Goal: Contribute content: Contribute content

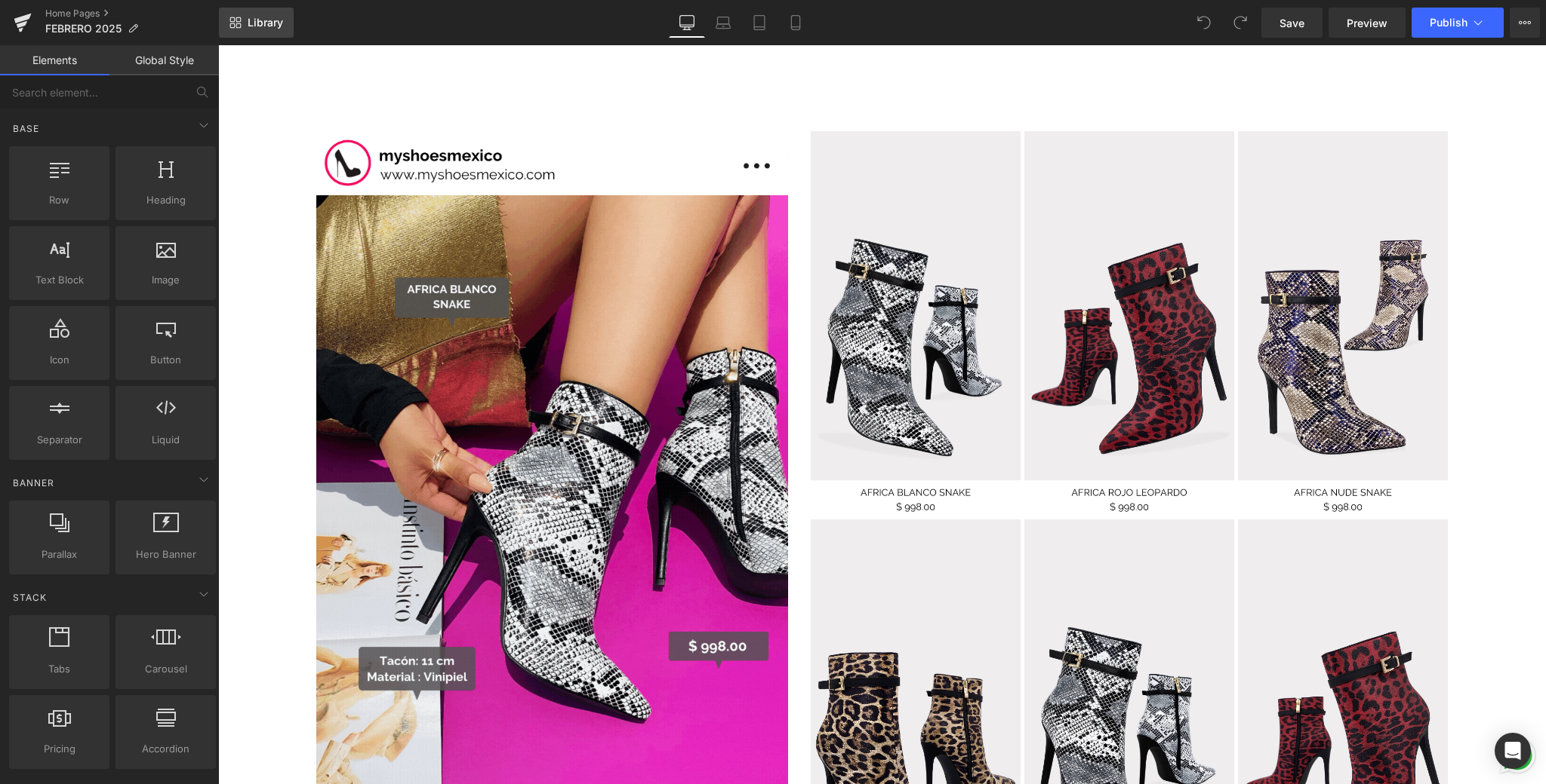
scroll to position [1505, 0]
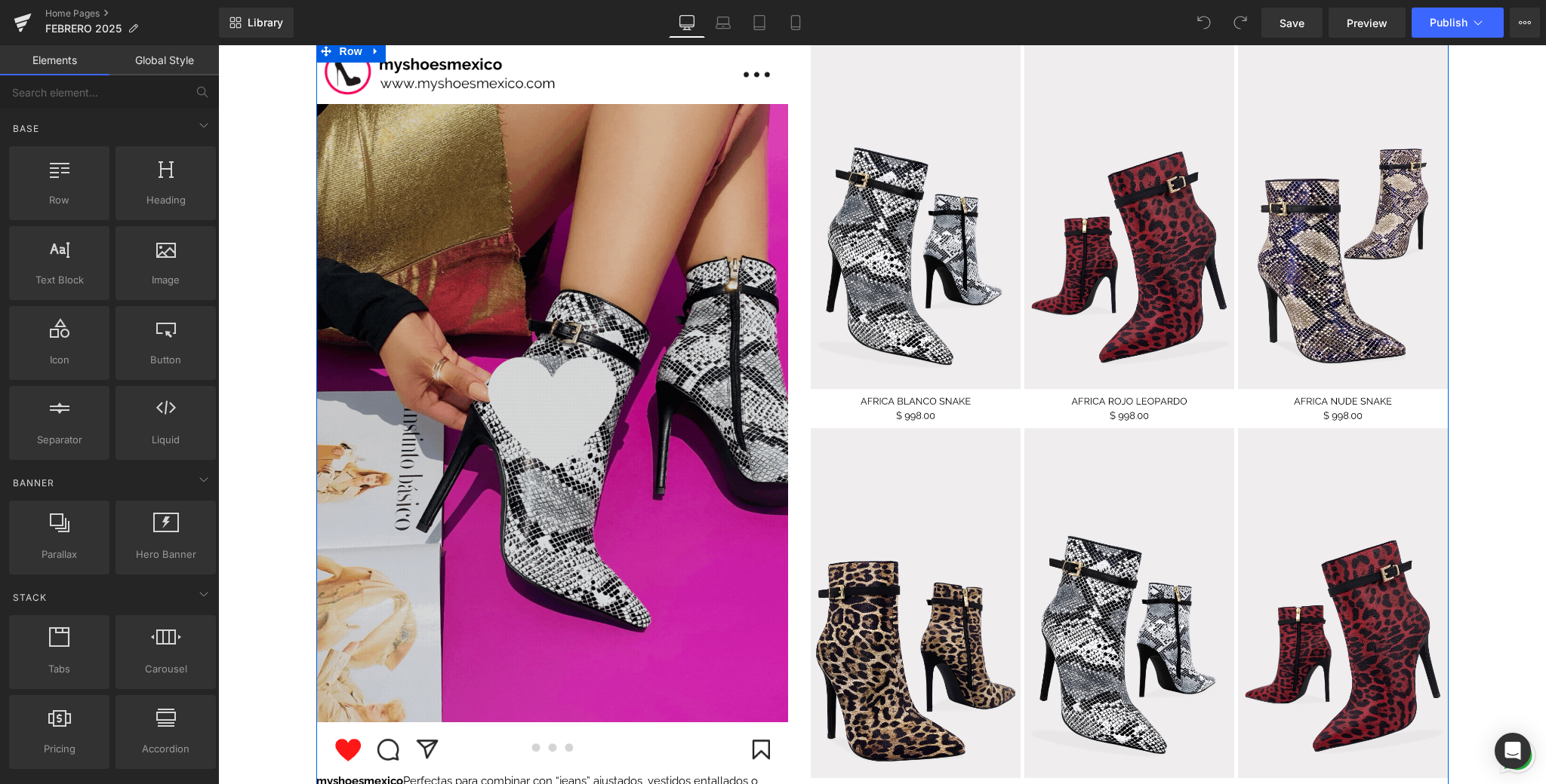
click at [582, 285] on img at bounding box center [552, 412] width 472 height 618
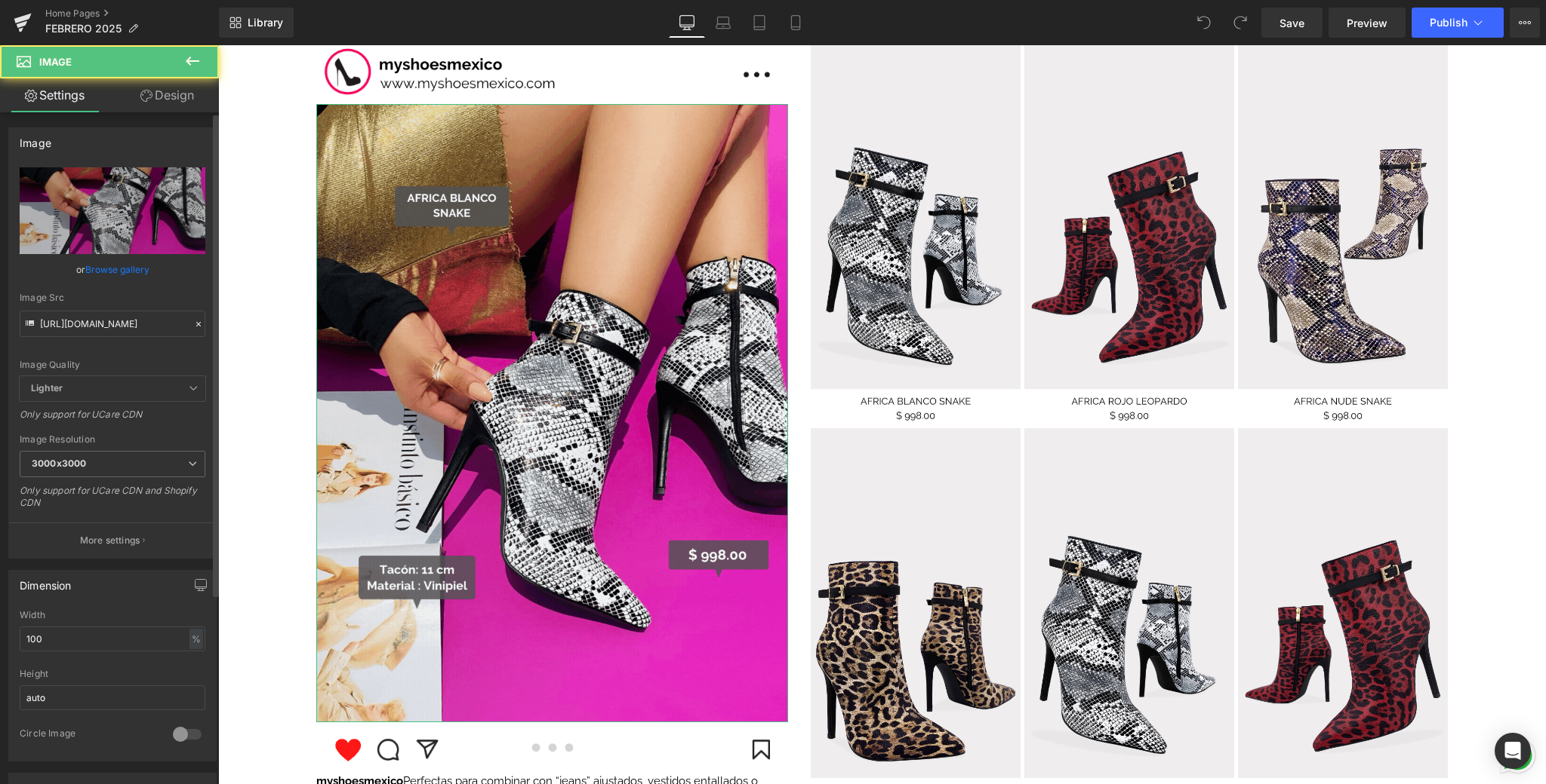
click at [92, 264] on link "Browse gallery" at bounding box center [117, 270] width 64 height 26
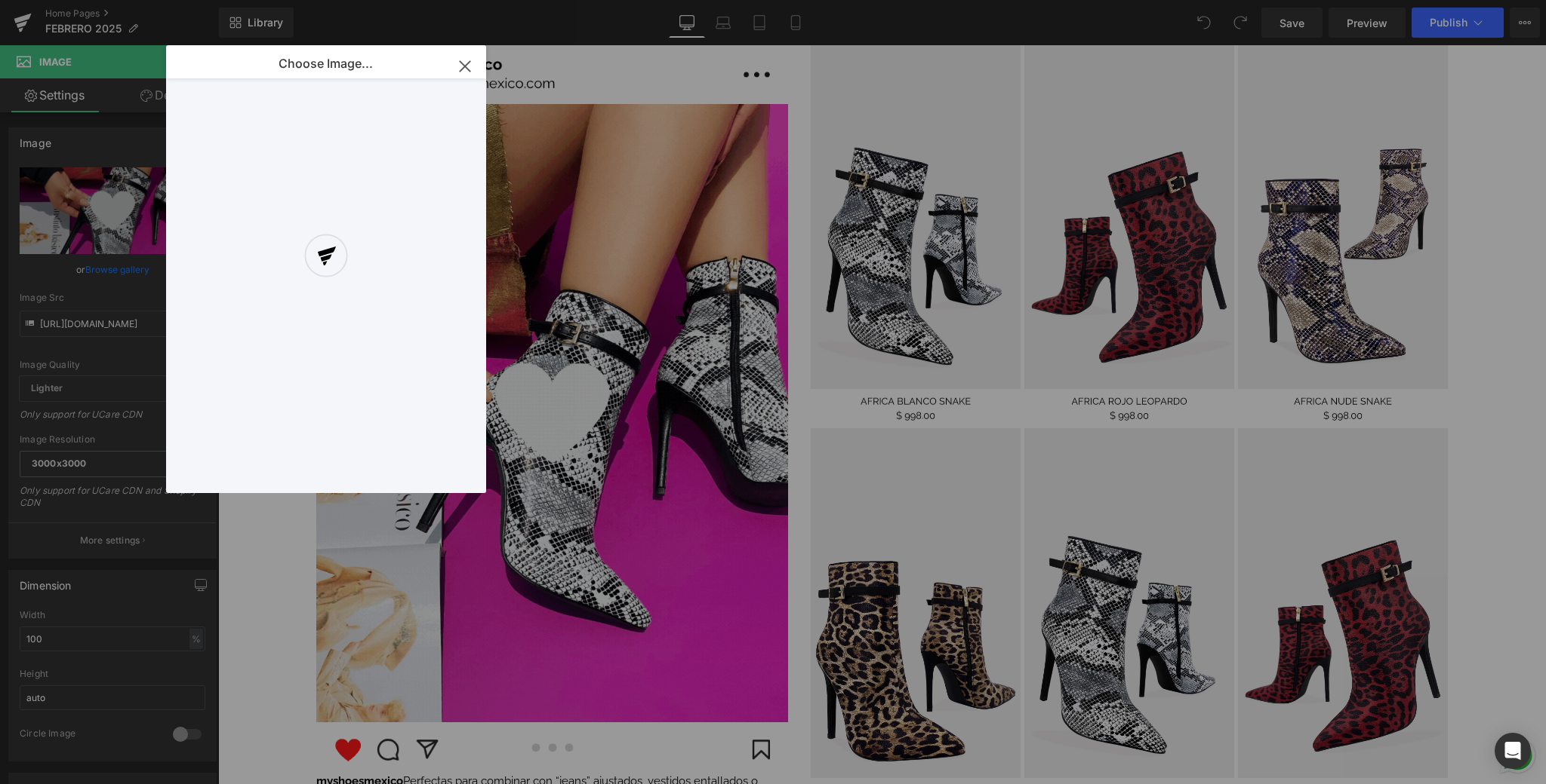
click at [467, 66] on div at bounding box center [326, 269] width 320 height 448
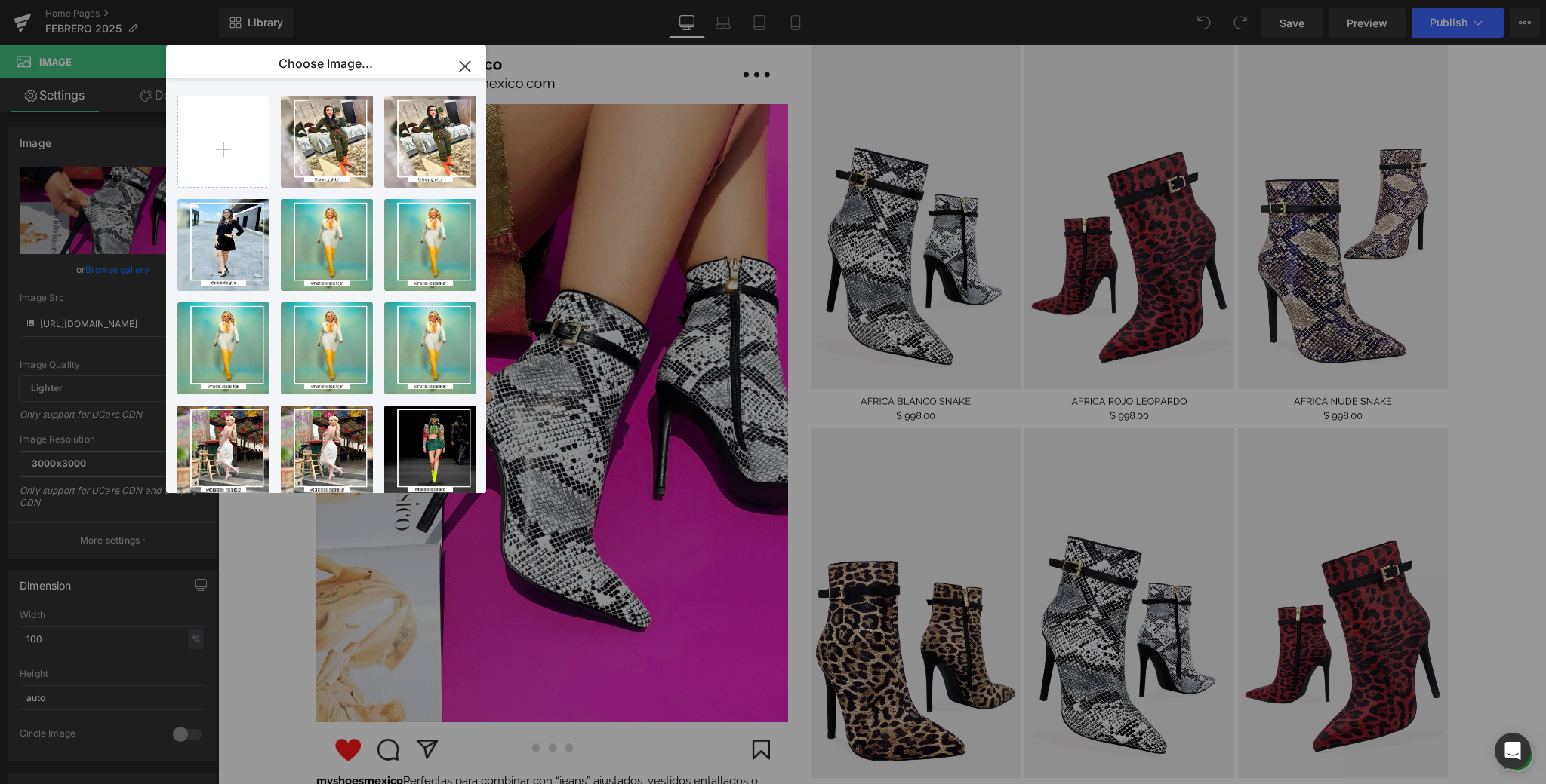
click at [464, 65] on icon "button" at bounding box center [465, 66] width 24 height 24
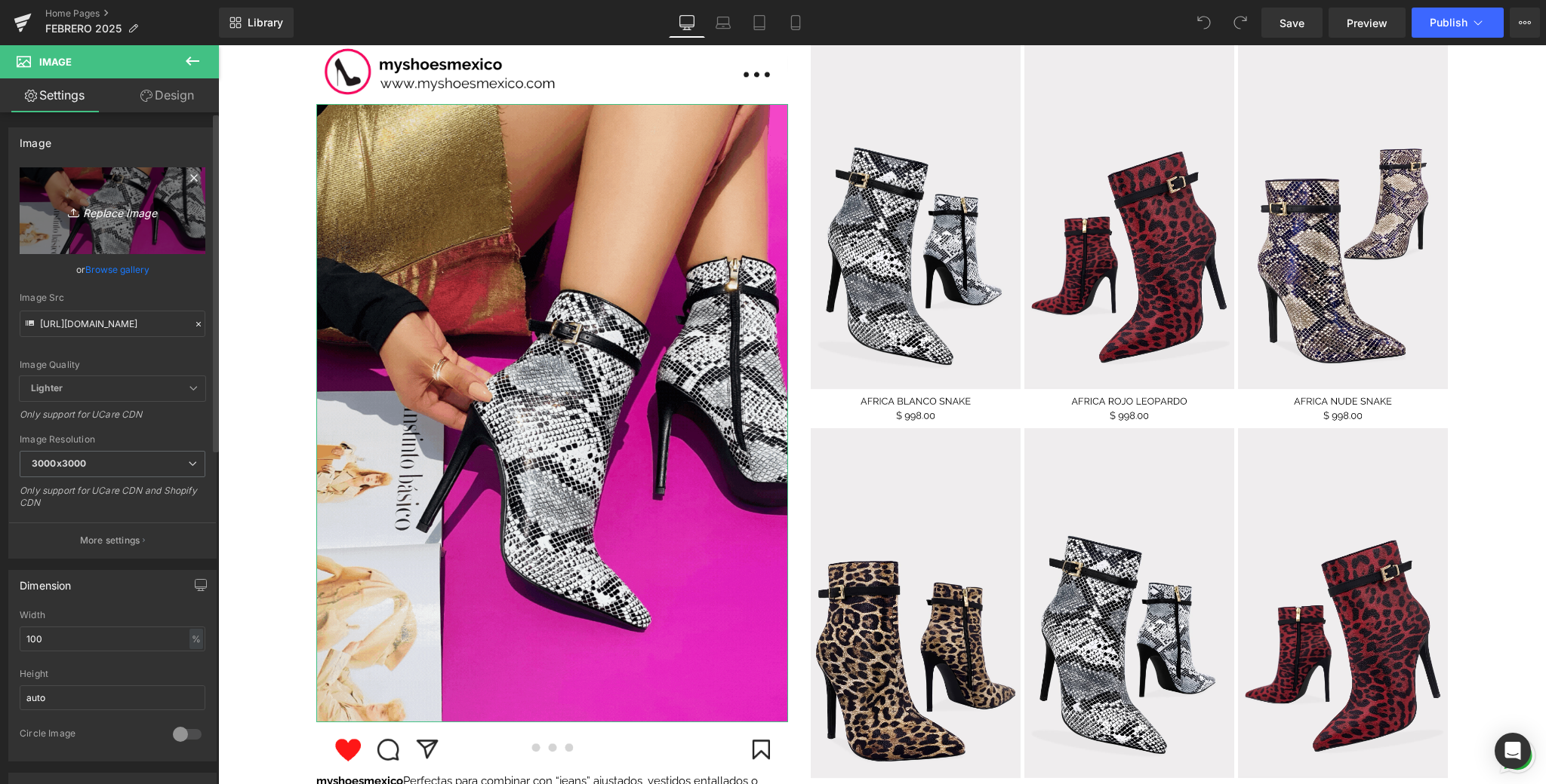
click at [168, 216] on icon "Replace Image" at bounding box center [112, 211] width 121 height 19
type input "C:\fakepath\📱GIF DROP IT DE LA SEMANA .gif"
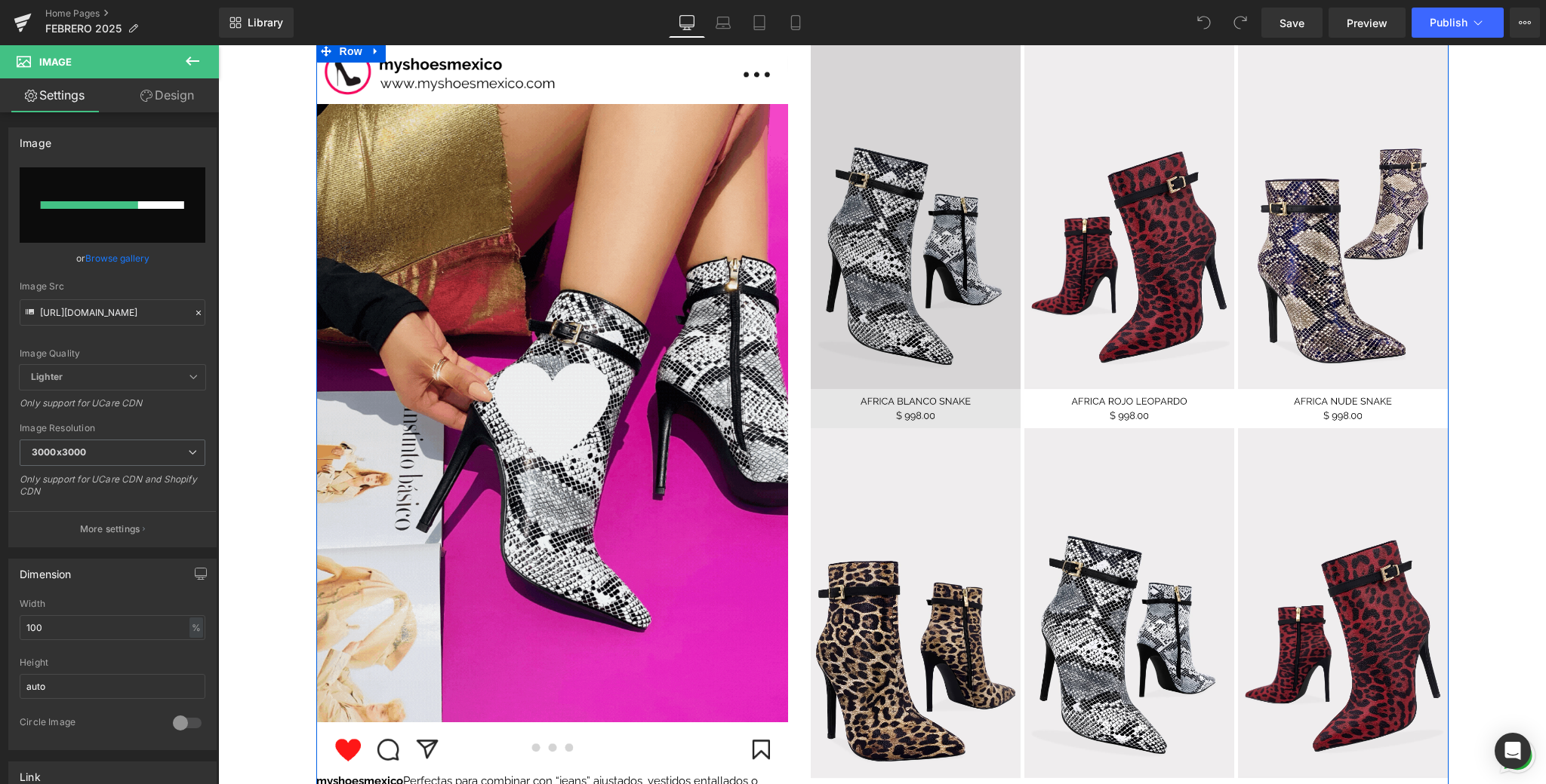
click at [927, 299] on img at bounding box center [915, 234] width 210 height 389
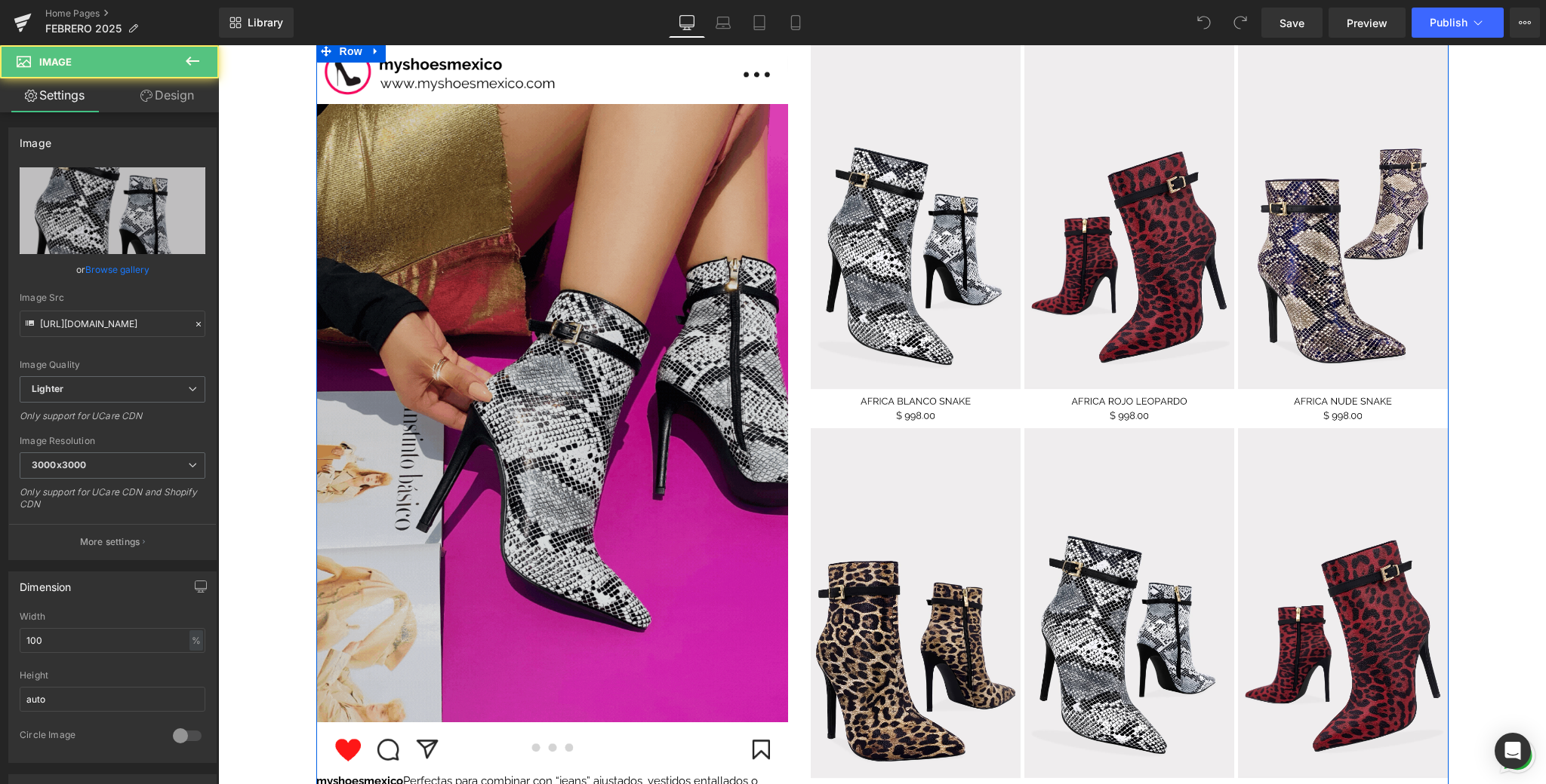
click at [581, 309] on img at bounding box center [552, 412] width 472 height 618
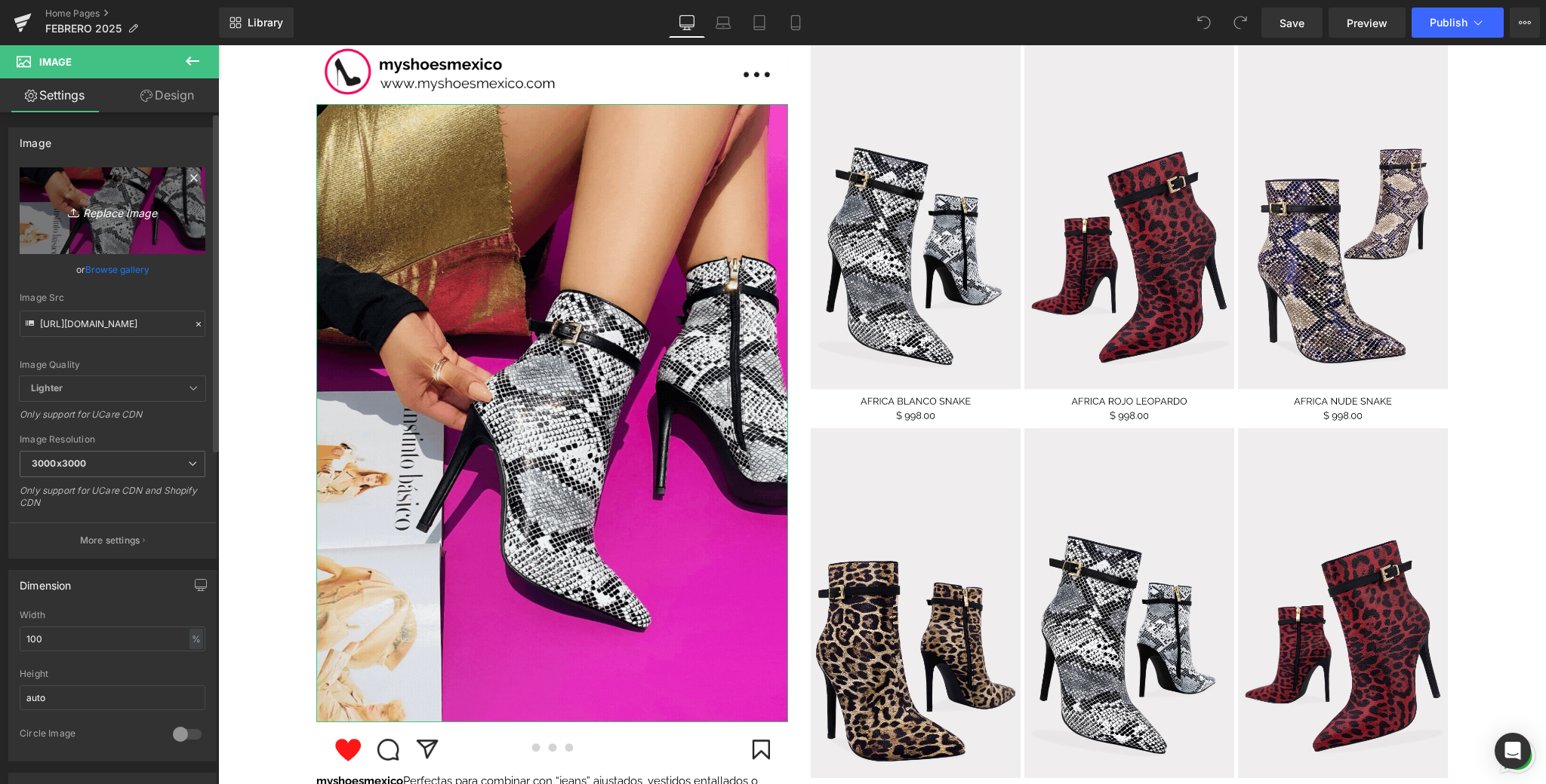
click at [153, 236] on link "Replace Image" at bounding box center [113, 211] width 186 height 87
type input "C:\fakepath\📱GIF DROP IT DE LA SEMANA .gif"
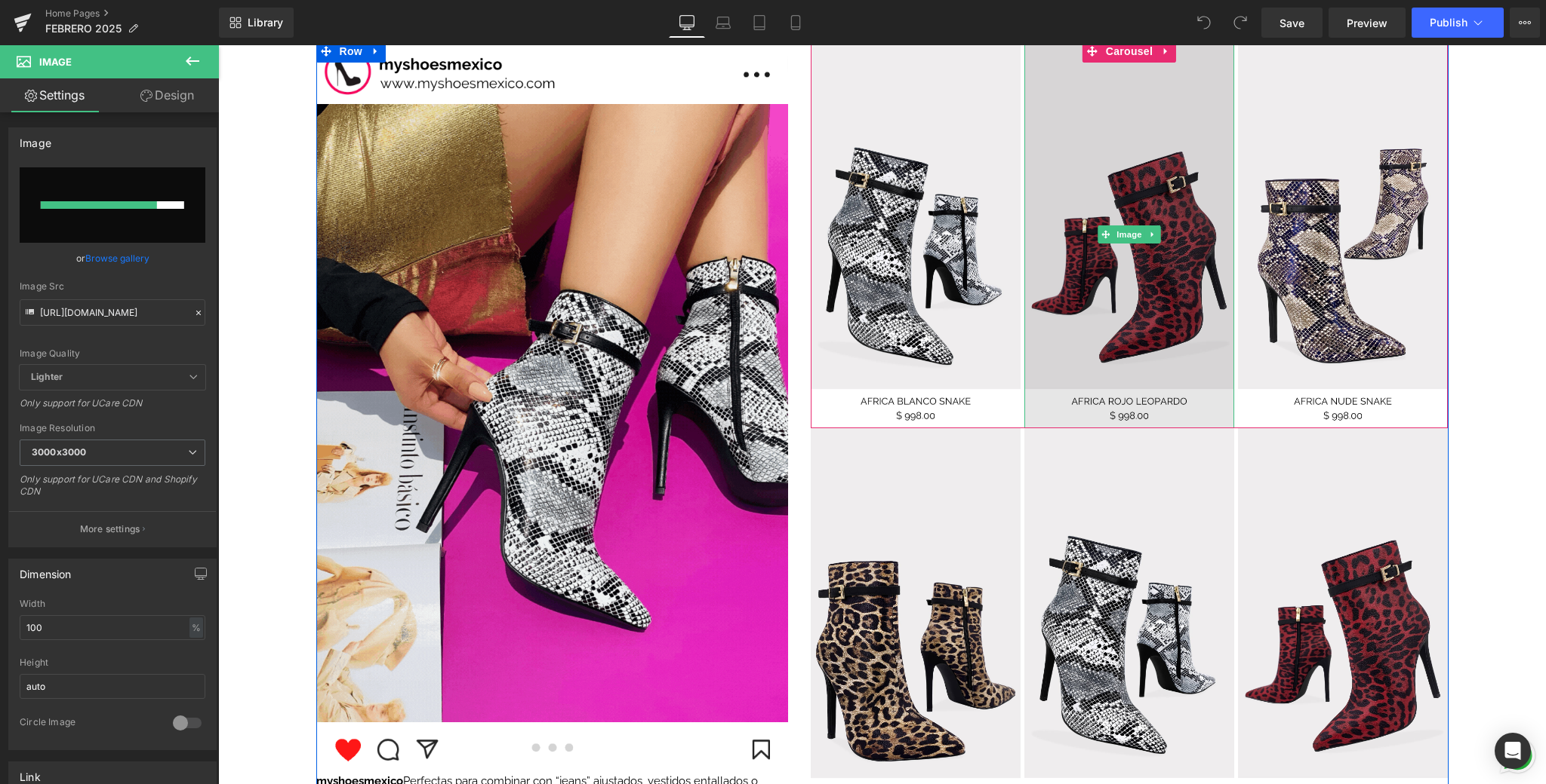
click at [1181, 335] on img at bounding box center [1129, 234] width 210 height 389
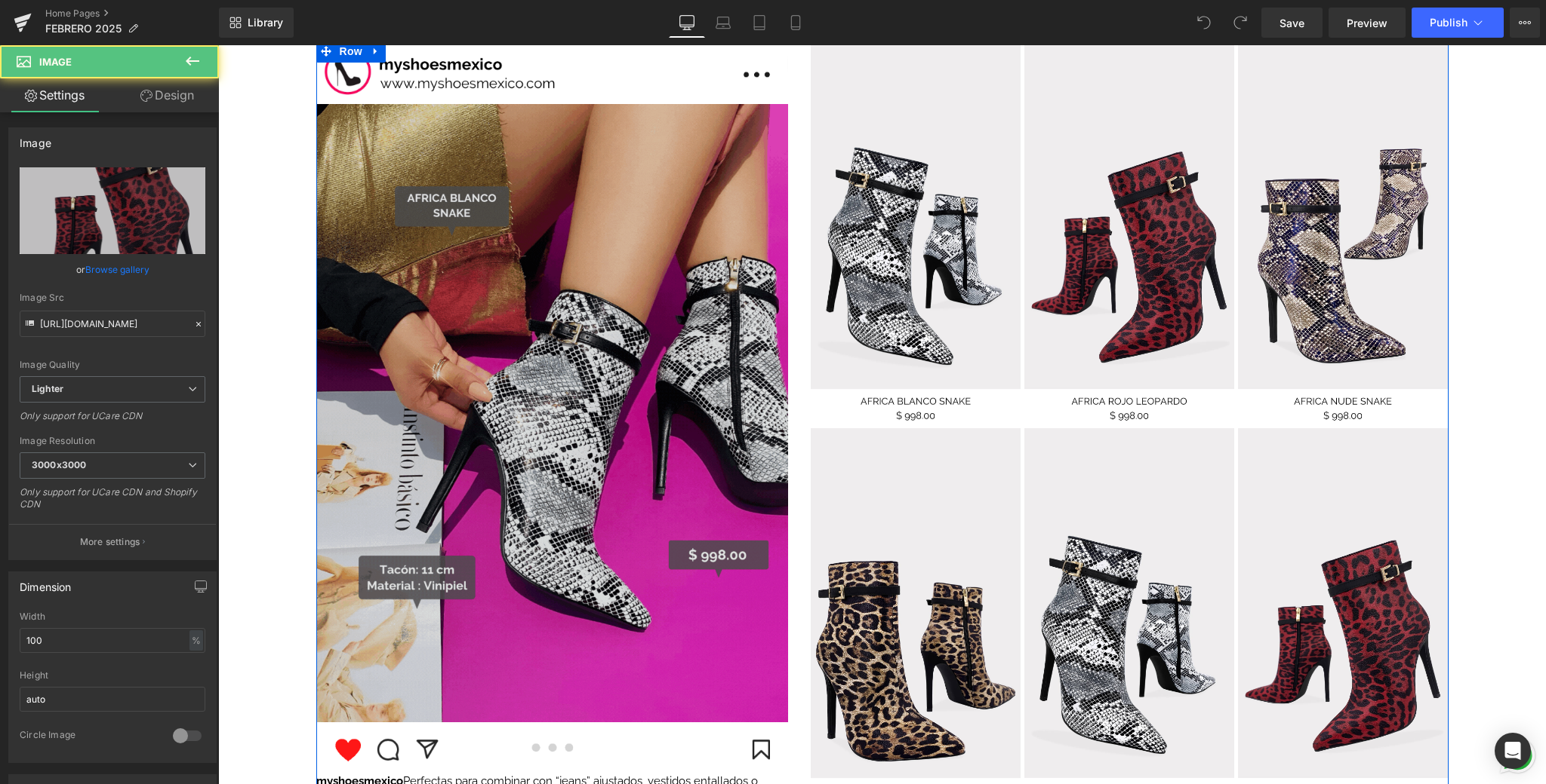
click at [613, 310] on img at bounding box center [552, 412] width 472 height 618
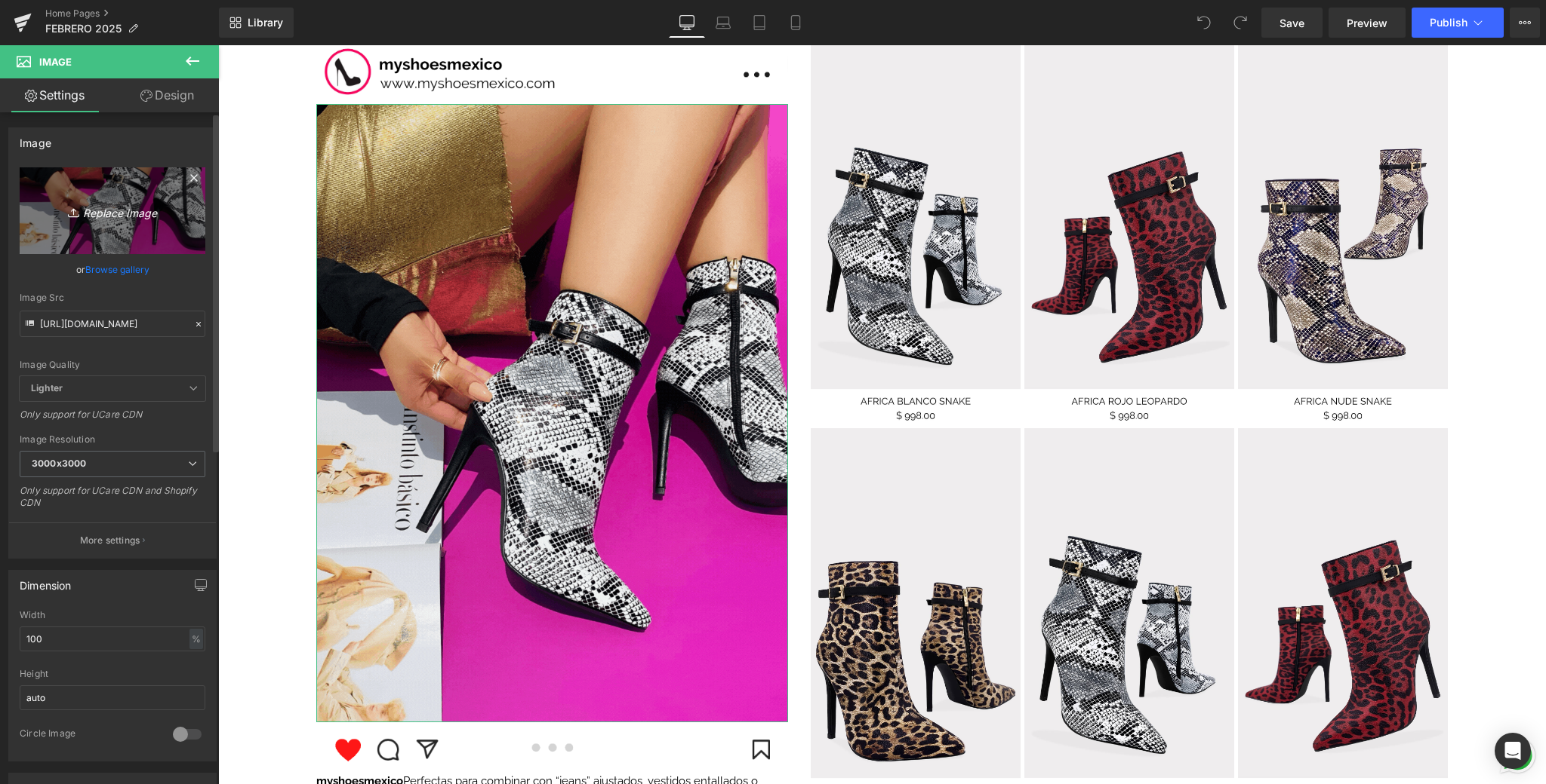
click at [80, 202] on icon "Replace Image" at bounding box center [112, 211] width 121 height 19
type input "C:\fakepath\📱GIF DROP IT DE LA SEMANA .gif"
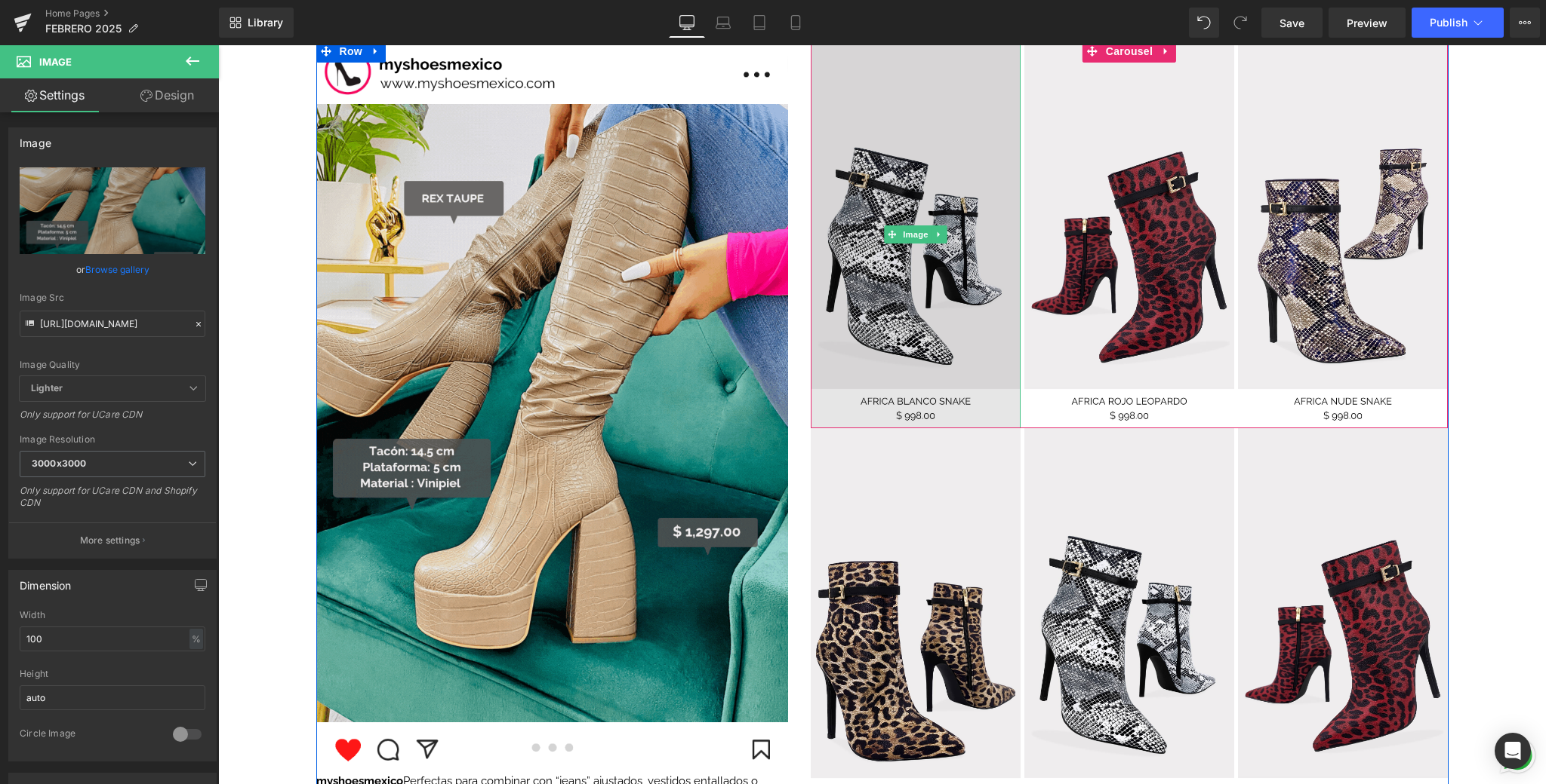
click at [904, 210] on img at bounding box center [915, 234] width 210 height 389
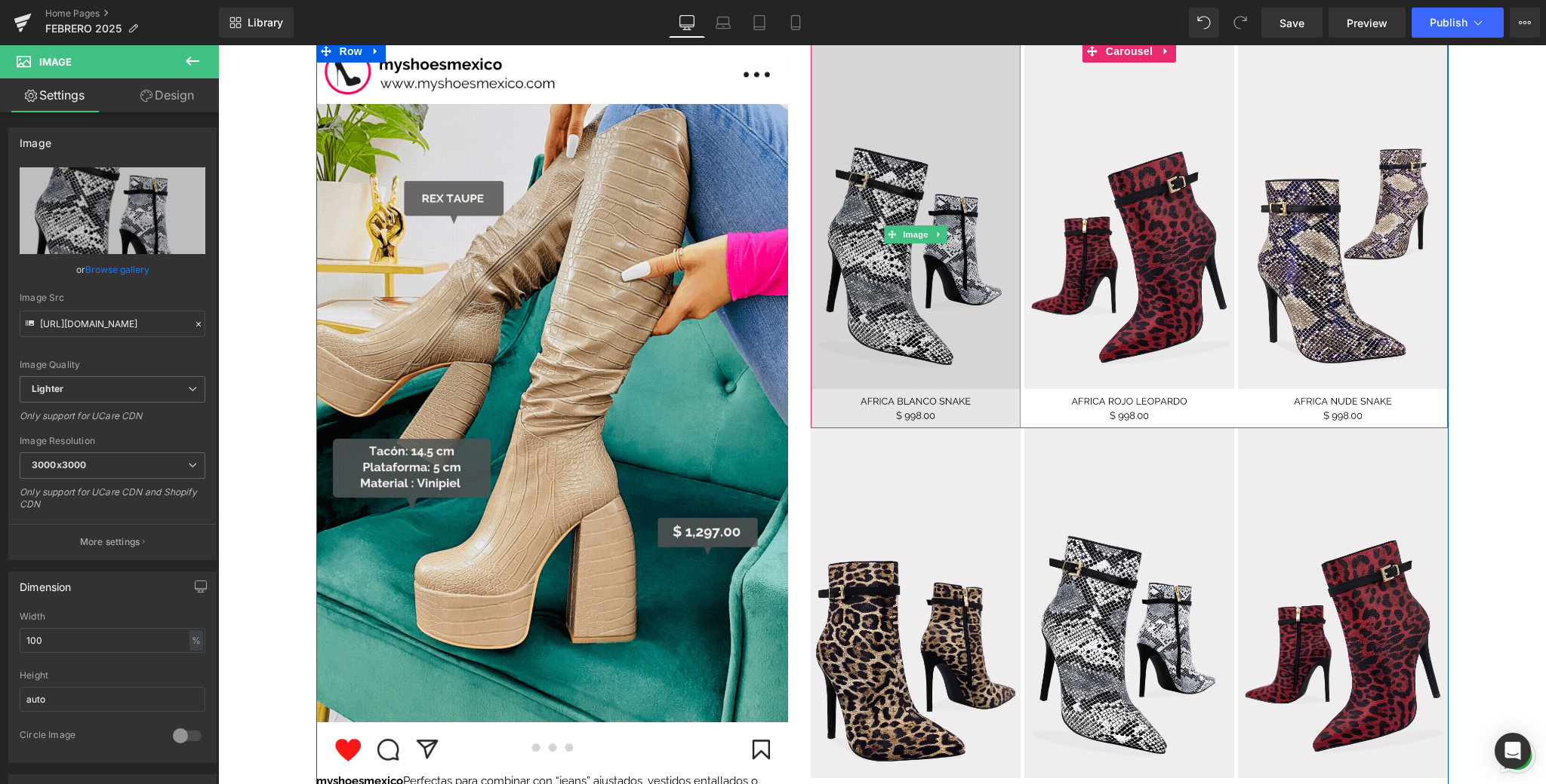
click at [910, 193] on img at bounding box center [915, 234] width 210 height 389
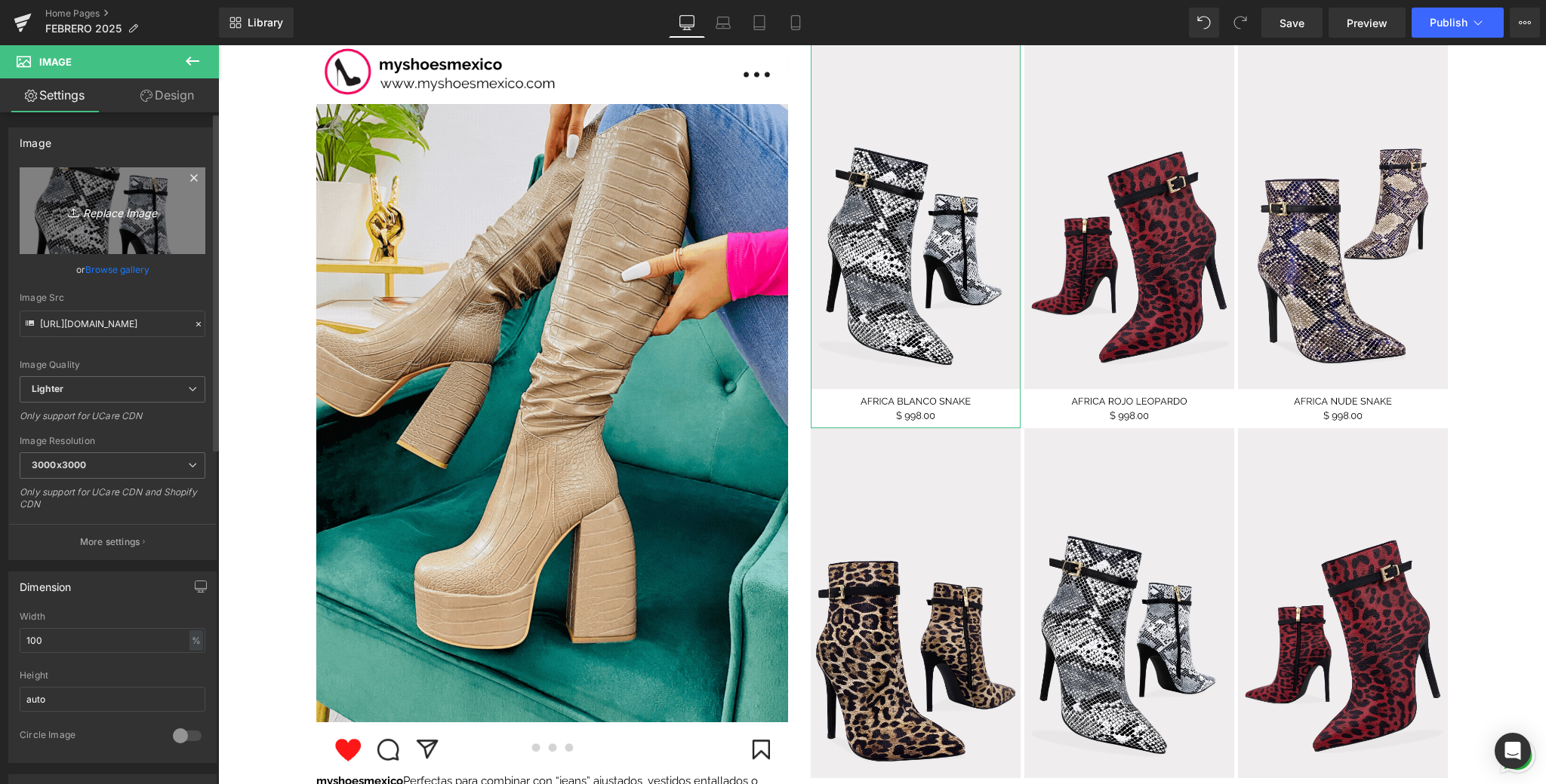
click at [156, 216] on icon "Replace Image" at bounding box center [112, 211] width 121 height 19
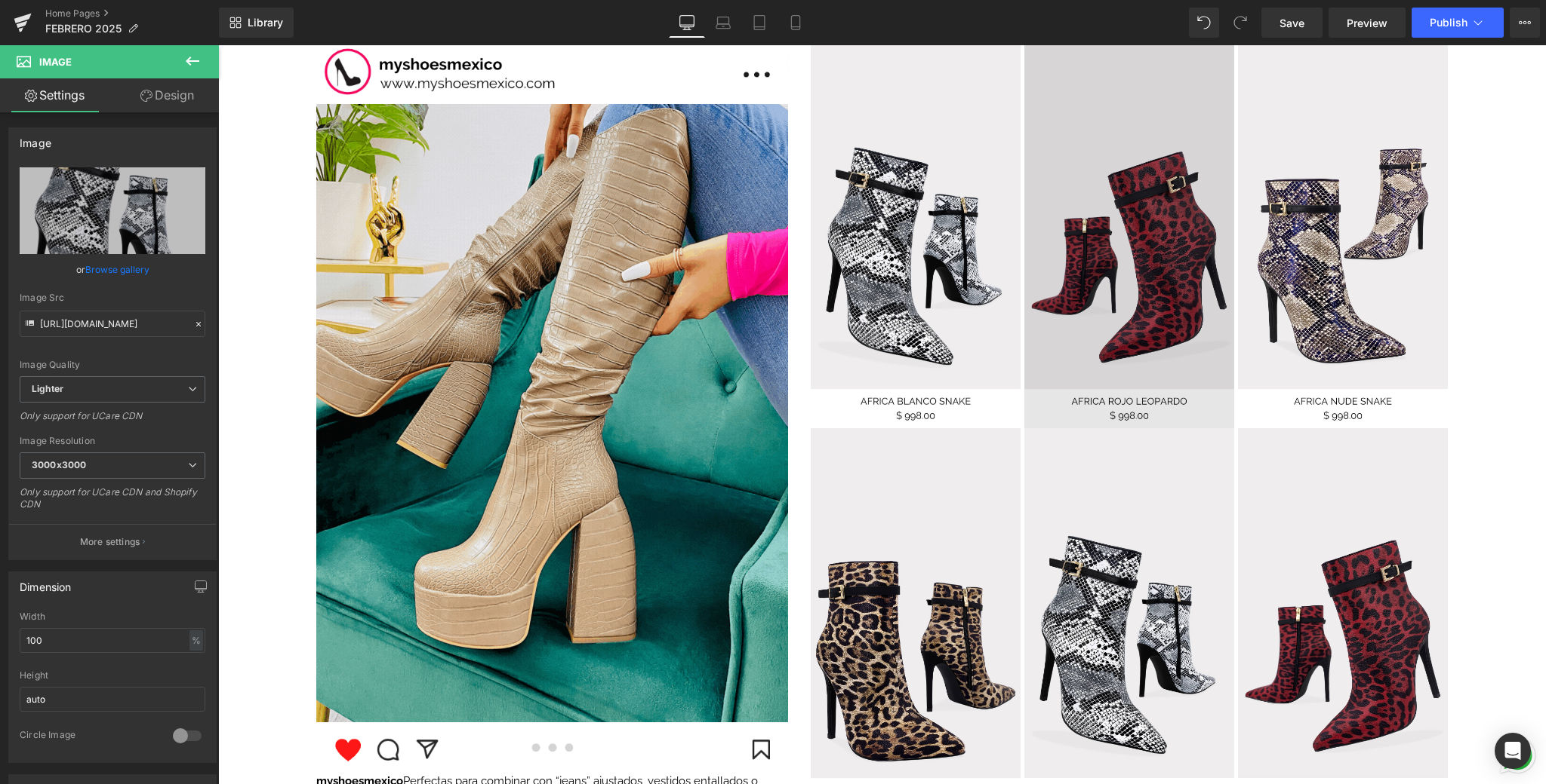
type input "C:\fakepath\6.png"
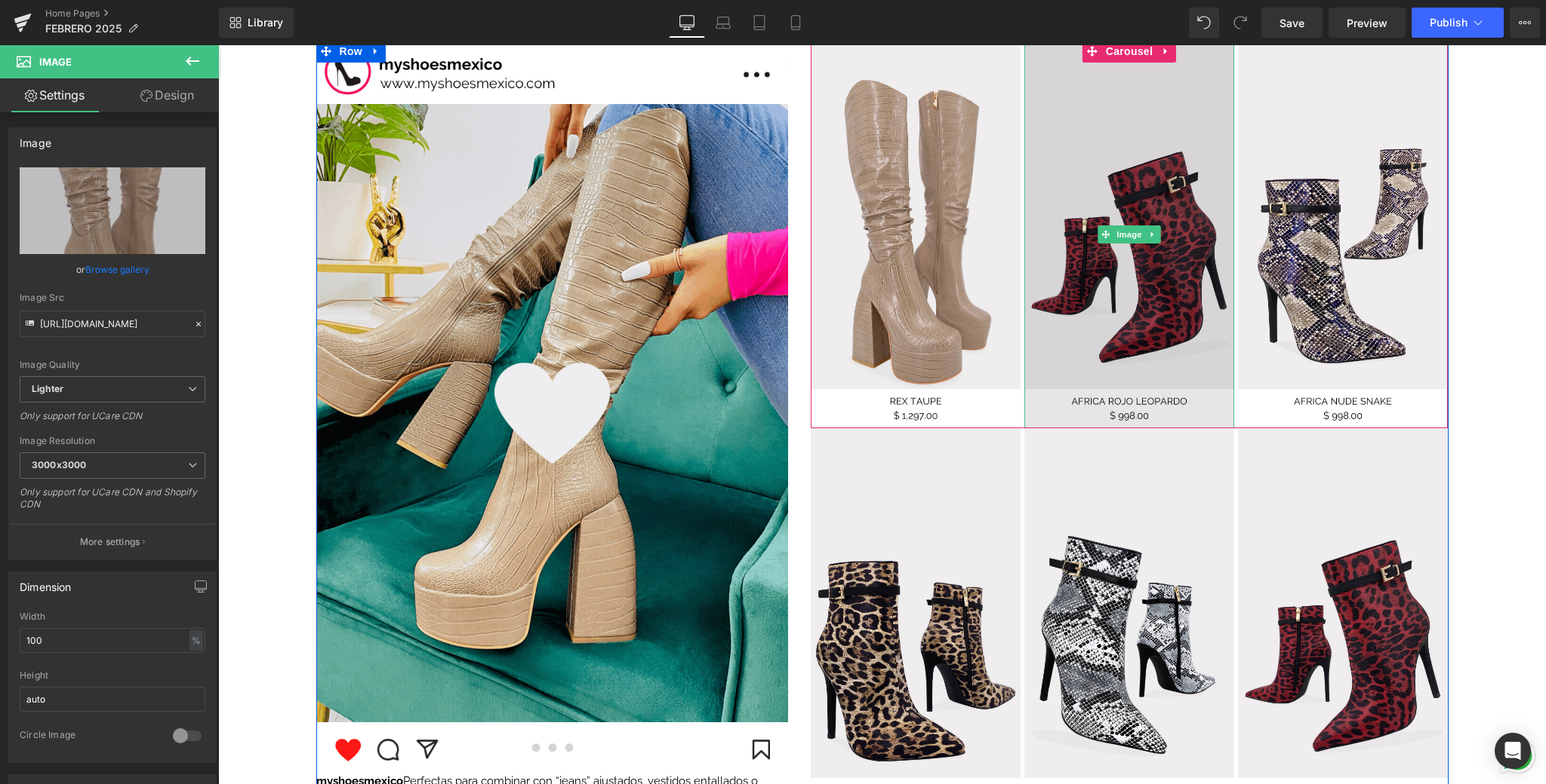
click at [1089, 208] on img at bounding box center [1129, 234] width 210 height 389
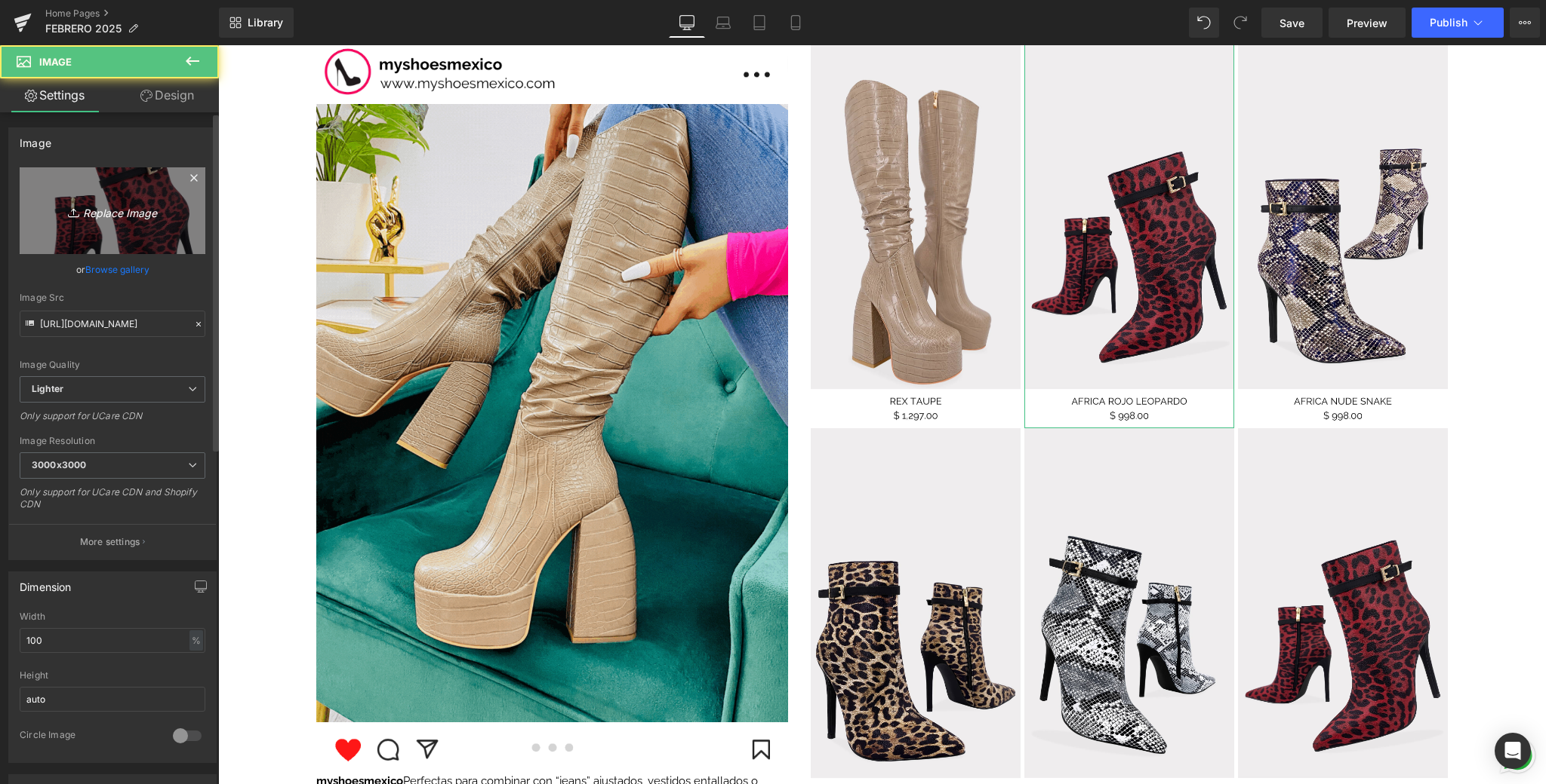
click at [133, 217] on icon "Replace Image" at bounding box center [112, 211] width 121 height 19
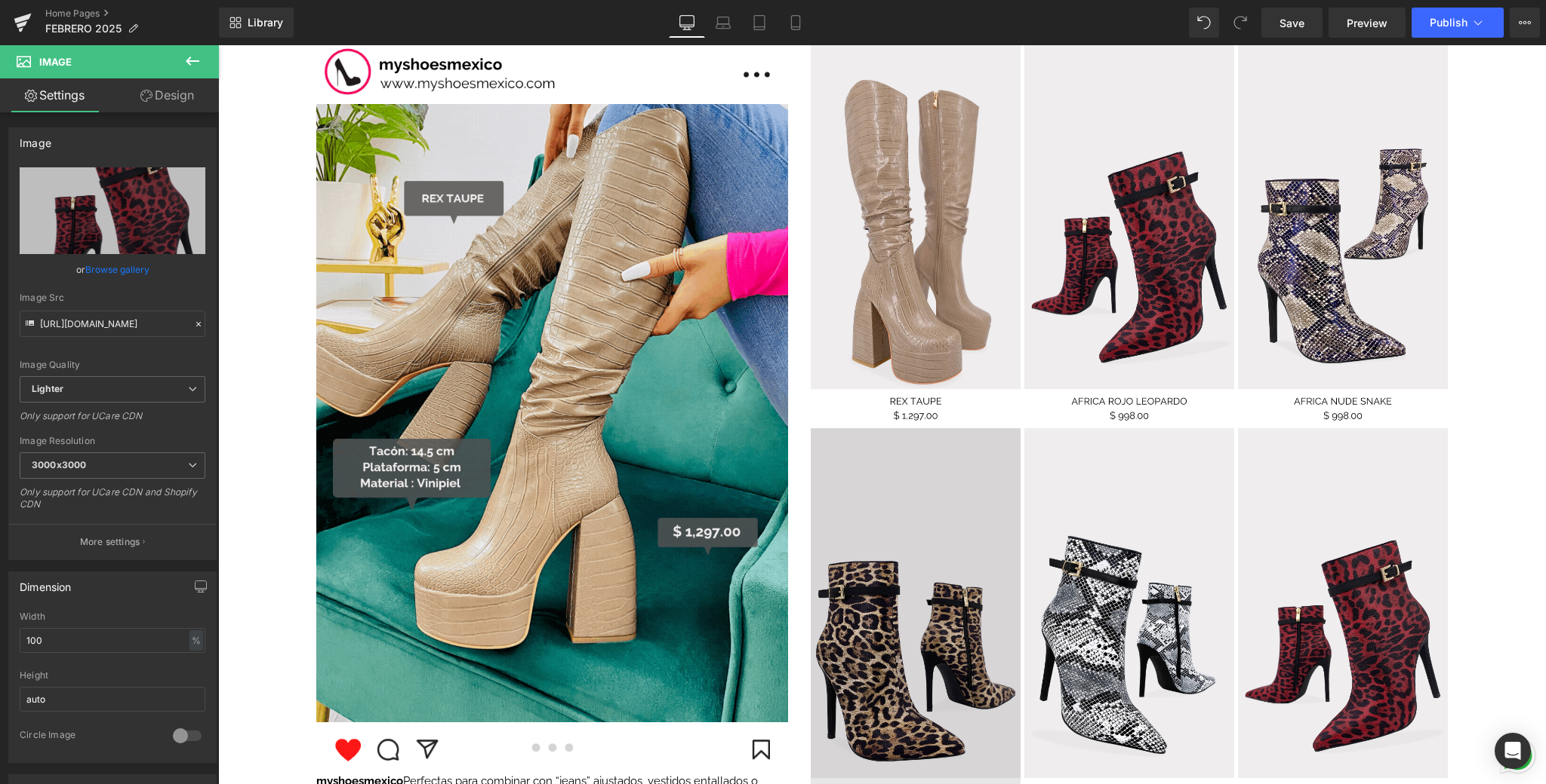
type input "C:\fakepath\7.png"
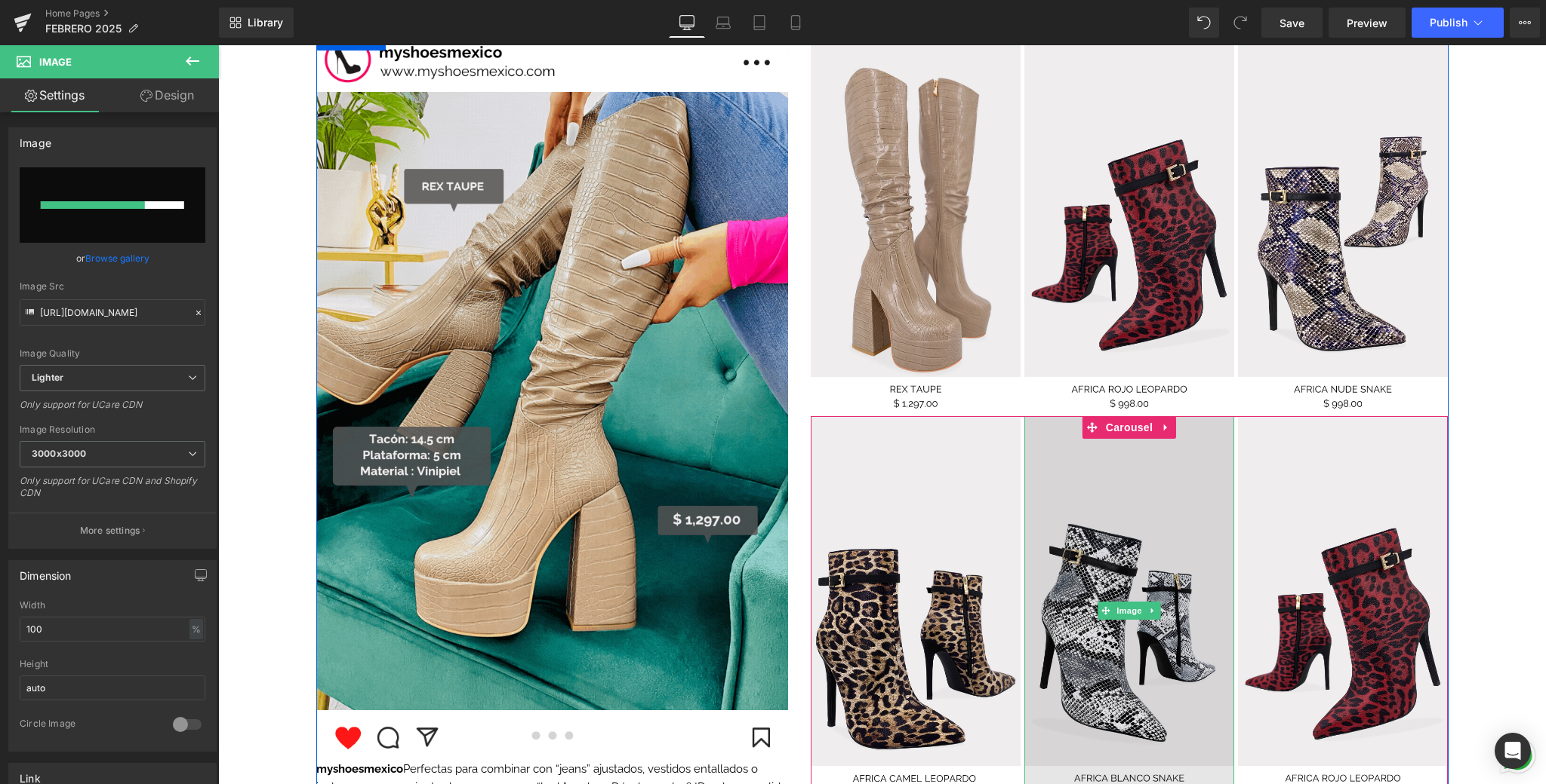
scroll to position [1517, 0]
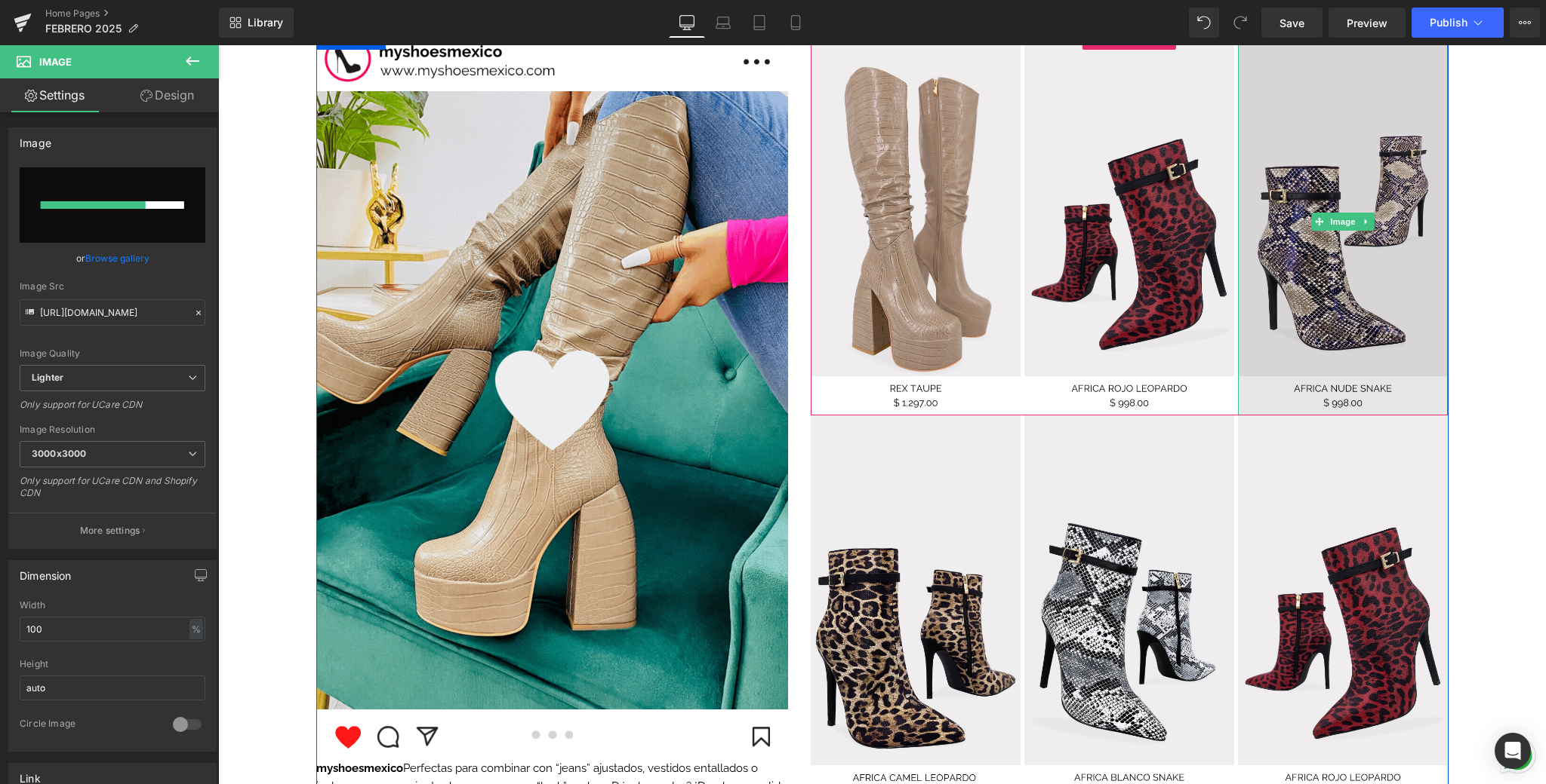
click at [1195, 293] on img at bounding box center [1342, 221] width 210 height 389
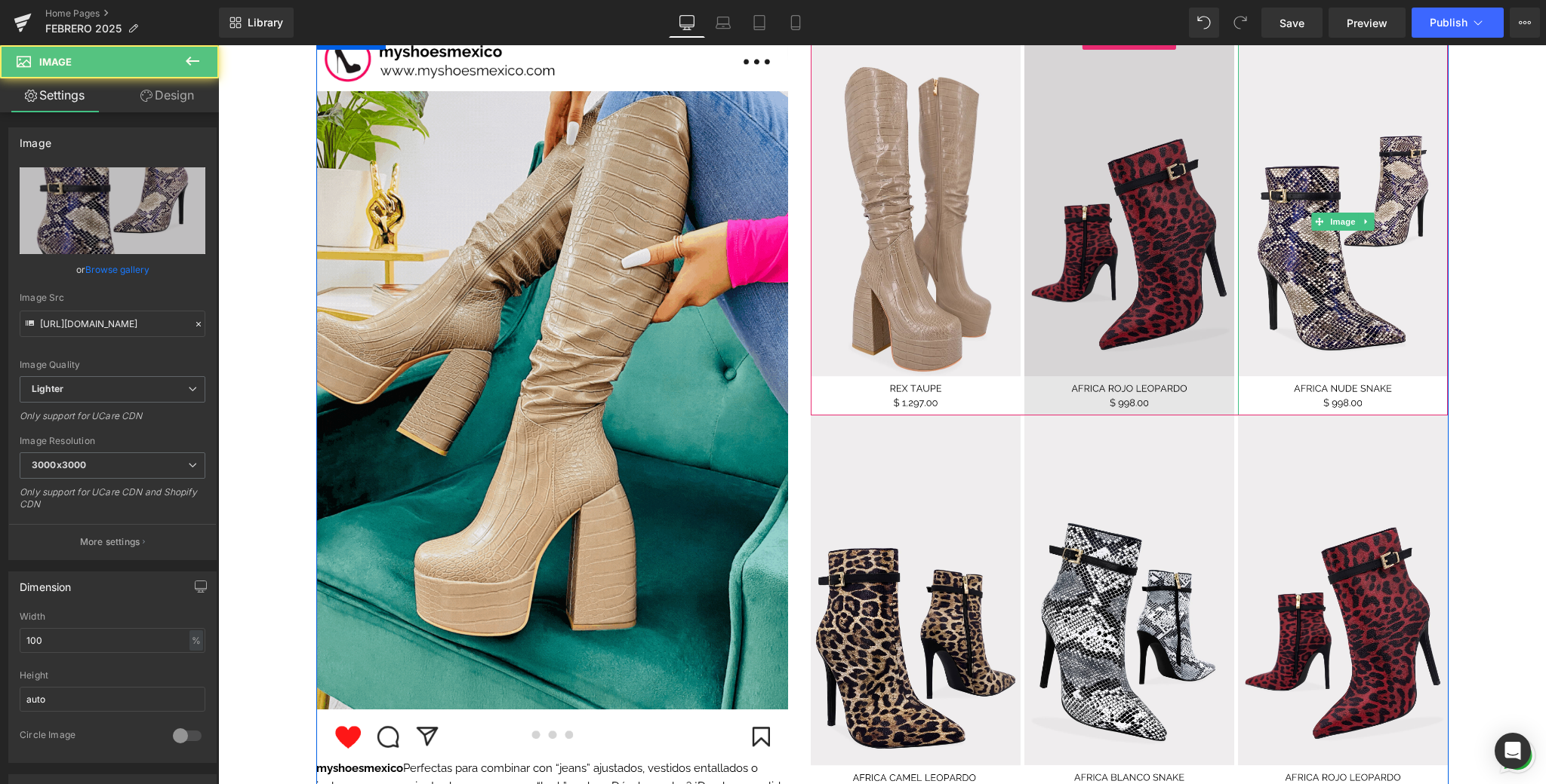
click at [1163, 297] on img at bounding box center [1129, 221] width 210 height 389
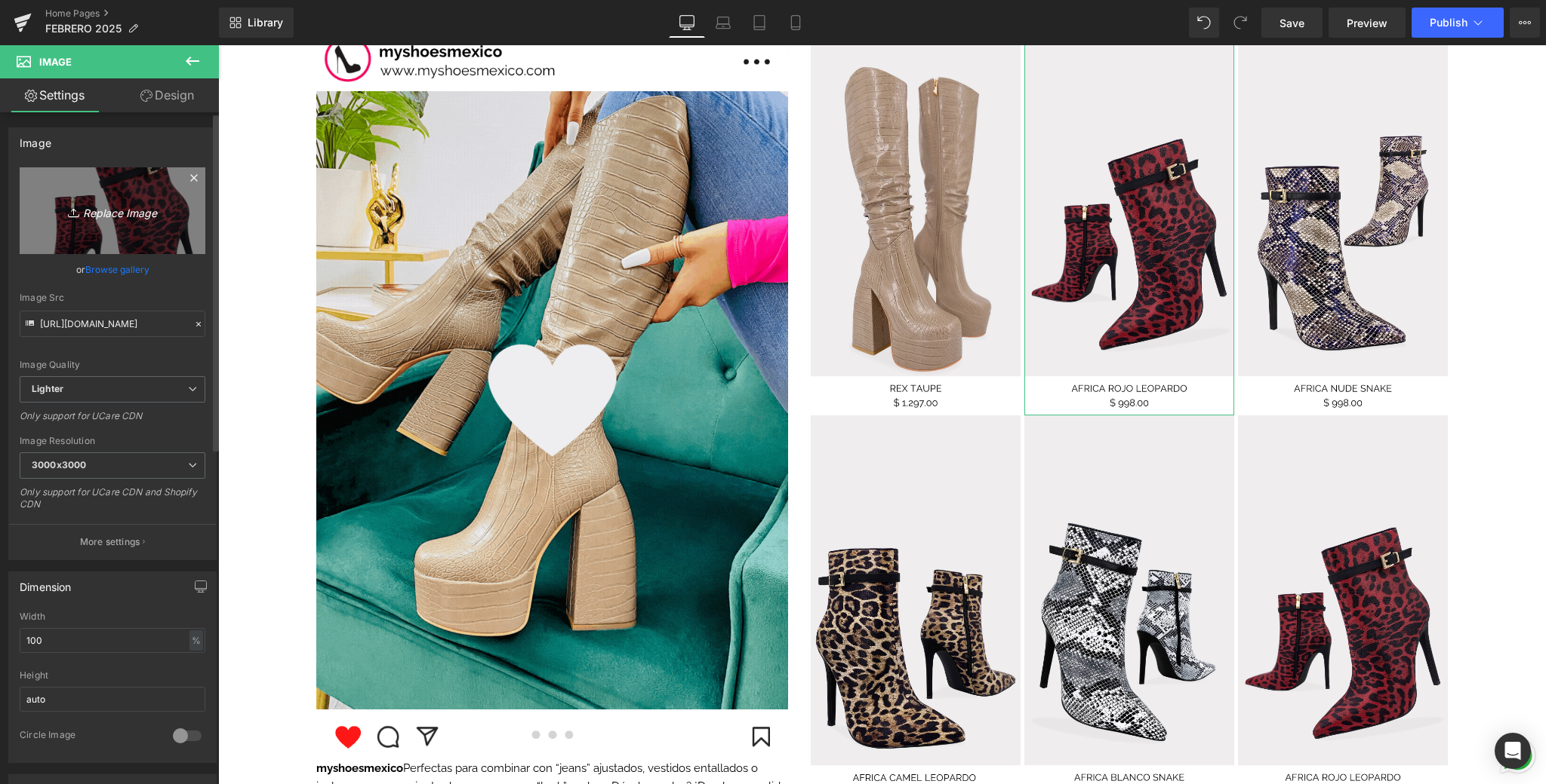
click at [150, 231] on link "Replace Image" at bounding box center [113, 211] width 186 height 87
type input "C:\fakepath\7.png"
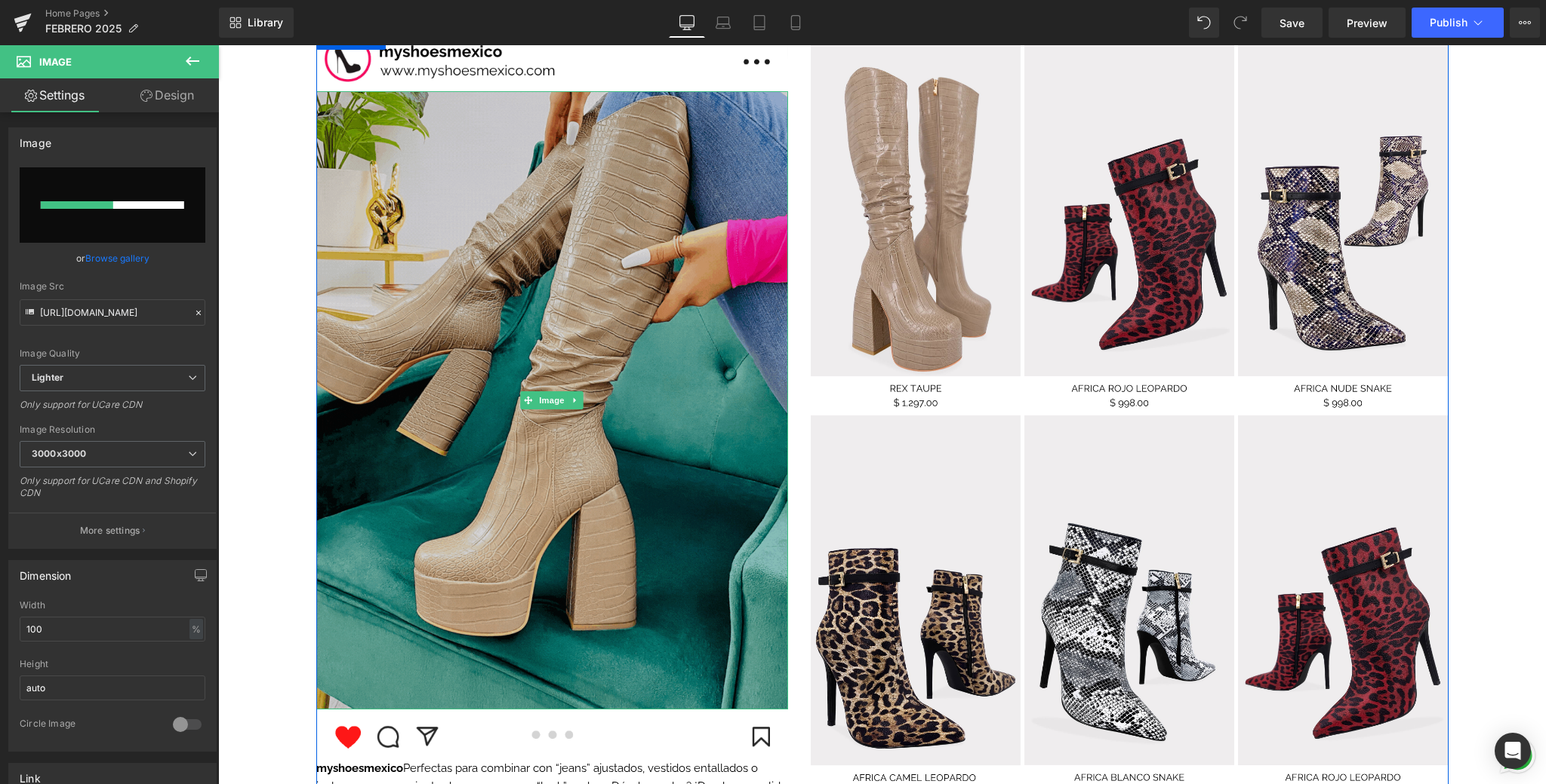
scroll to position [1521, 0]
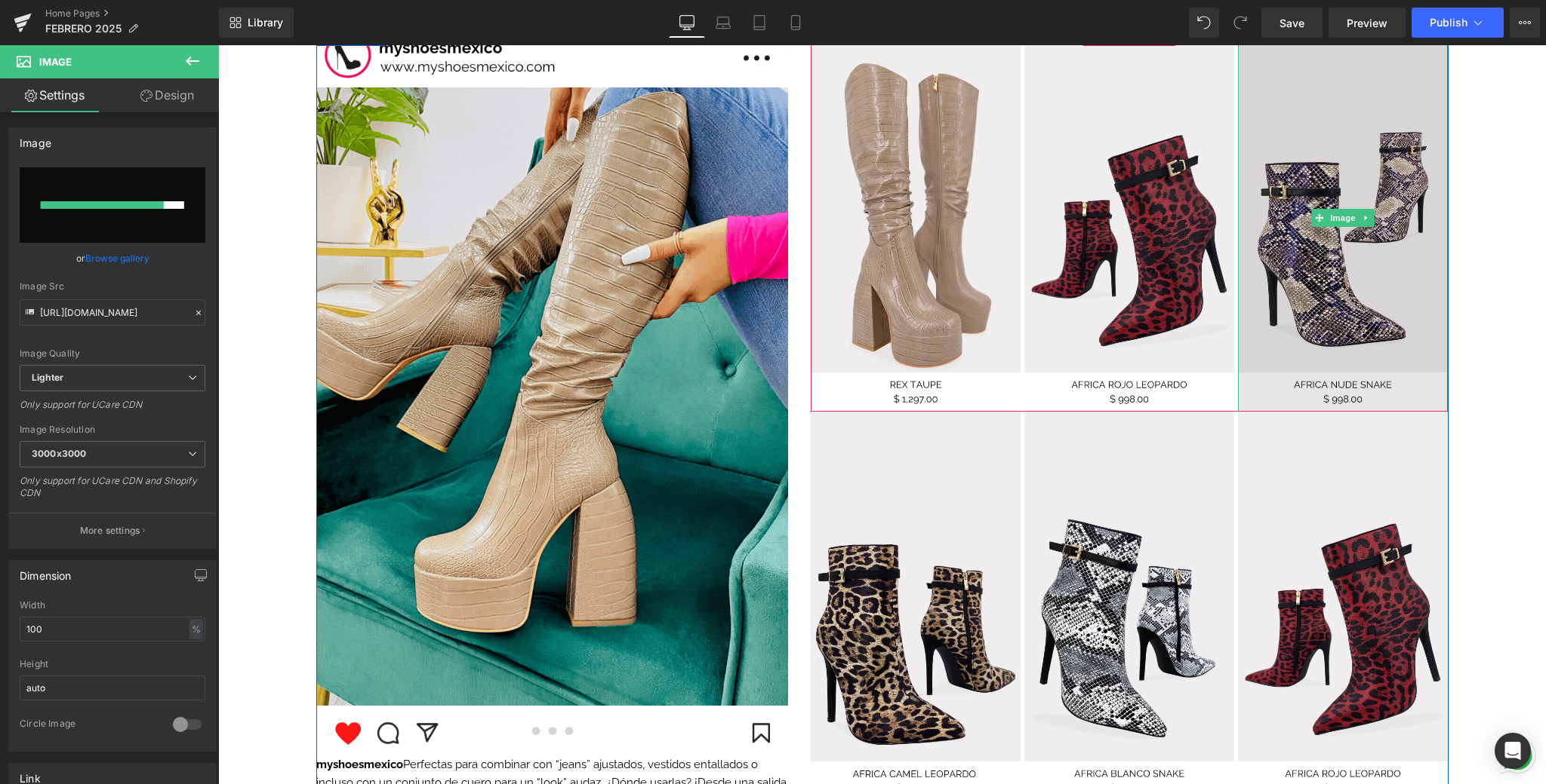
click at [1195, 230] on img at bounding box center [1342, 217] width 210 height 389
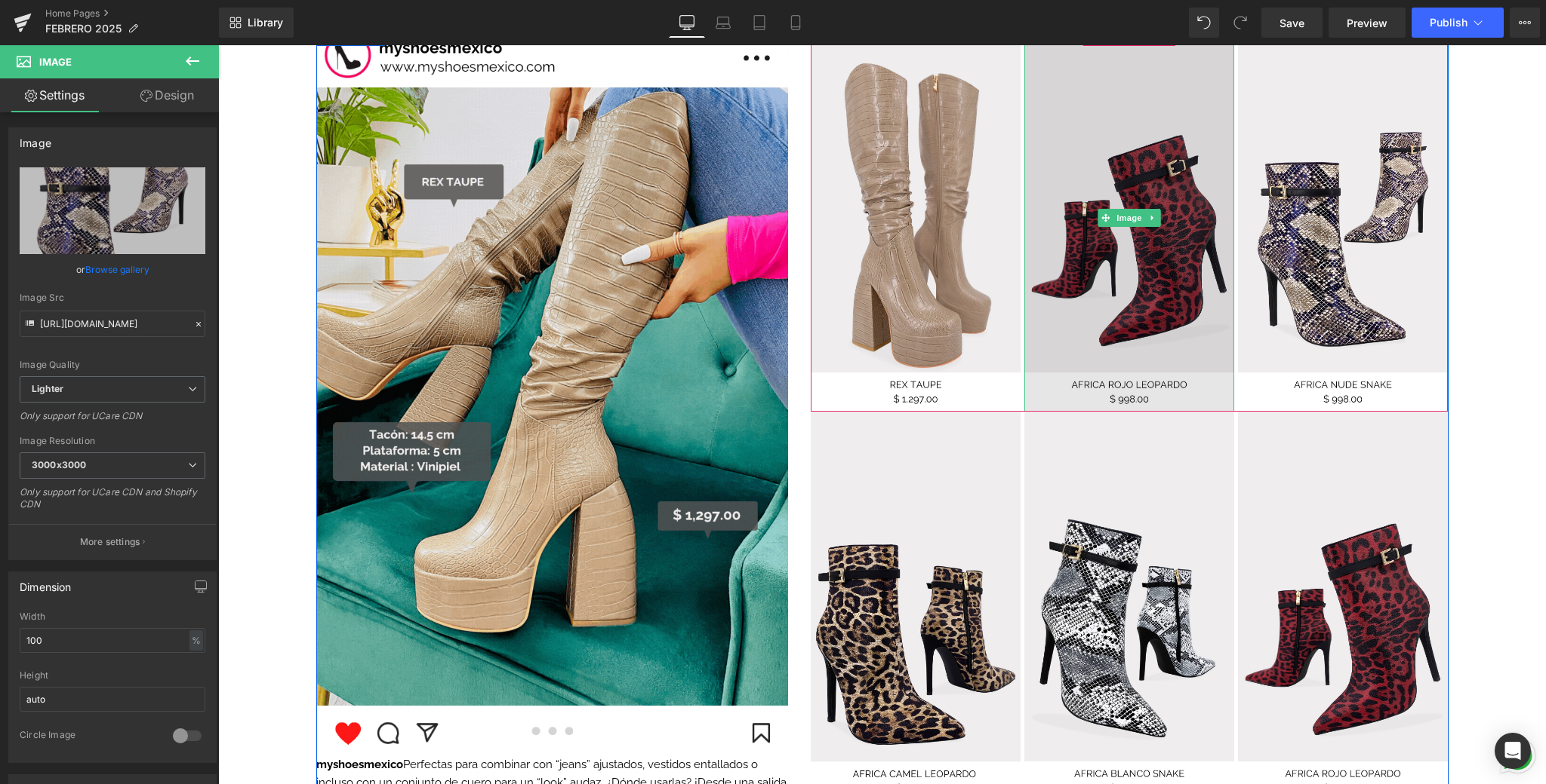
click at [1132, 241] on img at bounding box center [1129, 217] width 210 height 389
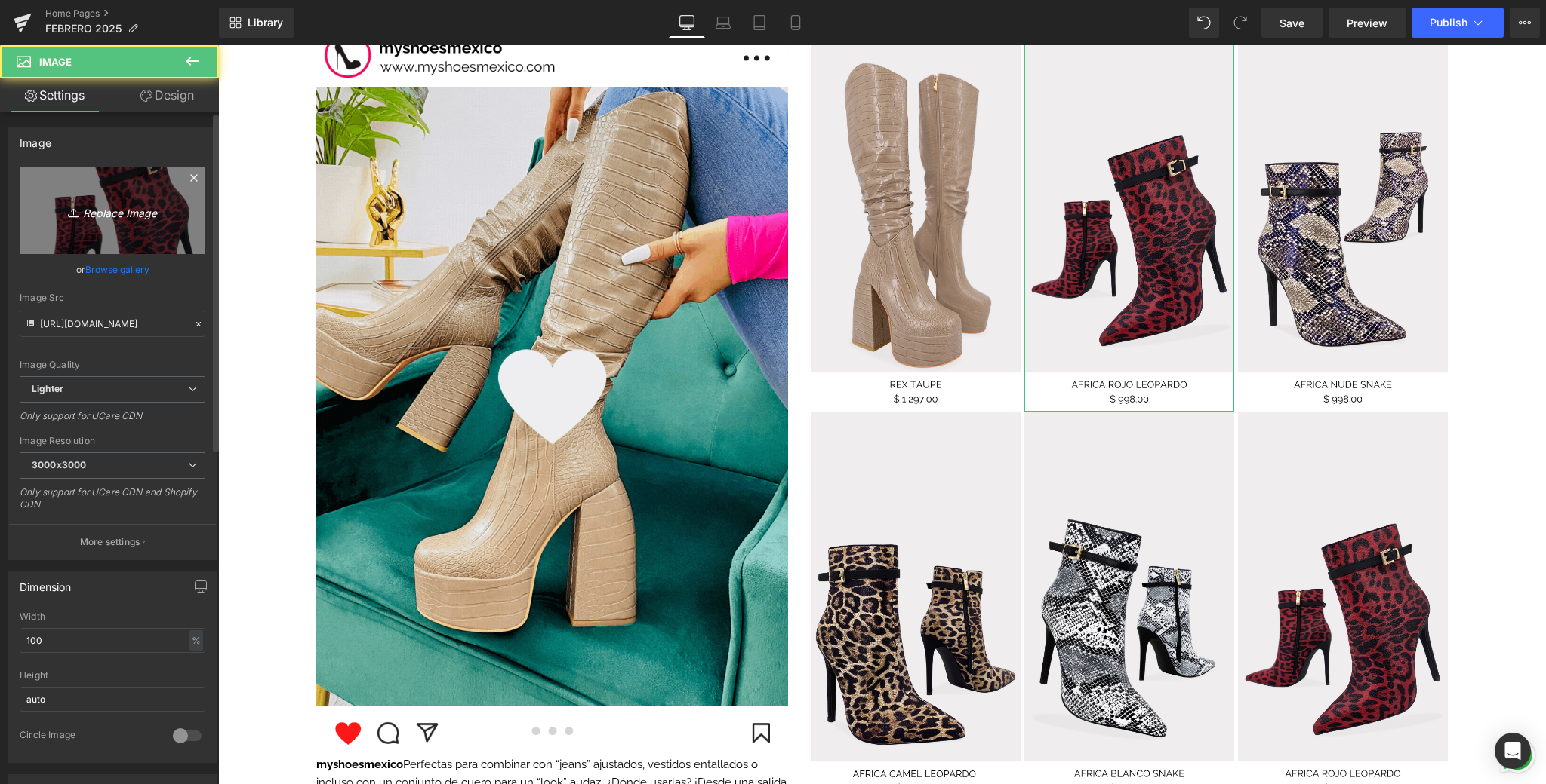
click at [110, 177] on link "Replace Image" at bounding box center [113, 211] width 186 height 87
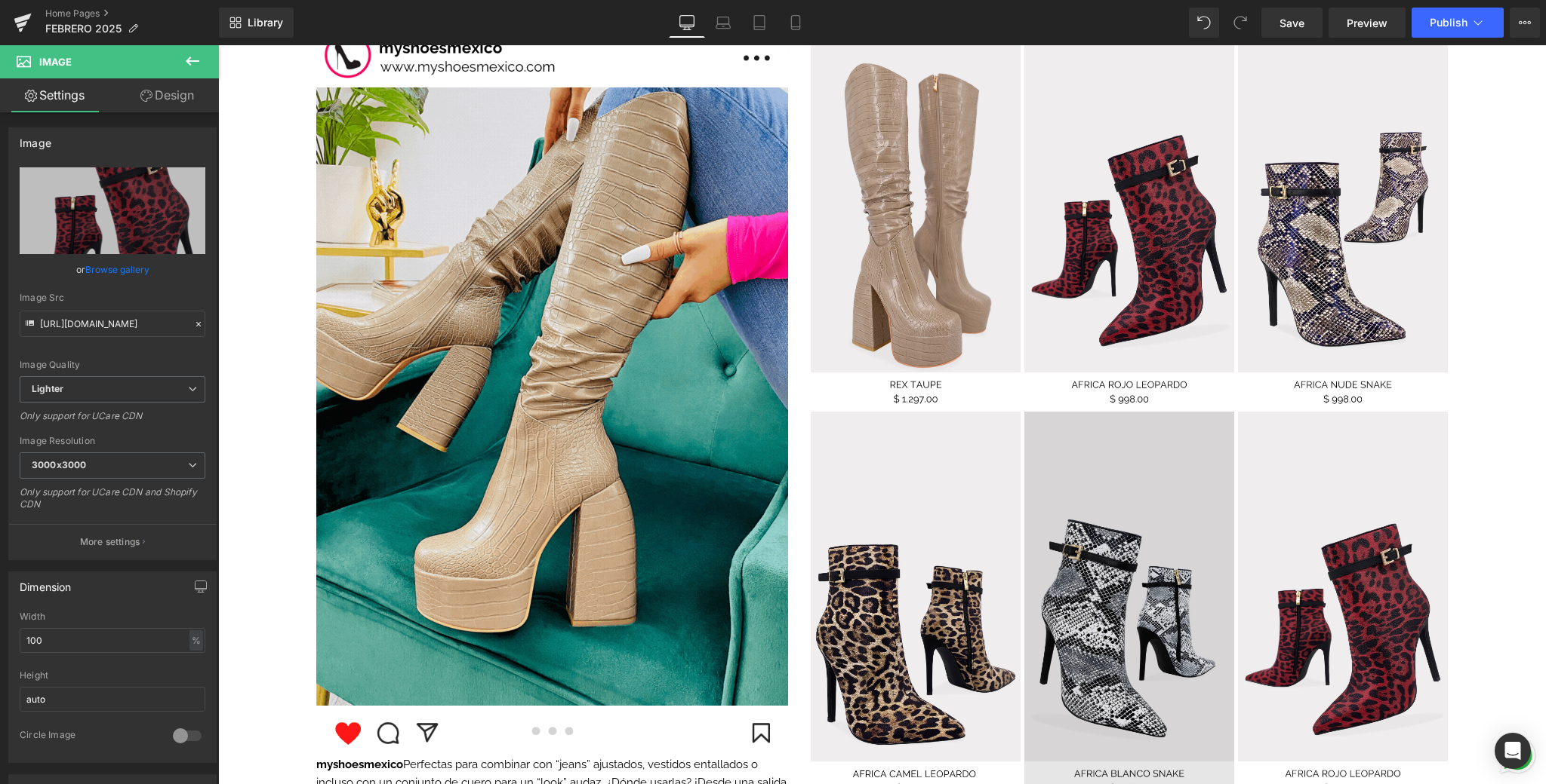
type input "C:\fakepath\7.png"
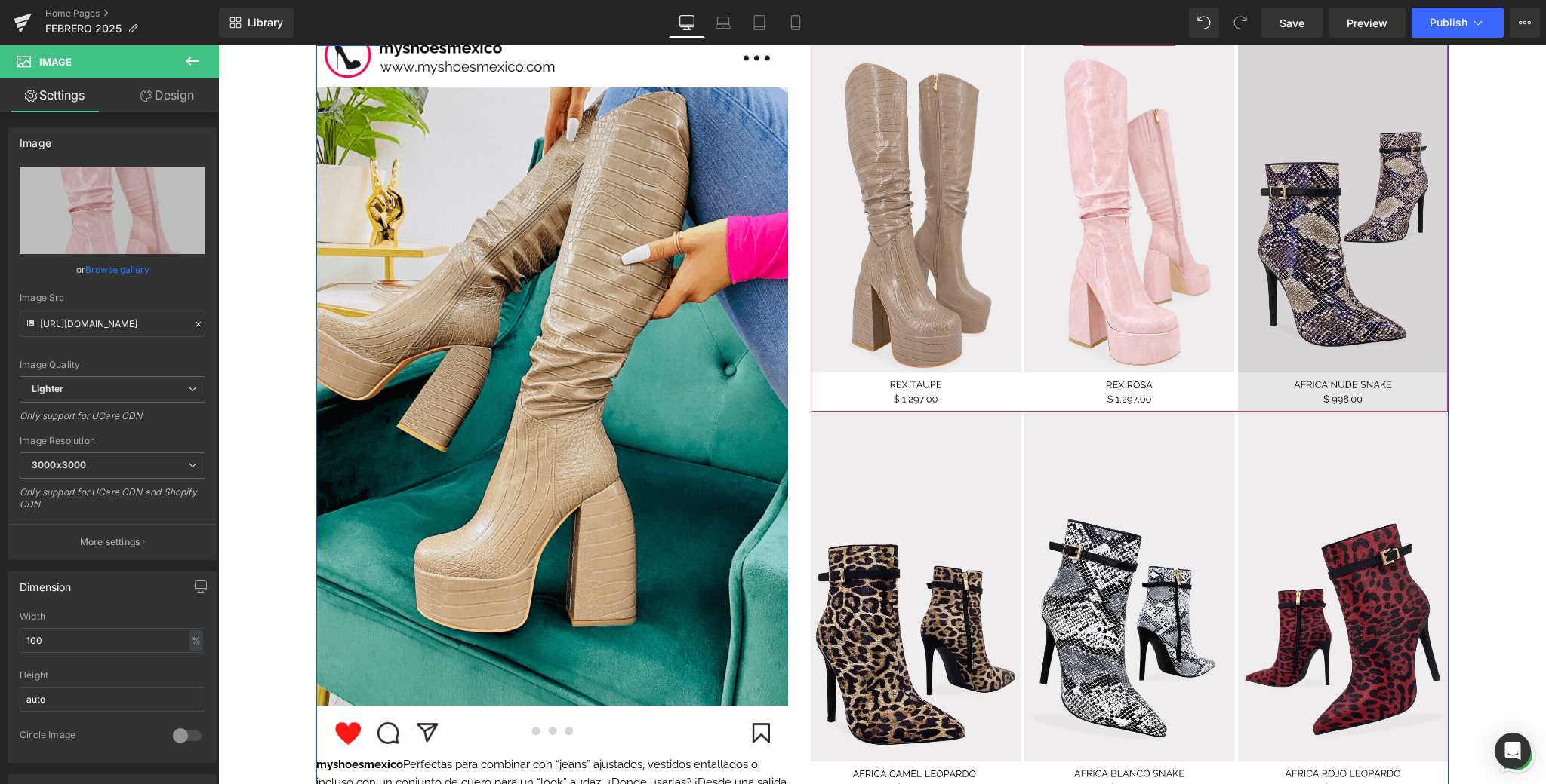
click at [1195, 302] on img at bounding box center [1342, 217] width 210 height 389
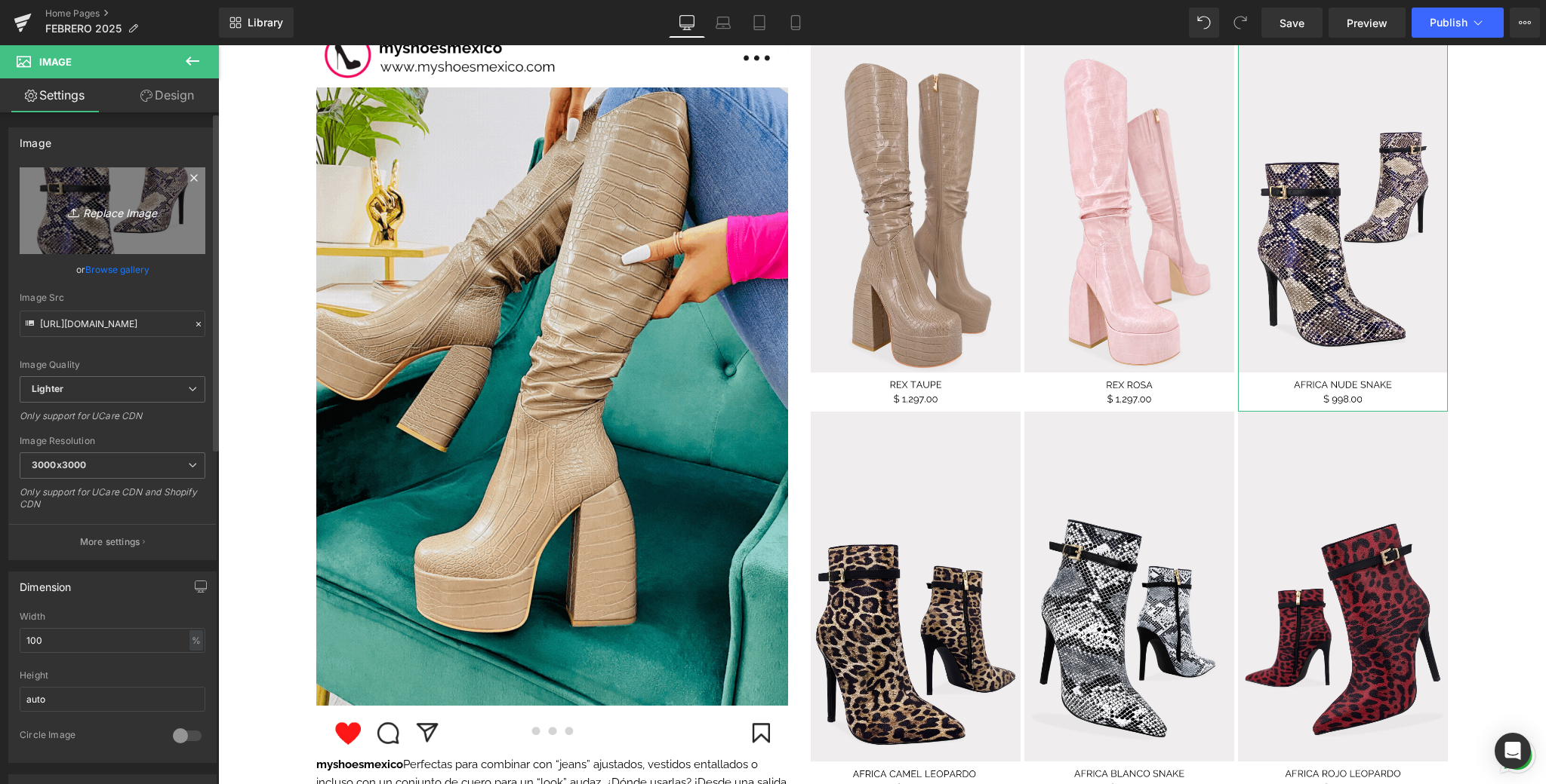
click at [143, 219] on icon "Replace Image" at bounding box center [112, 211] width 121 height 19
type input "C:\fakepath\8.png"
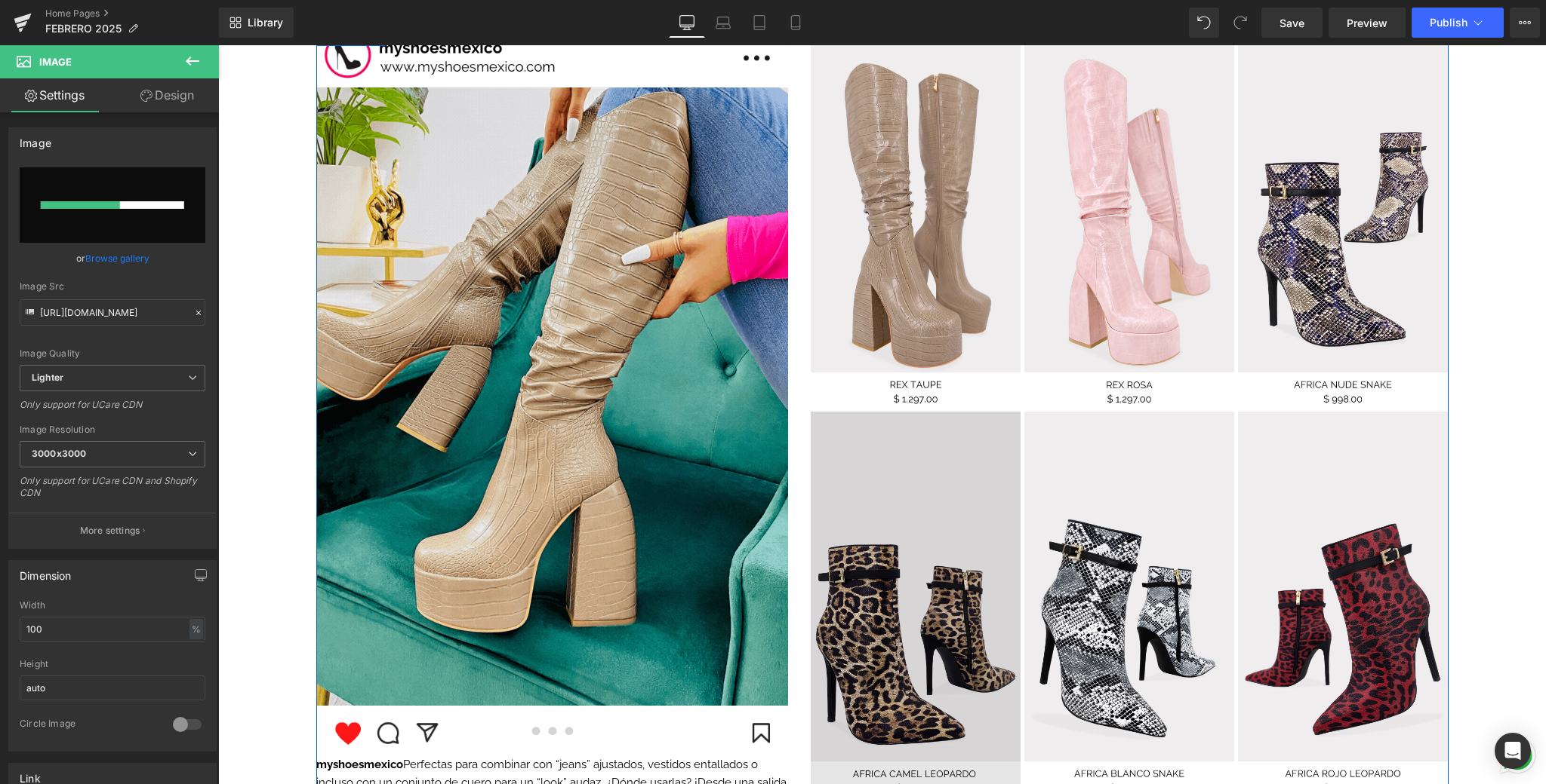
click at [943, 562] on img at bounding box center [915, 605] width 210 height 389
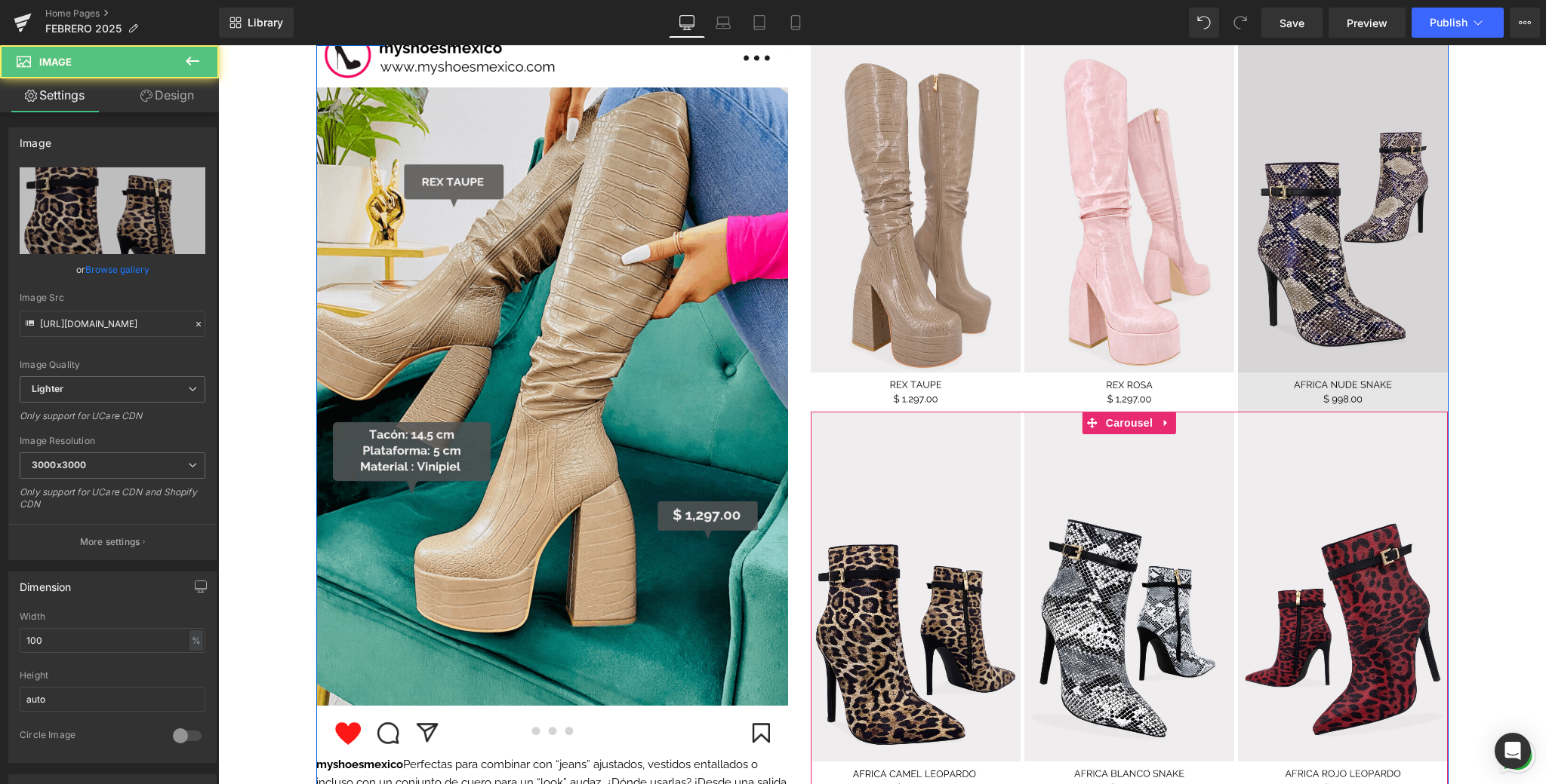
click at [1195, 202] on img at bounding box center [1342, 217] width 210 height 389
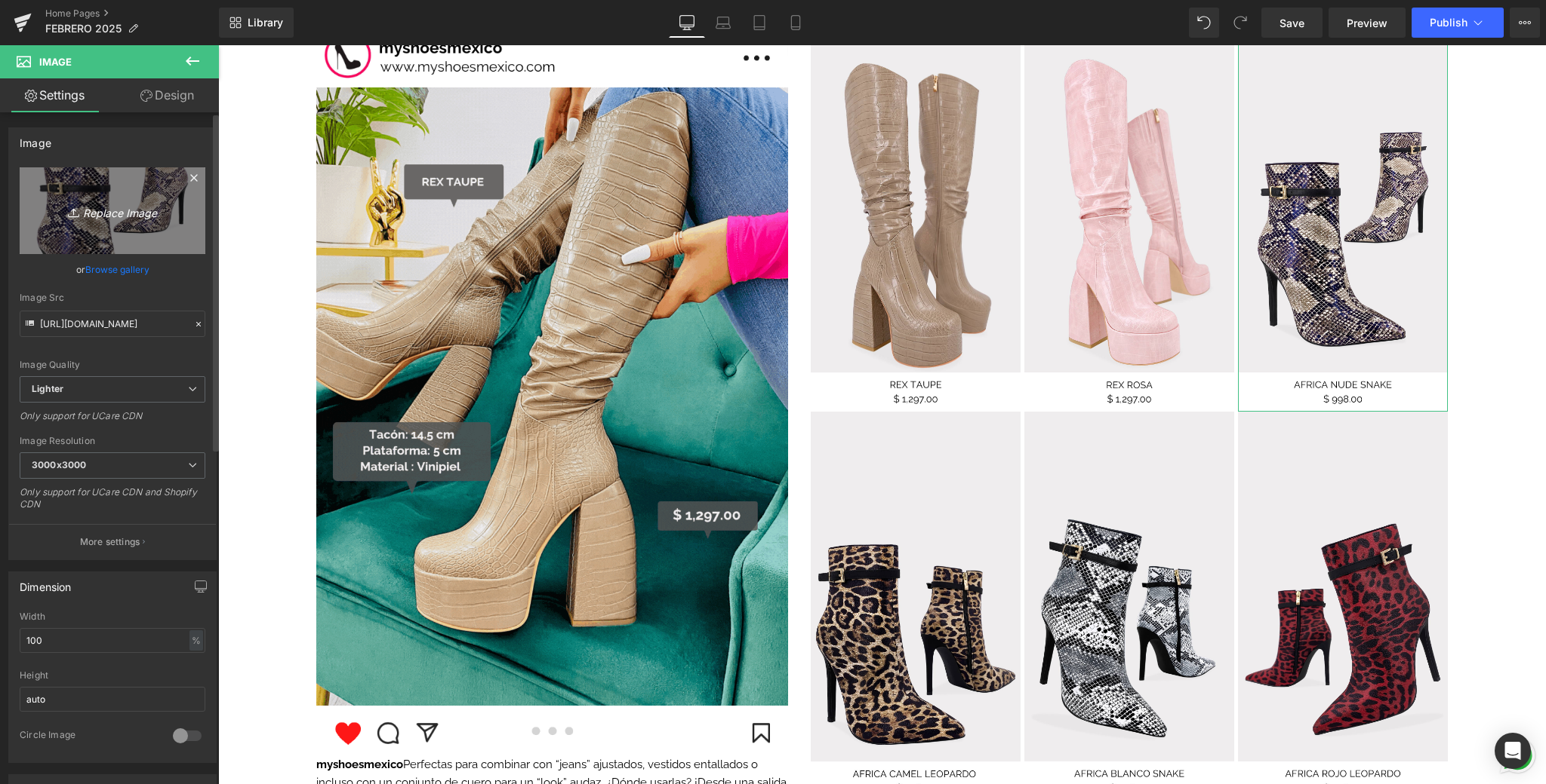
click at [65, 227] on link "Replace Image" at bounding box center [113, 211] width 186 height 87
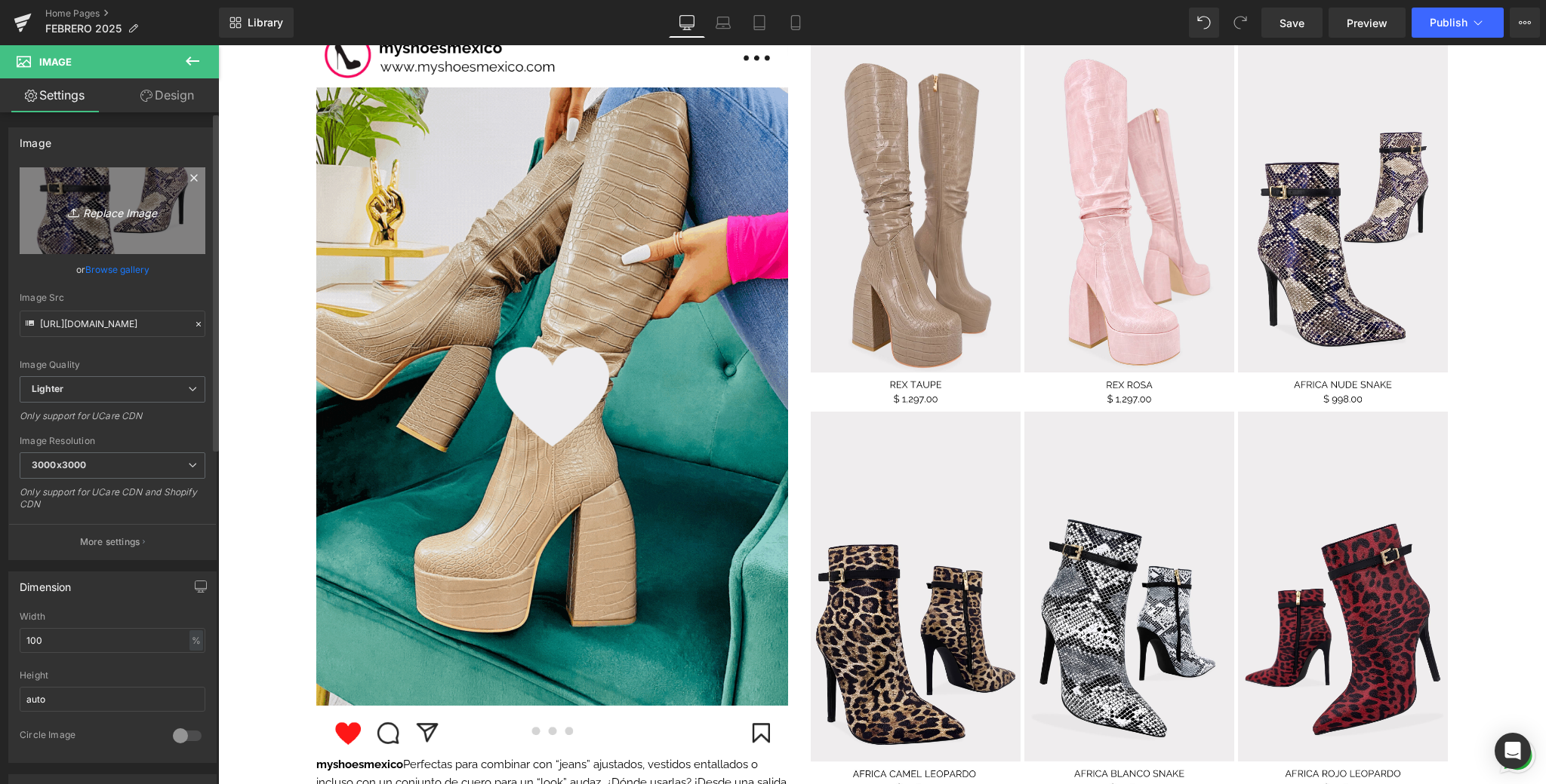
type input "C:\fakepath\8.png"
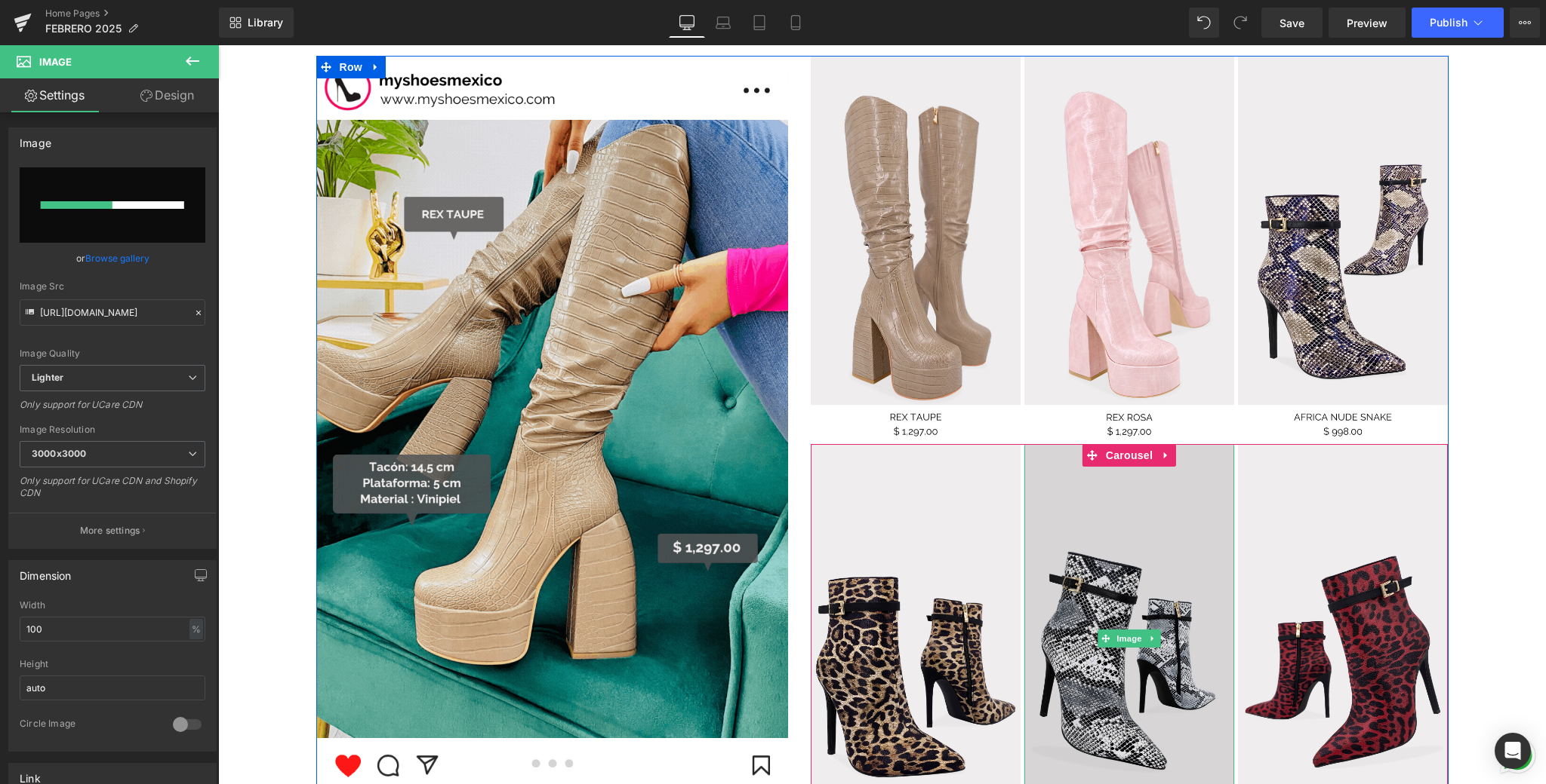
scroll to position [1482, 0]
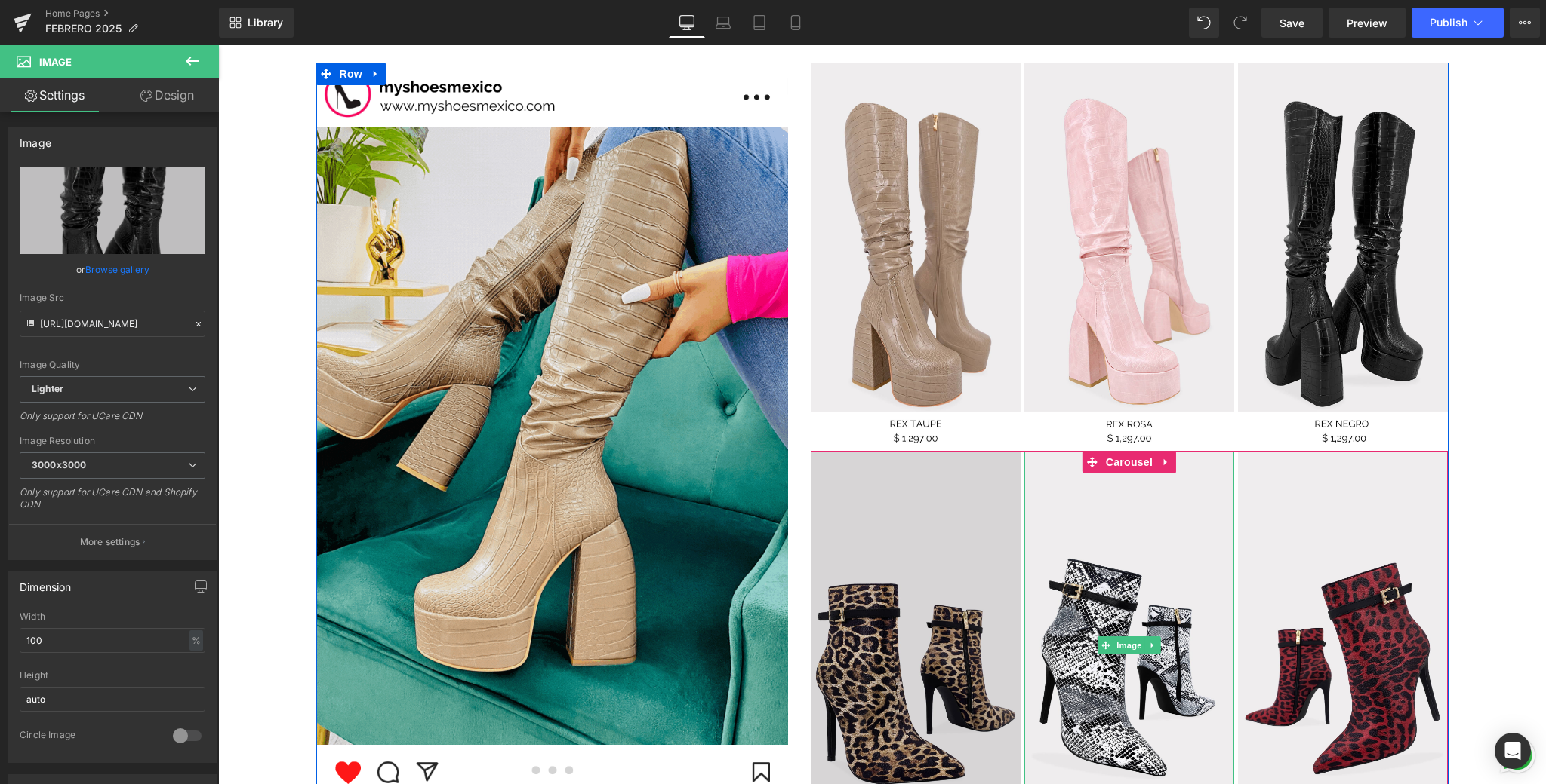
click at [958, 613] on img at bounding box center [915, 645] width 210 height 389
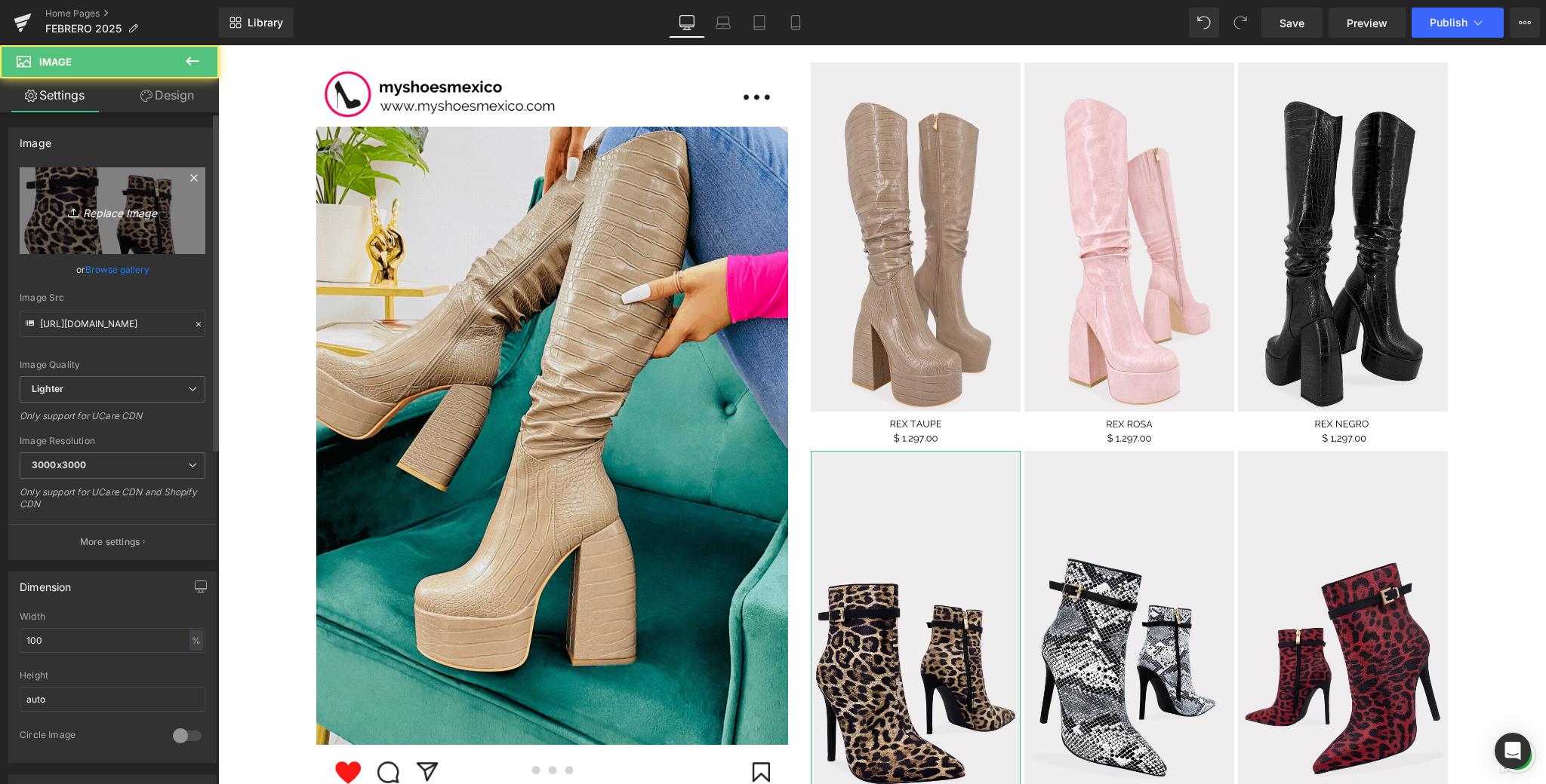
click at [159, 216] on icon "Replace Image" at bounding box center [112, 211] width 121 height 19
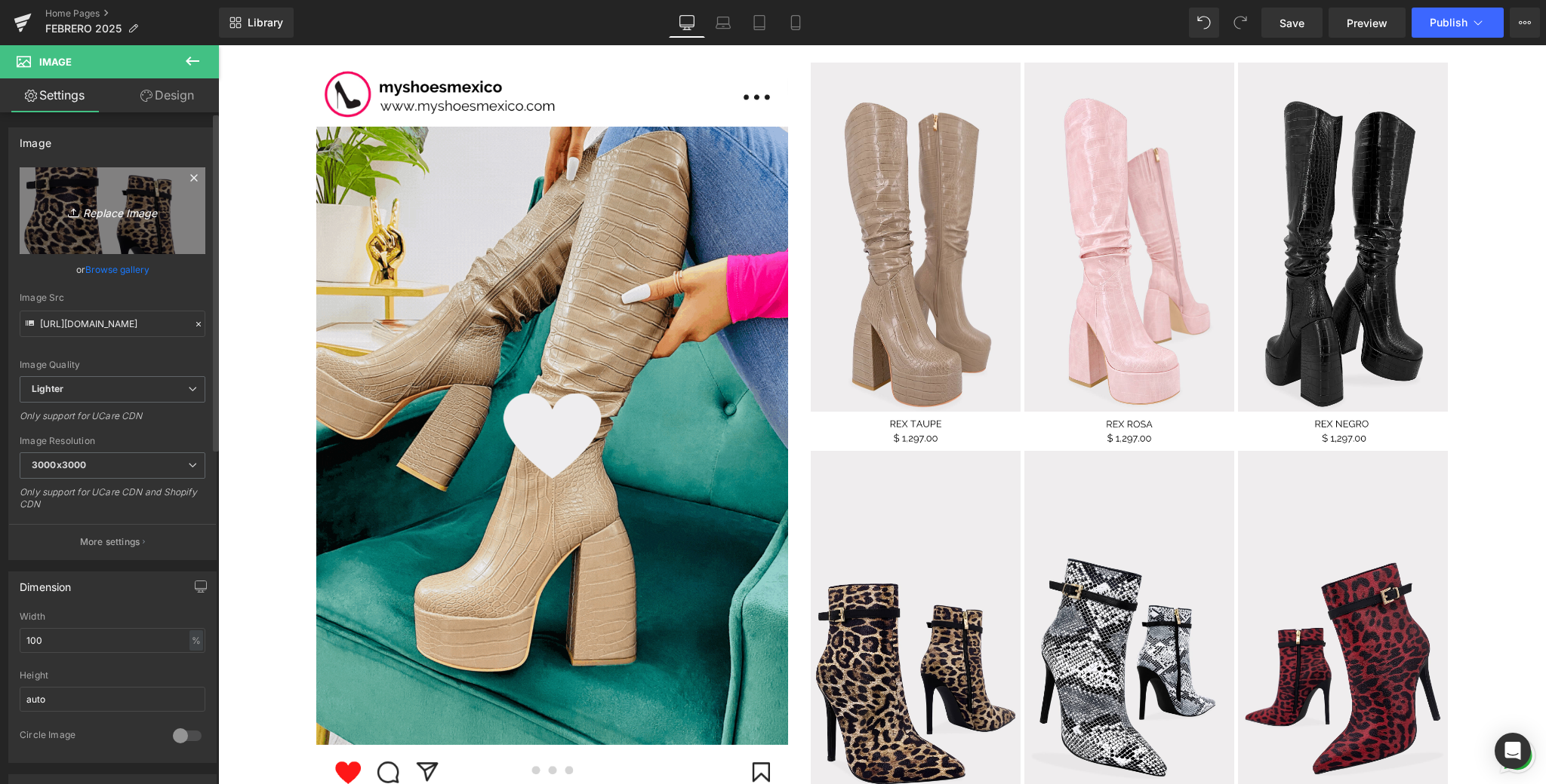
type input "C:\fakepath\9.png"
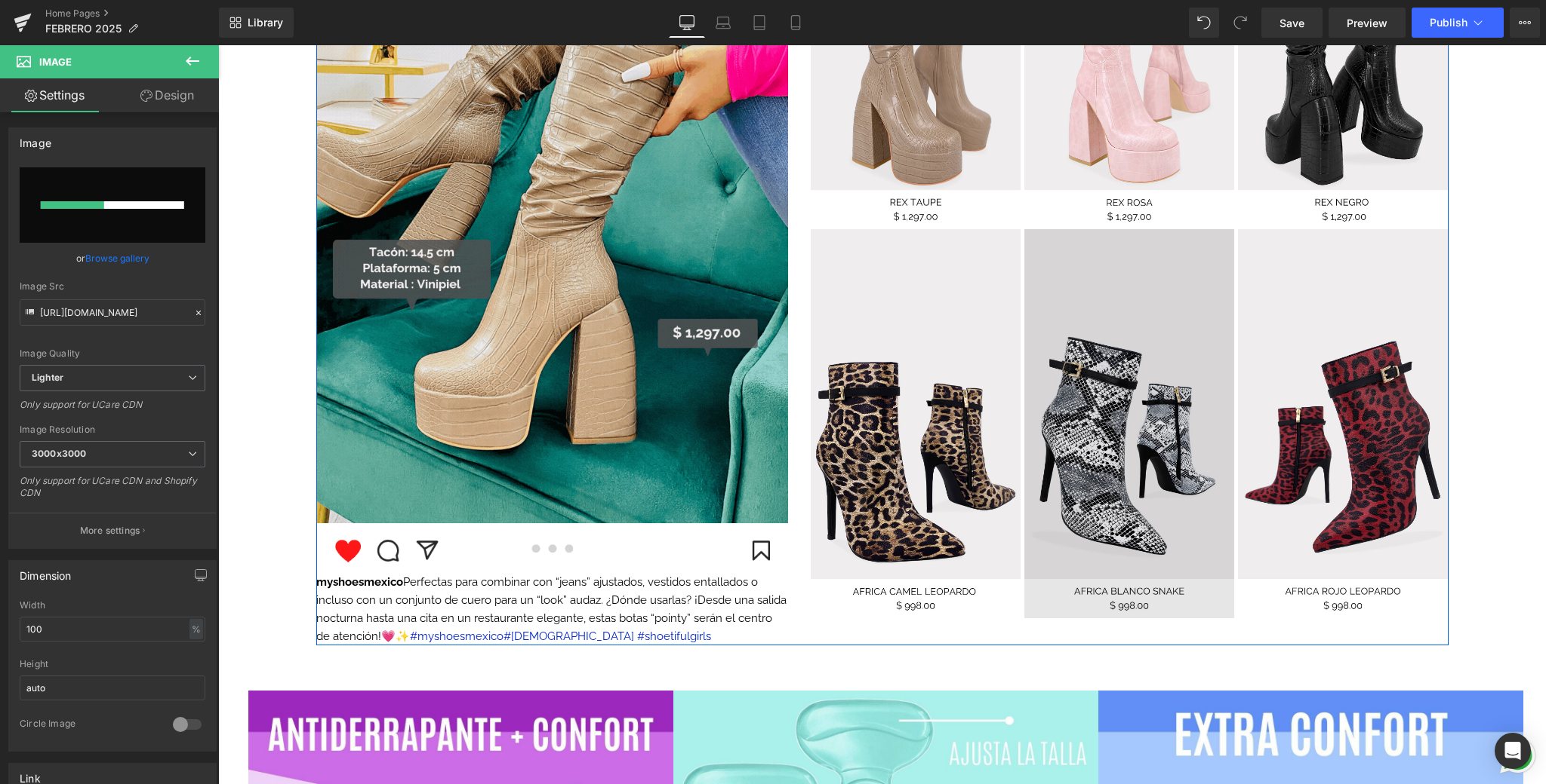
scroll to position [1716, 0]
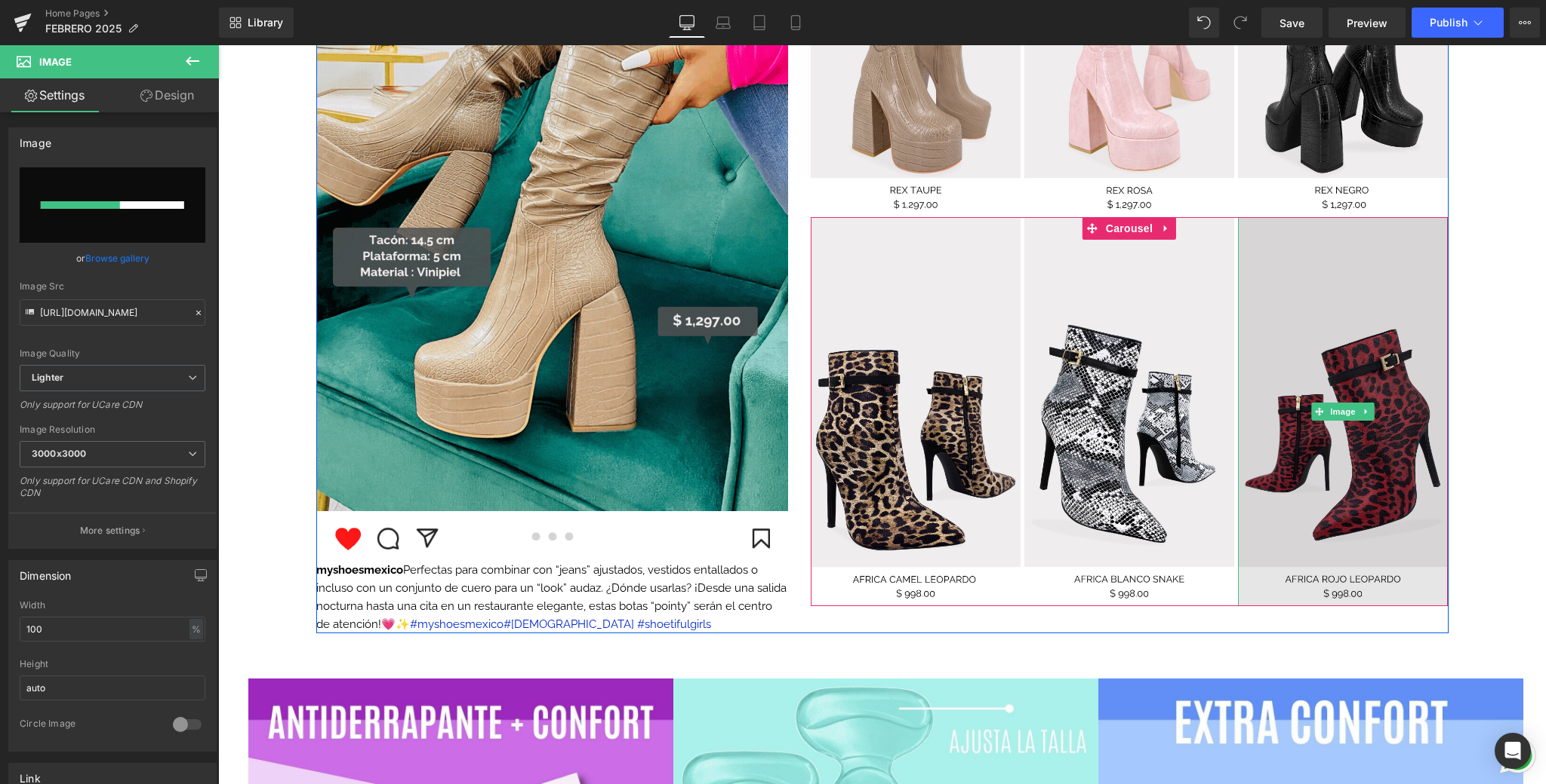
click at [1195, 290] on img at bounding box center [1342, 410] width 210 height 389
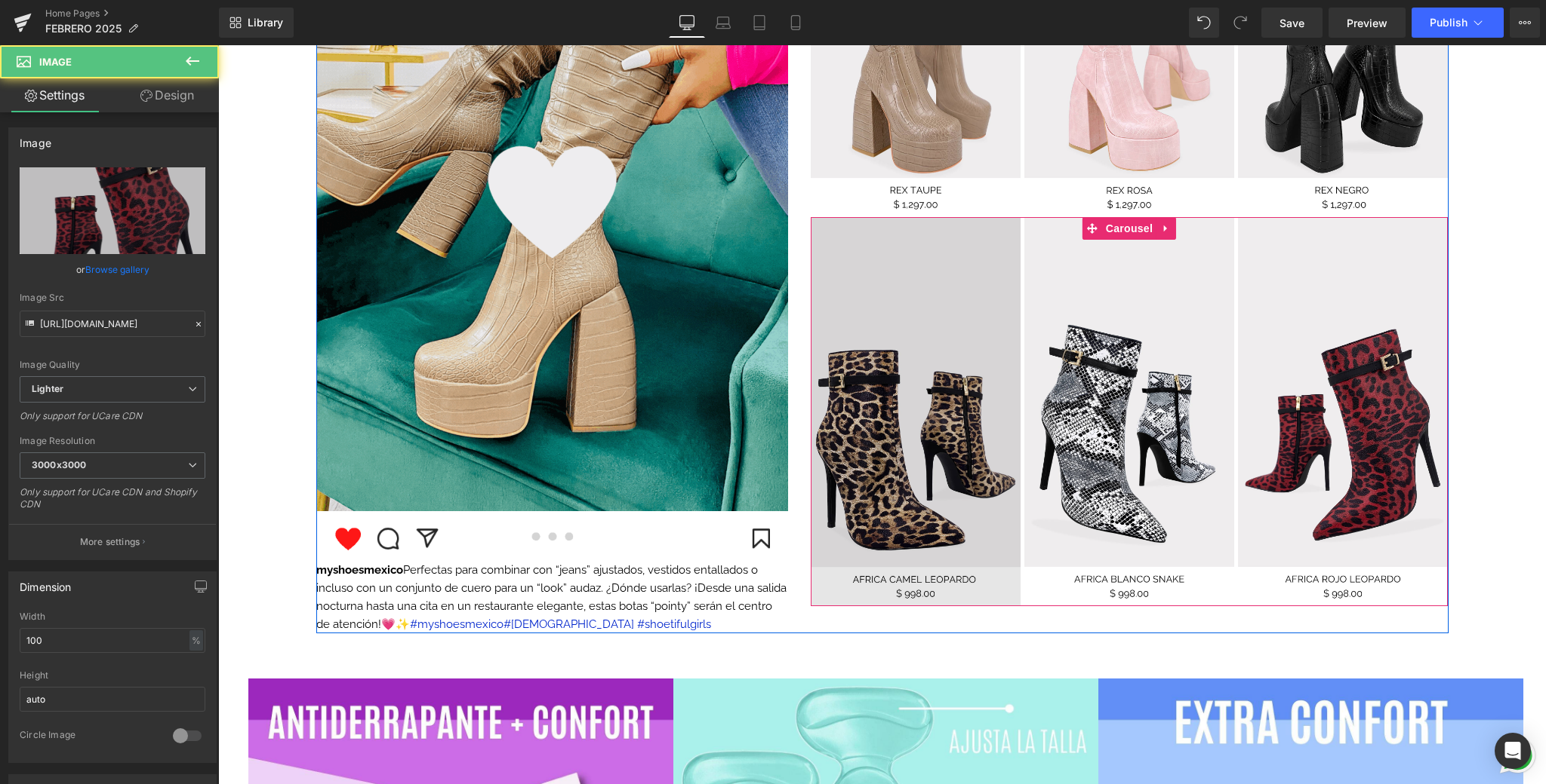
click at [839, 372] on img at bounding box center [915, 410] width 210 height 389
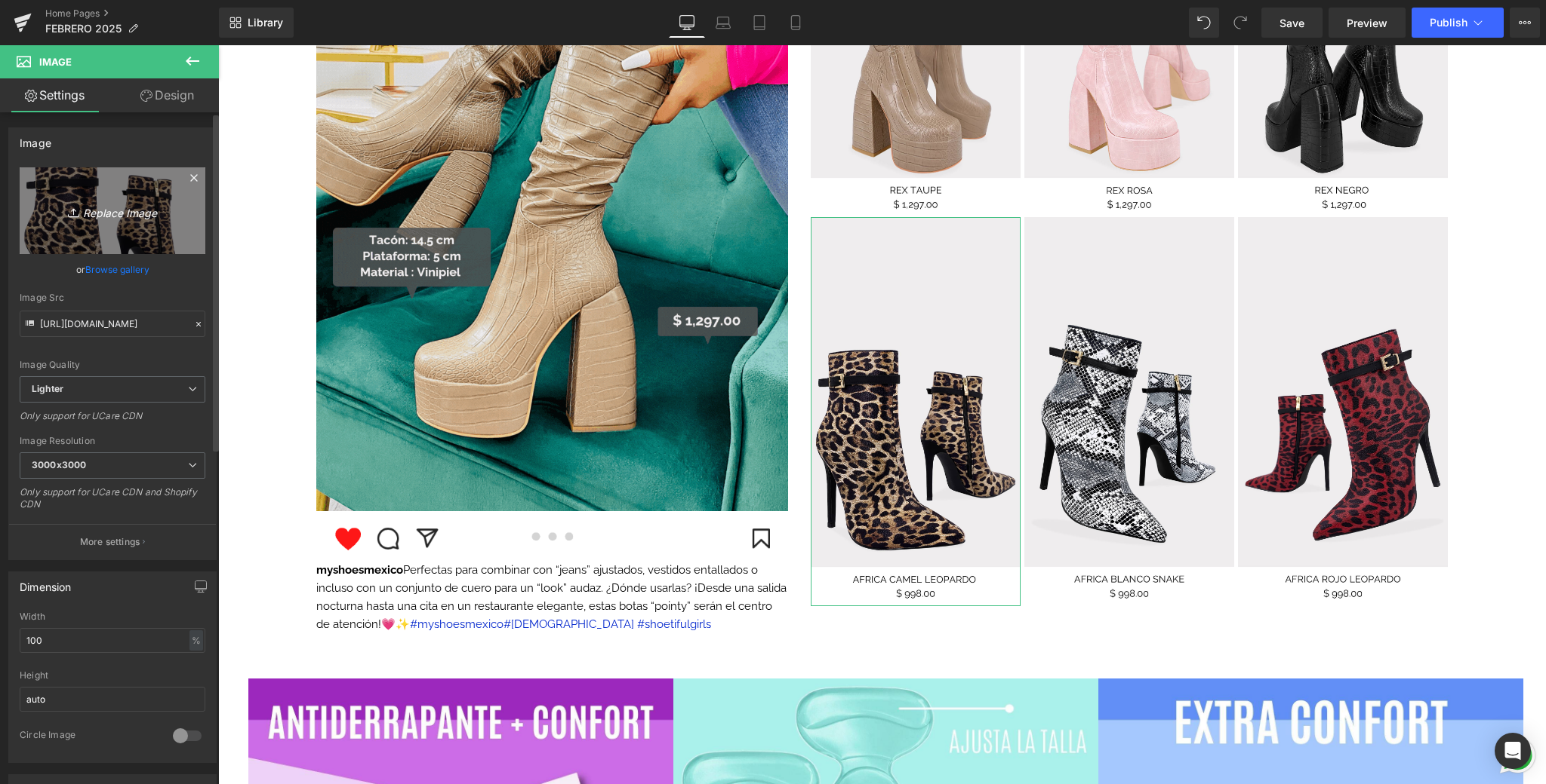
click at [195, 217] on link "Replace Image" at bounding box center [113, 211] width 186 height 87
type input "C:\fakepath\9.png"
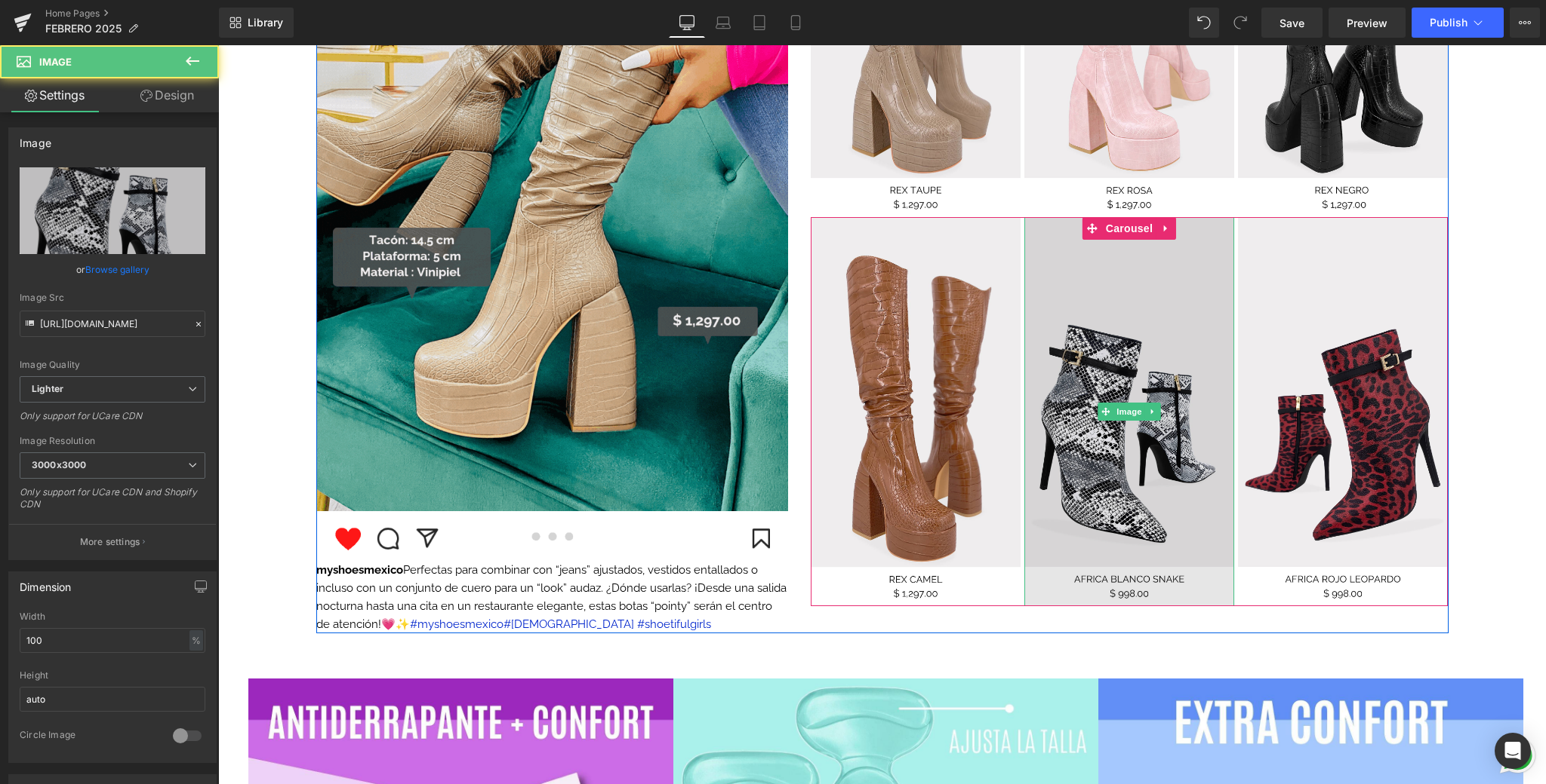
click at [1116, 491] on img at bounding box center [1129, 410] width 210 height 389
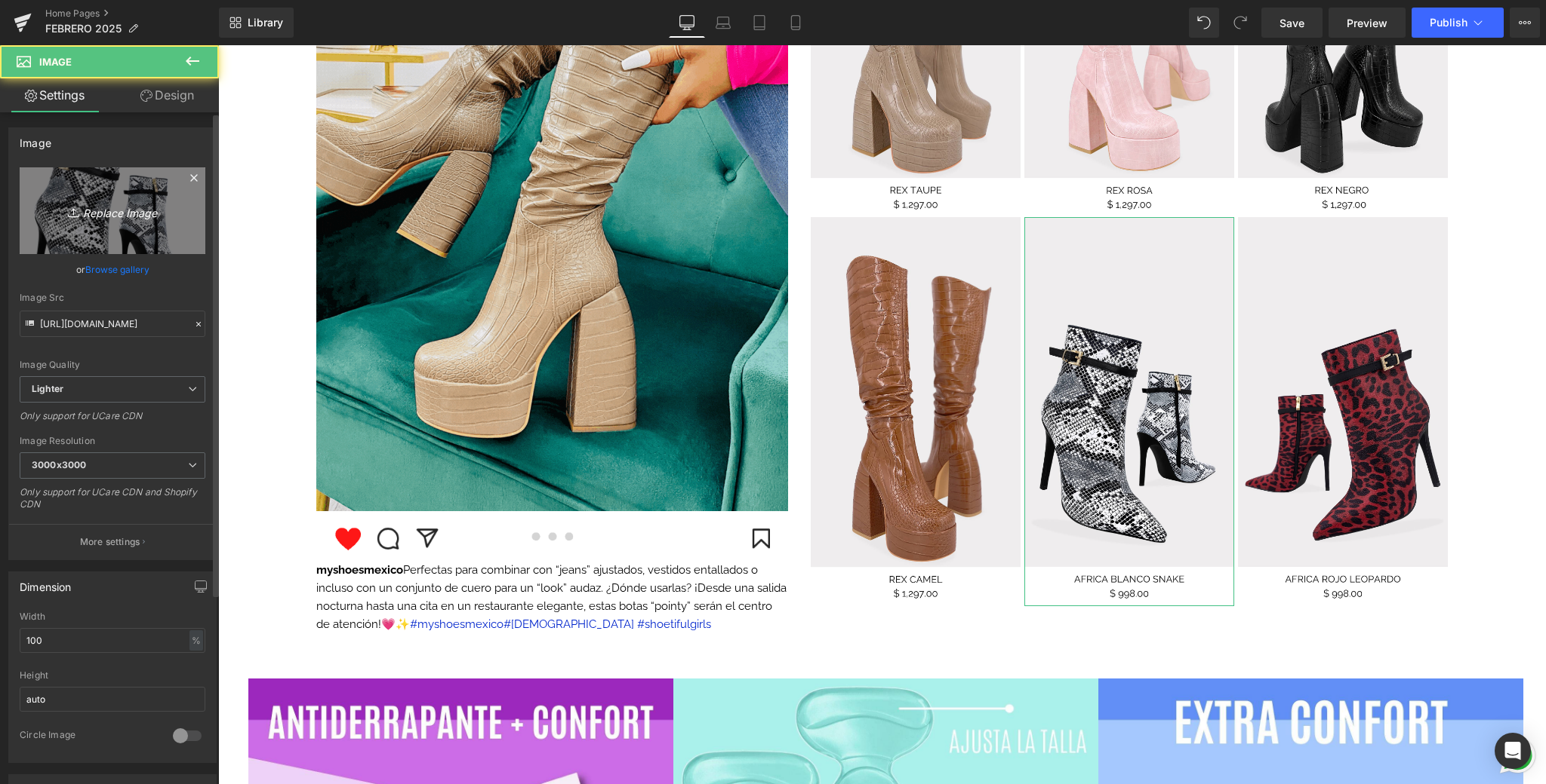
click at [95, 174] on link "Replace Image" at bounding box center [113, 211] width 186 height 87
type input "C:\fakepath\10.png"
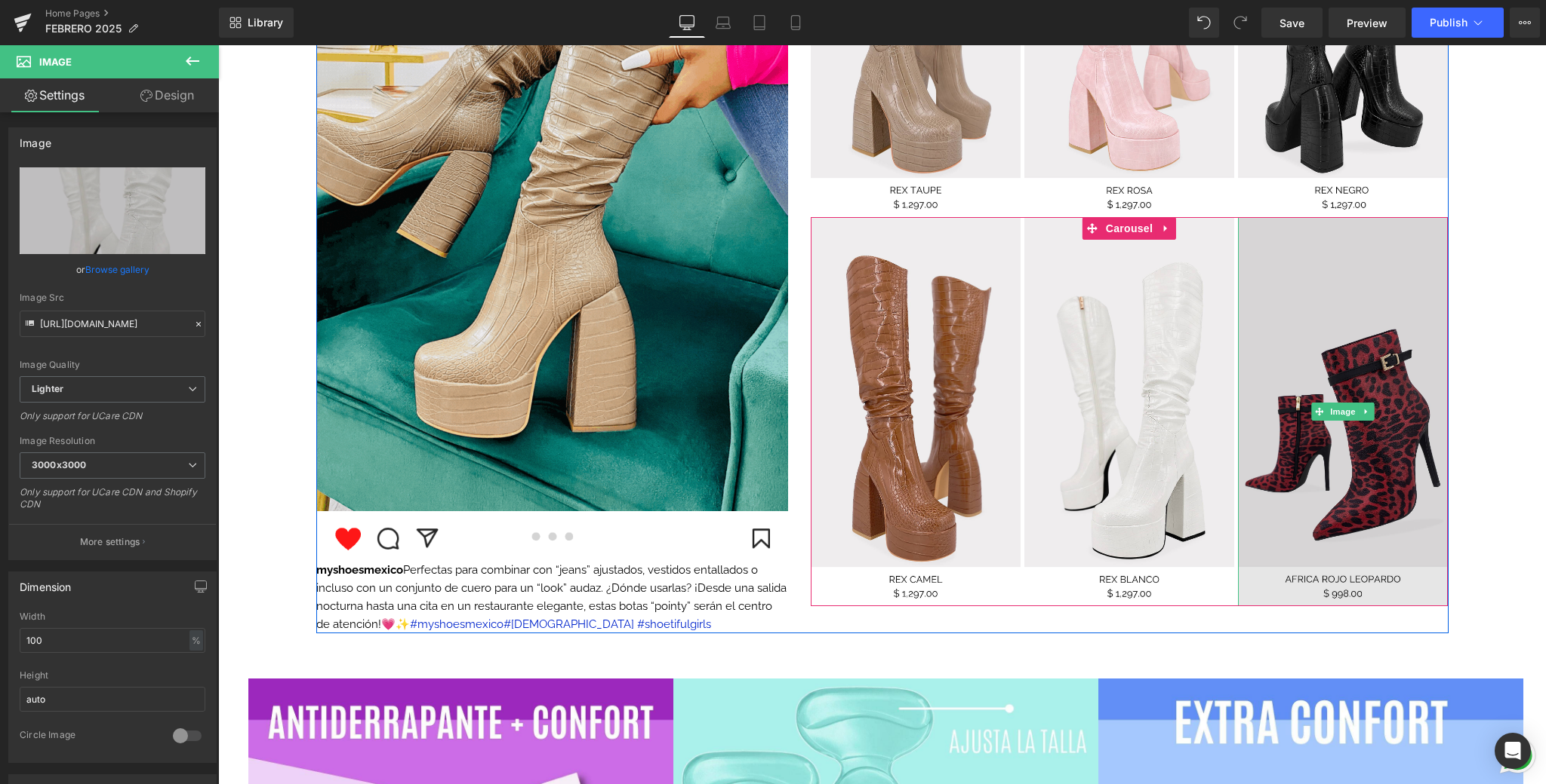
click at [1195, 511] on img at bounding box center [1342, 410] width 210 height 389
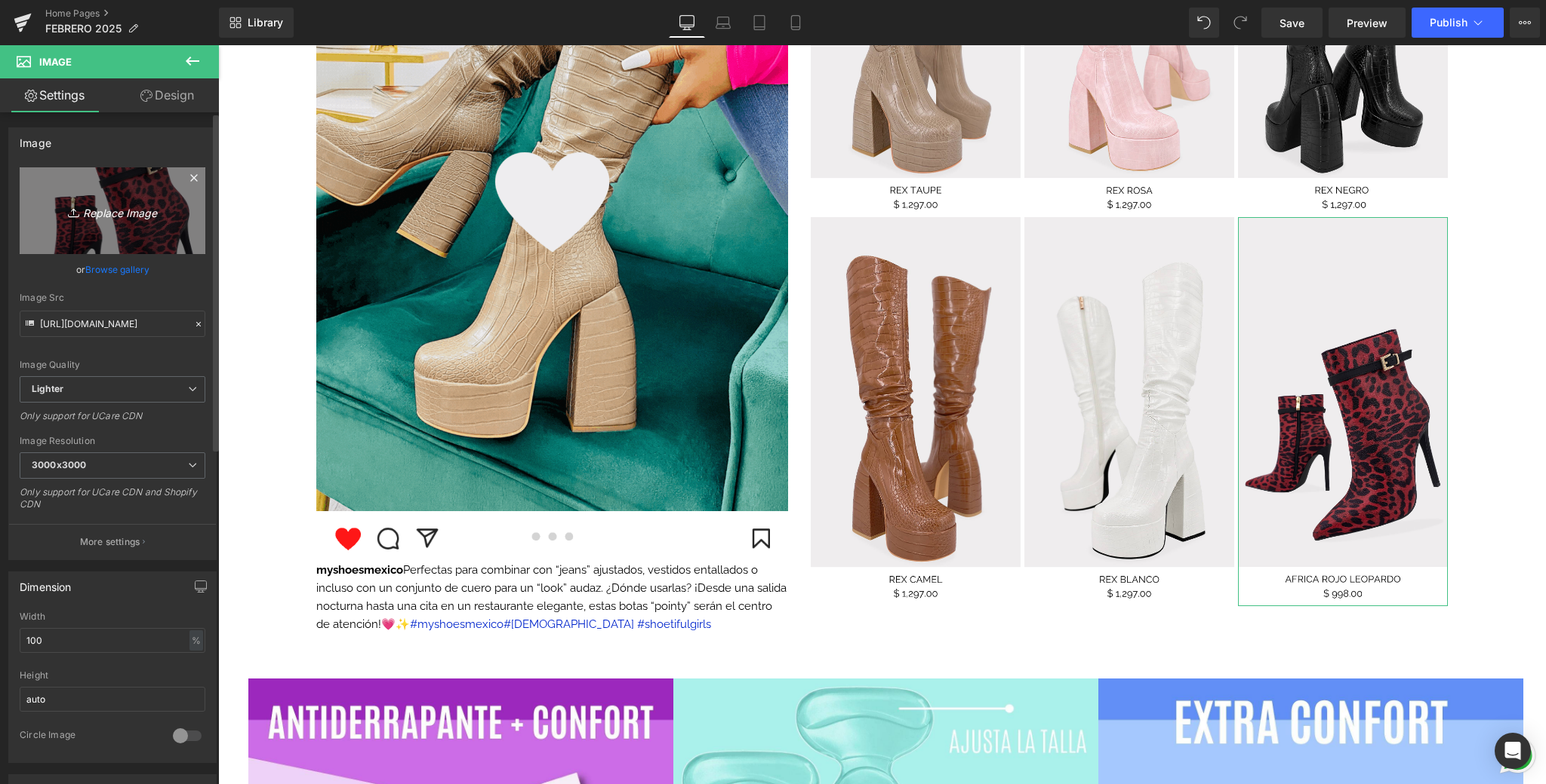
click at [164, 224] on link "Replace Image" at bounding box center [113, 211] width 186 height 87
type input "C:\fakepath\6.png"
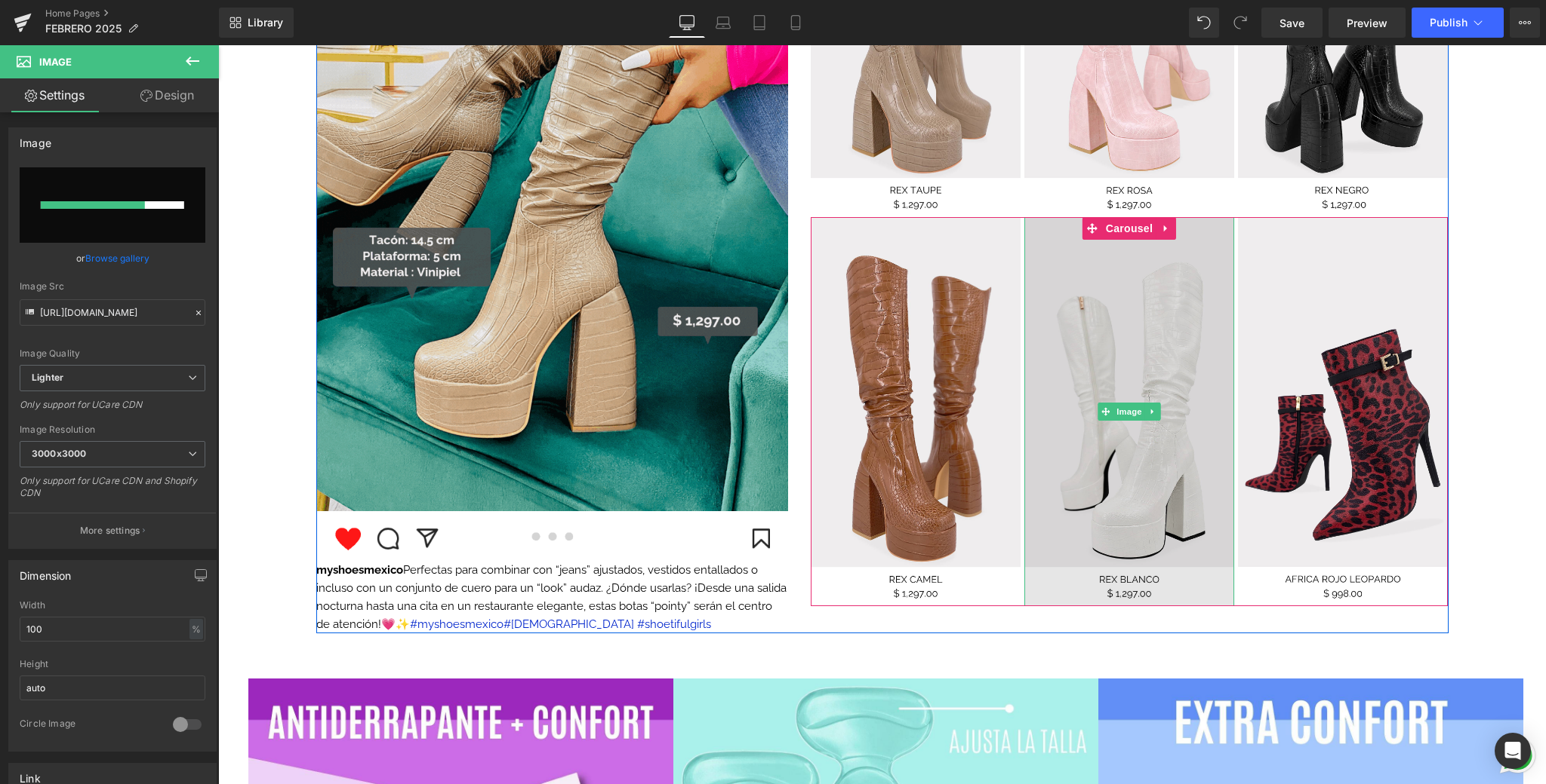
click at [1085, 438] on img at bounding box center [1129, 410] width 210 height 389
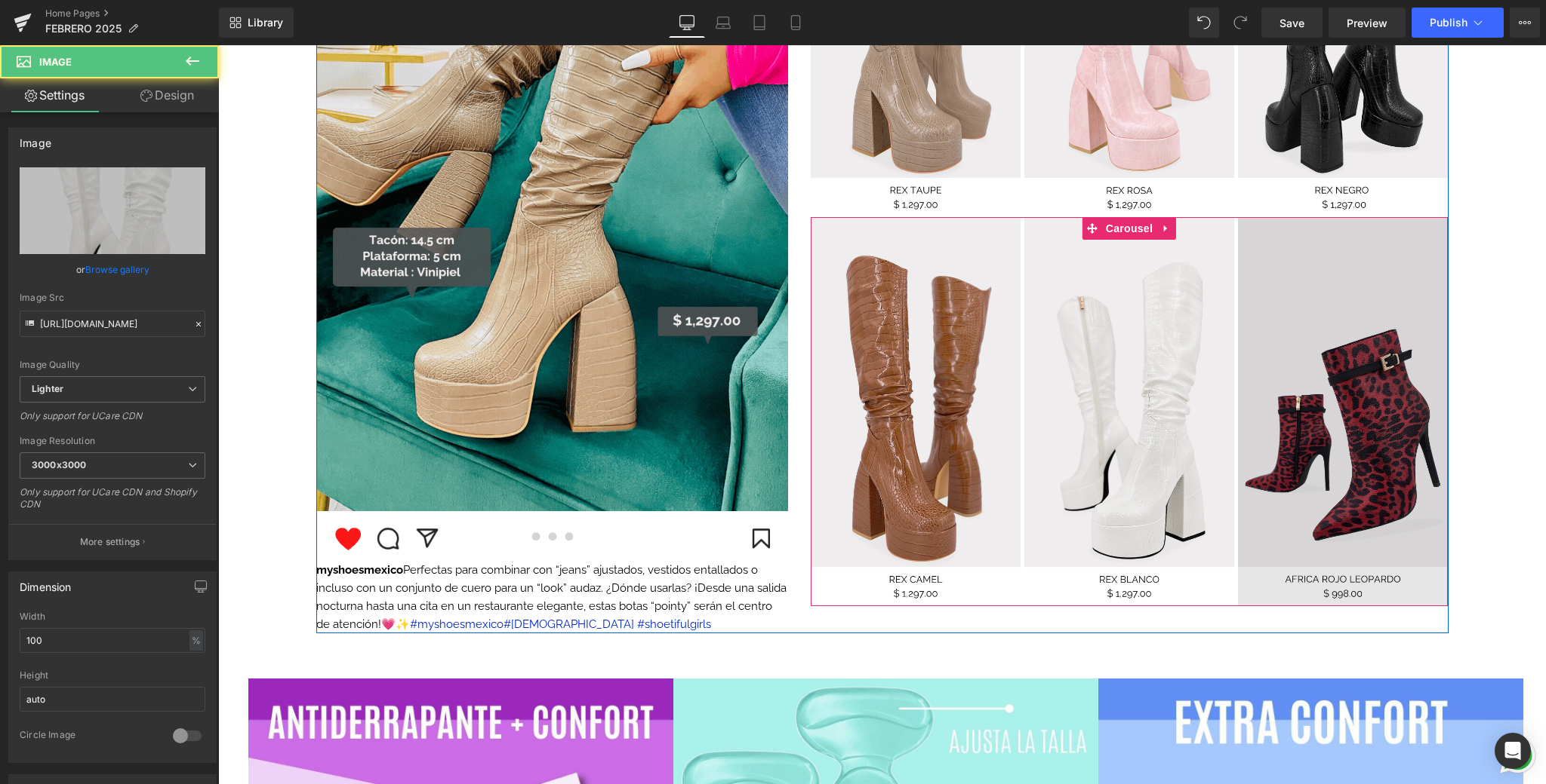
click at [1195, 475] on img at bounding box center [1342, 410] width 210 height 389
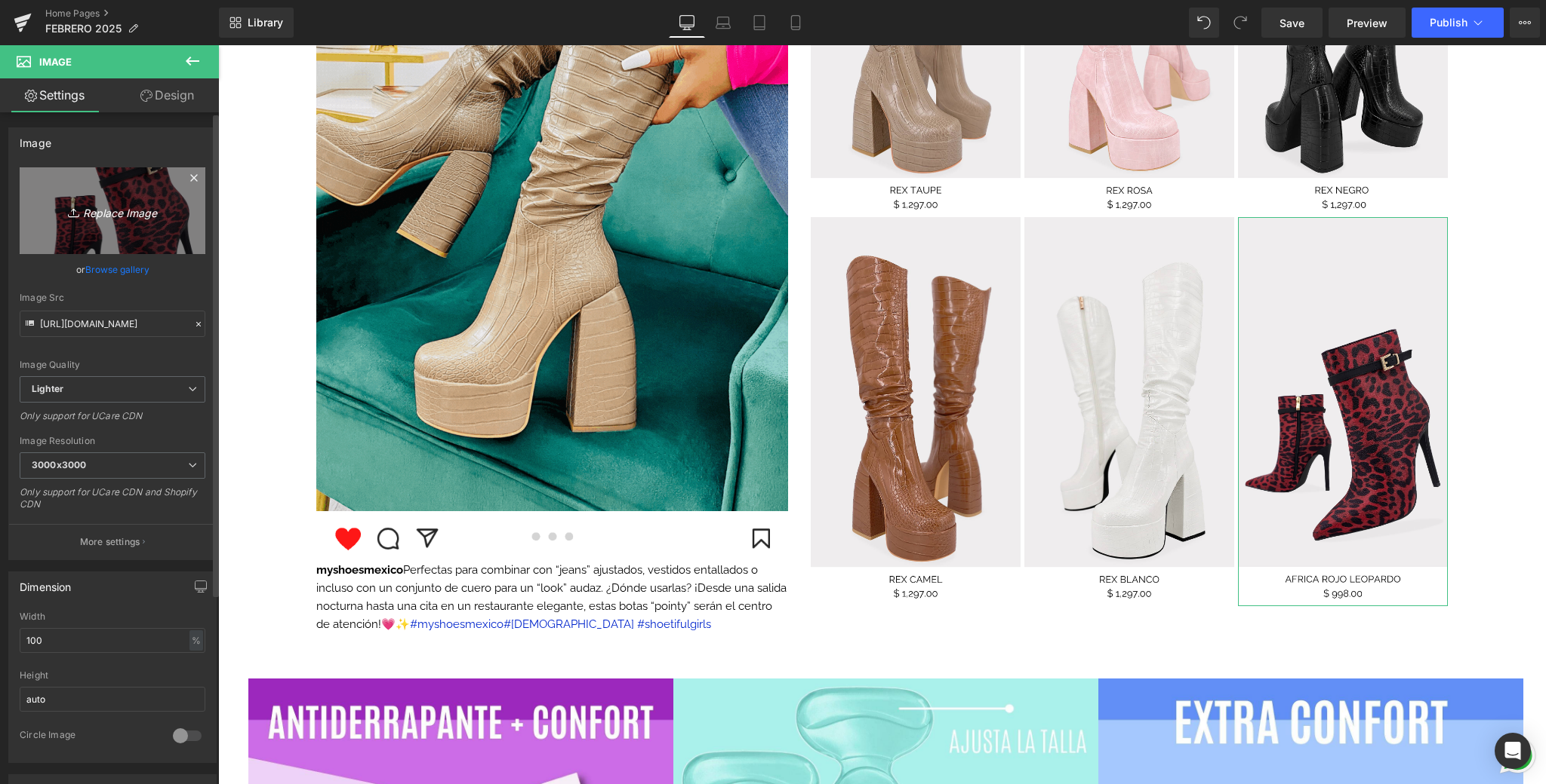
click at [164, 223] on link "Replace Image" at bounding box center [113, 211] width 186 height 87
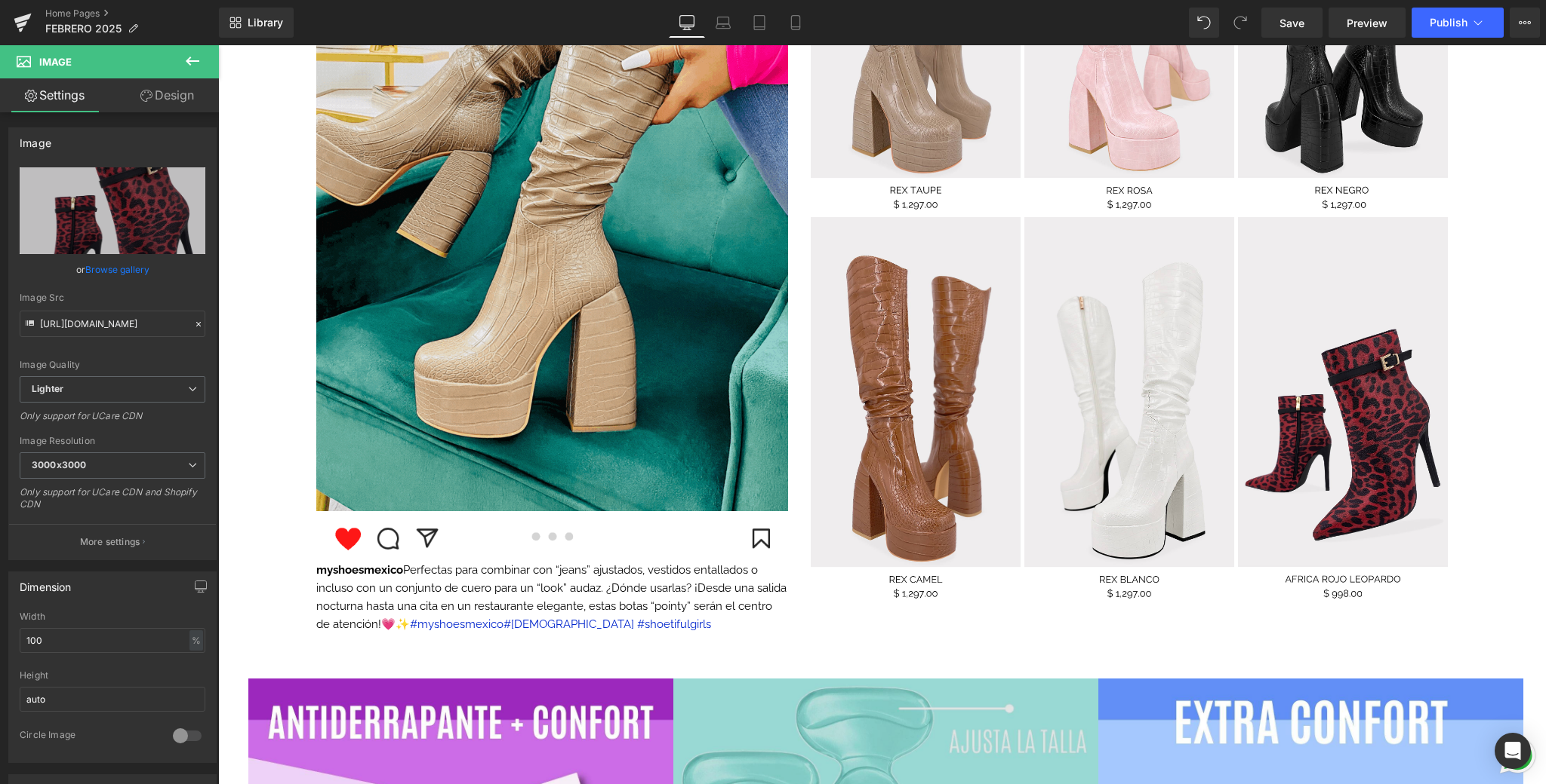
type input "C:\fakepath\6.png"
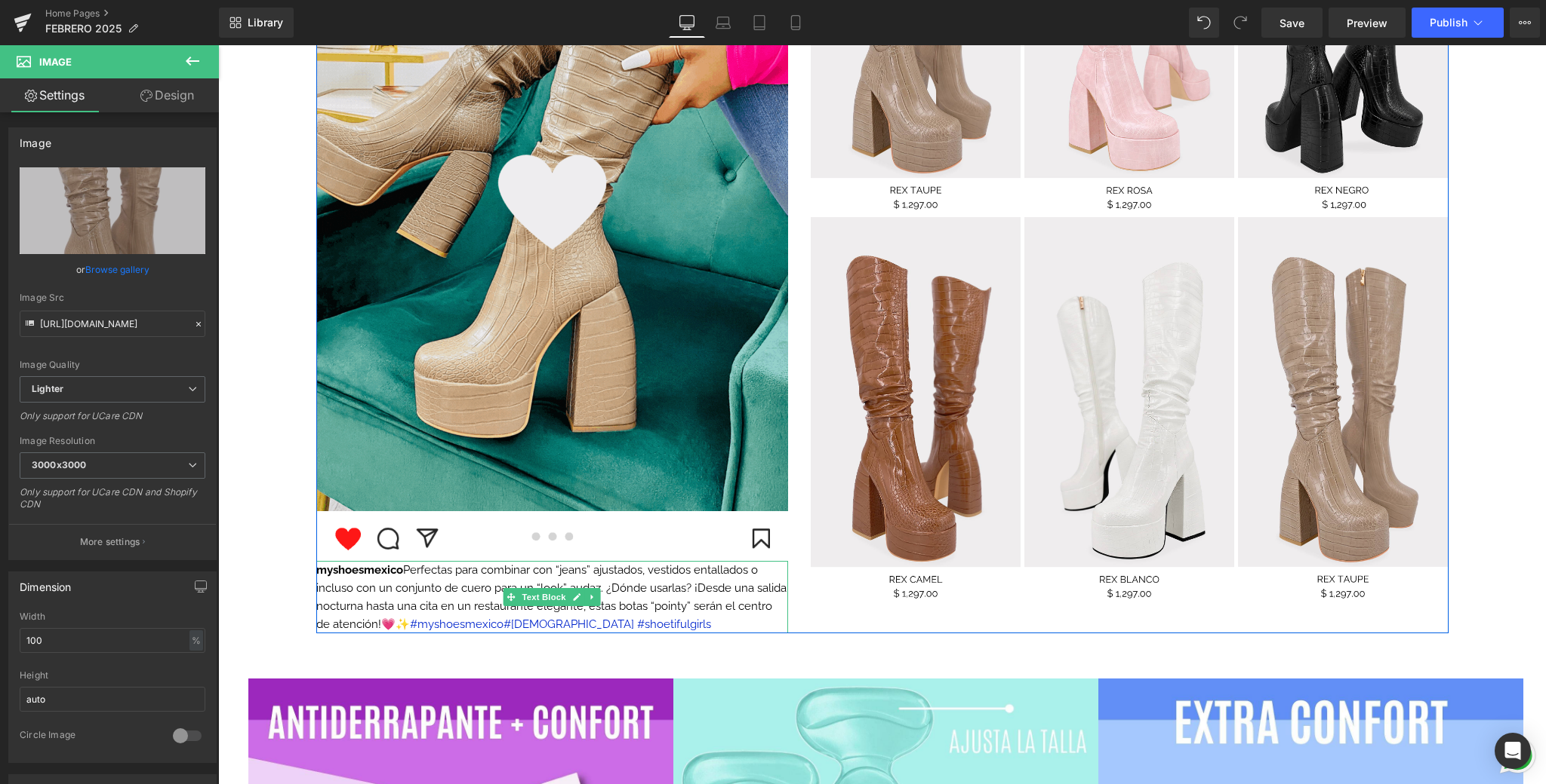
click at [494, 583] on font "myshoesmexico Perfectas para combinar con “jeans” ajustados, vestidos entallado…" at bounding box center [551, 597] width 470 height 68
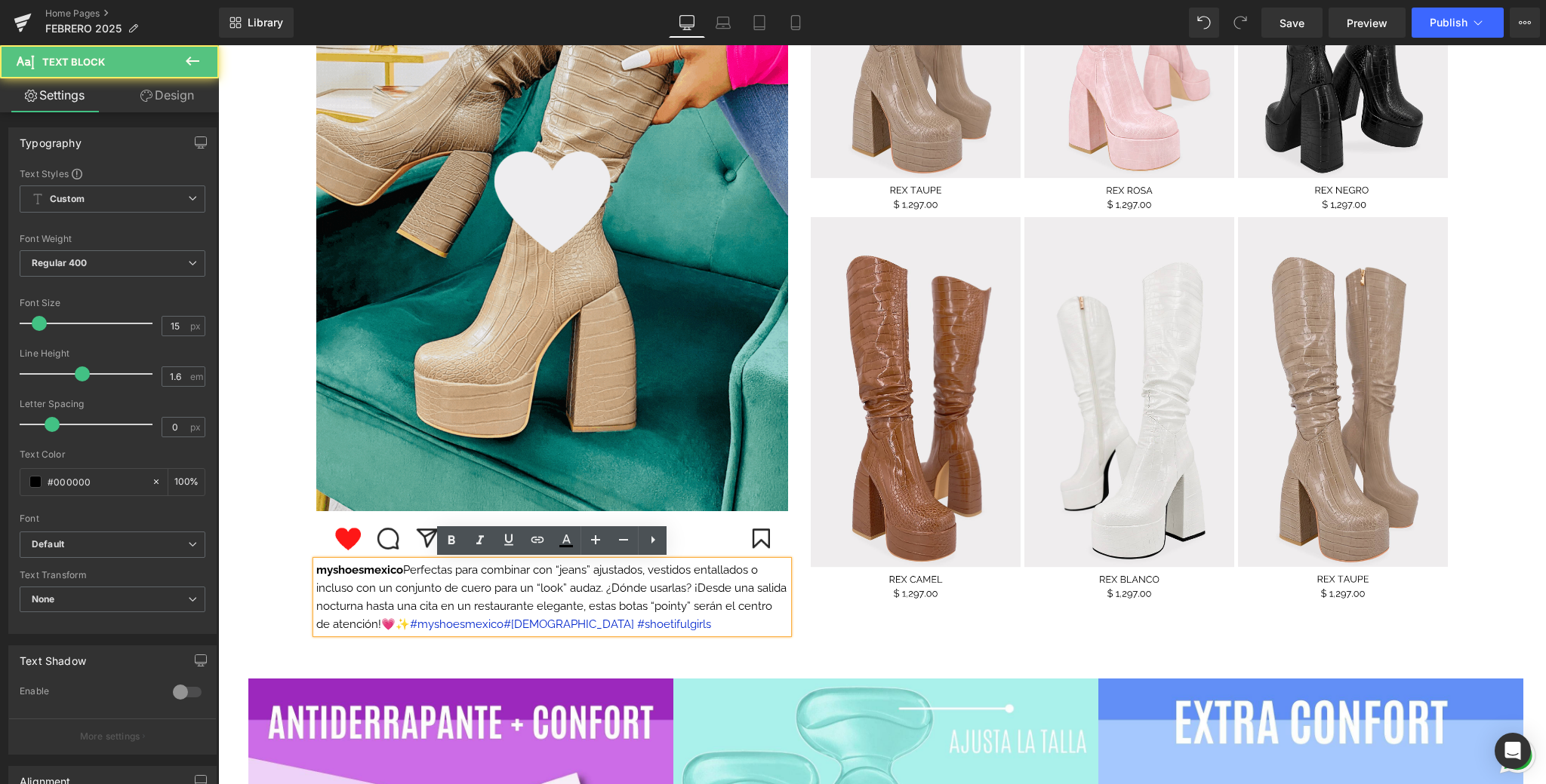
drag, startPoint x: 405, startPoint y: 572, endPoint x: 633, endPoint y: 629, distance: 235.0
click at [758, 617] on p "myshoesmexico Perfectas para combinar con “jeans” ajustados, vestidos entallado…" at bounding box center [552, 597] width 472 height 72
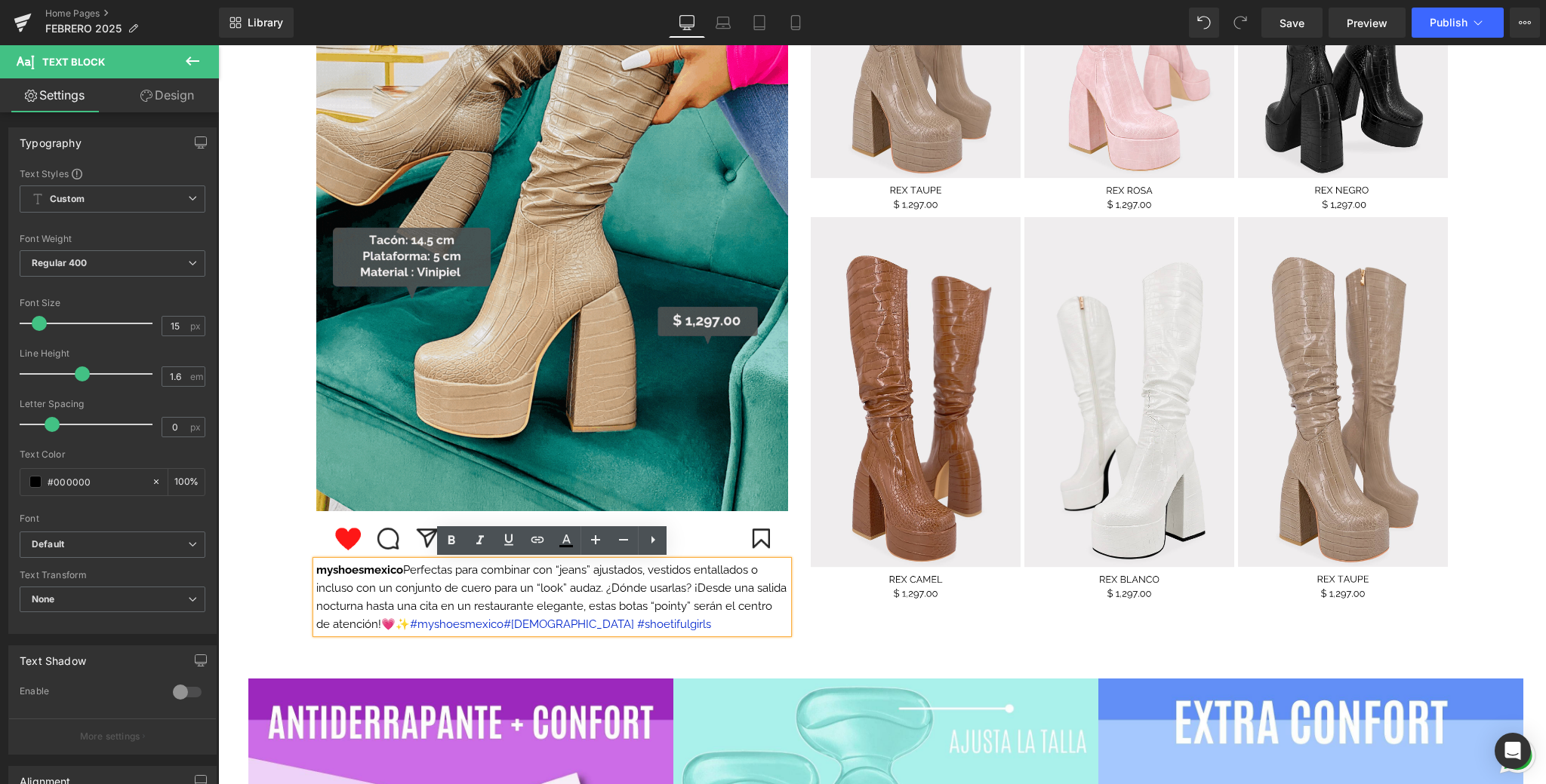
scroll to position [1720, 0]
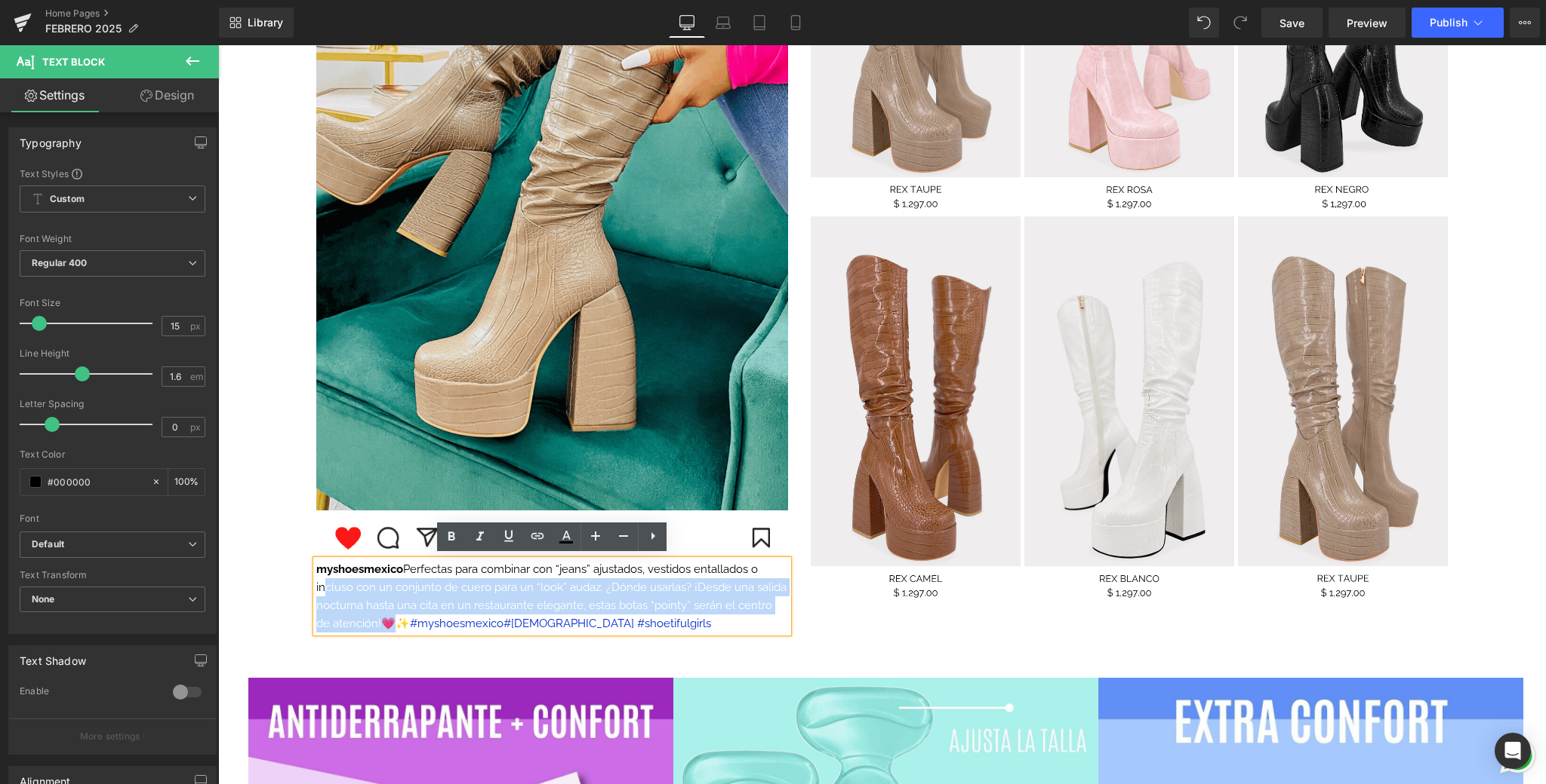
drag, startPoint x: 381, startPoint y: 623, endPoint x: 324, endPoint y: 582, distance: 70.2
click at [324, 582] on p "myshoesmexico Perfectas para combinar con “jeans” ajustados, vestidos entallado…" at bounding box center [552, 596] width 472 height 72
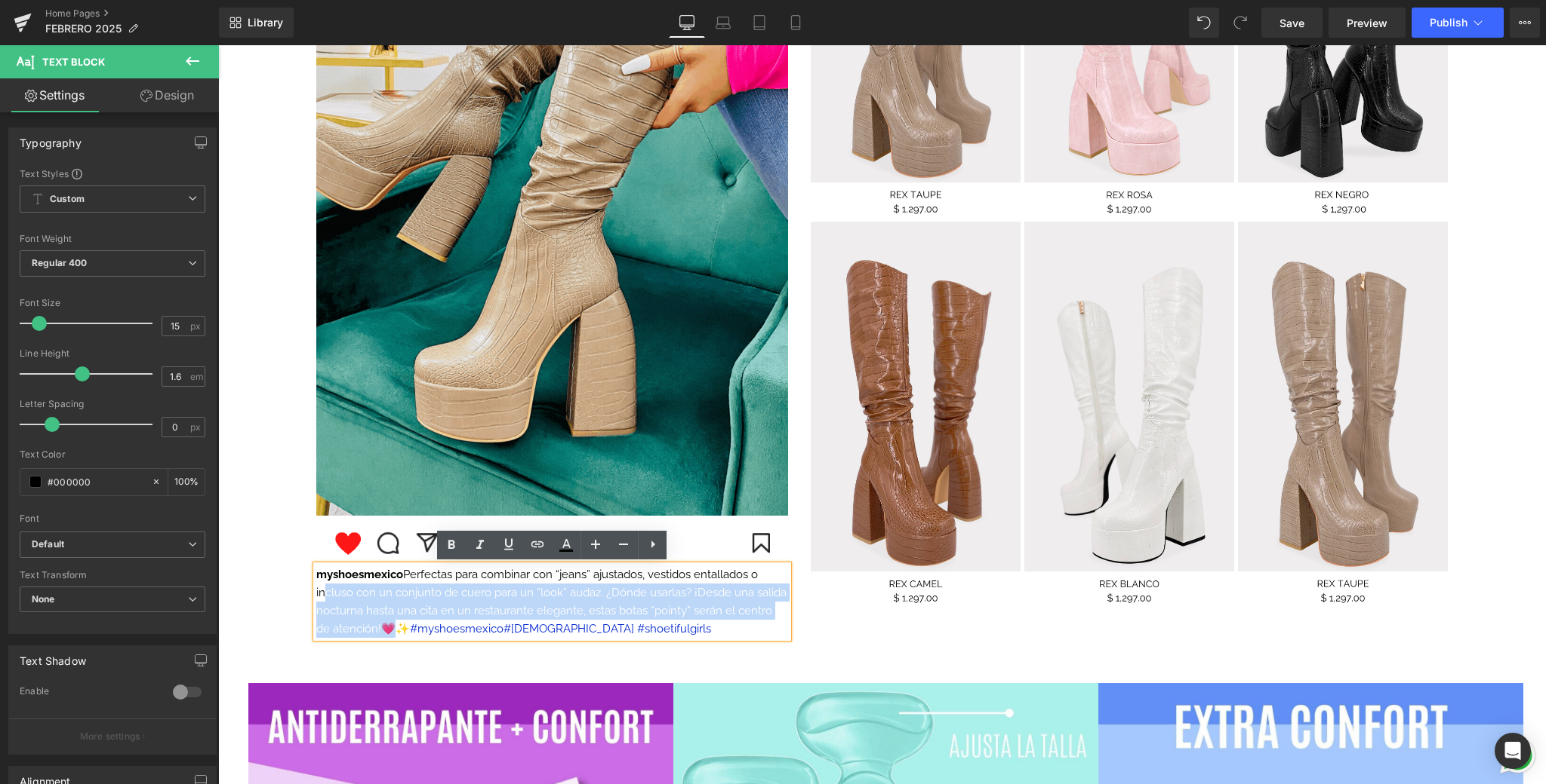
click at [386, 631] on font "myshoesmexico Perfectas para combinar con “jeans” ajustados, vestidos entallado…" at bounding box center [551, 602] width 470 height 68
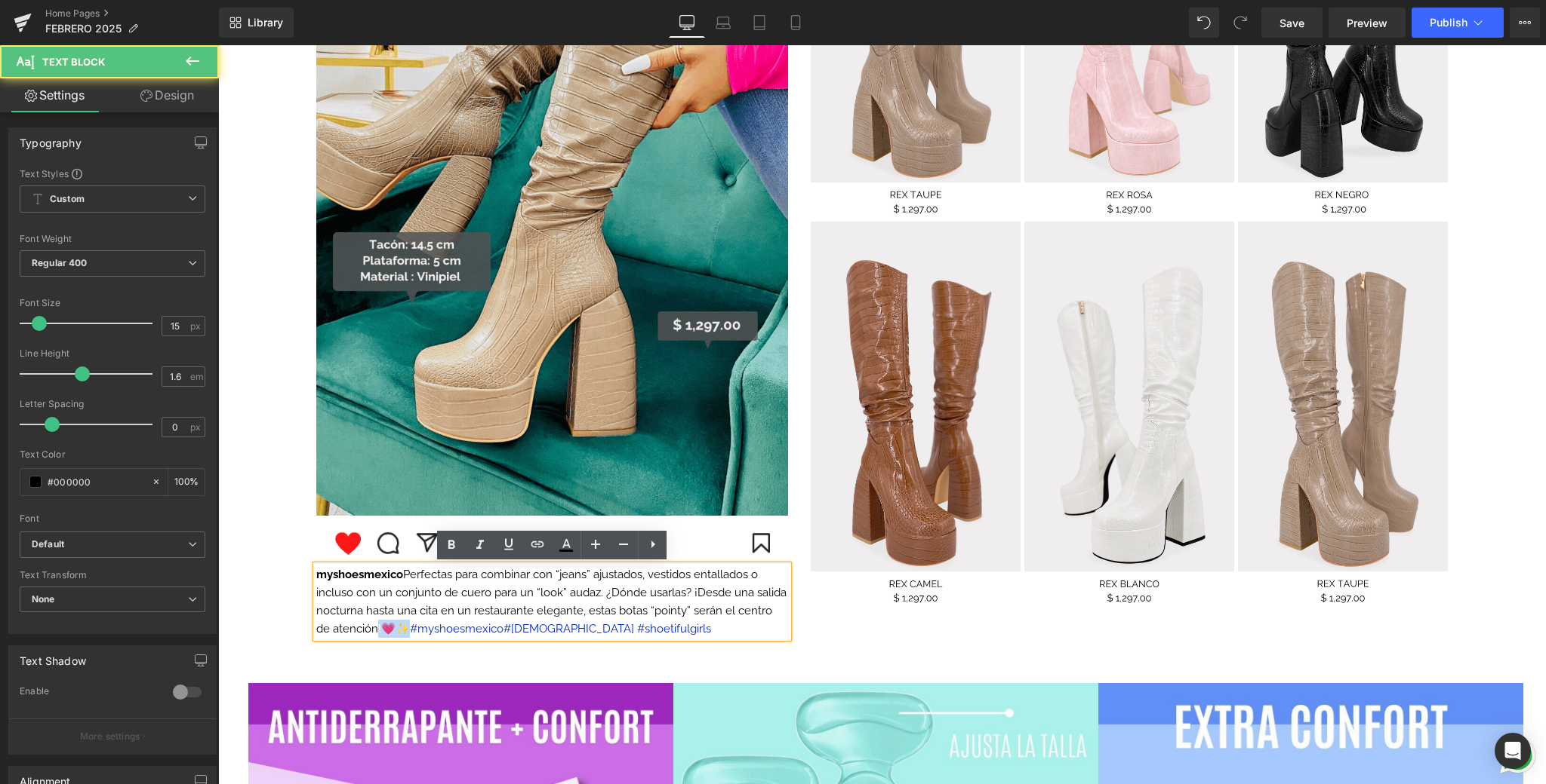
drag, startPoint x: 385, startPoint y: 630, endPoint x: 356, endPoint y: 625, distance: 29.4
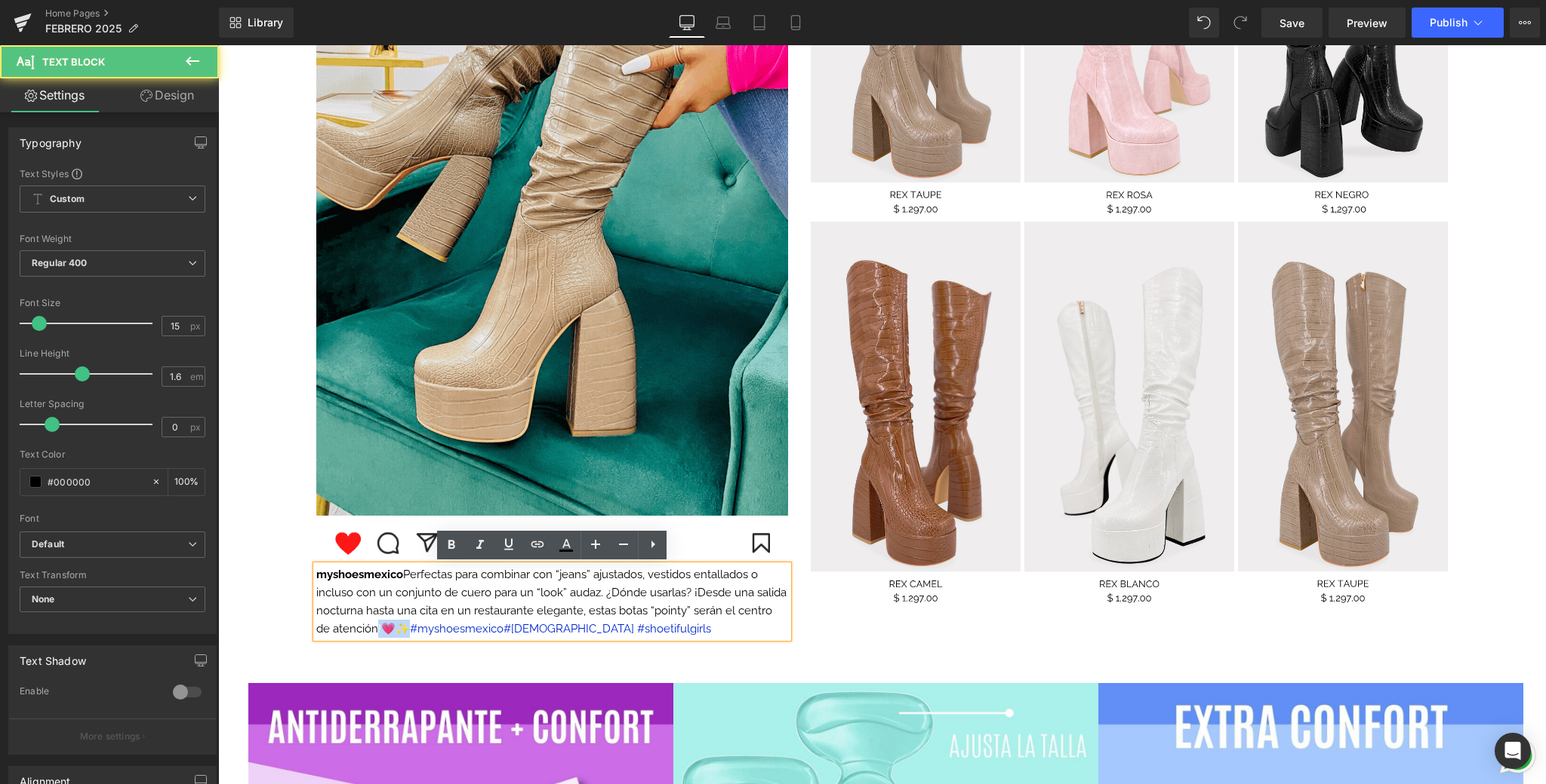
click at [359, 624] on font "myshoesmexico Perfectas para combinar con “jeans” ajustados, vestidos entallado…" at bounding box center [551, 602] width 470 height 68
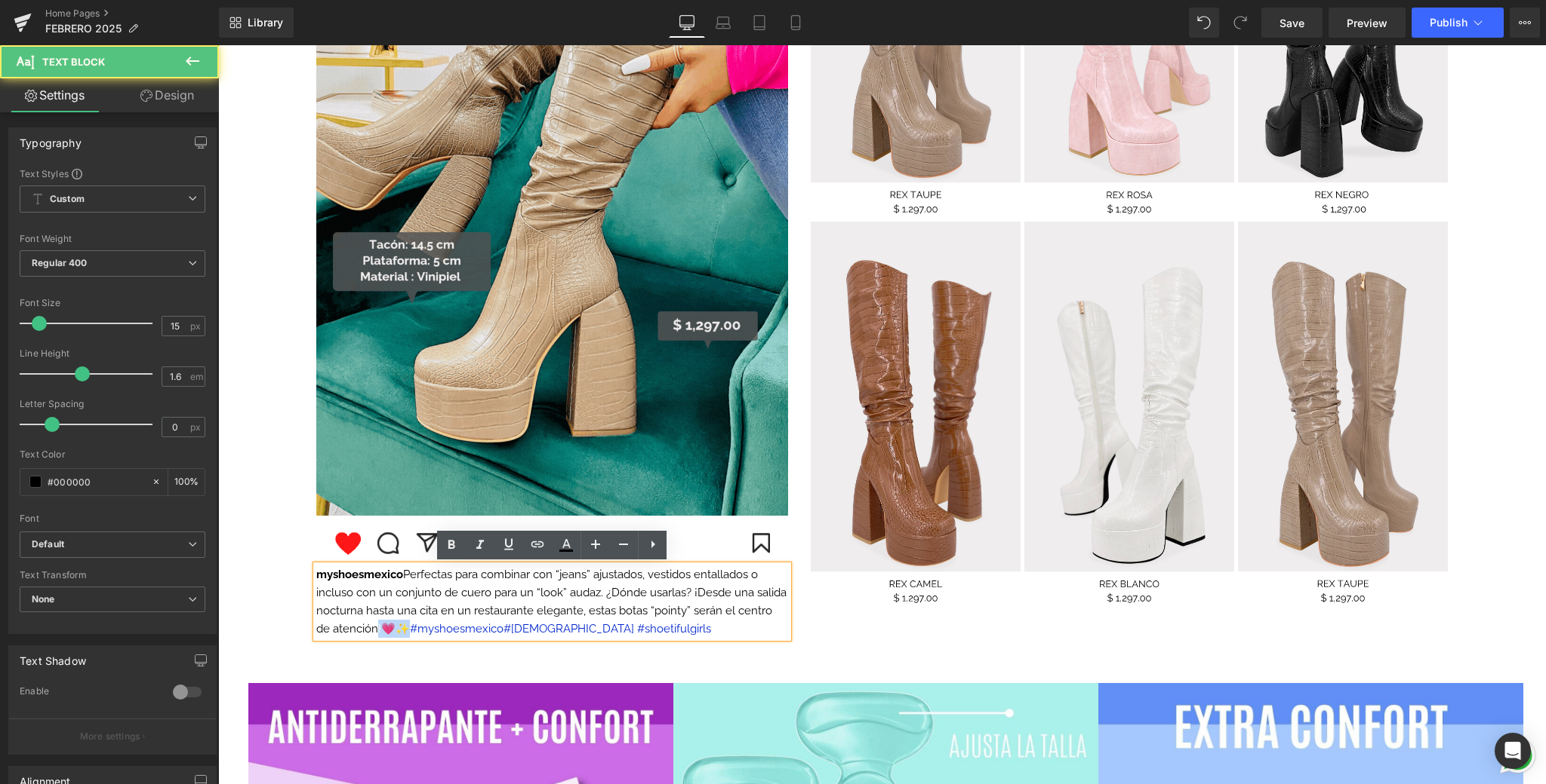
click at [384, 626] on font "myshoesmexico Perfectas para combinar con “jeans” ajustados, vestidos entallado…" at bounding box center [551, 602] width 470 height 68
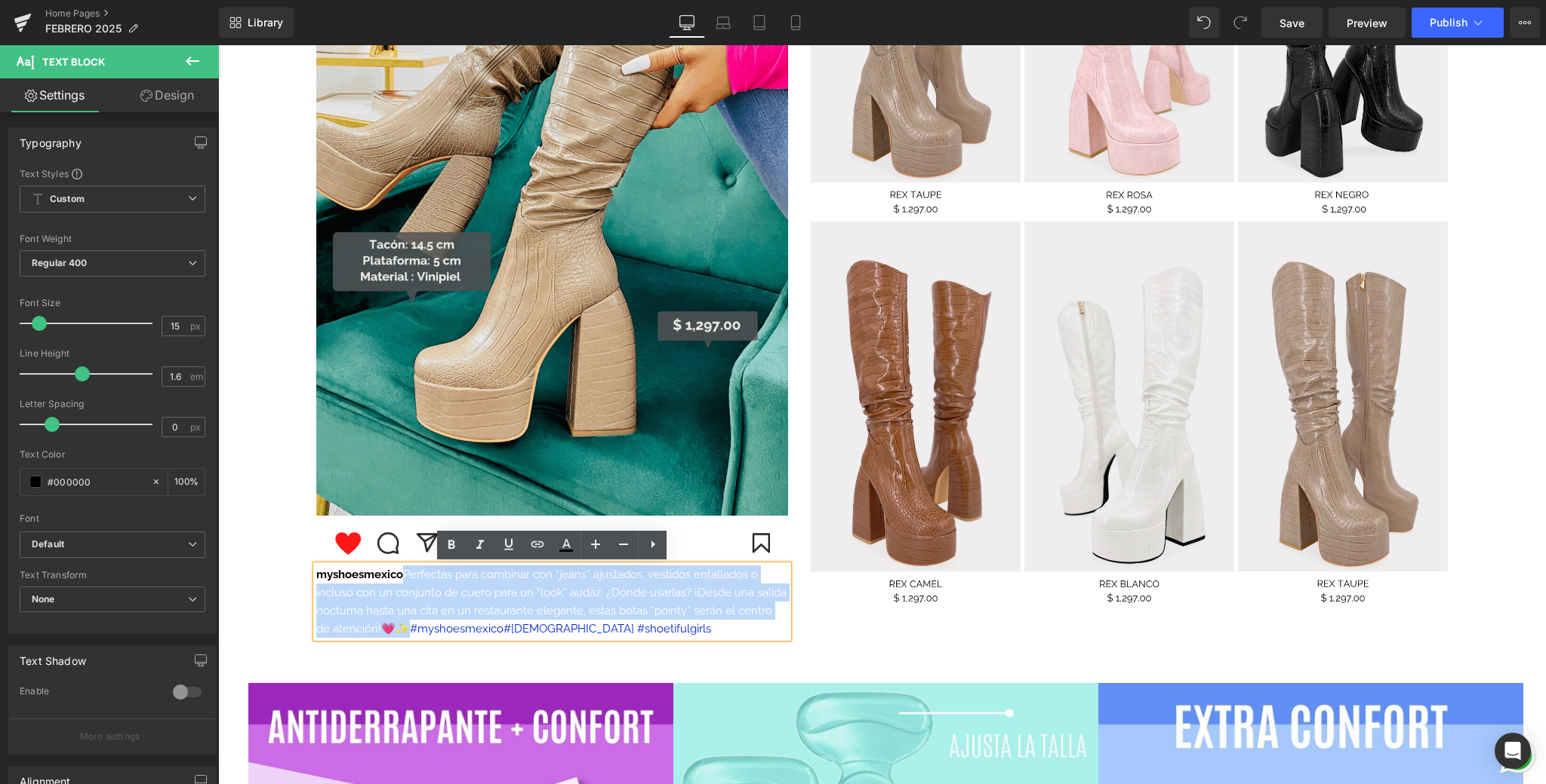
drag, startPoint x: 384, startPoint y: 628, endPoint x: 409, endPoint y: 575, distance: 58.6
click at [409, 575] on font "myshoesmexico Perfectas para combinar con “jeans” ajustados, vestidos entallado…" at bounding box center [551, 602] width 470 height 68
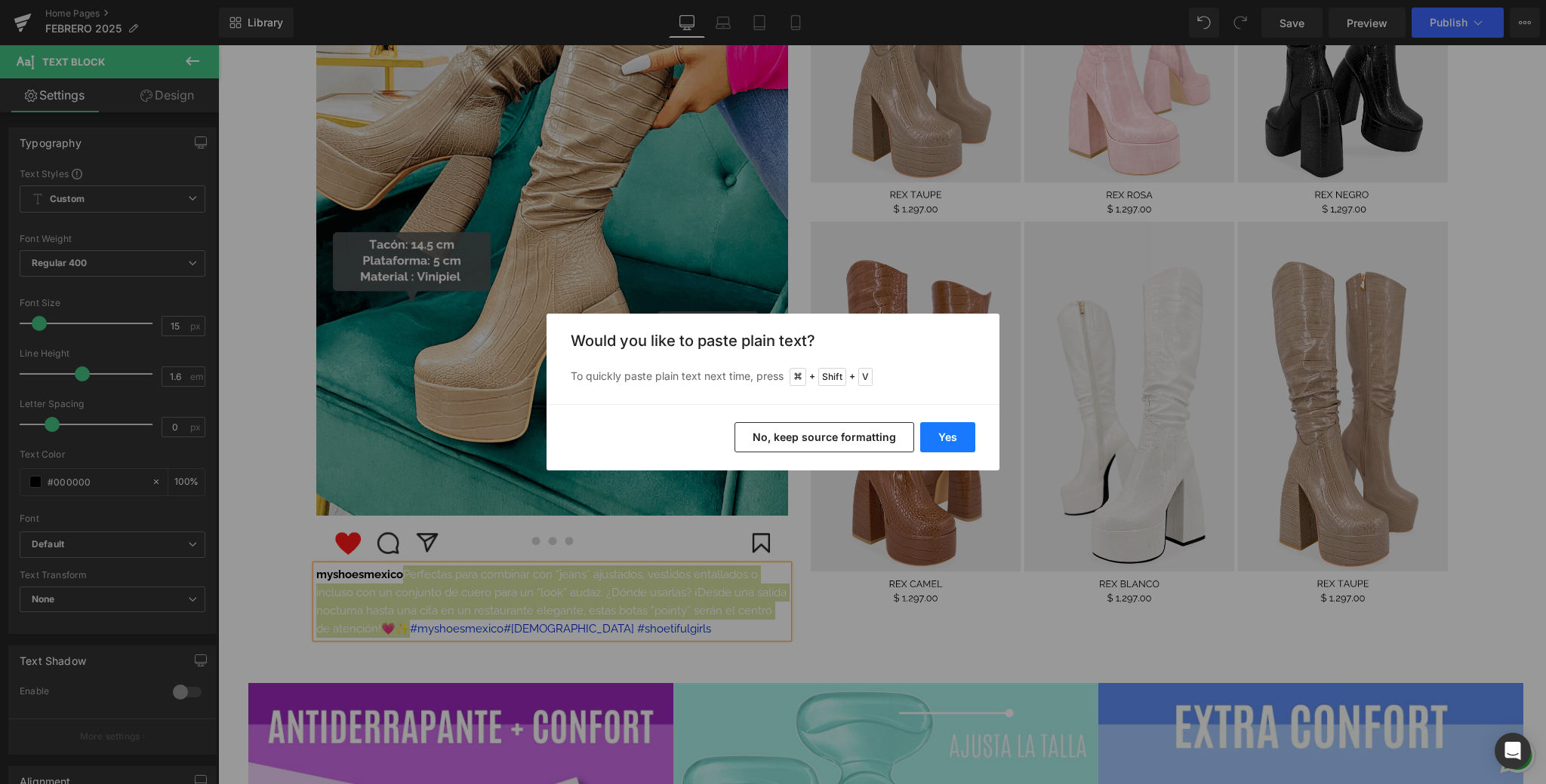
click at [958, 427] on button "Yes" at bounding box center [947, 437] width 55 height 30
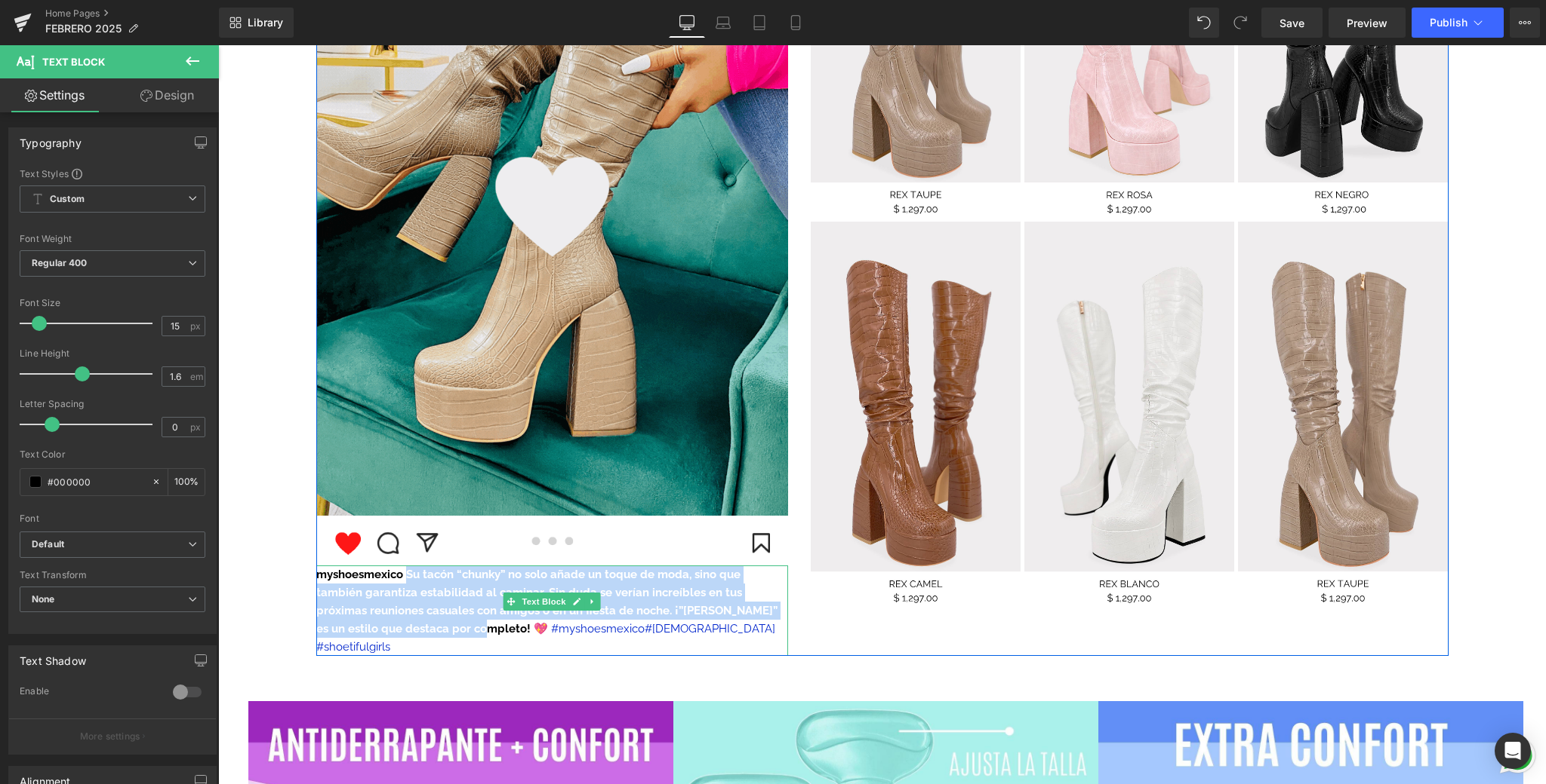
drag, startPoint x: 407, startPoint y: 630, endPoint x: 408, endPoint y: 574, distance: 56.0
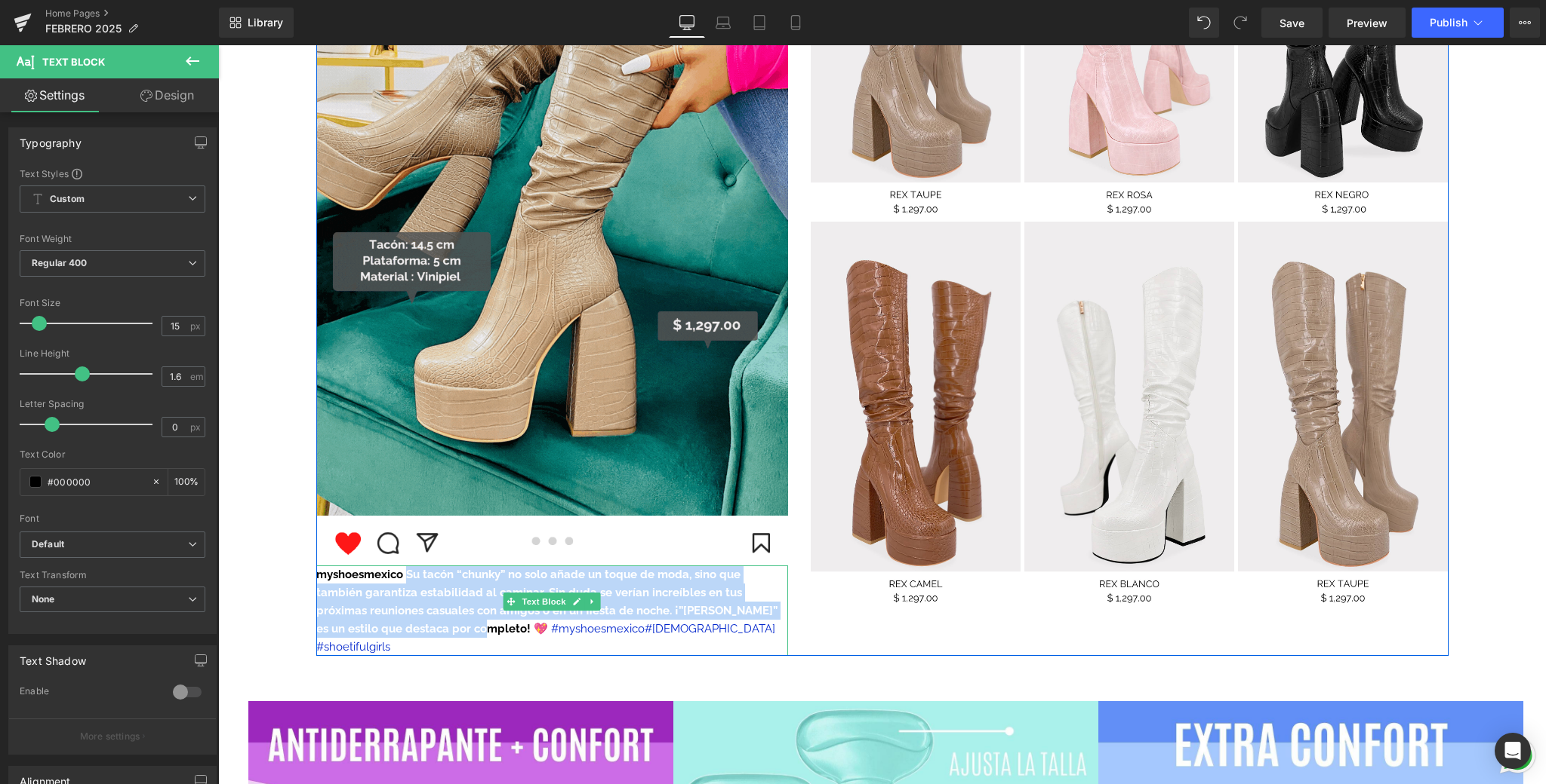
click at [408, 574] on font "myshoesmexico Su tacón “chunky” no solo añade un toque de moda, sino que tambié…" at bounding box center [546, 602] width 461 height 68
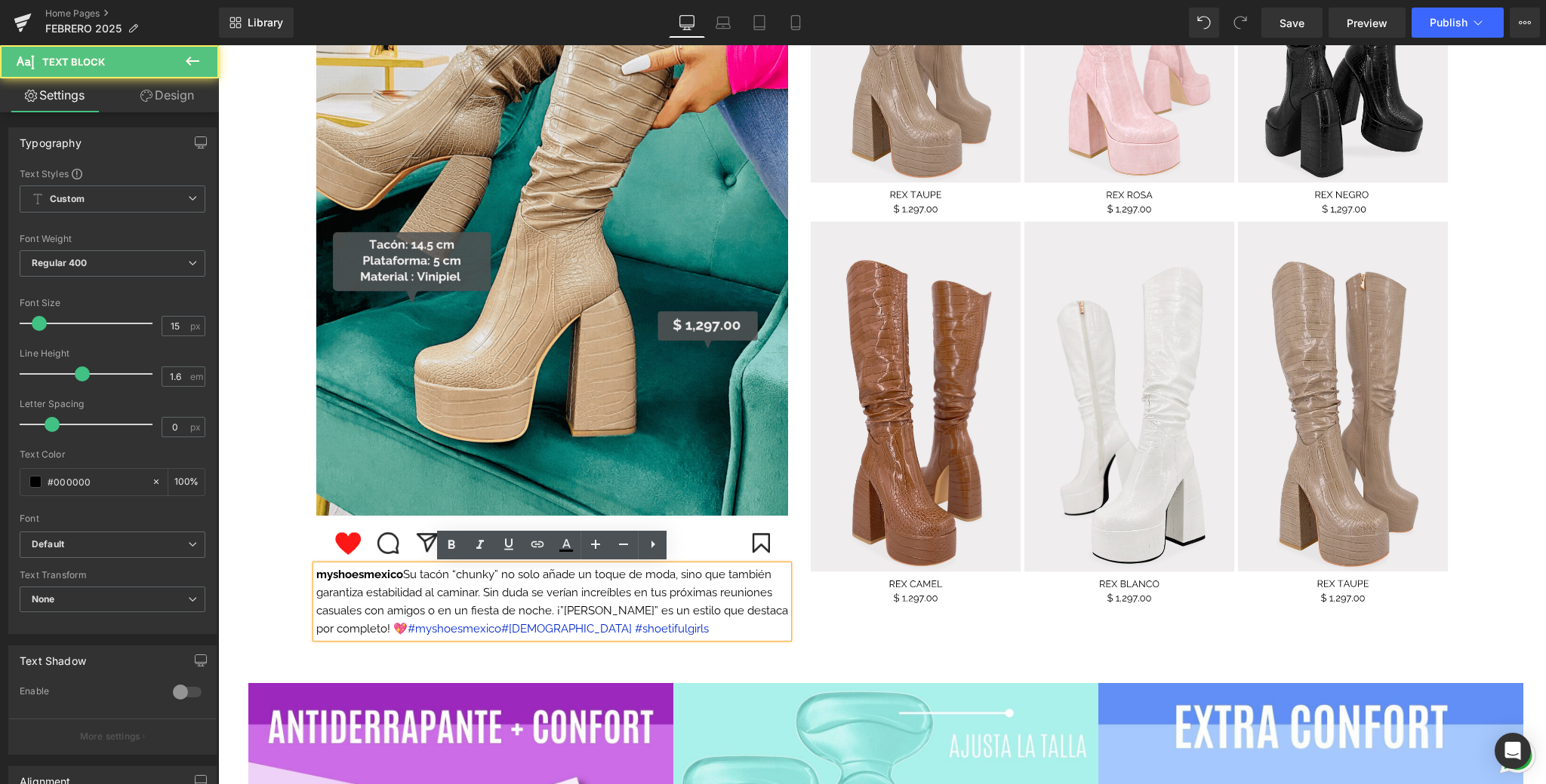
click at [406, 577] on font "myshoesmexico Su tacón “chunky” no solo añade un toque de moda, sino que tambié…" at bounding box center [552, 602] width 472 height 68
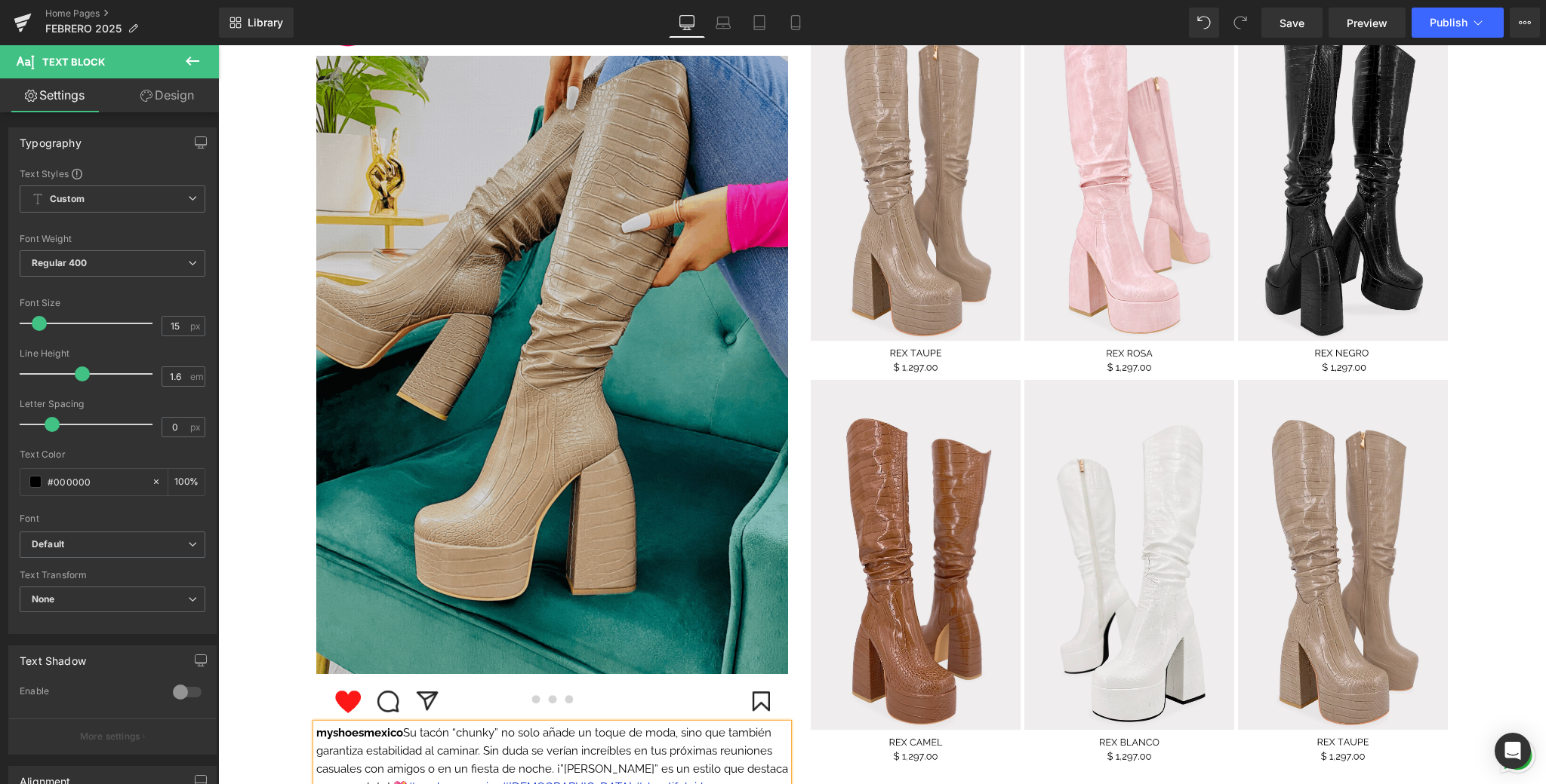
scroll to position [1551, 0]
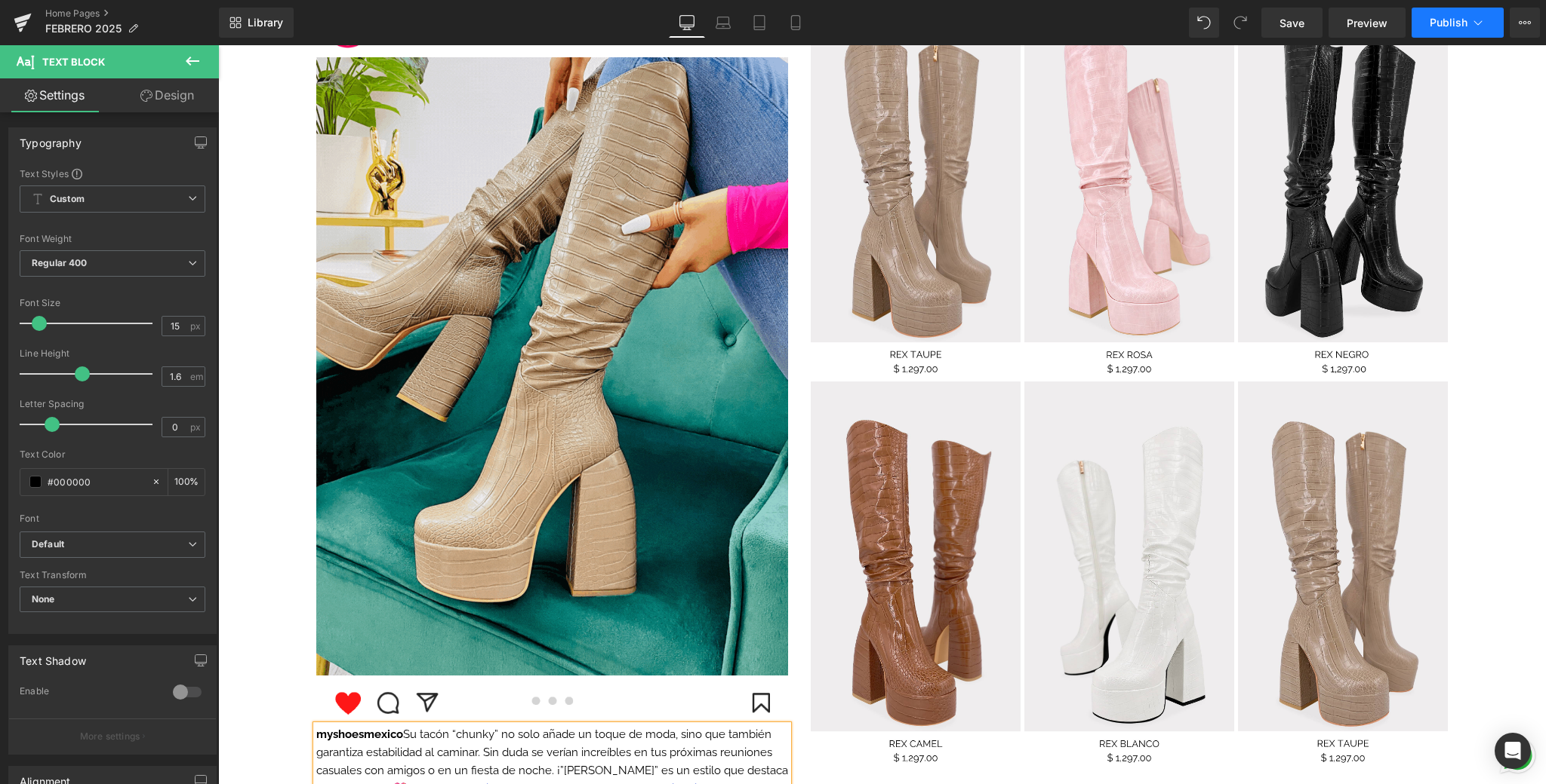
click at [1195, 22] on span "Publish" at bounding box center [1448, 23] width 38 height 12
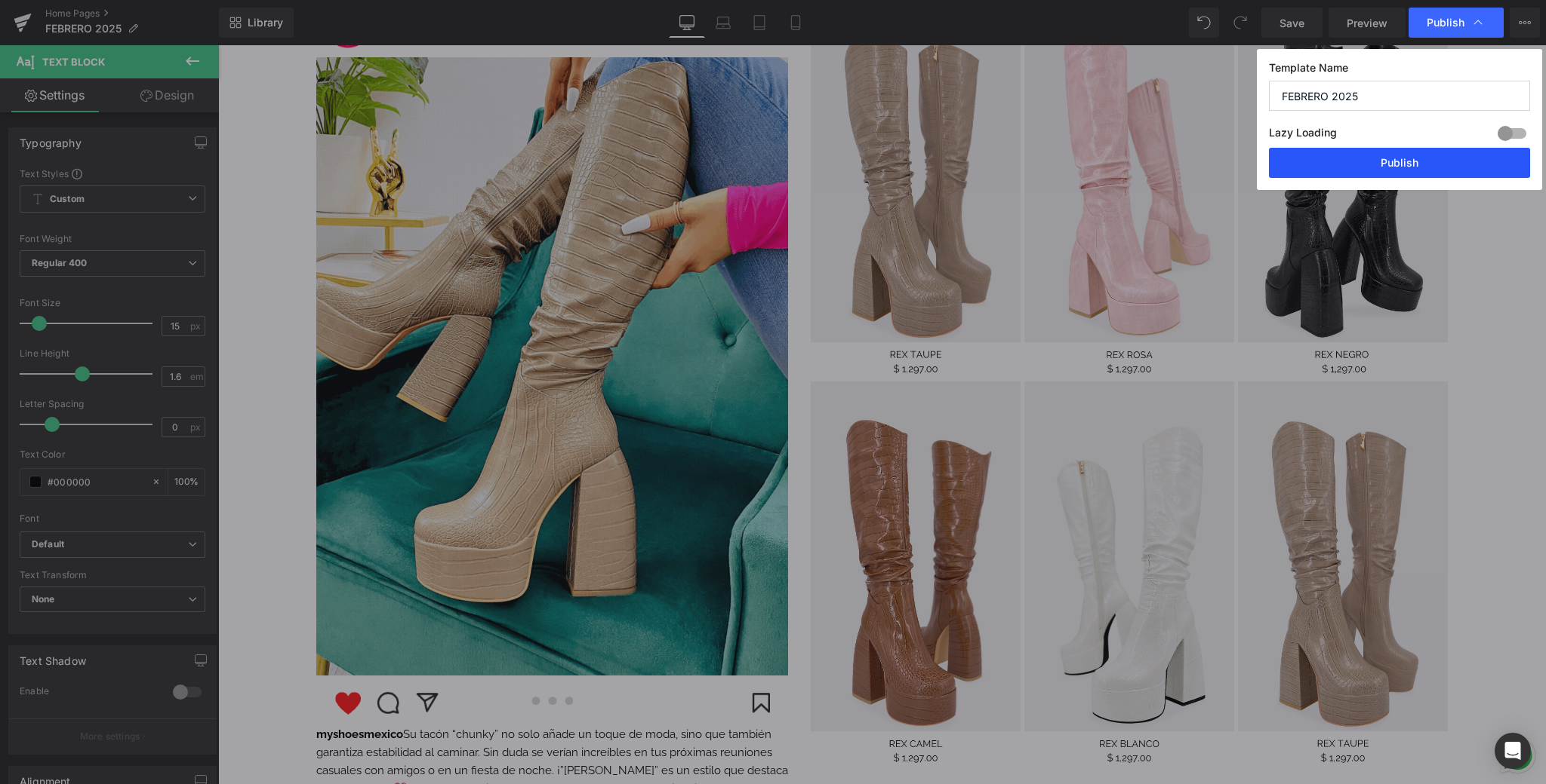
click at [1195, 173] on button "Publish" at bounding box center [1398, 163] width 261 height 30
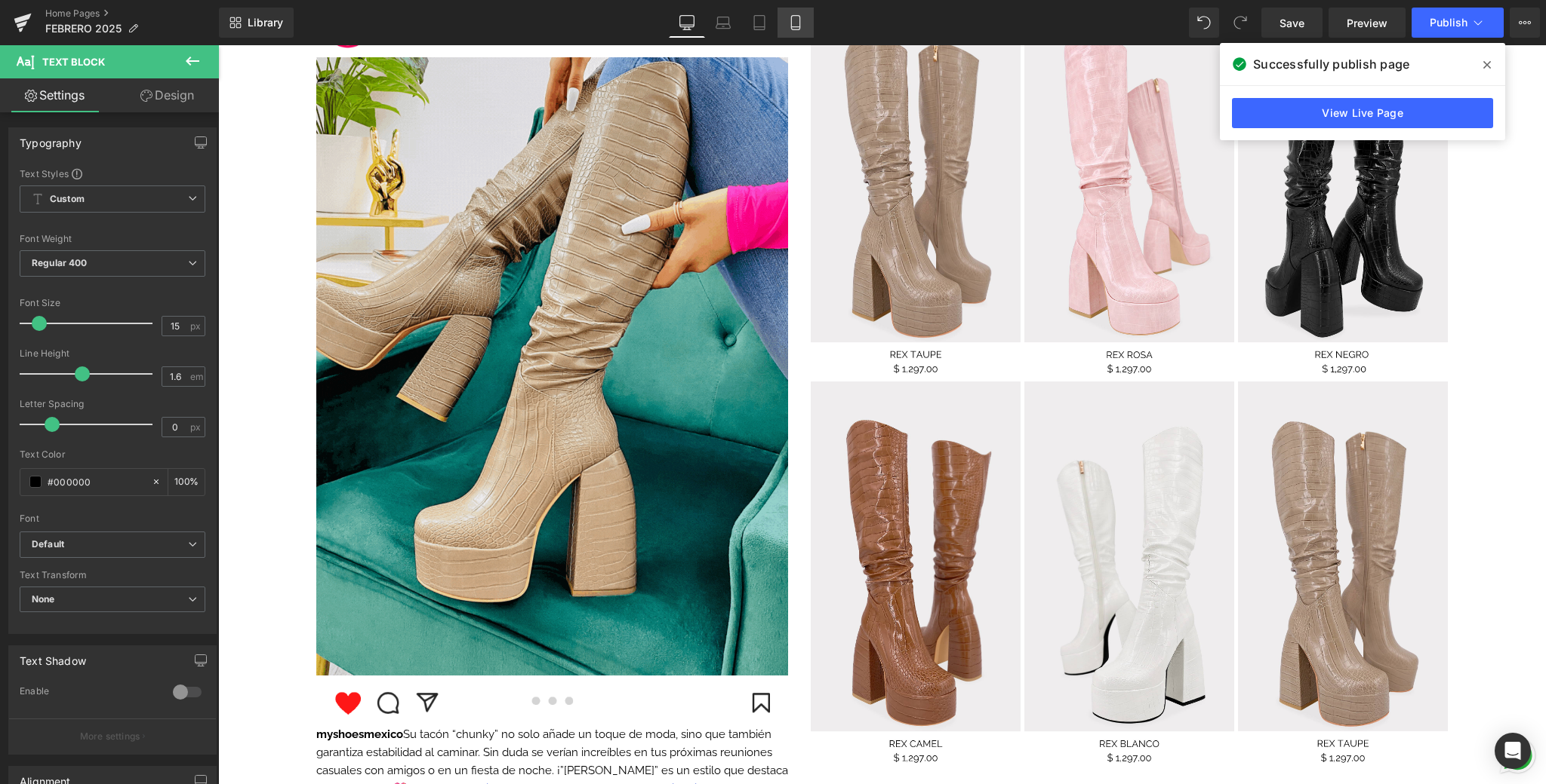
click at [790, 22] on icon at bounding box center [794, 22] width 15 height 15
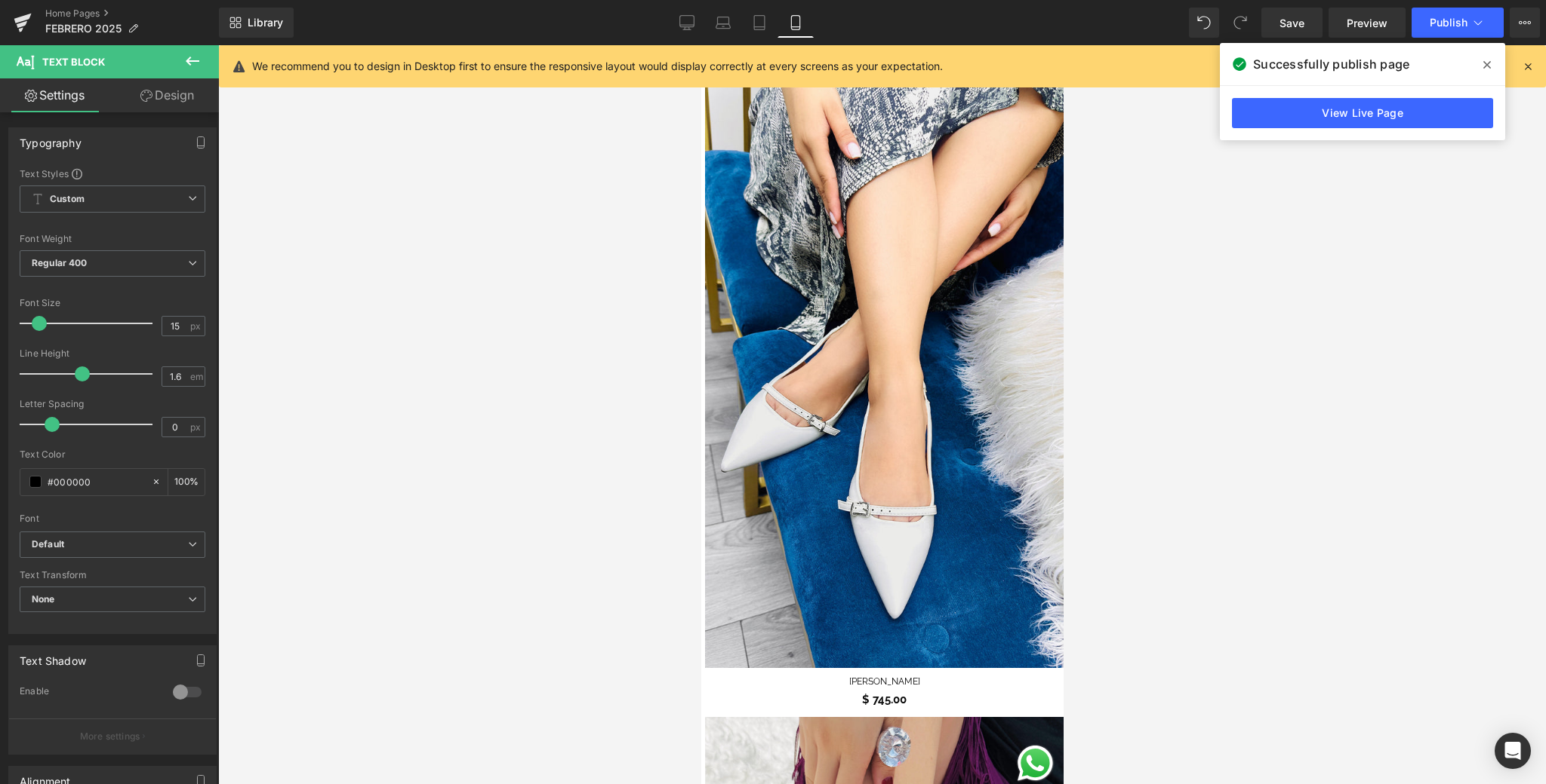
scroll to position [0, 0]
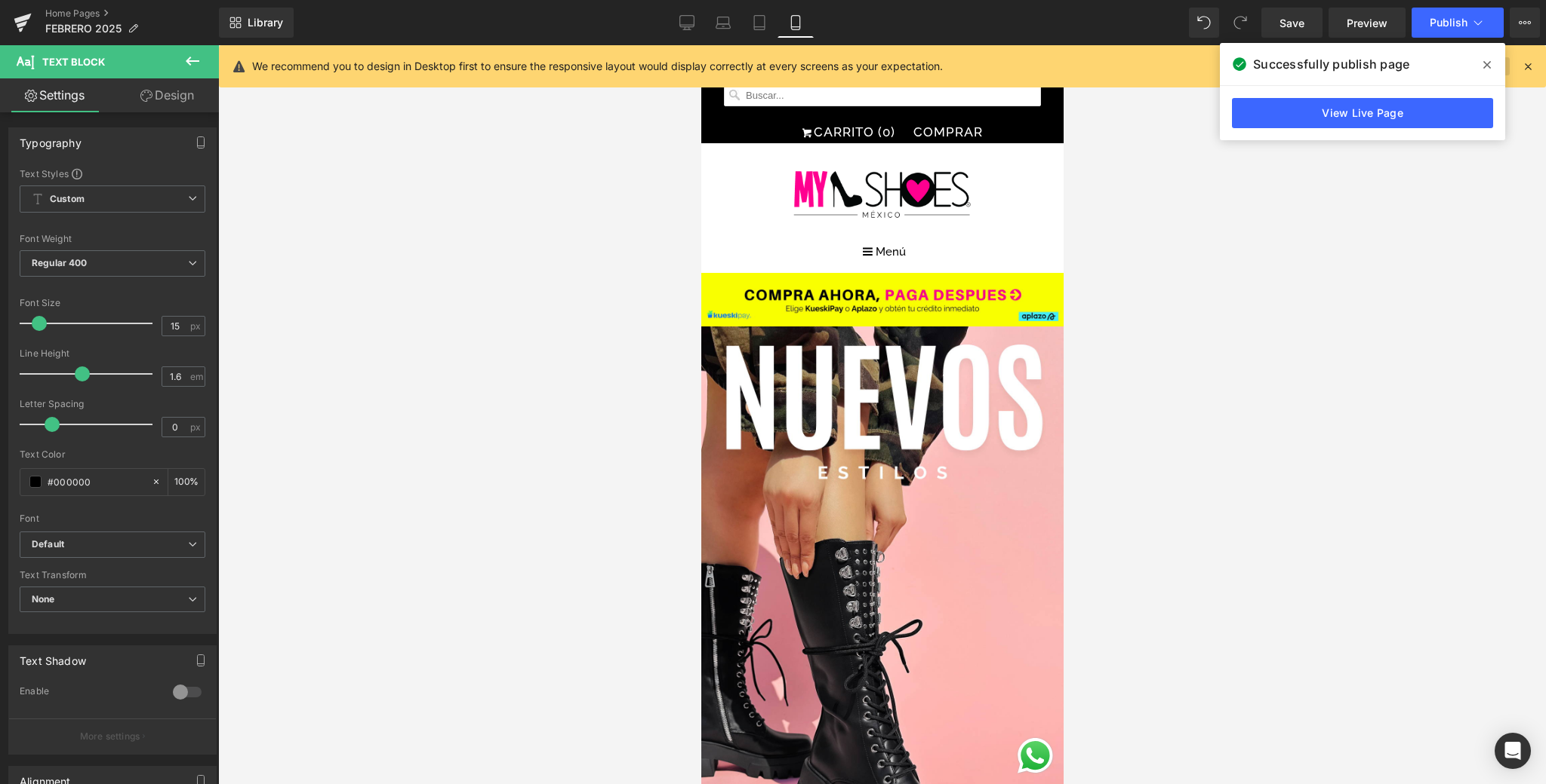
click at [1195, 60] on icon at bounding box center [1487, 65] width 8 height 12
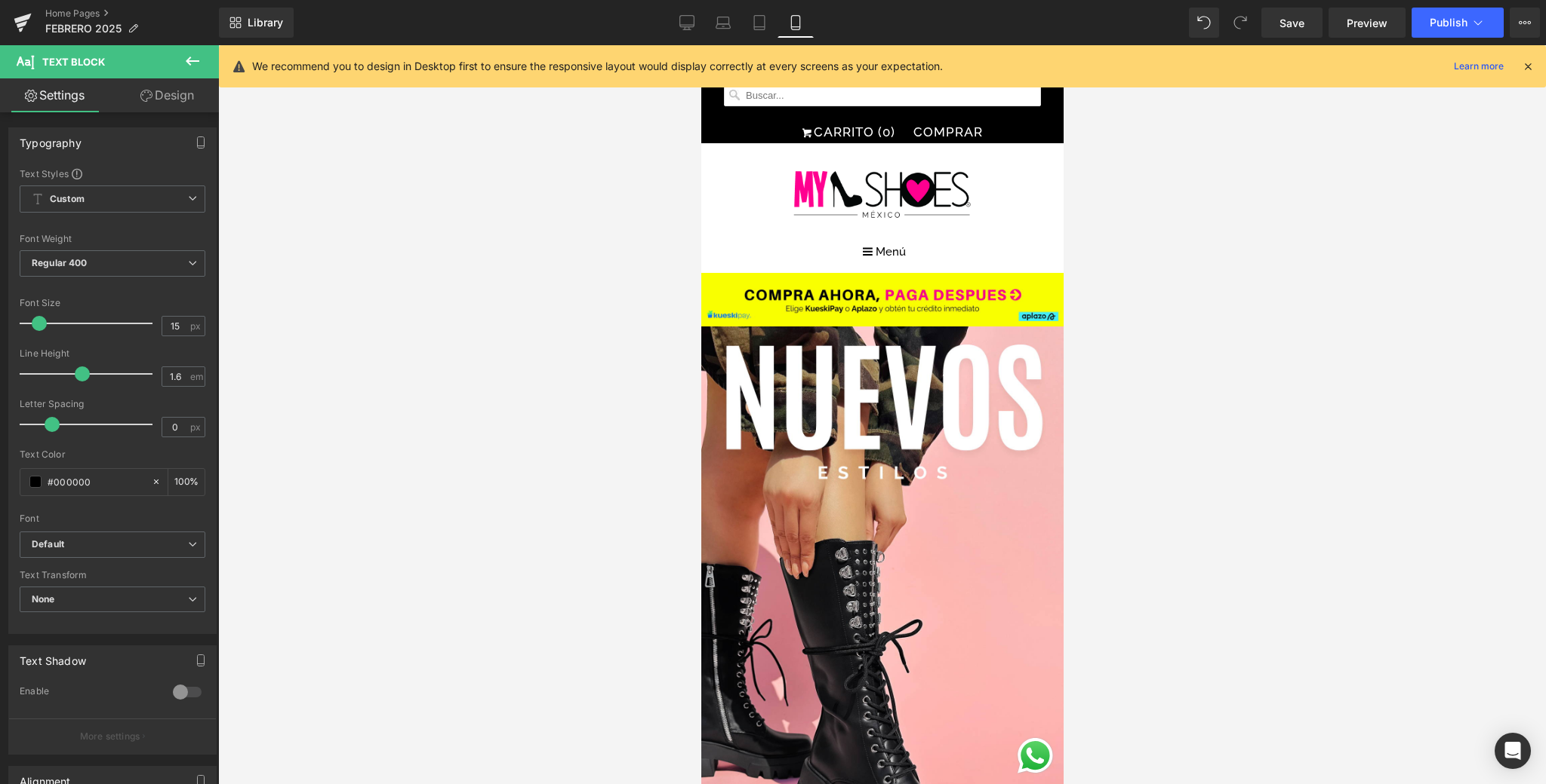
click at [1195, 65] on icon at bounding box center [1528, 67] width 14 height 14
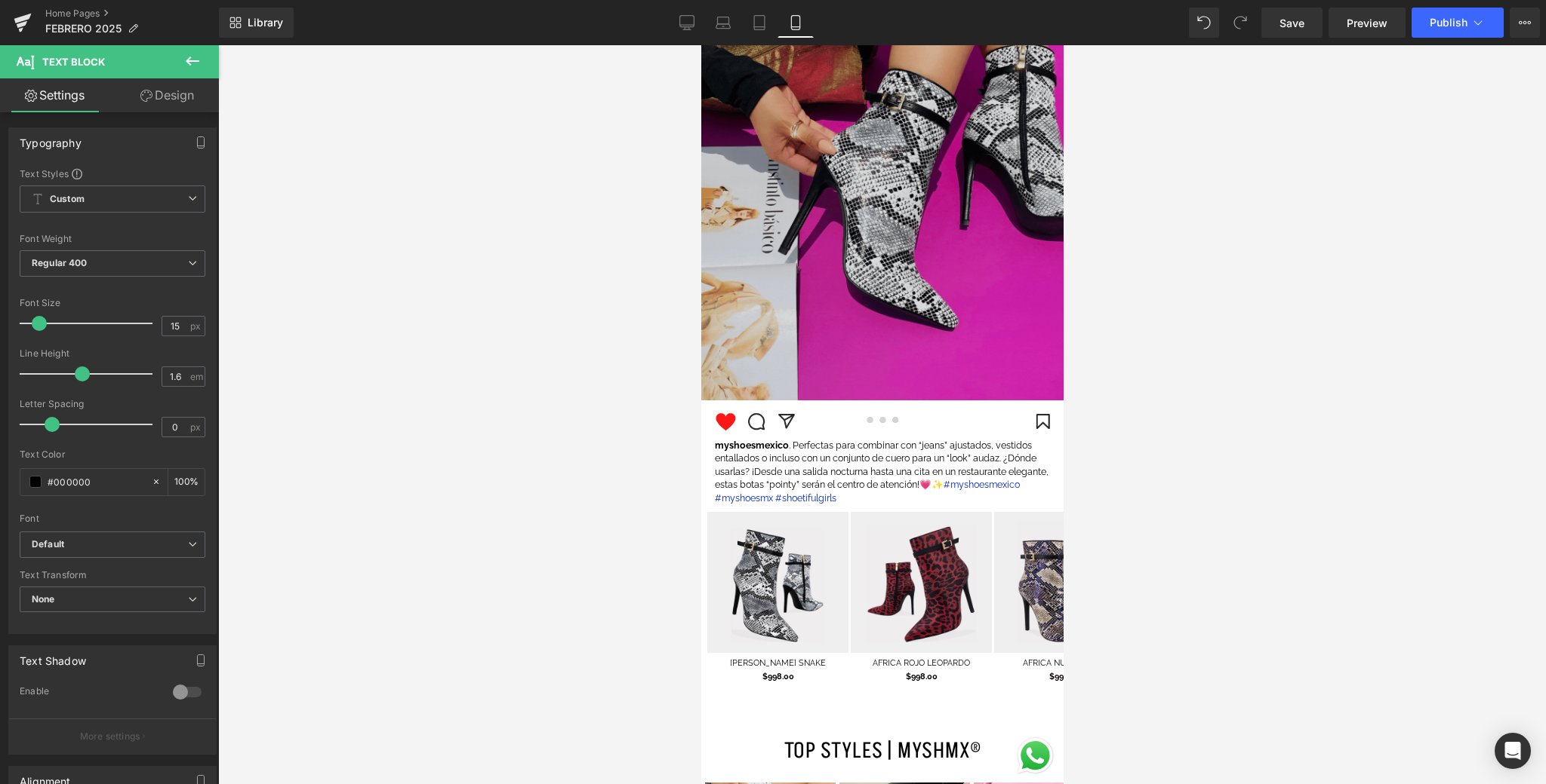
click at [818, 204] on img at bounding box center [881, 164] width 362 height 475
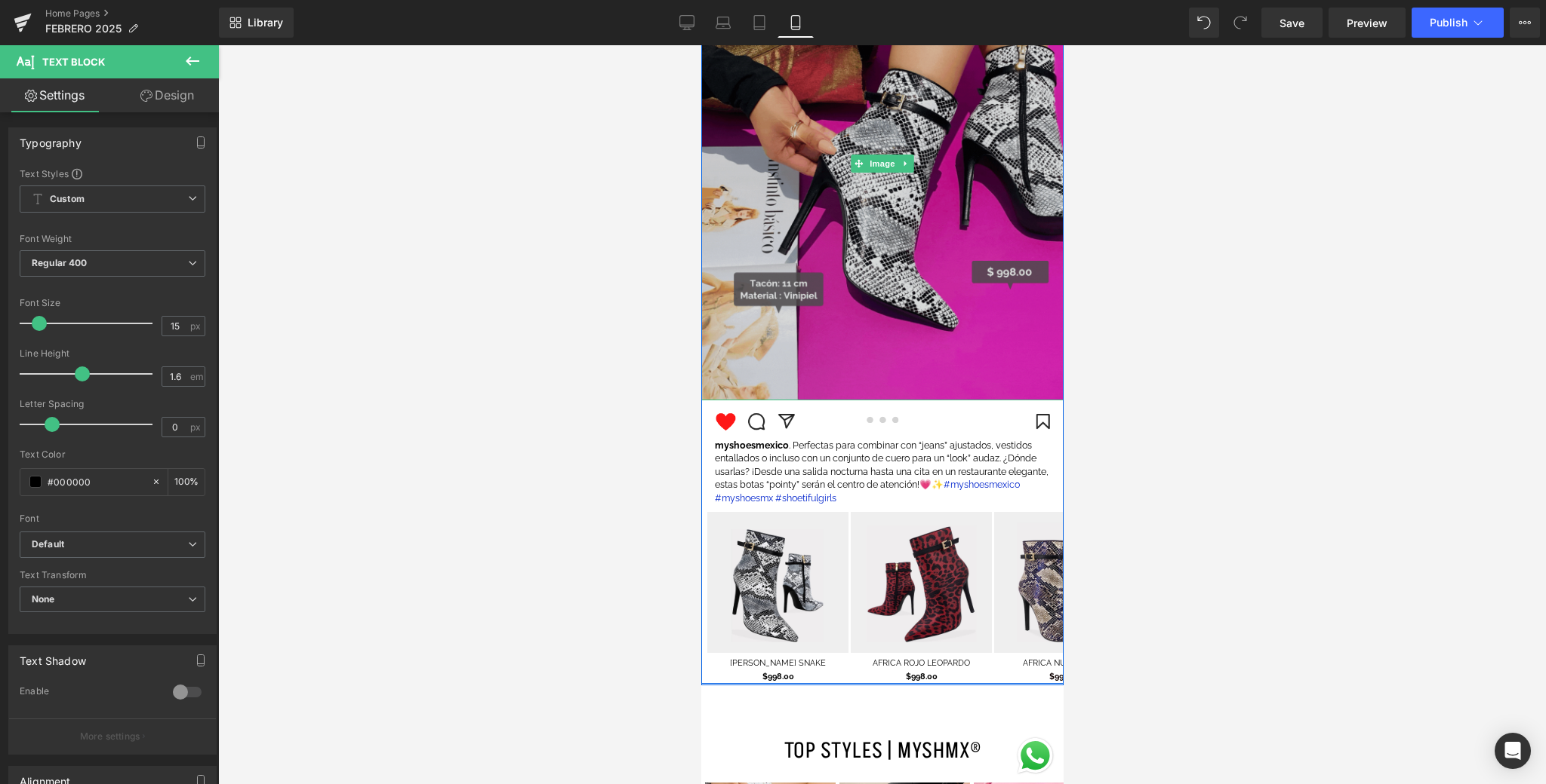
scroll to position [2216, 0]
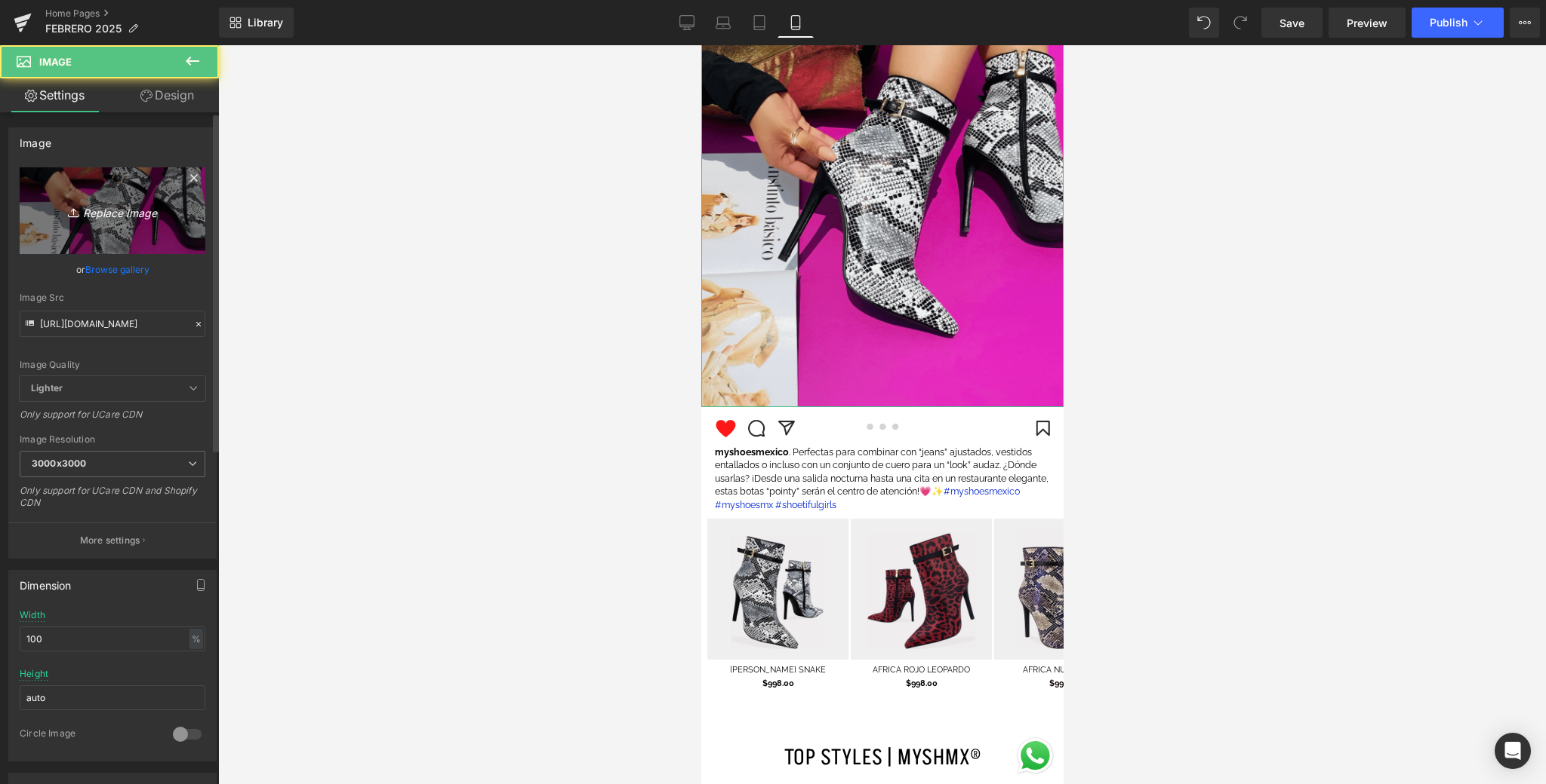
click at [162, 212] on icon "Replace Image" at bounding box center [112, 211] width 121 height 19
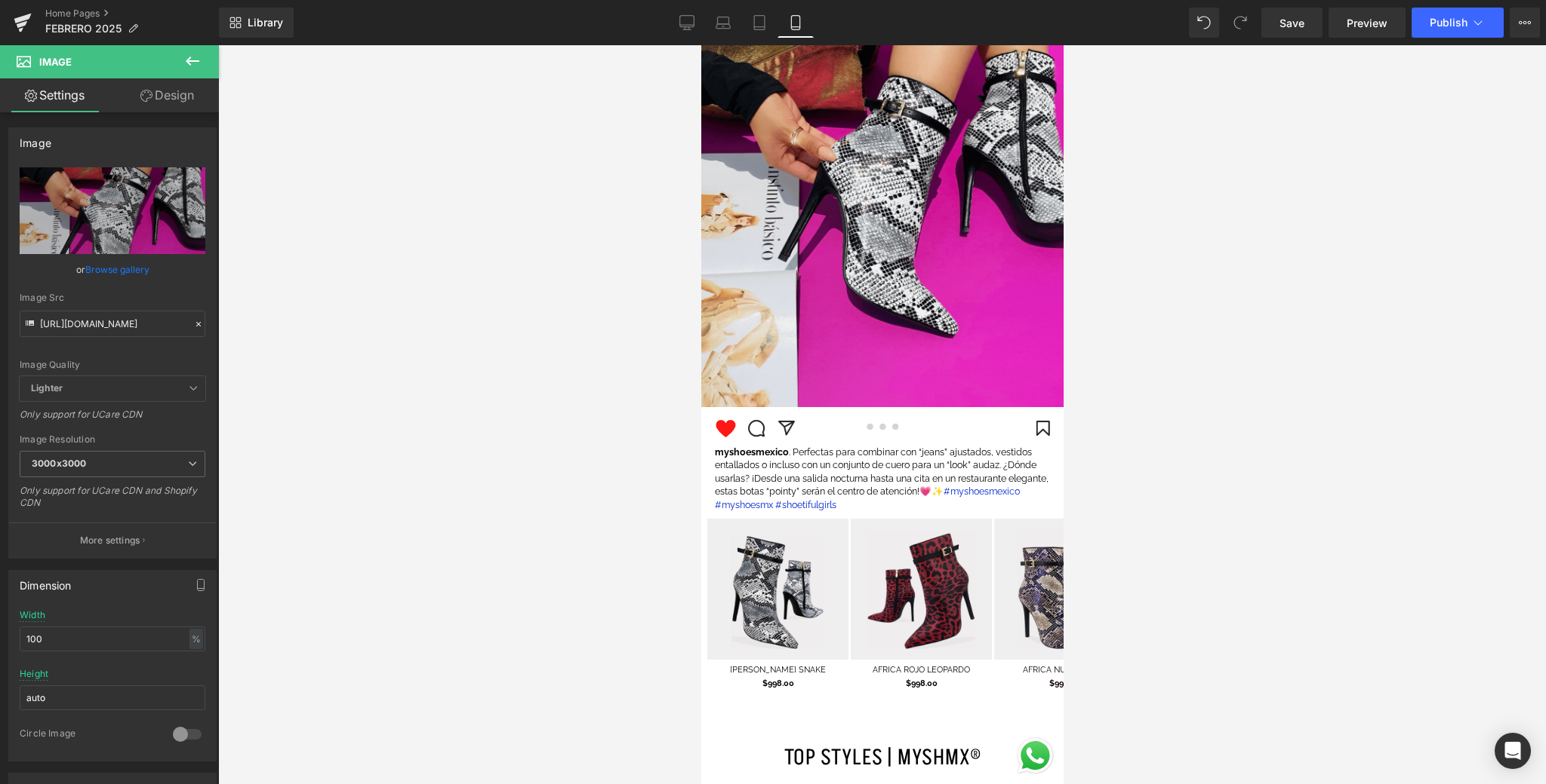
type input "C:\fakepath\📱GIF DROP IT DE LA SEMANA .gif"
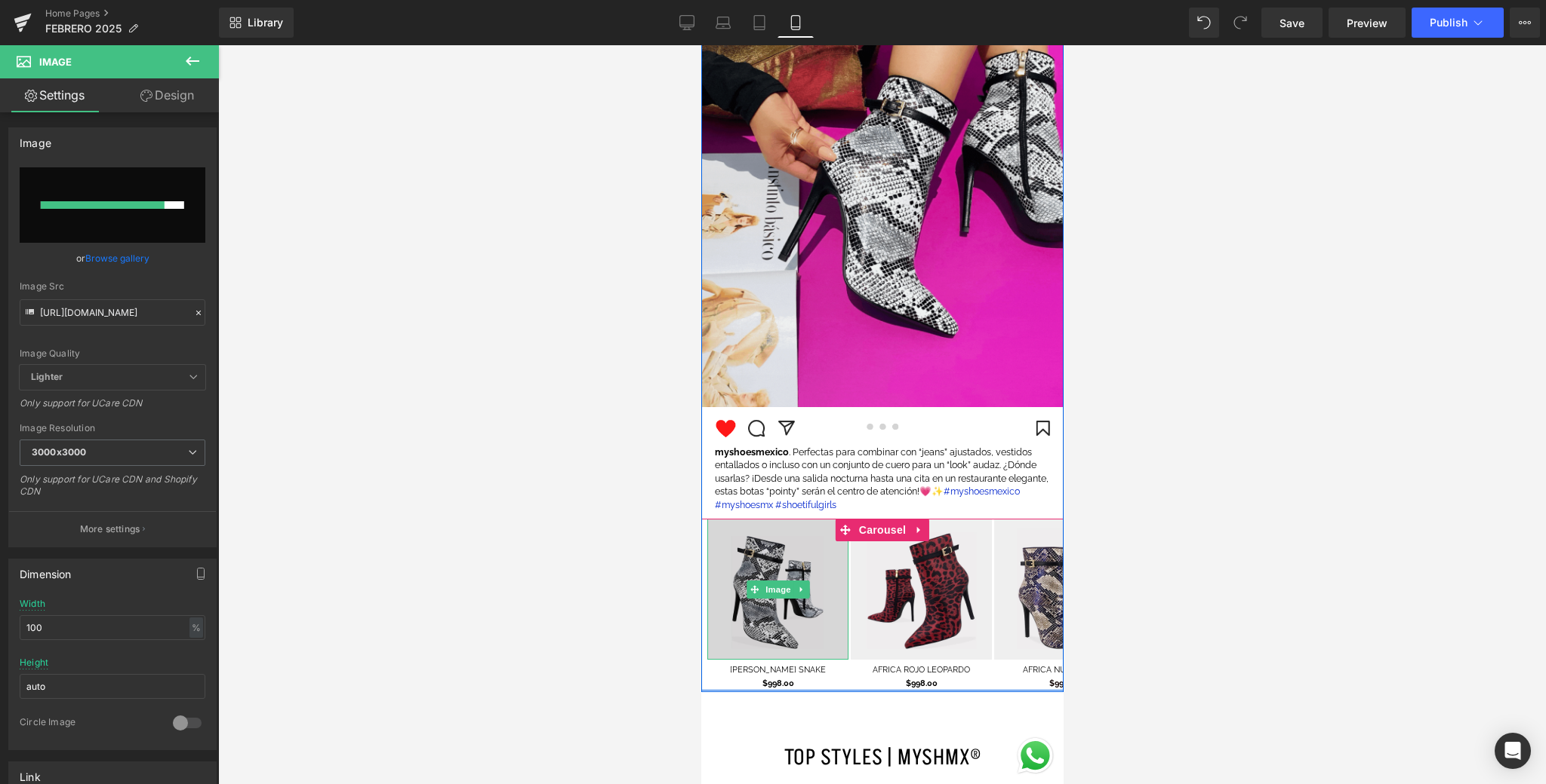
click at [767, 608] on img at bounding box center [776, 589] width 141 height 141
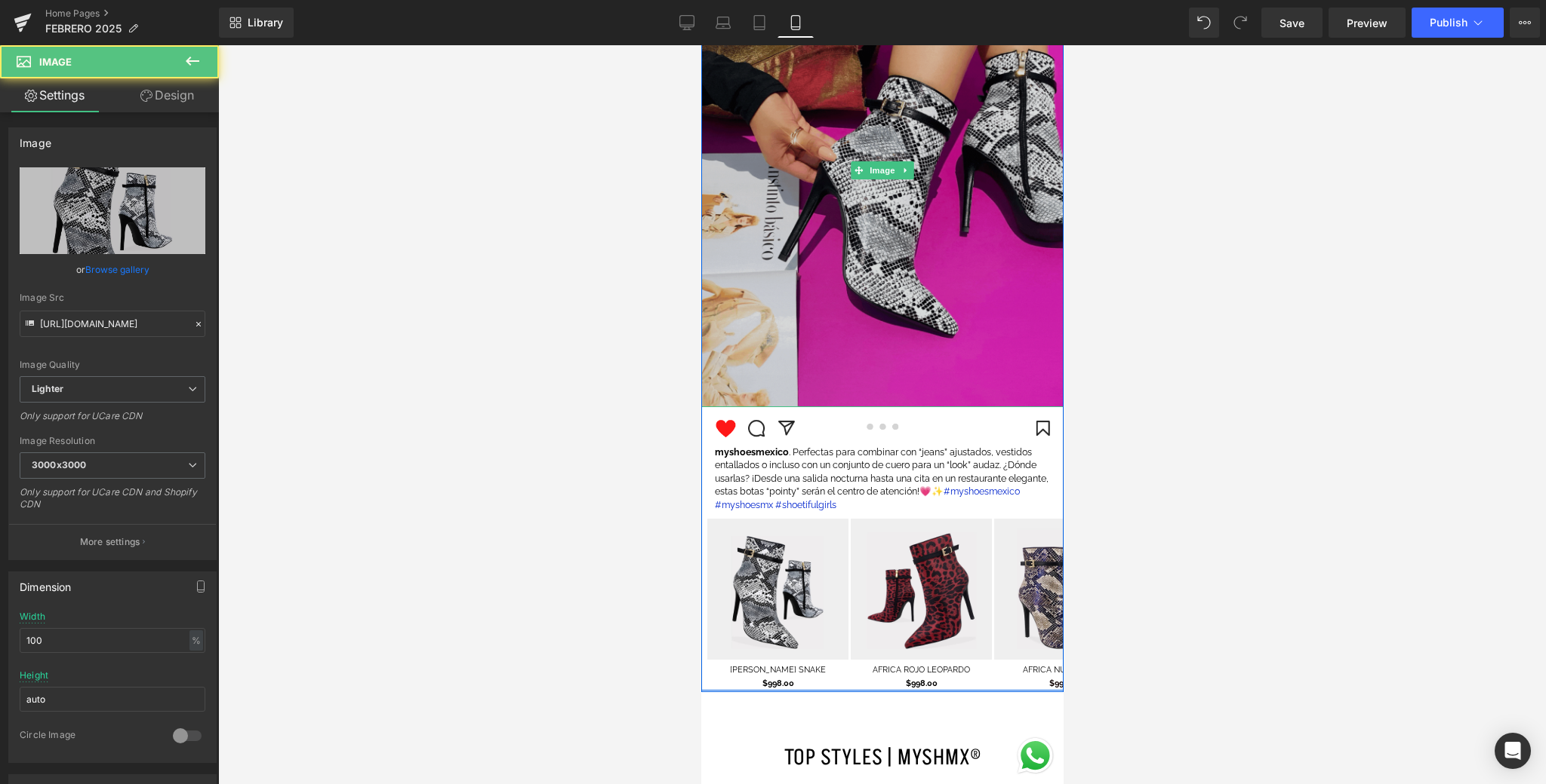
click at [875, 232] on img at bounding box center [881, 171] width 362 height 475
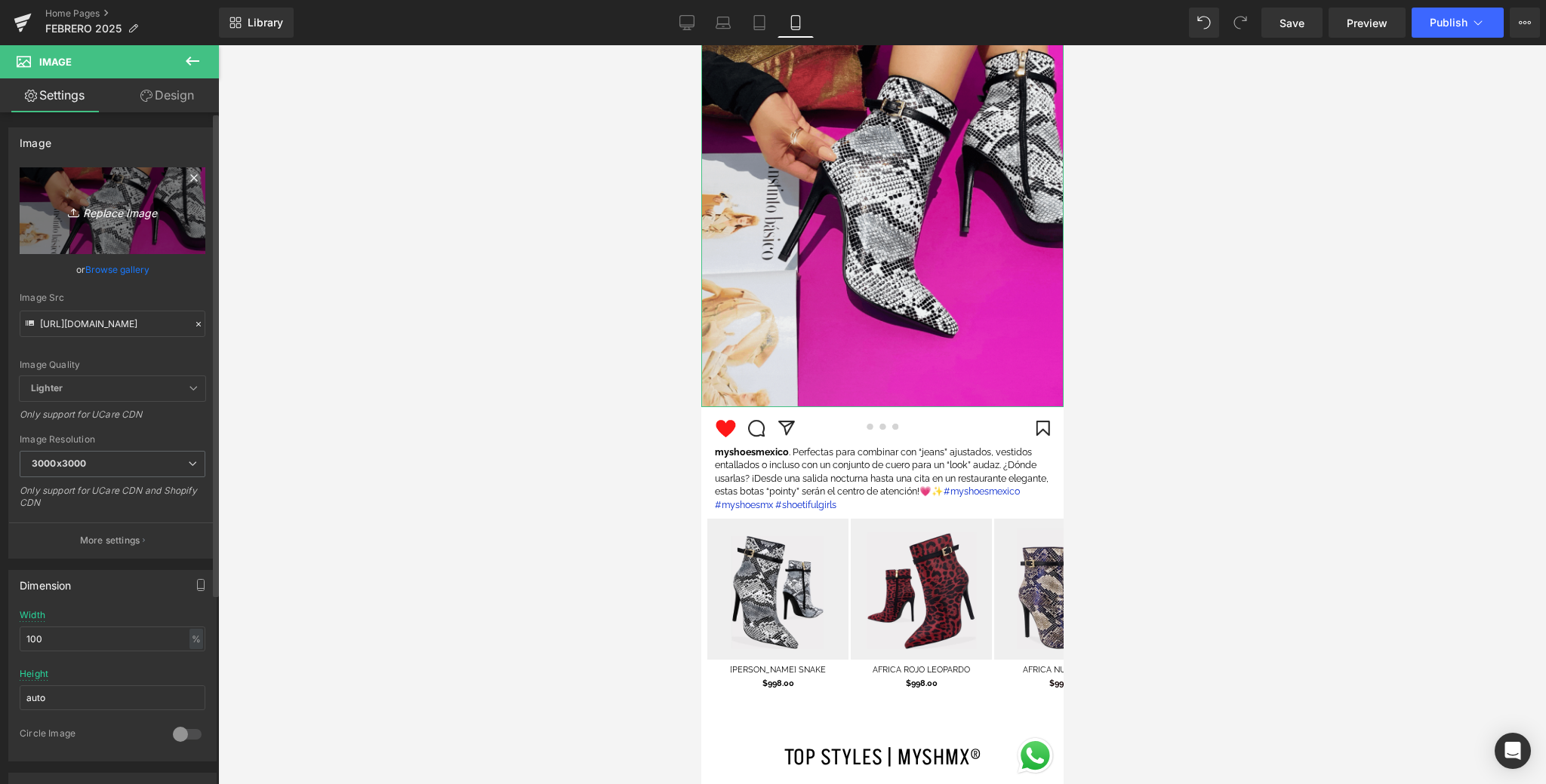
click at [143, 224] on link "Replace Image" at bounding box center [113, 211] width 186 height 87
type input "C:\fakepath\📱GIF DROP IT DE LA SEMANA .gif"
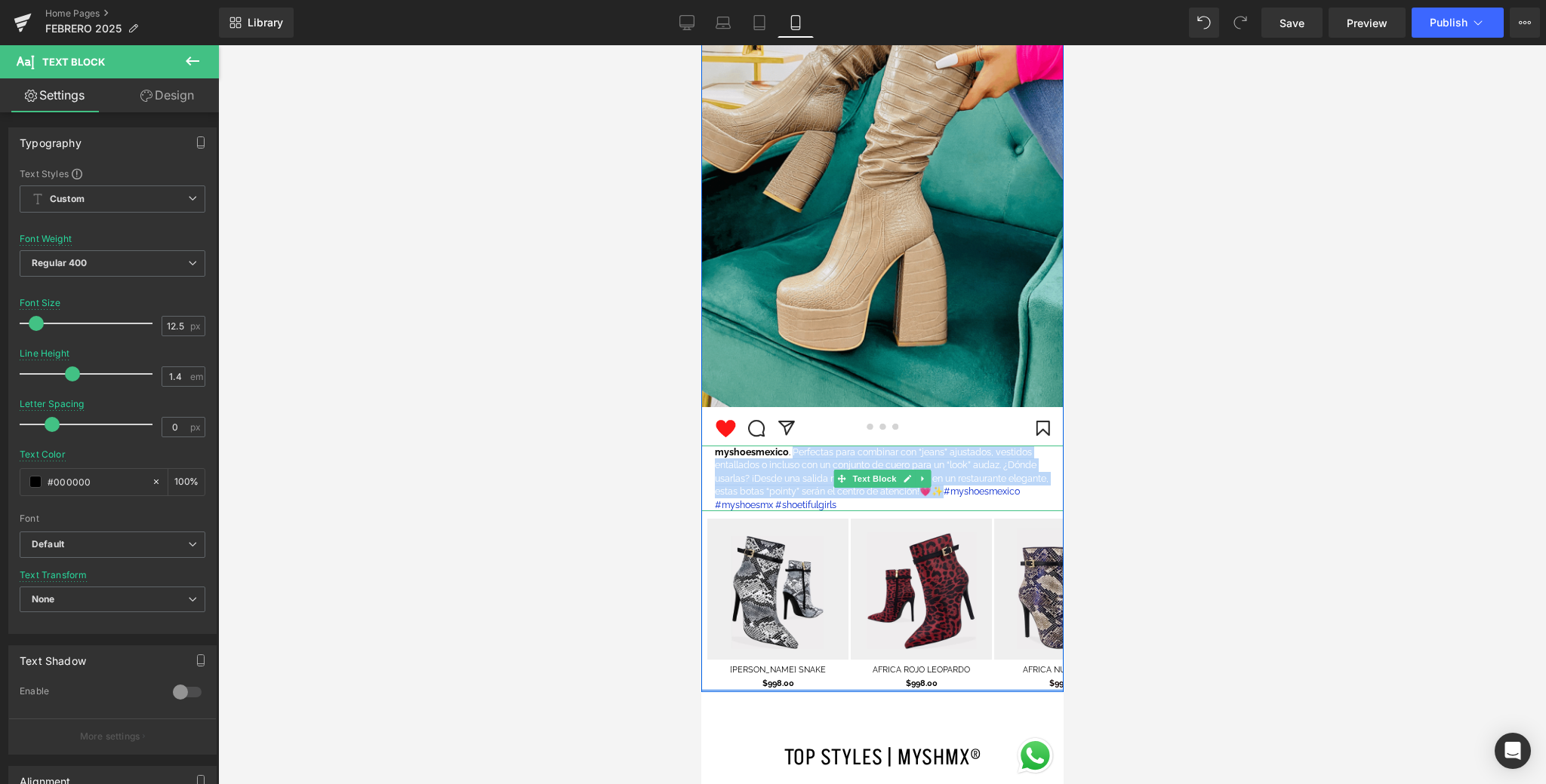
drag, startPoint x: 791, startPoint y: 454, endPoint x: 722, endPoint y: 506, distance: 86.4
click at [722, 497] on font "myshoesmexico . Perfectas para combinar con “jeans” ajustados, vestidos entalla…" at bounding box center [880, 471] width 334 height 51
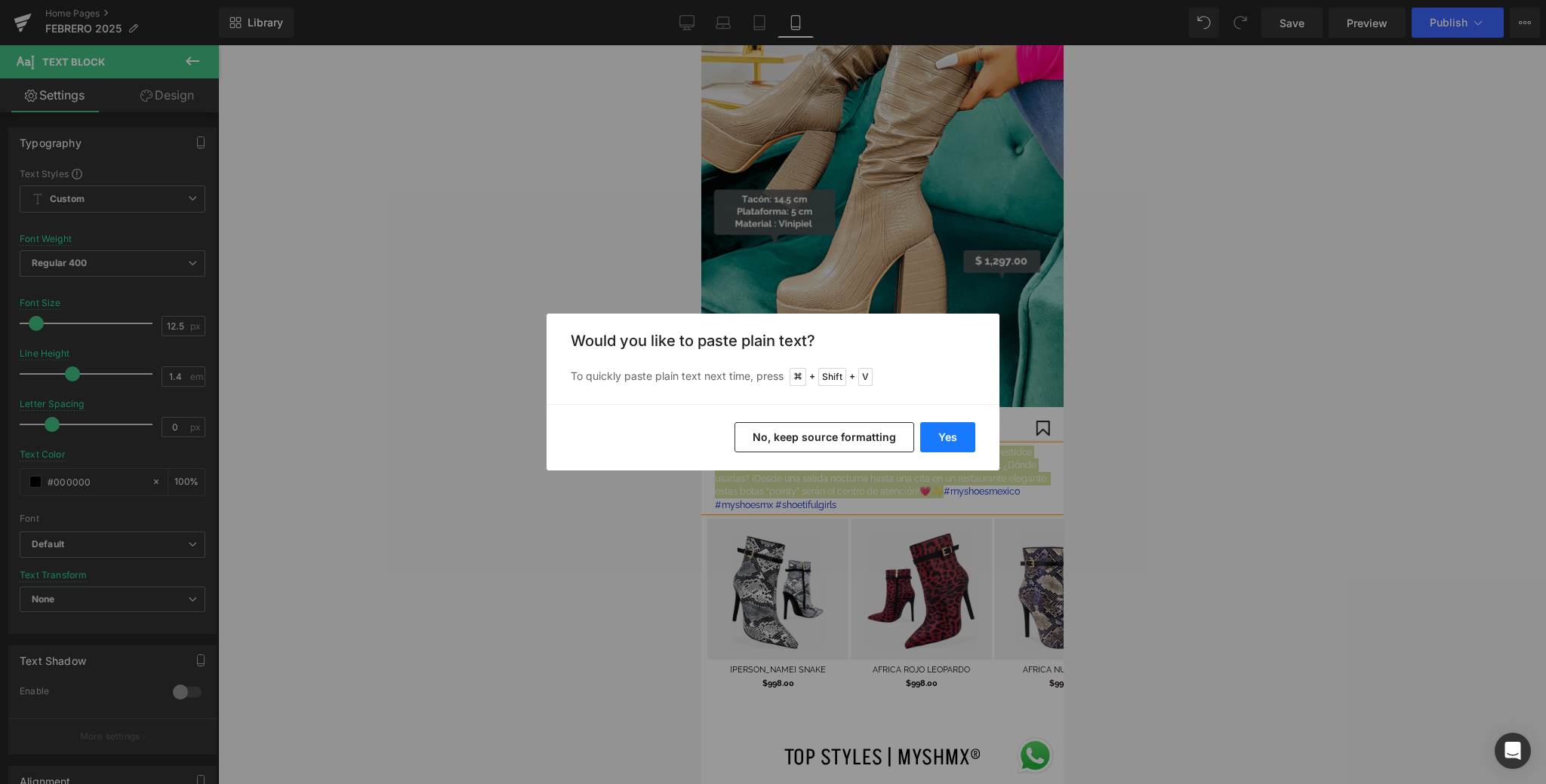
click at [938, 426] on button "Yes" at bounding box center [947, 437] width 55 height 30
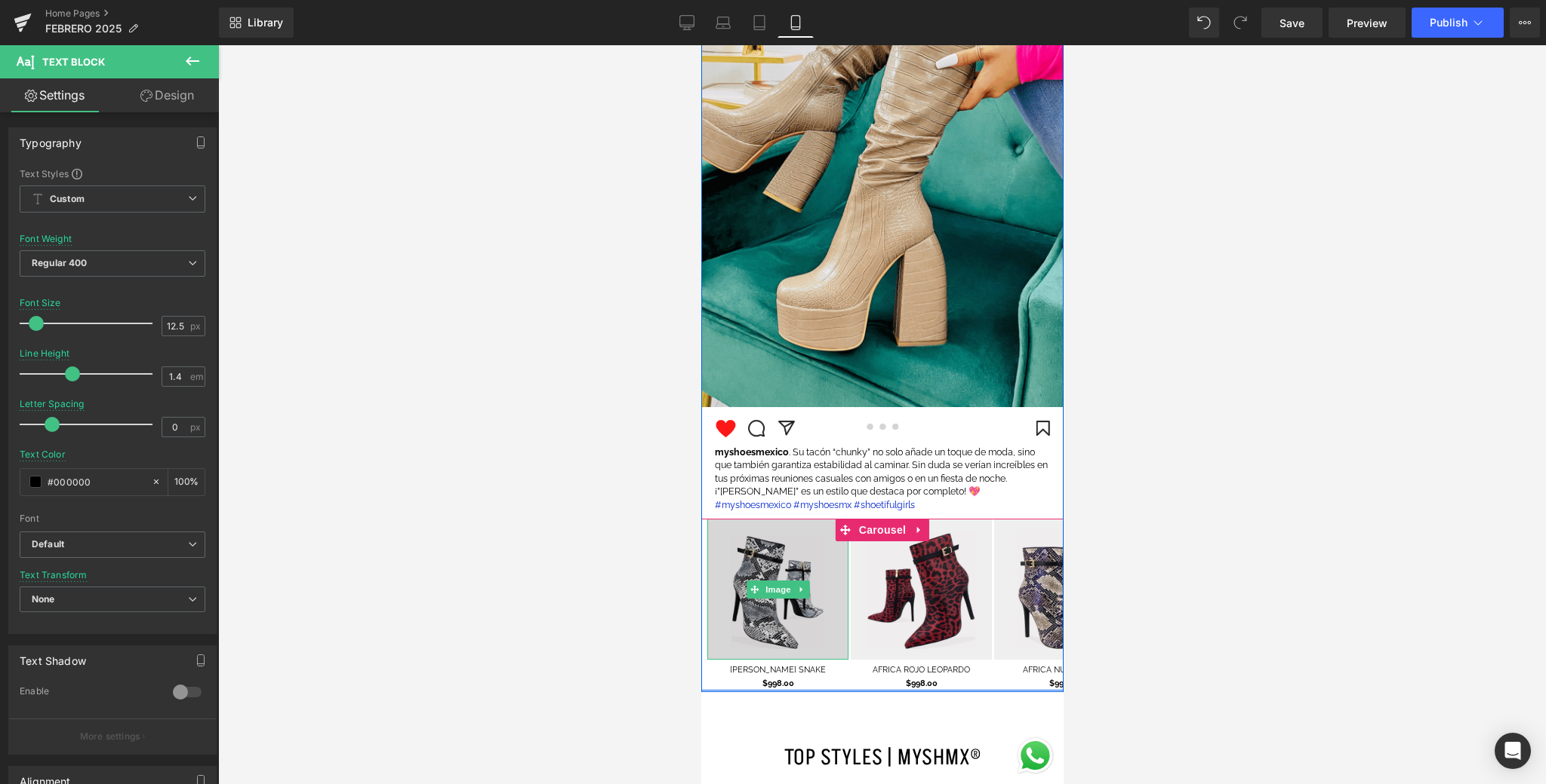
click at [769, 623] on img at bounding box center [776, 589] width 141 height 141
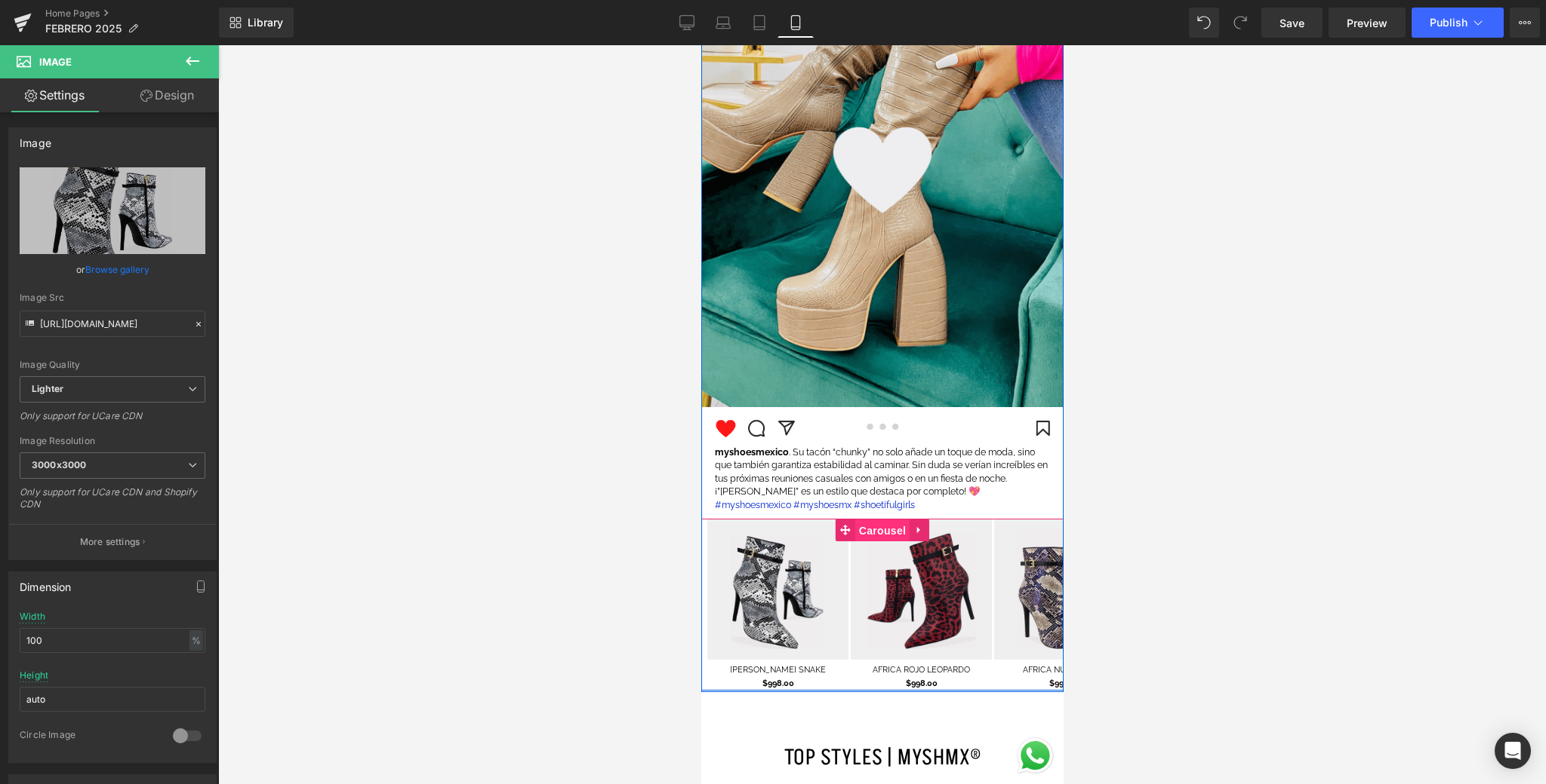
click at [893, 528] on span "Carousel" at bounding box center [881, 530] width 54 height 23
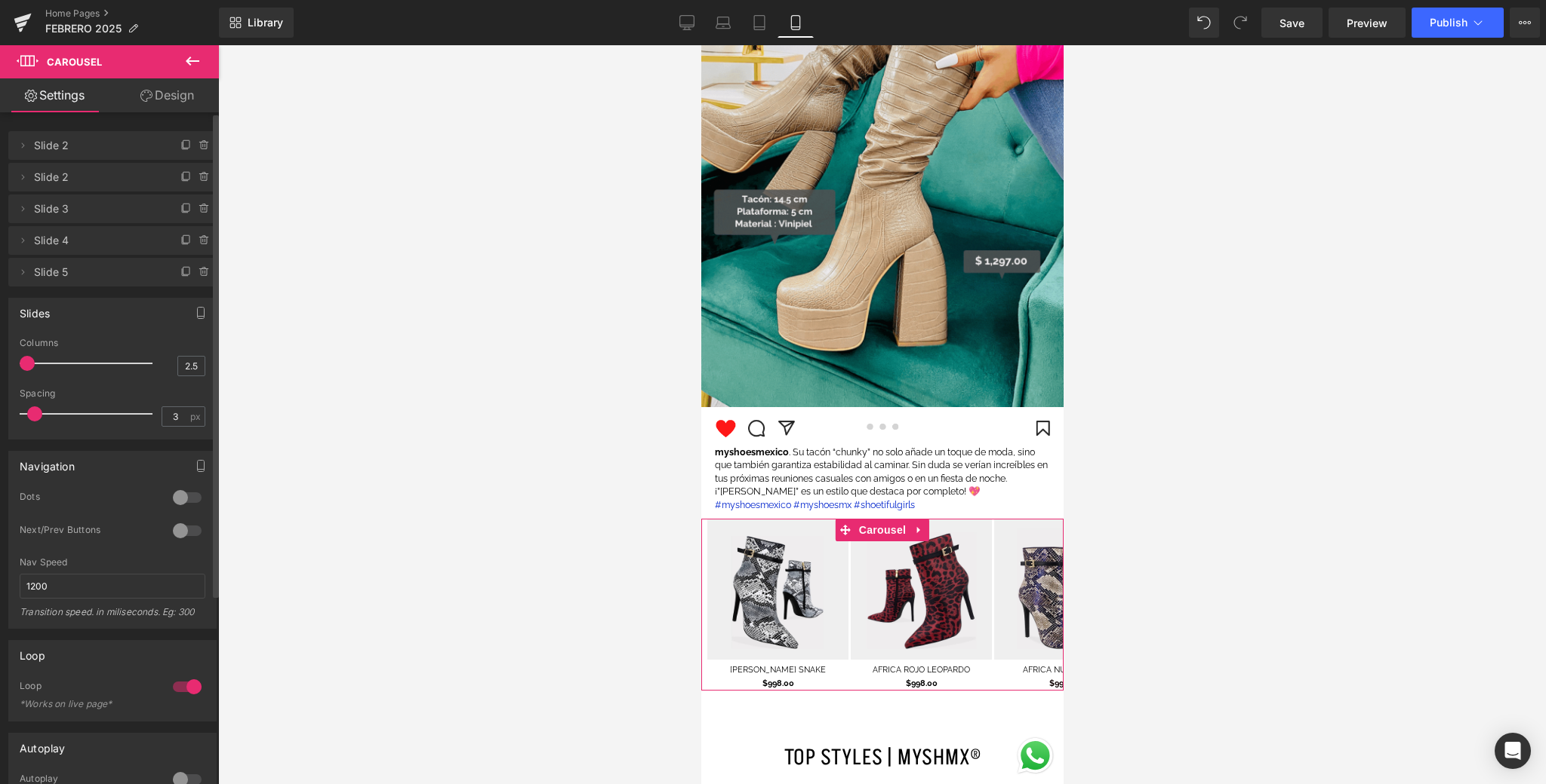
click at [27, 364] on div at bounding box center [89, 364] width 125 height 30
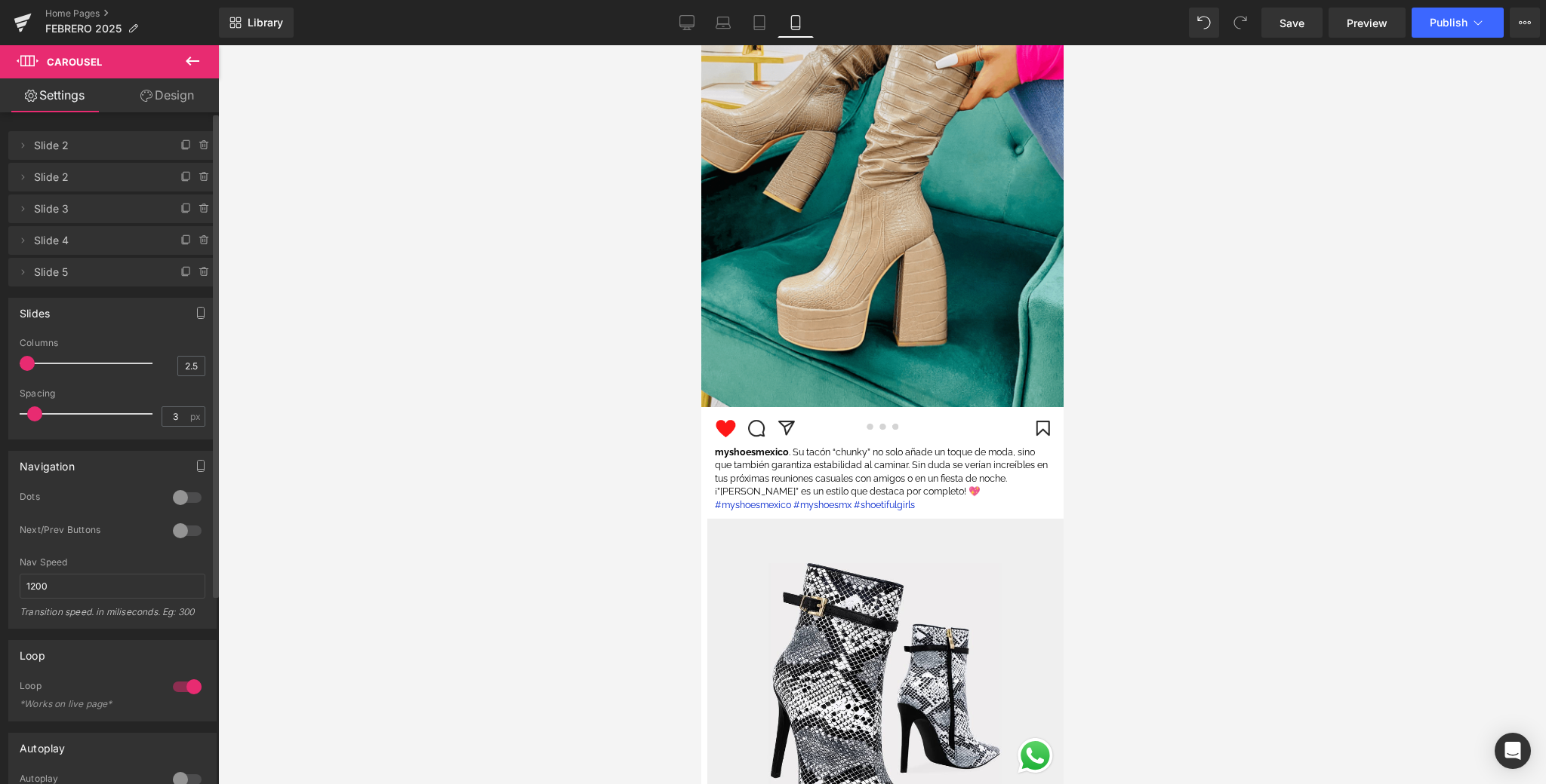
click at [106, 365] on div at bounding box center [89, 364] width 125 height 30
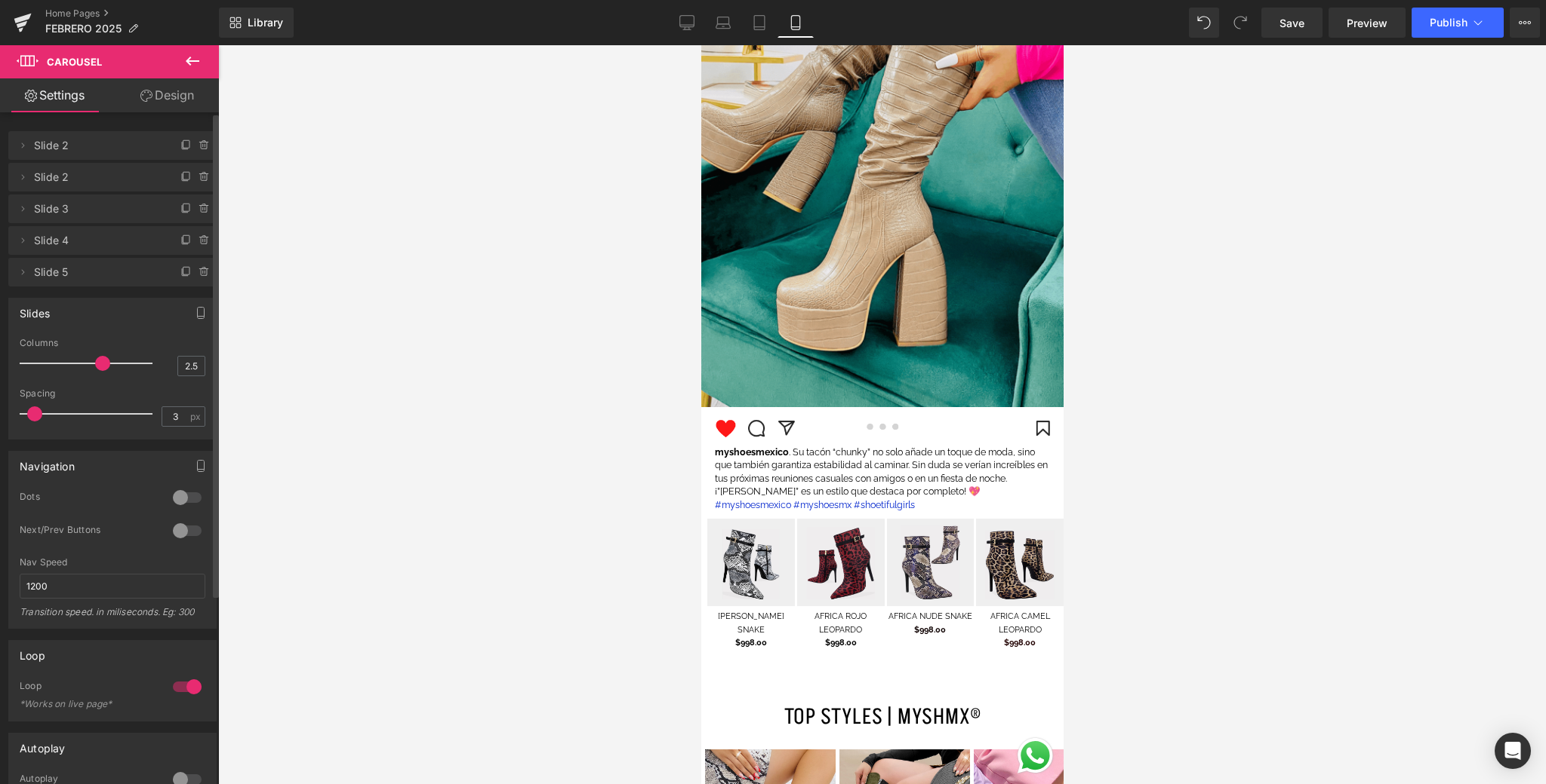
click at [128, 364] on div at bounding box center [89, 364] width 125 height 30
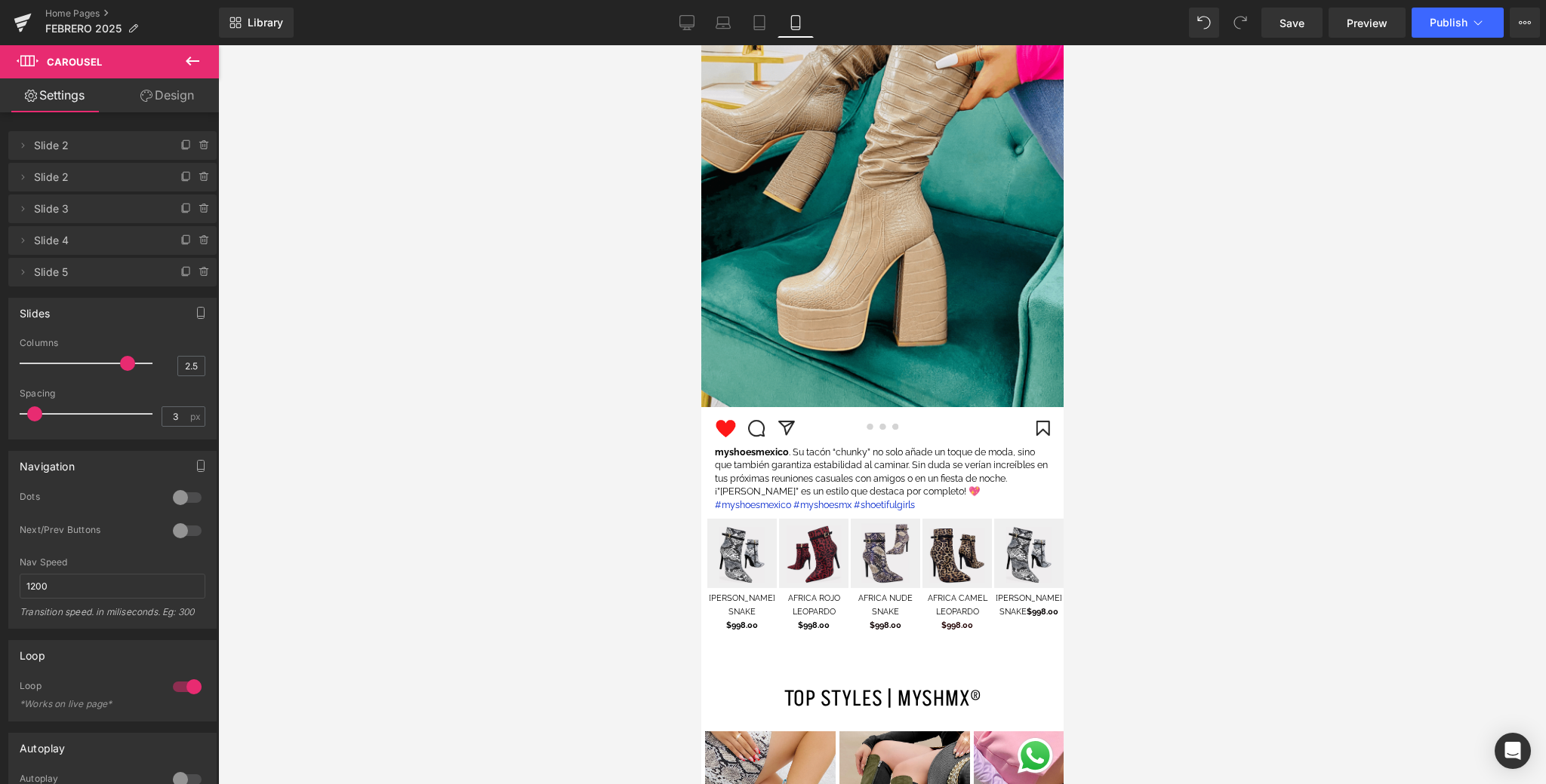
click at [750, 559] on span "Image" at bounding box center [742, 553] width 32 height 18
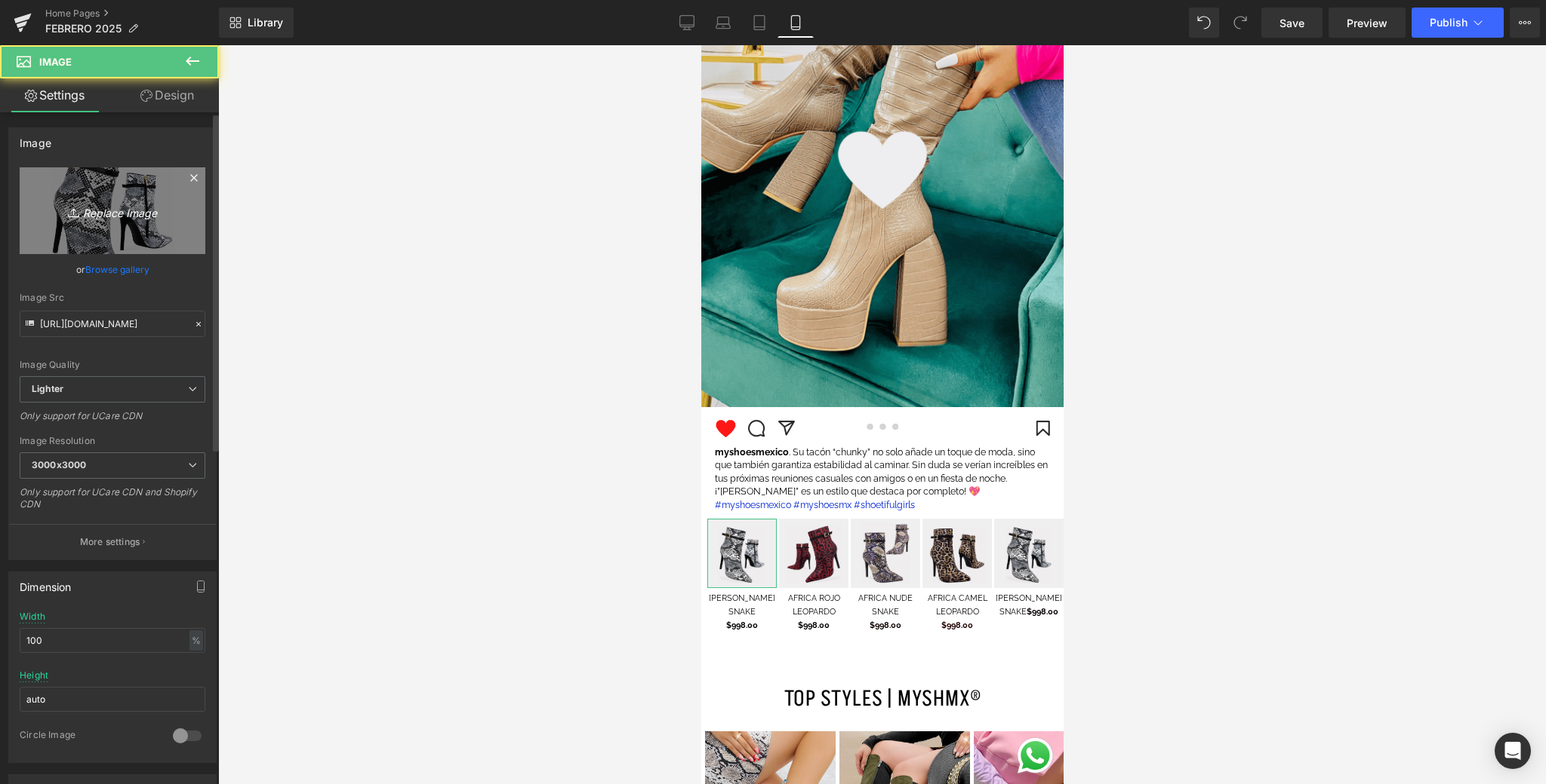
click at [170, 208] on link "Replace Image" at bounding box center [113, 211] width 186 height 87
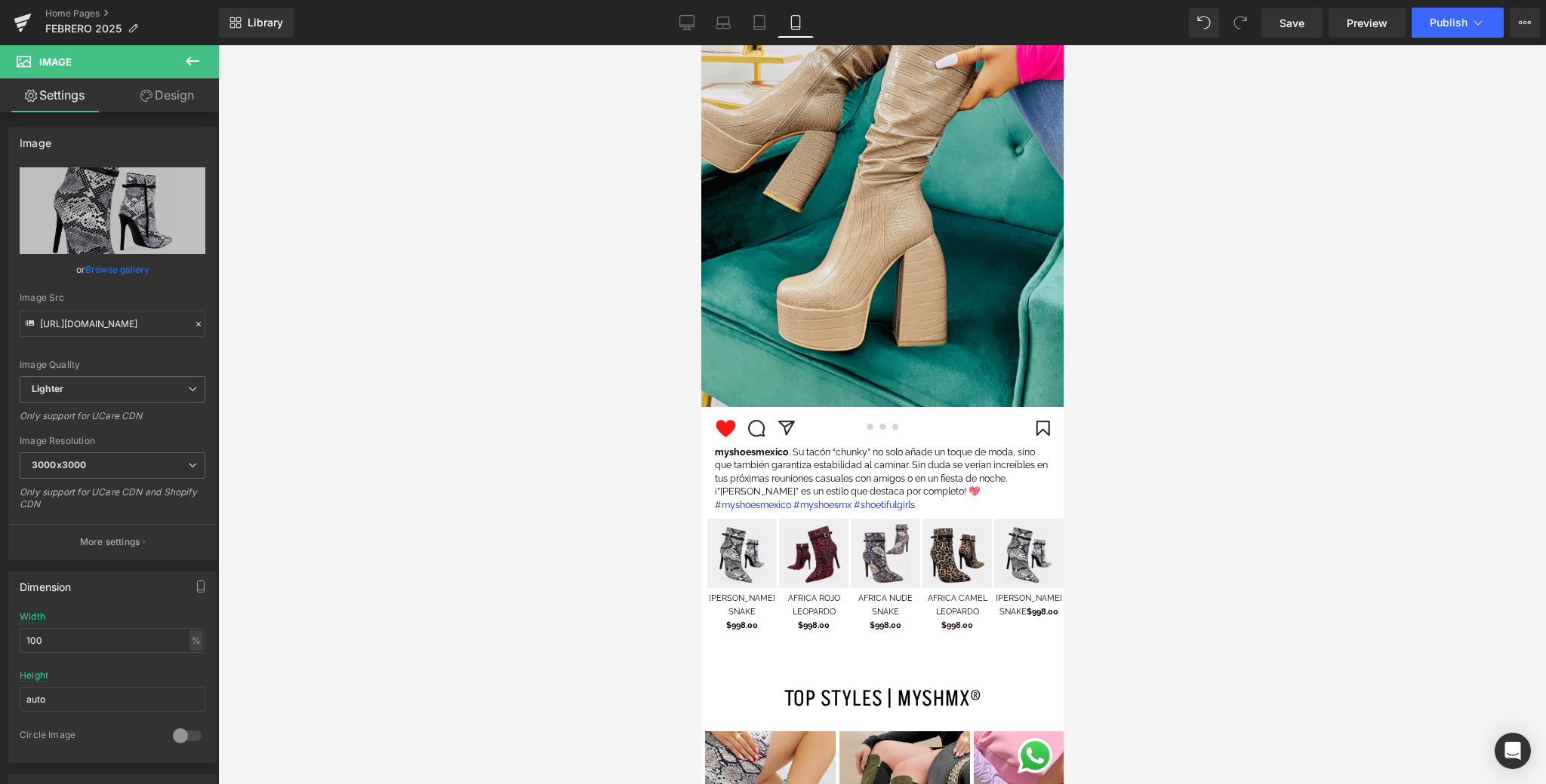
type input "C:\fakepath\1.png"
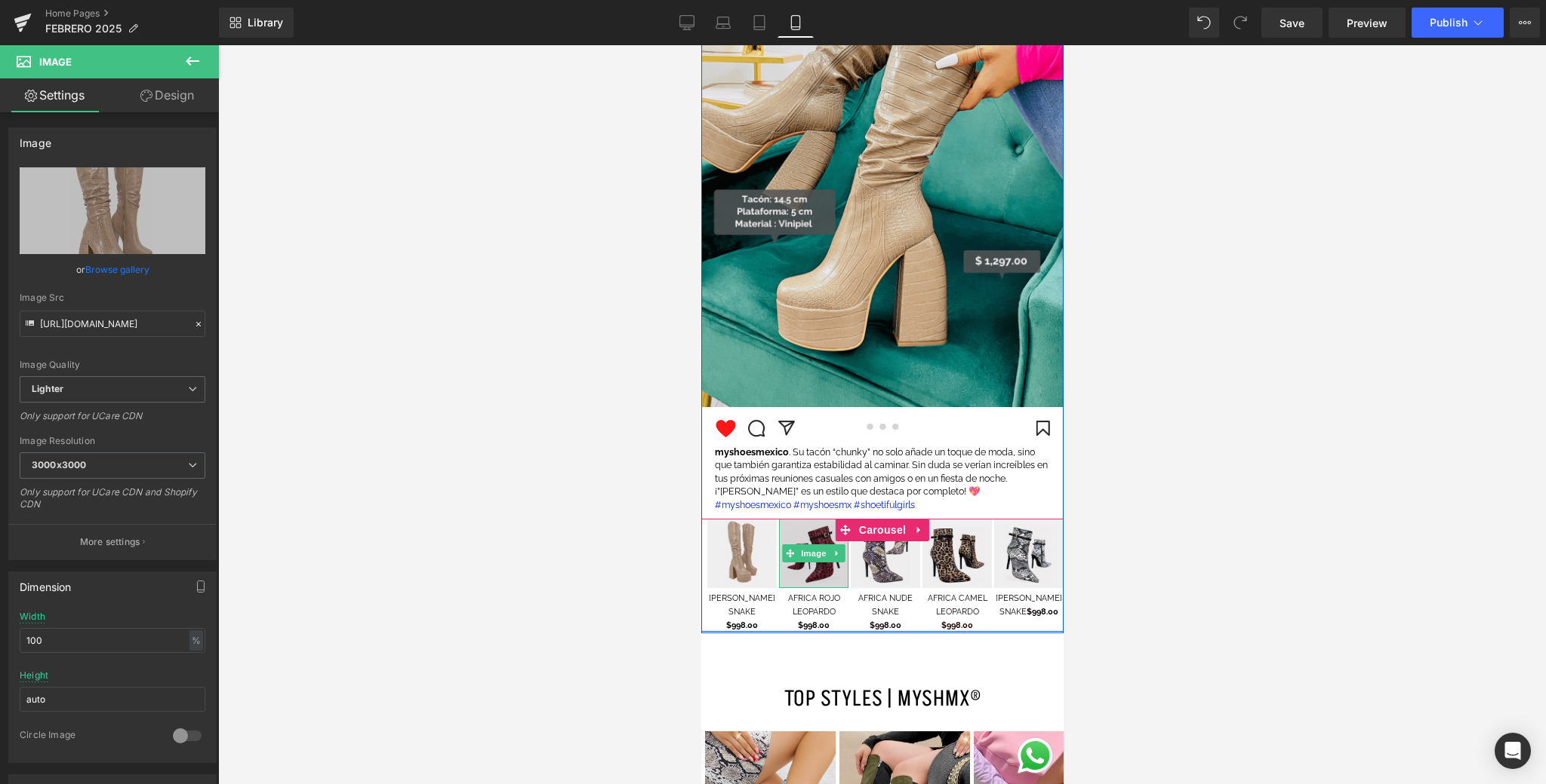
click at [817, 573] on img at bounding box center [812, 553] width 69 height 69
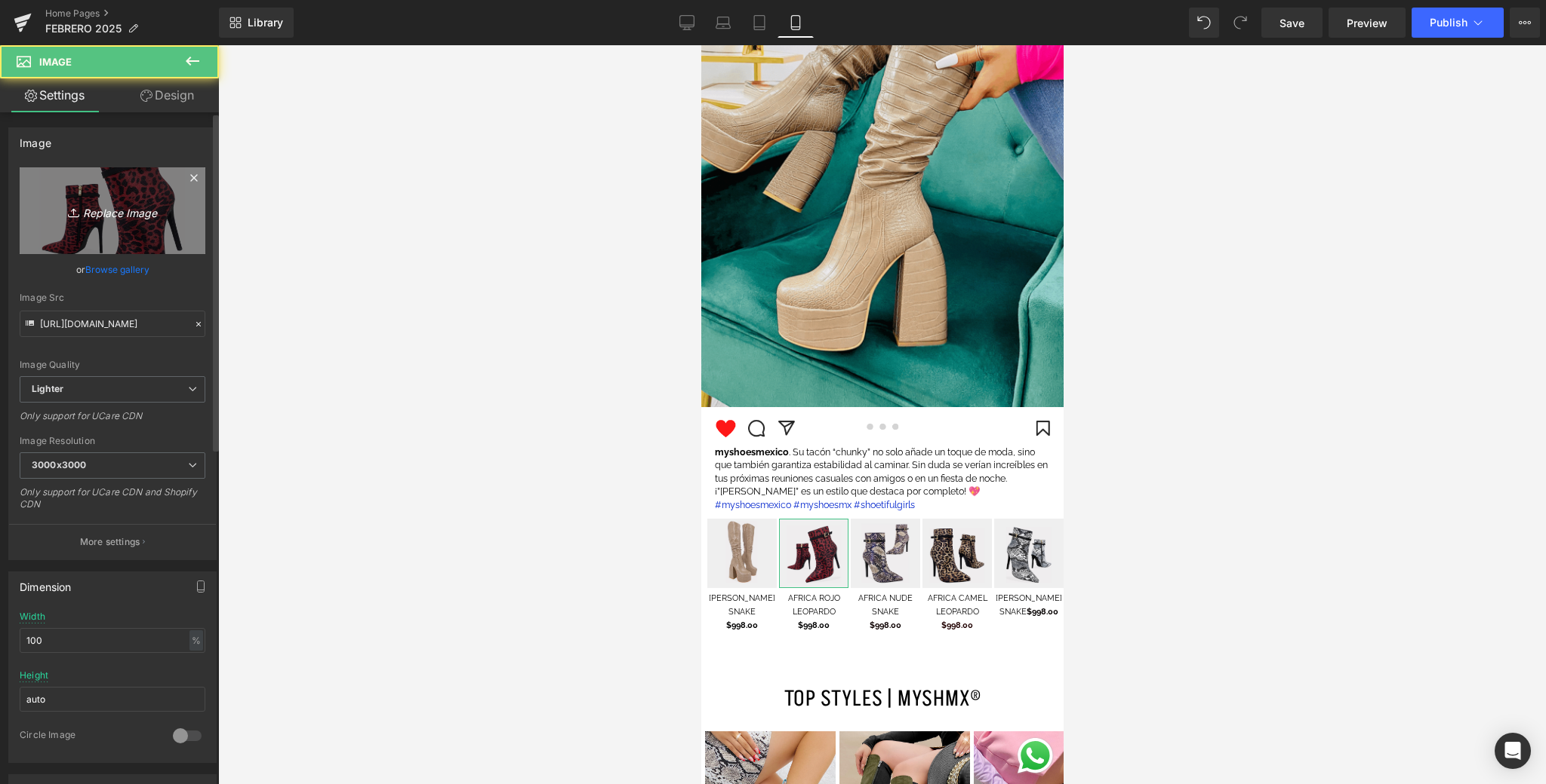
click at [109, 208] on icon "Replace Image" at bounding box center [112, 211] width 121 height 19
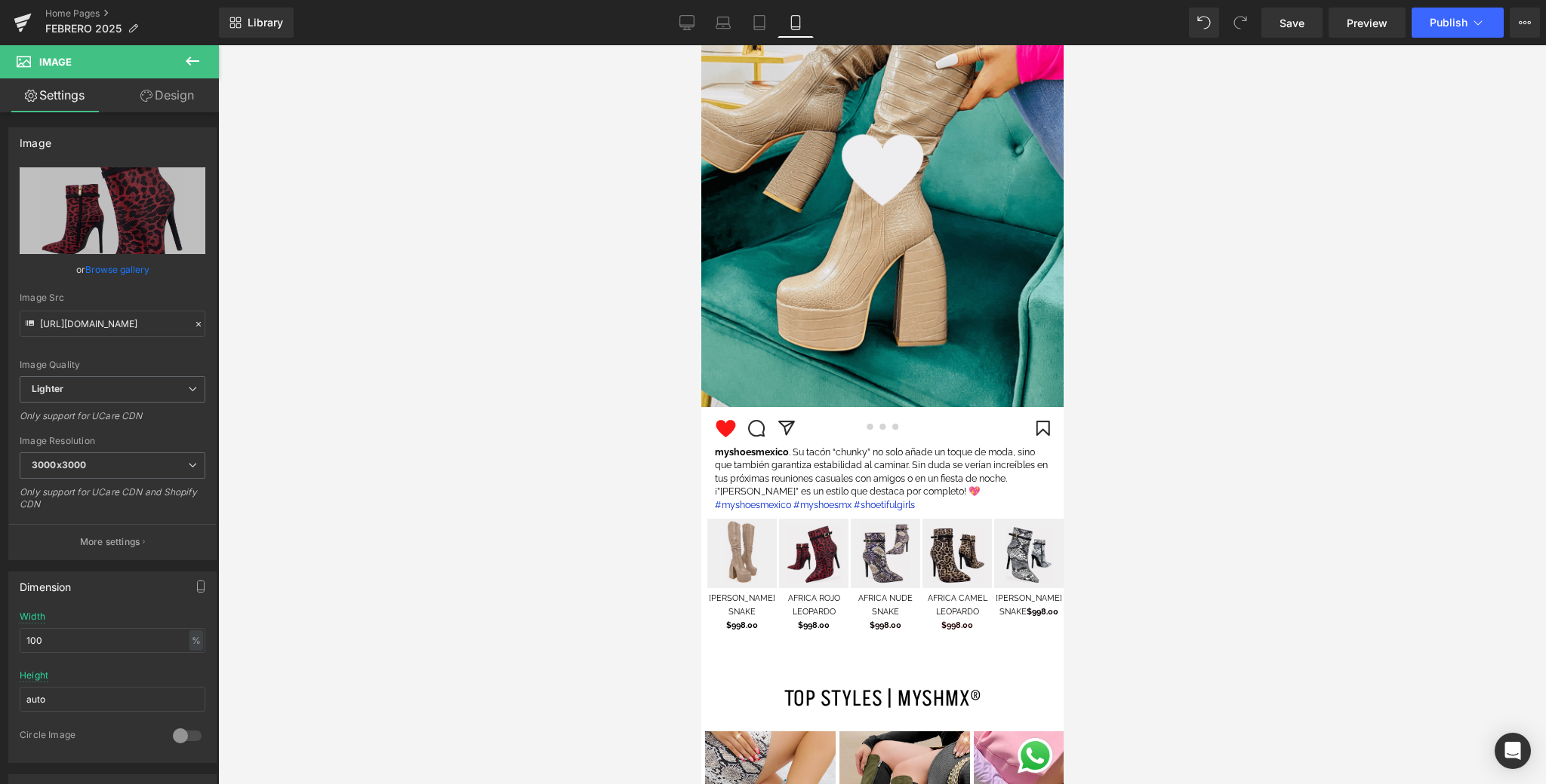
type input "C:\fakepath\2.png"
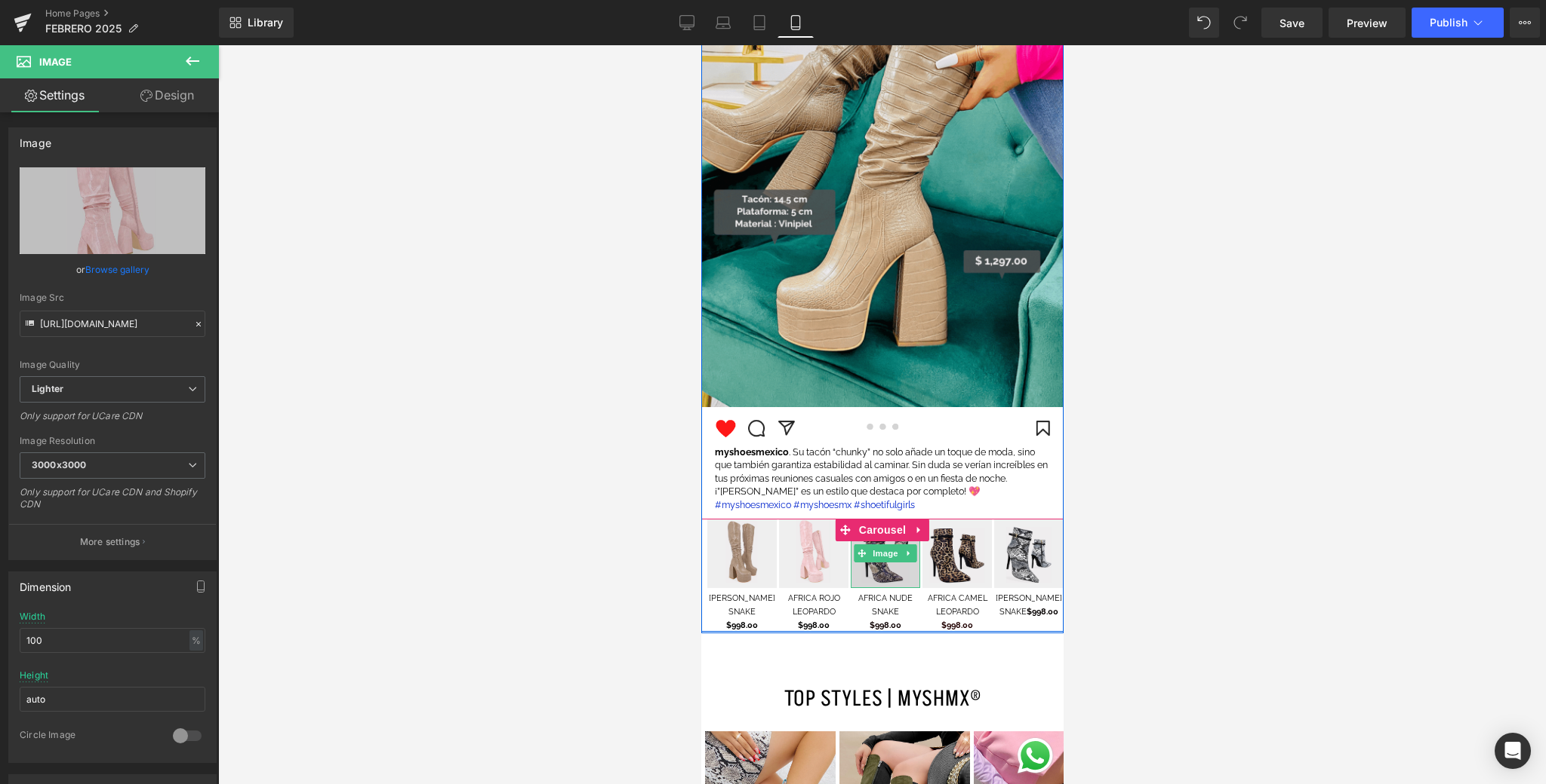
click at [891, 570] on img at bounding box center [883, 553] width 69 height 69
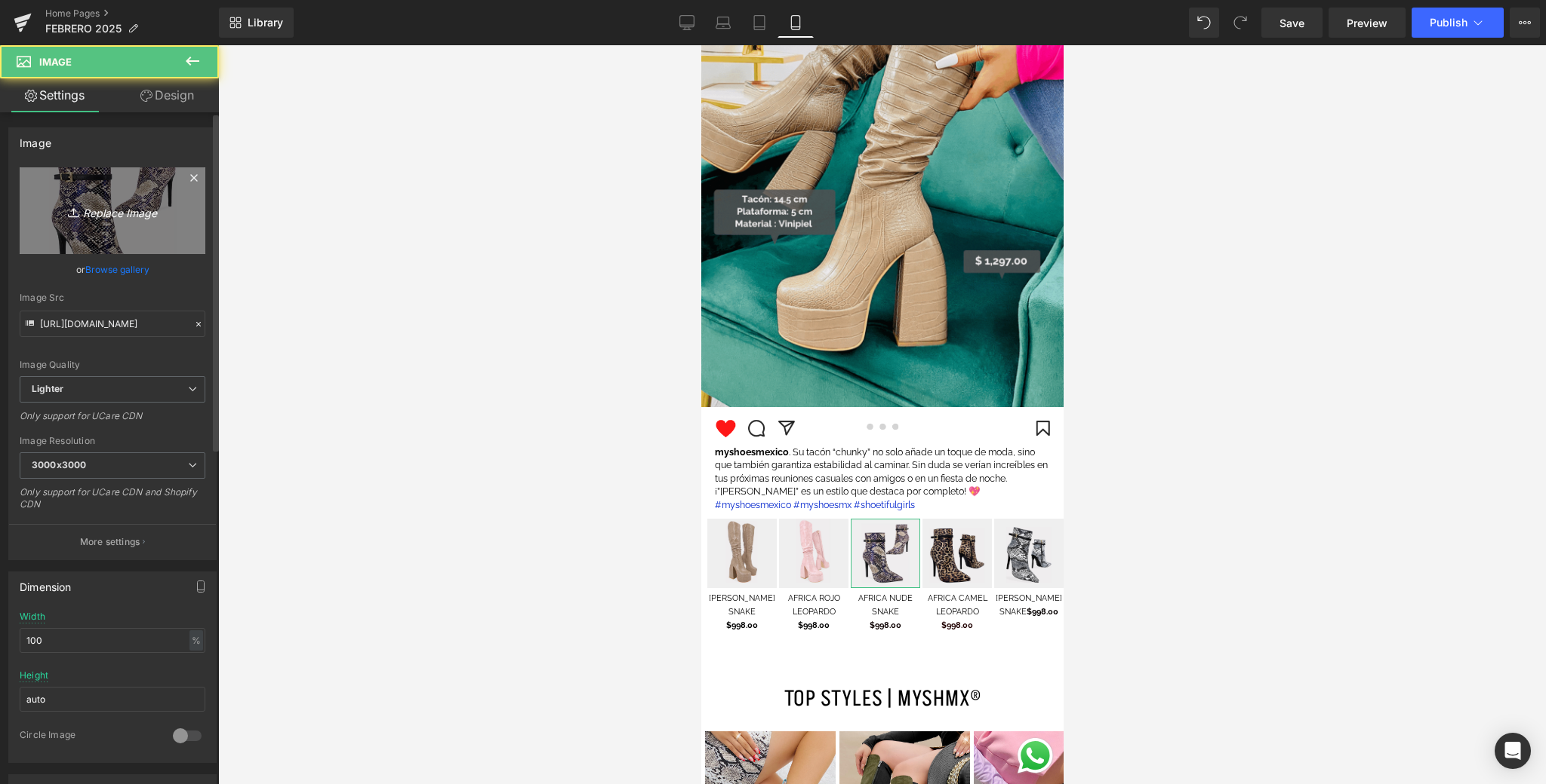
click at [94, 218] on icon "Replace Image" at bounding box center [112, 211] width 121 height 19
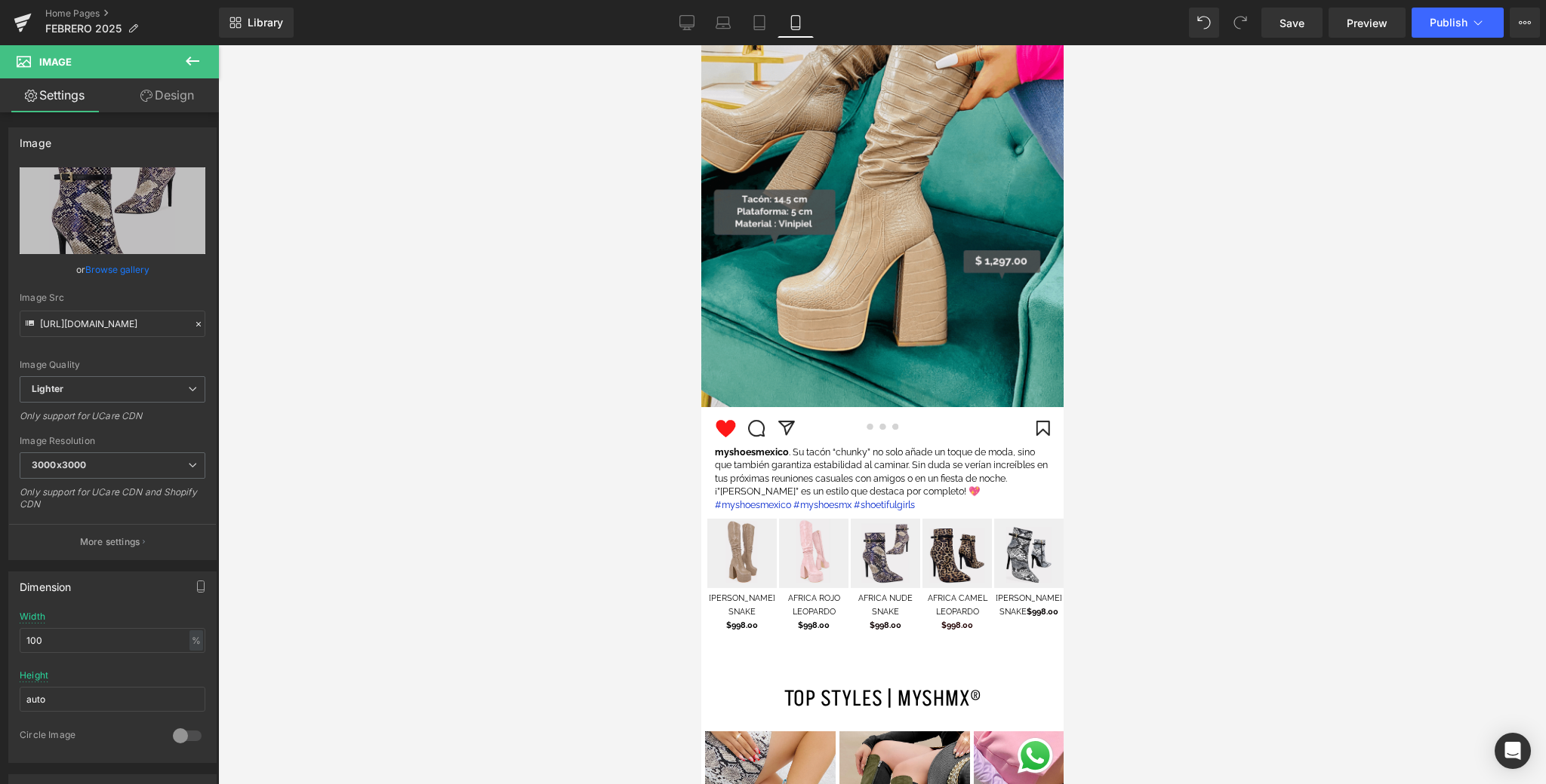
type input "C:\fakepath\3.png"
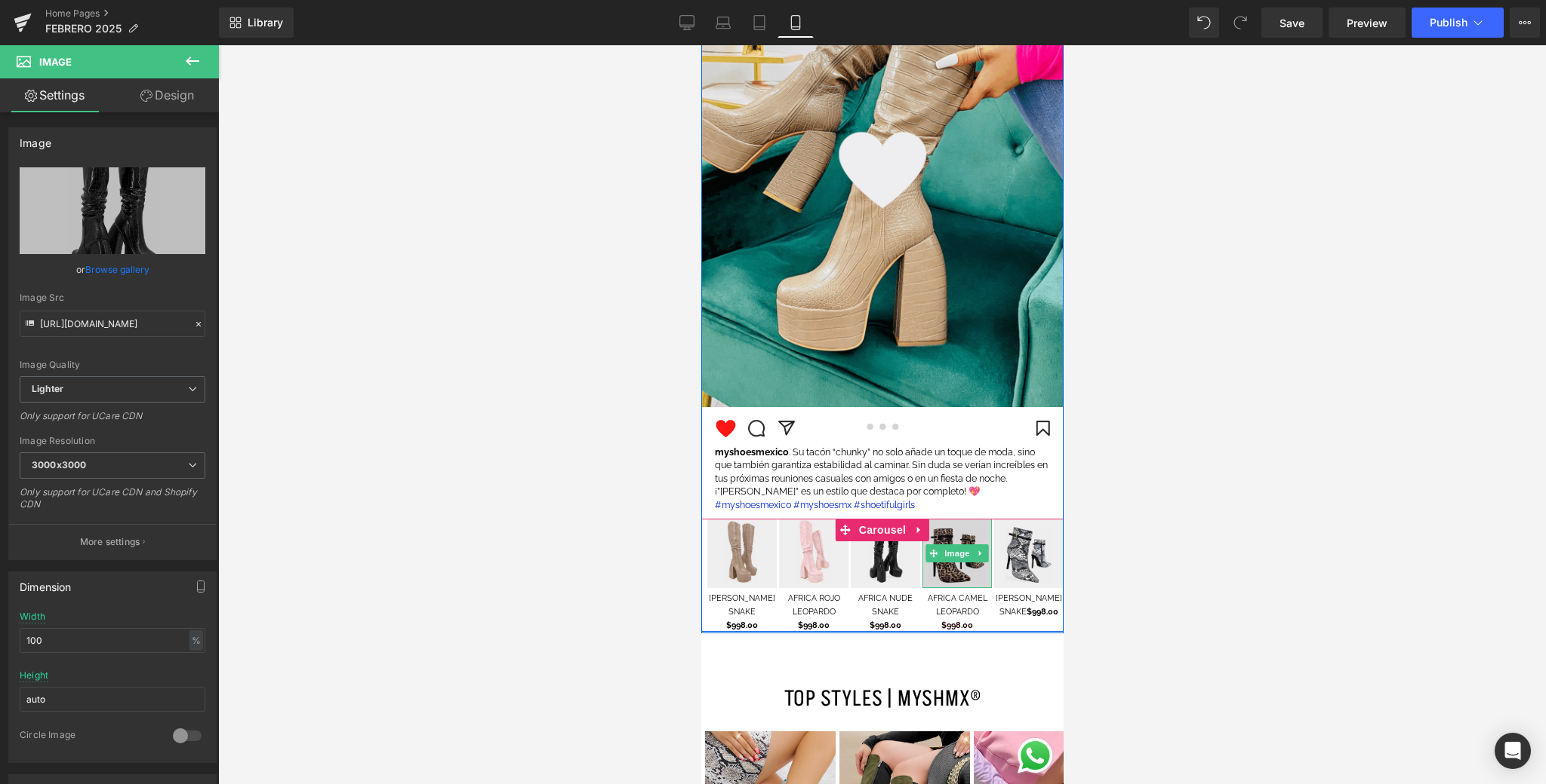
click at [949, 569] on img at bounding box center [955, 553] width 69 height 69
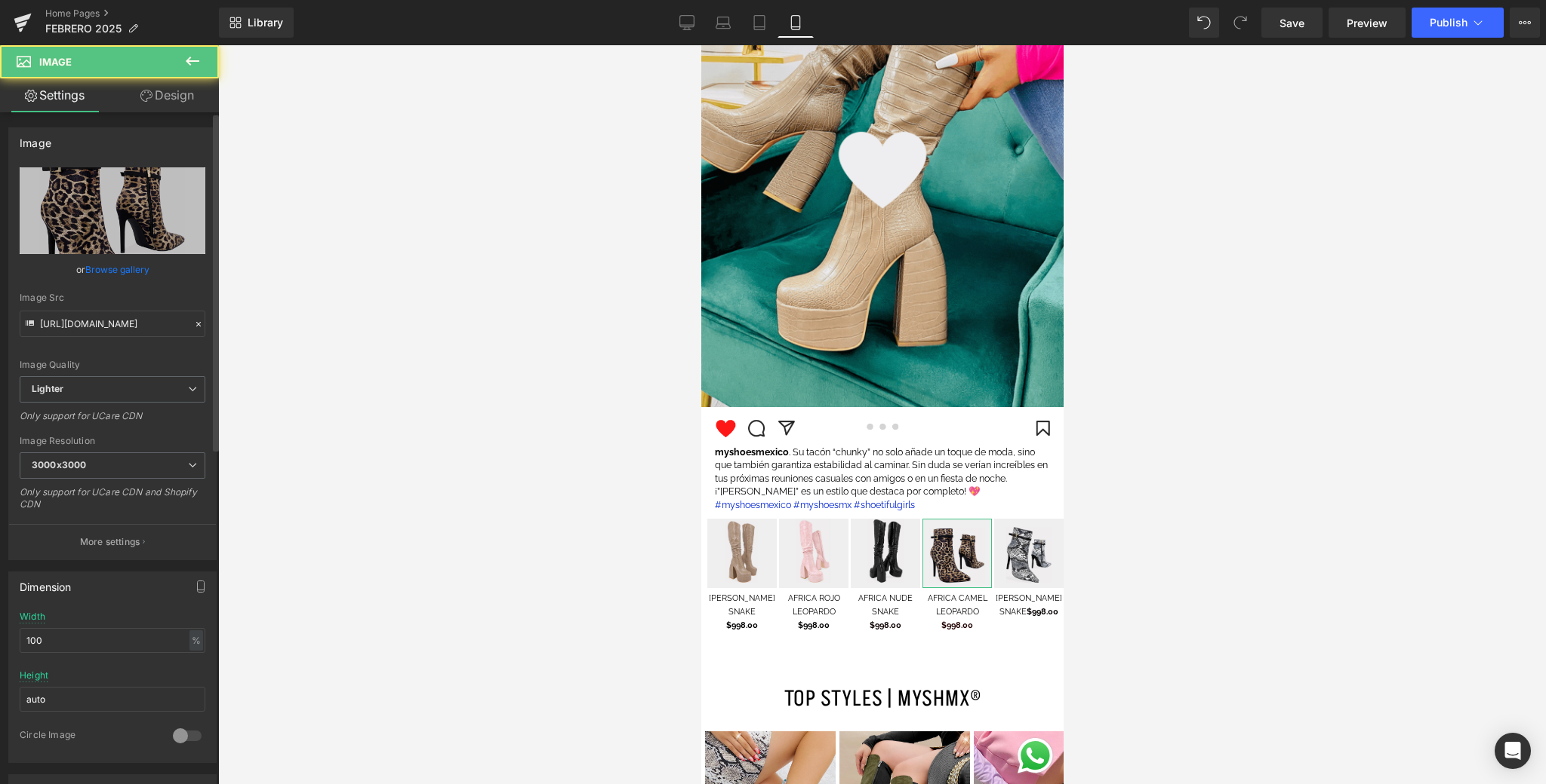
drag, startPoint x: 134, startPoint y: 162, endPoint x: 132, endPoint y: 180, distance: 18.1
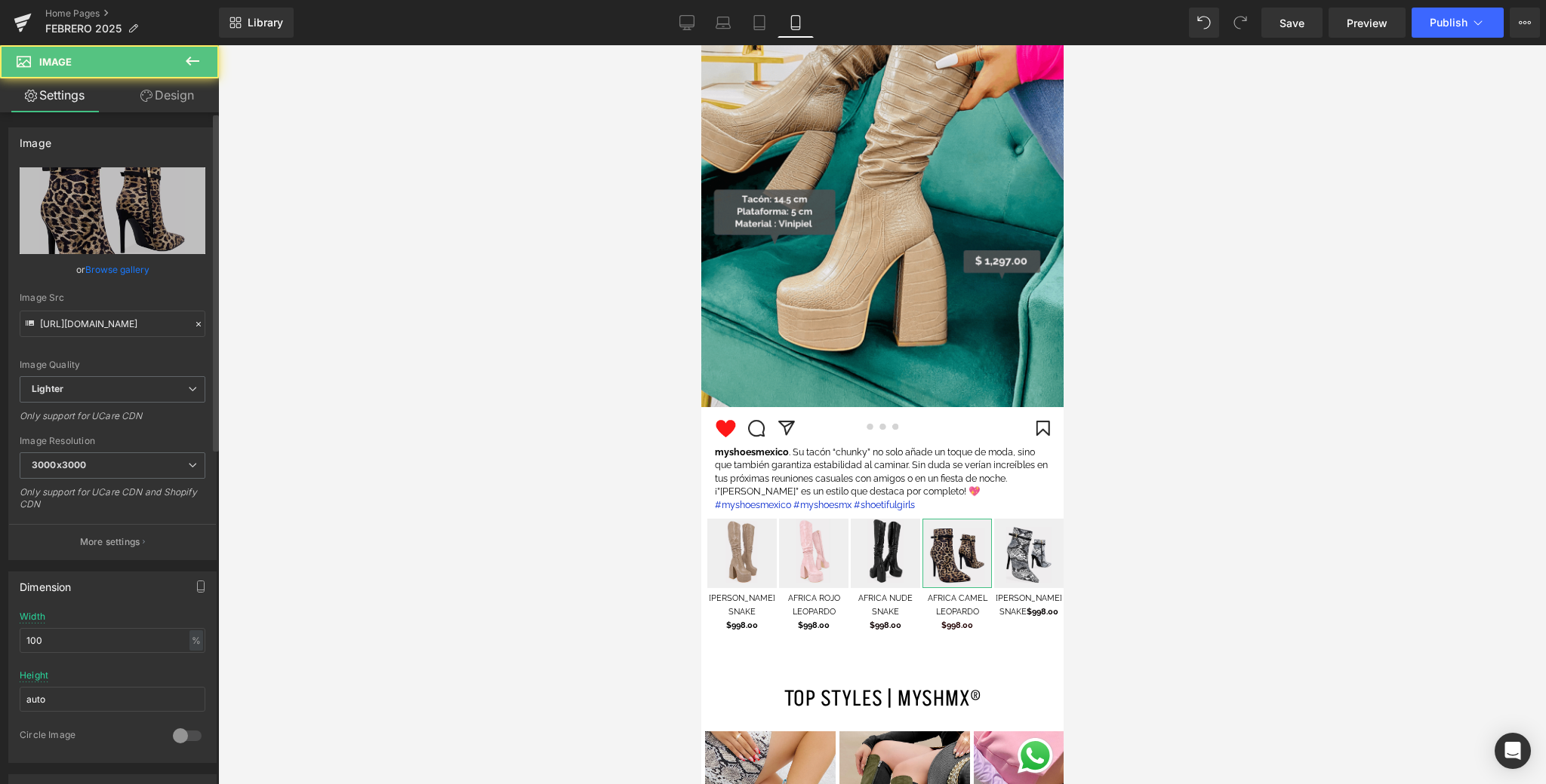
click at [134, 162] on div "Image [URL][DOMAIN_NAME] Replace Image Upload image or Browse gallery Image Src…" at bounding box center [112, 344] width 208 height 432
click at [133, 188] on link "Replace Image" at bounding box center [113, 211] width 186 height 87
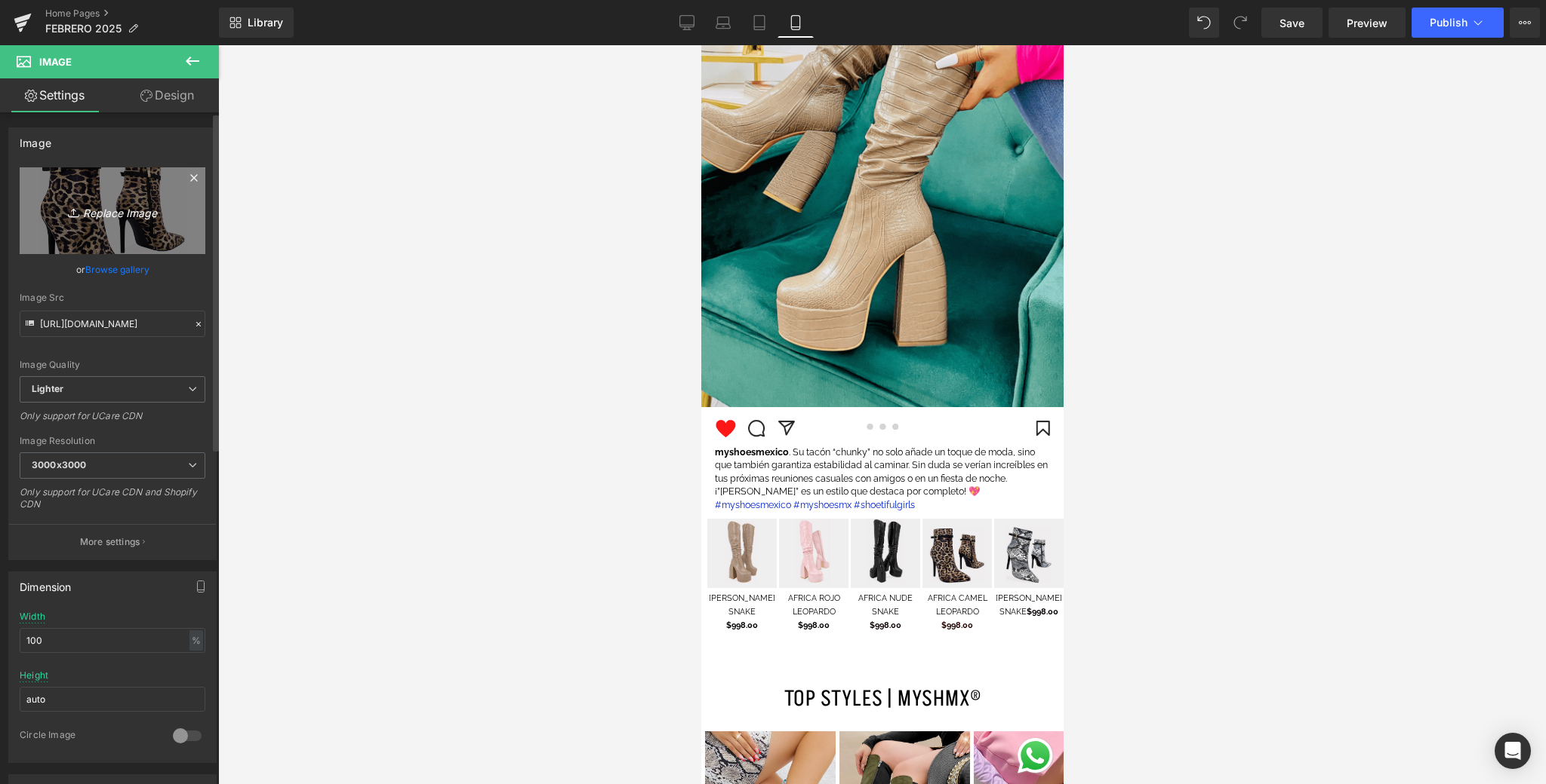
type input "C:\fakepath\4.png"
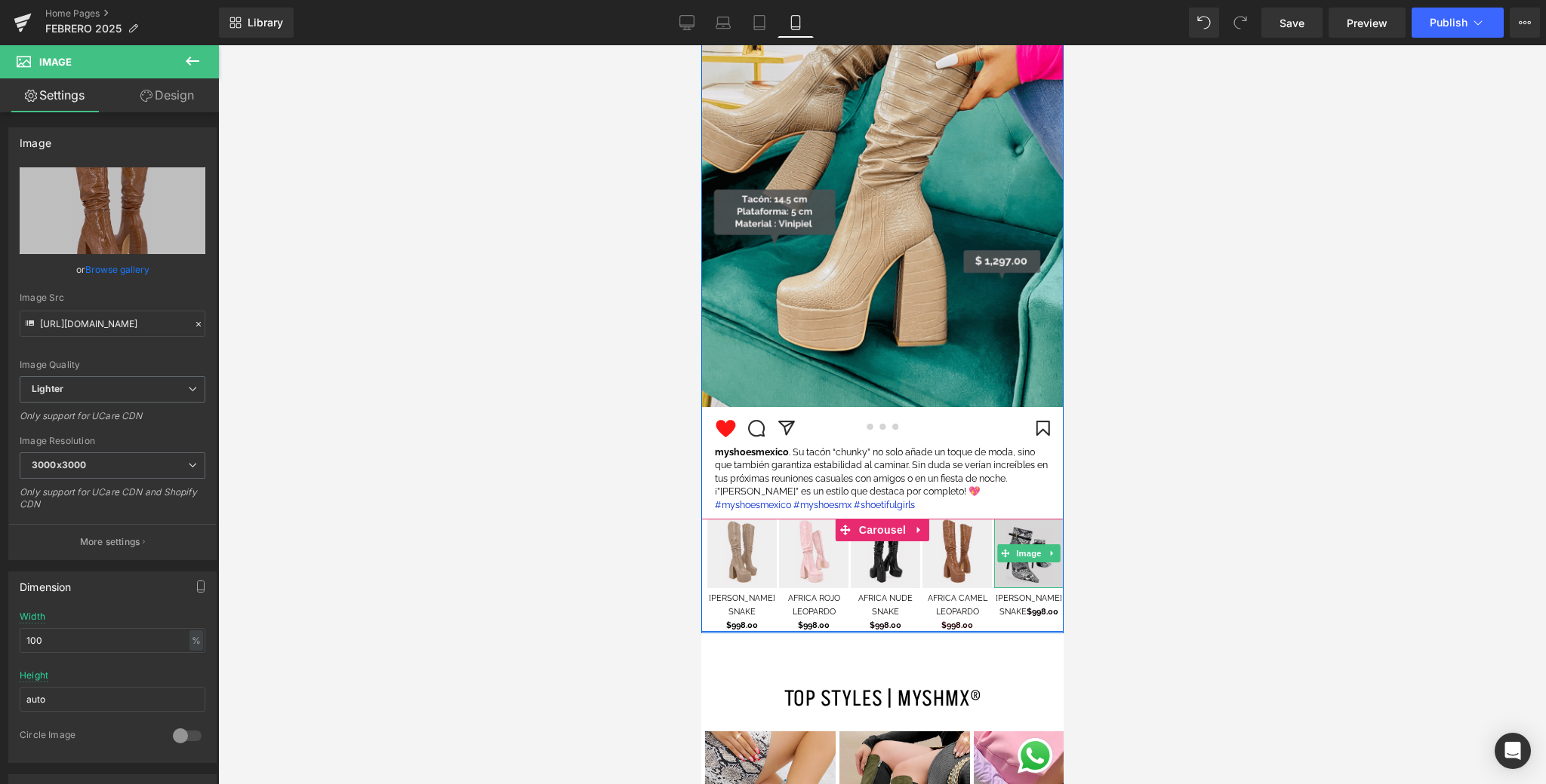
click at [1030, 574] on img at bounding box center [1027, 553] width 69 height 69
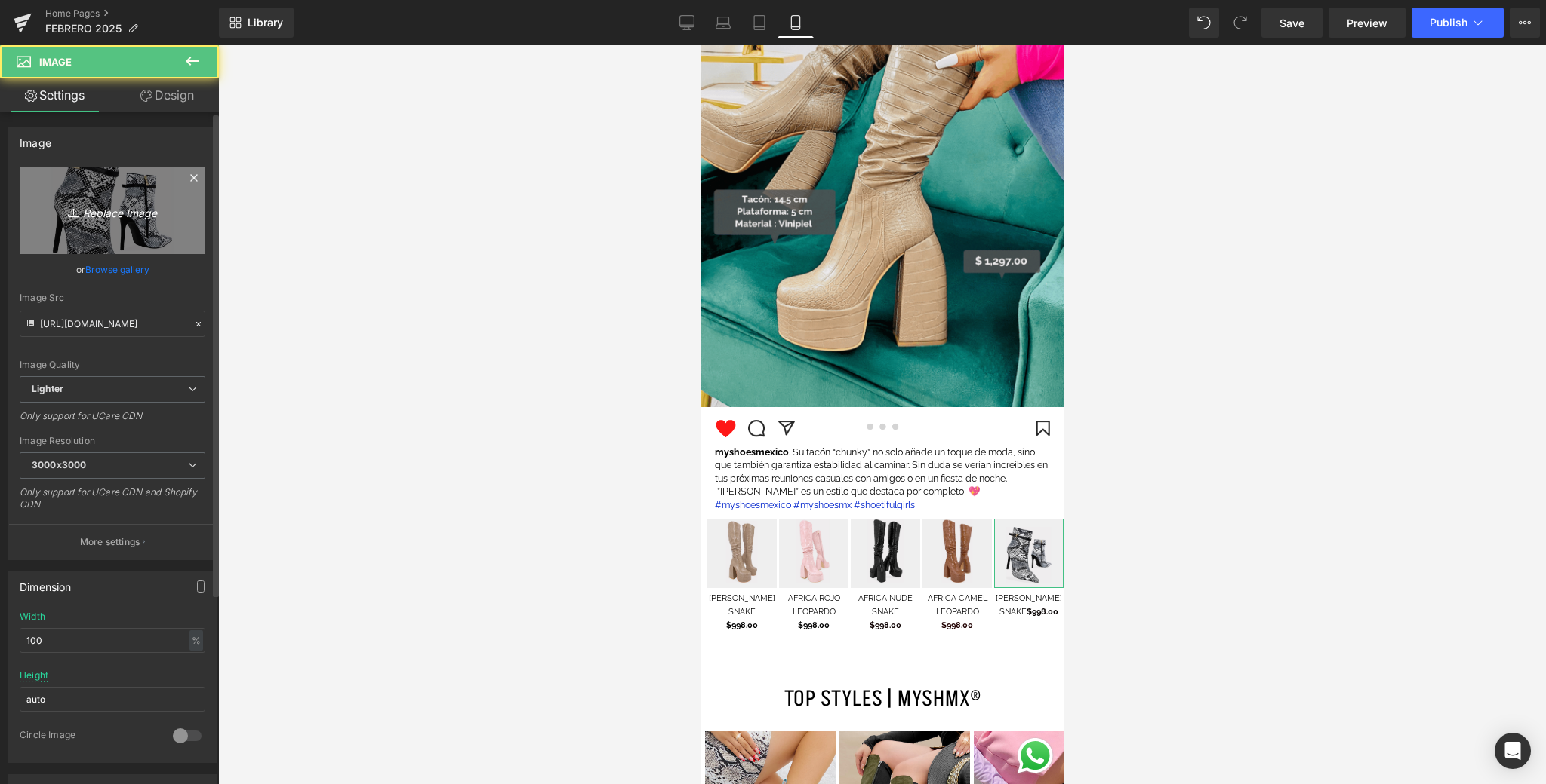
click at [63, 202] on icon "Replace Image" at bounding box center [112, 211] width 121 height 19
type input "C:\fakepath\5.png"
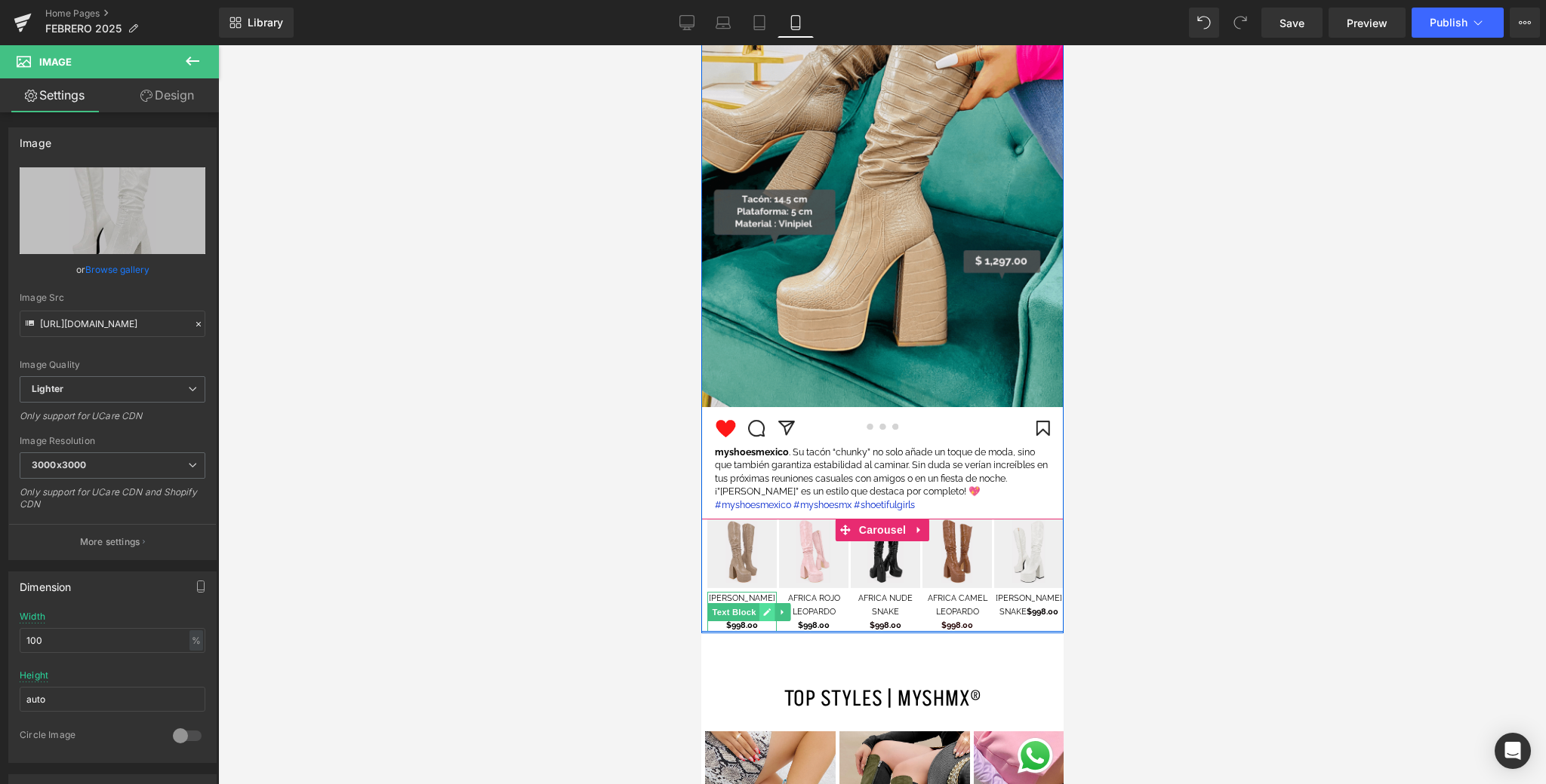
click at [769, 612] on icon at bounding box center [767, 612] width 8 height 9
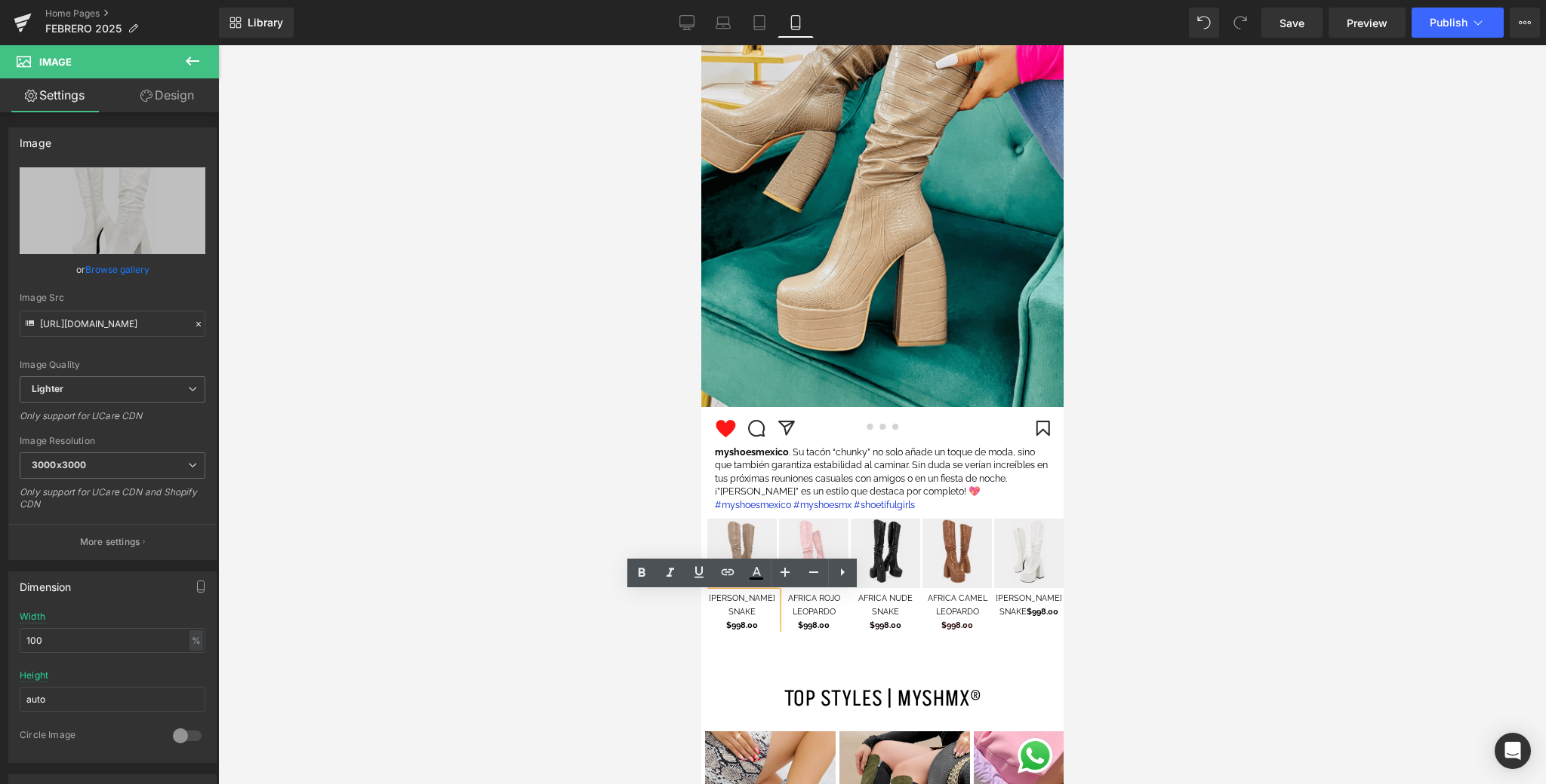
click at [761, 611] on p "[PERSON_NAME] SNAKE" at bounding box center [741, 605] width 69 height 26
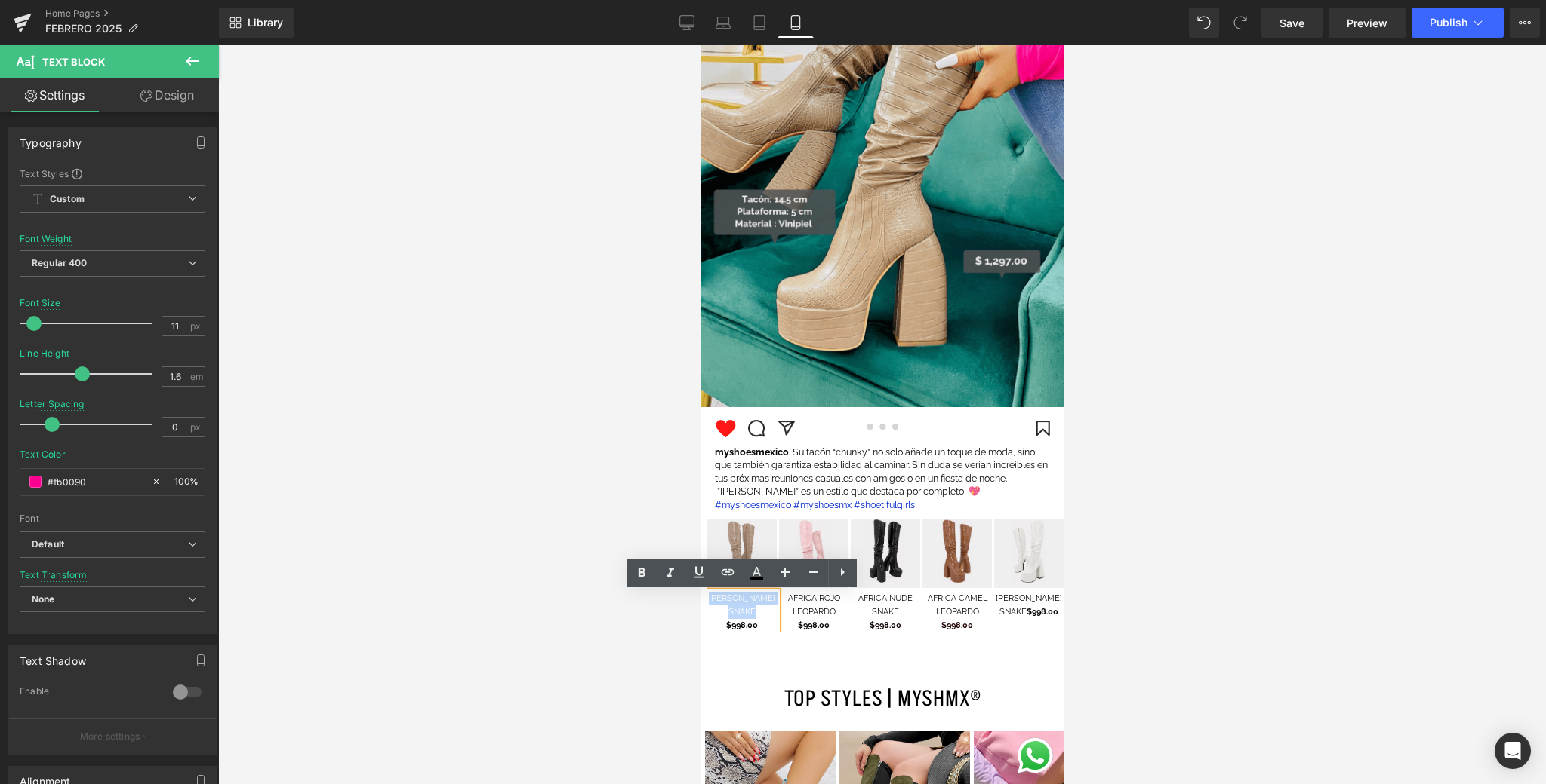
drag, startPoint x: 760, startPoint y: 615, endPoint x: 705, endPoint y: 600, distance: 57.0
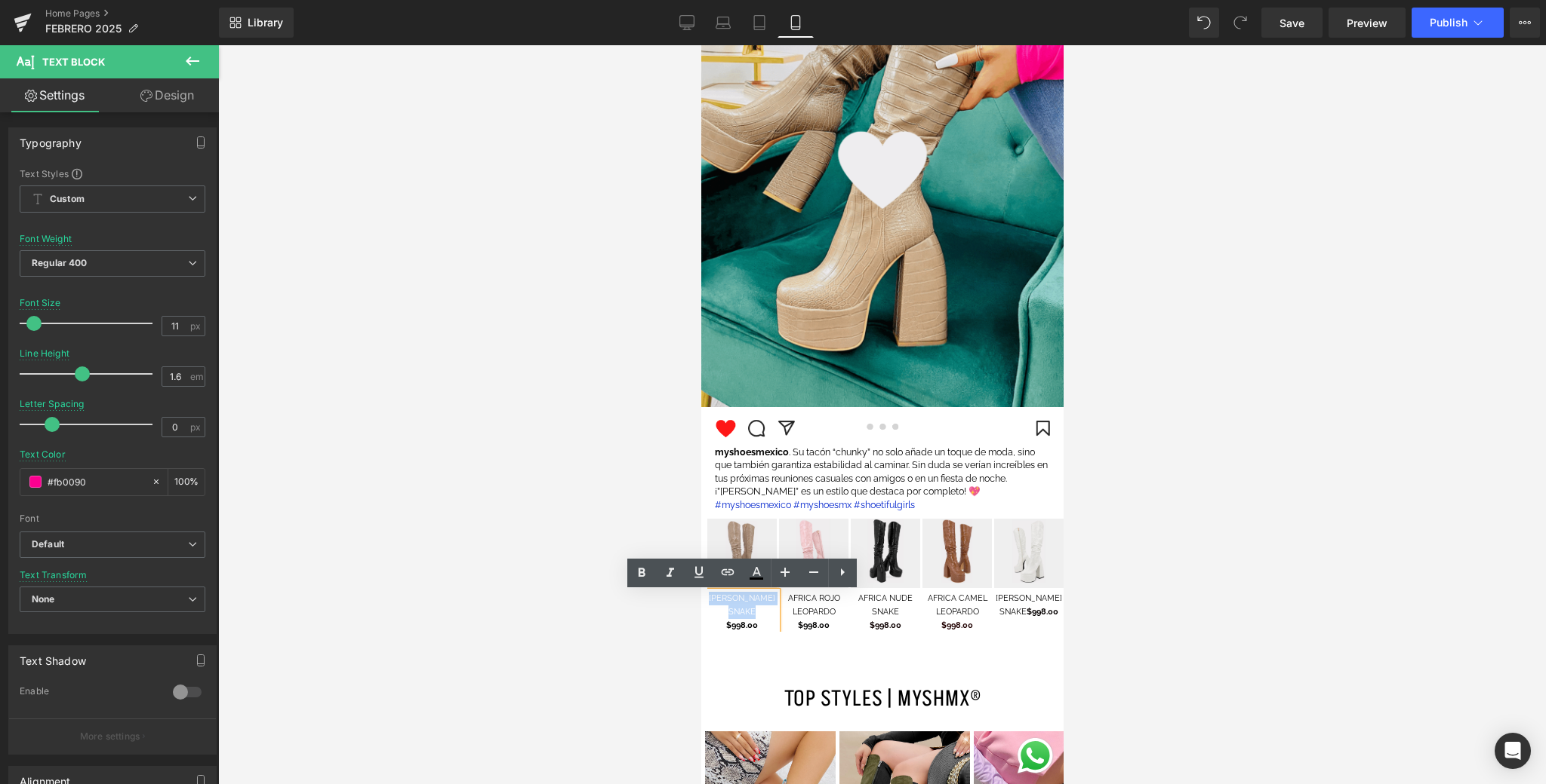
click at [705, 600] on div "Image [PERSON_NAME] SNAKE $998.00 Text Block Image [PERSON_NAME] $998.00 Text B…" at bounding box center [881, 575] width 362 height 113
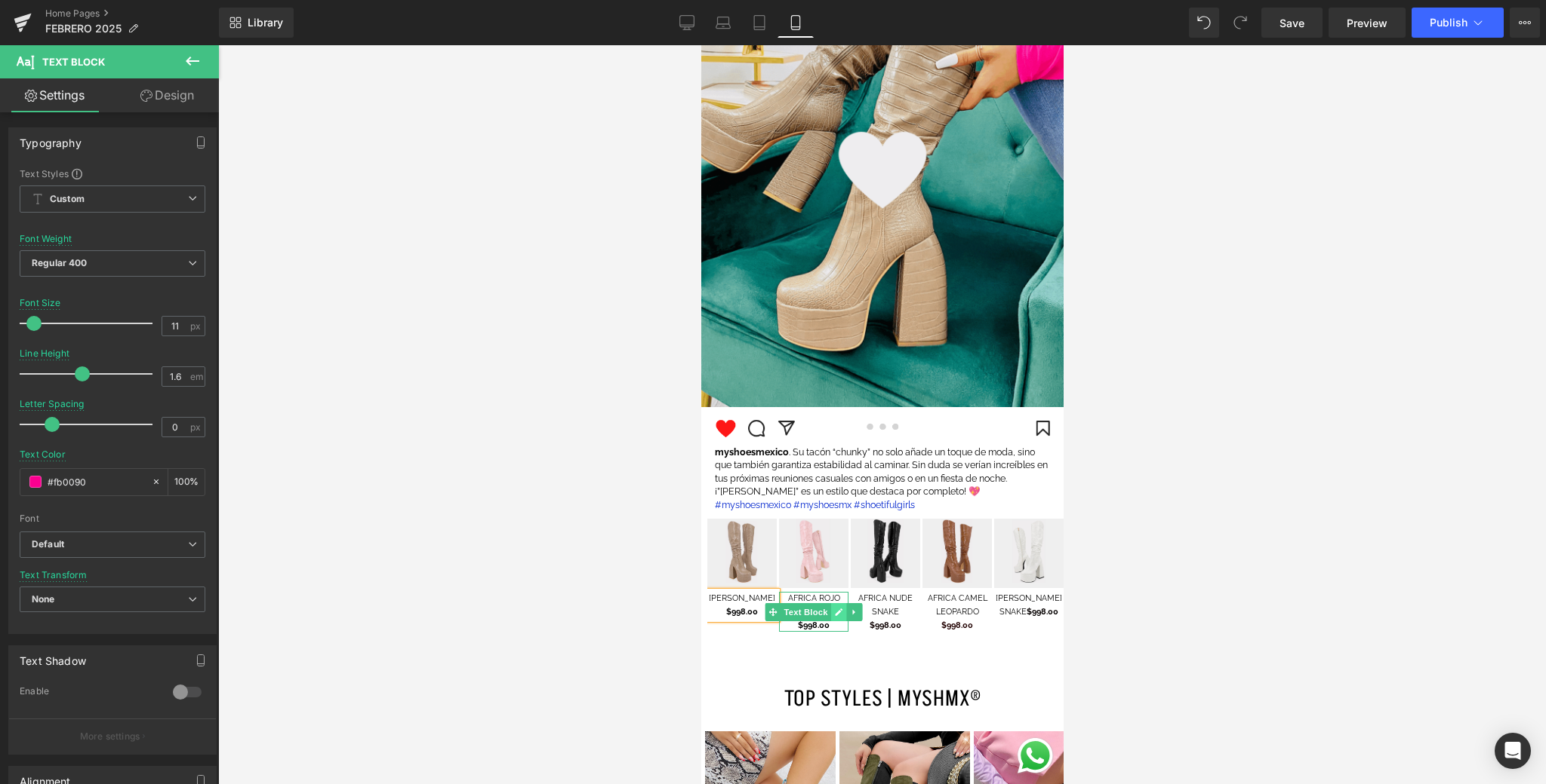
click at [842, 611] on link at bounding box center [838, 612] width 16 height 18
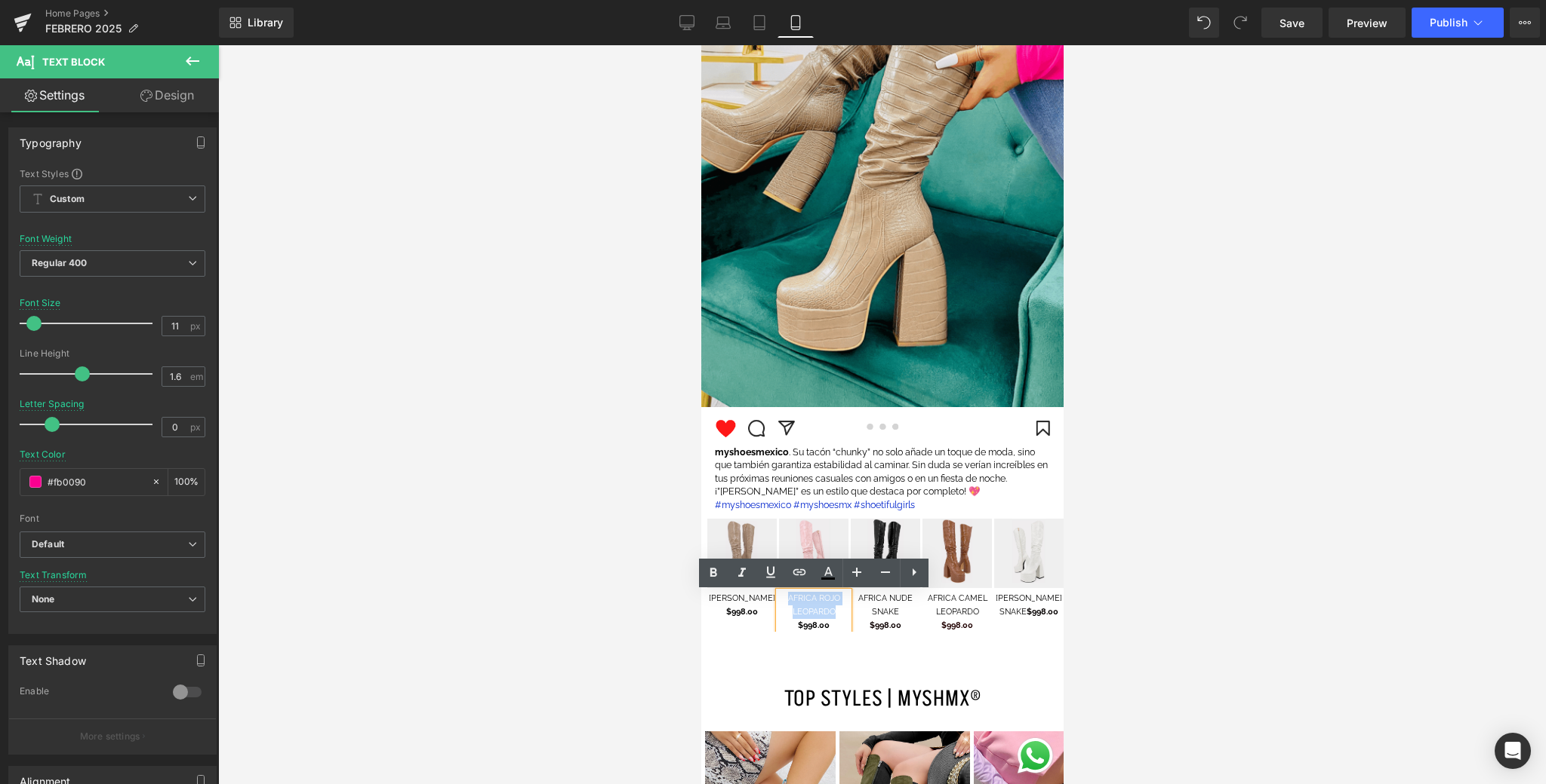
drag, startPoint x: 781, startPoint y: 613, endPoint x: 784, endPoint y: 600, distance: 13.3
click at [784, 600] on p "AFRICA ROJO LEOPARDO" at bounding box center [812, 605] width 69 height 26
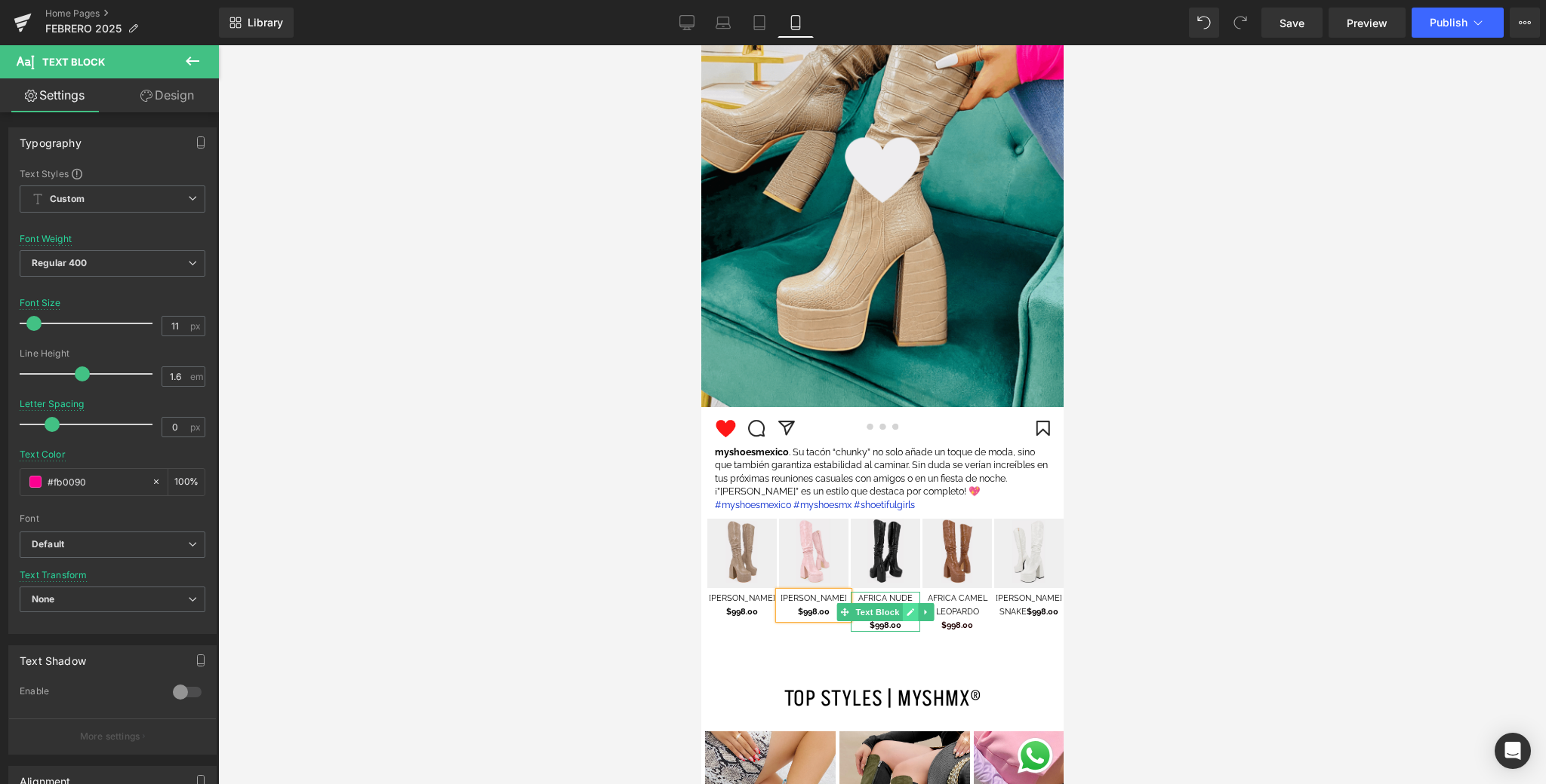
click at [907, 613] on icon at bounding box center [909, 612] width 8 height 8
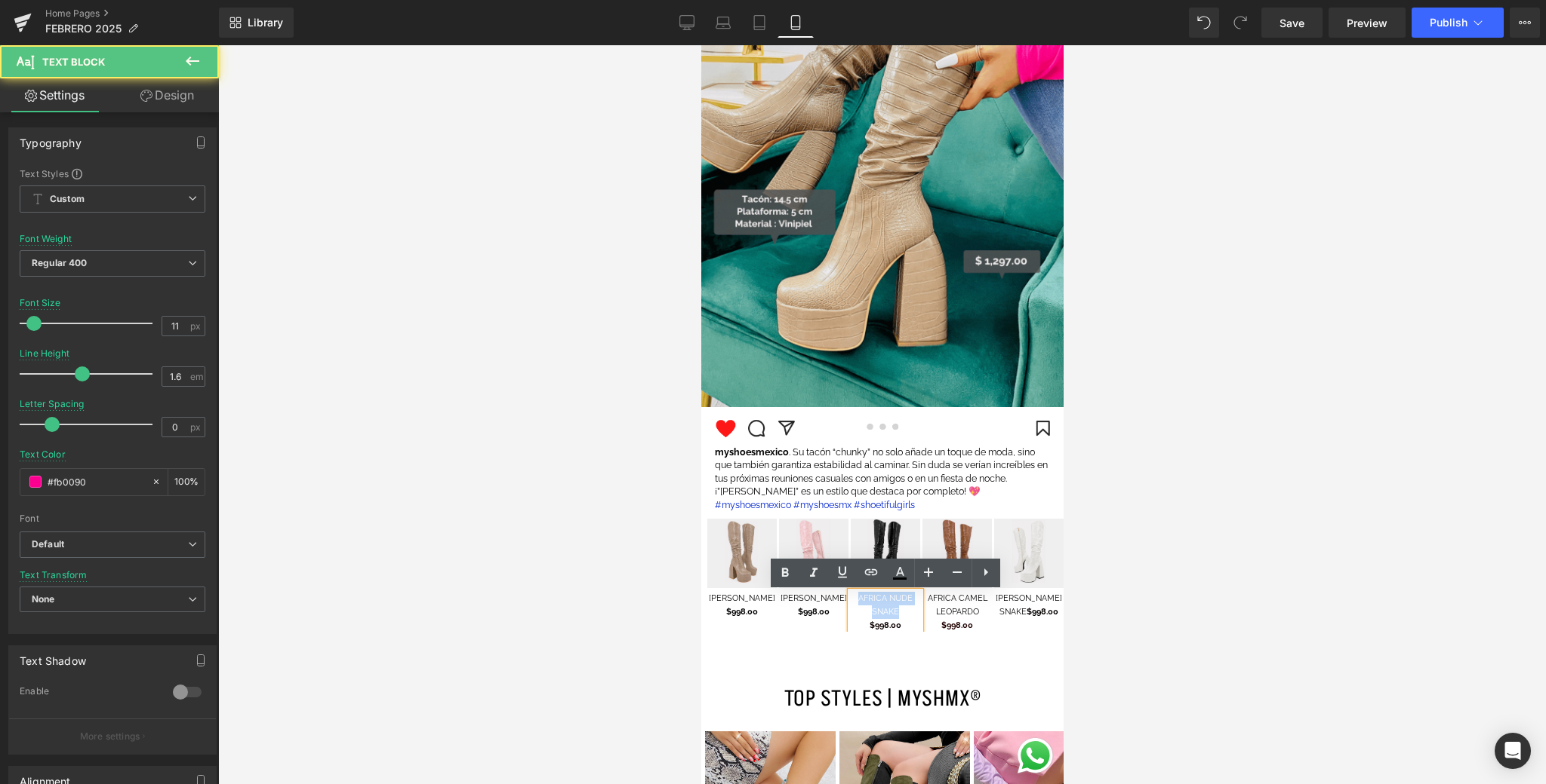
drag, startPoint x: 853, startPoint y: 610, endPoint x: 853, endPoint y: 602, distance: 8.0
click at [853, 602] on p "AFRICA NUDE SNAKE" at bounding box center [883, 605] width 69 height 26
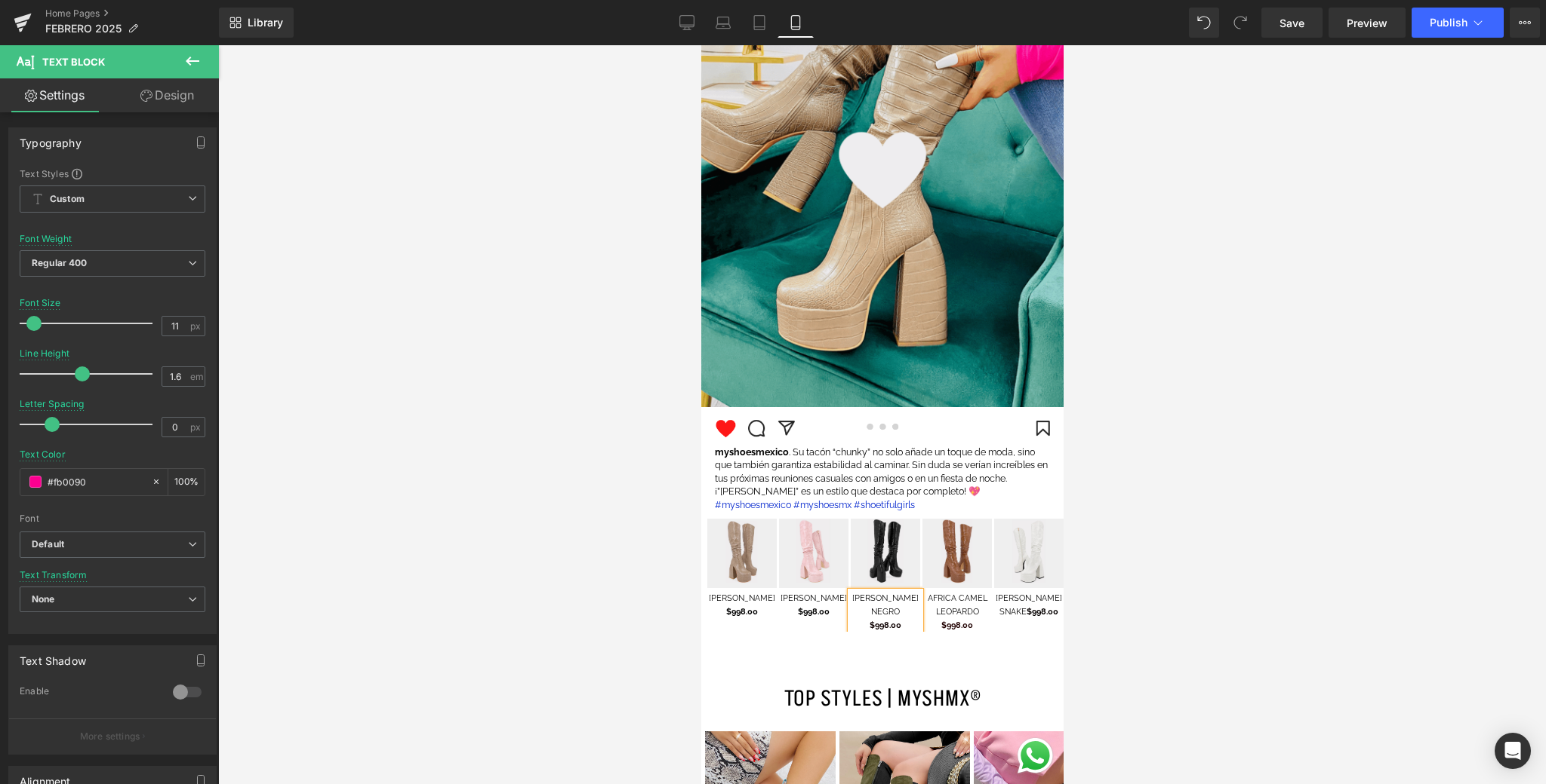
scroll to position [2229, 0]
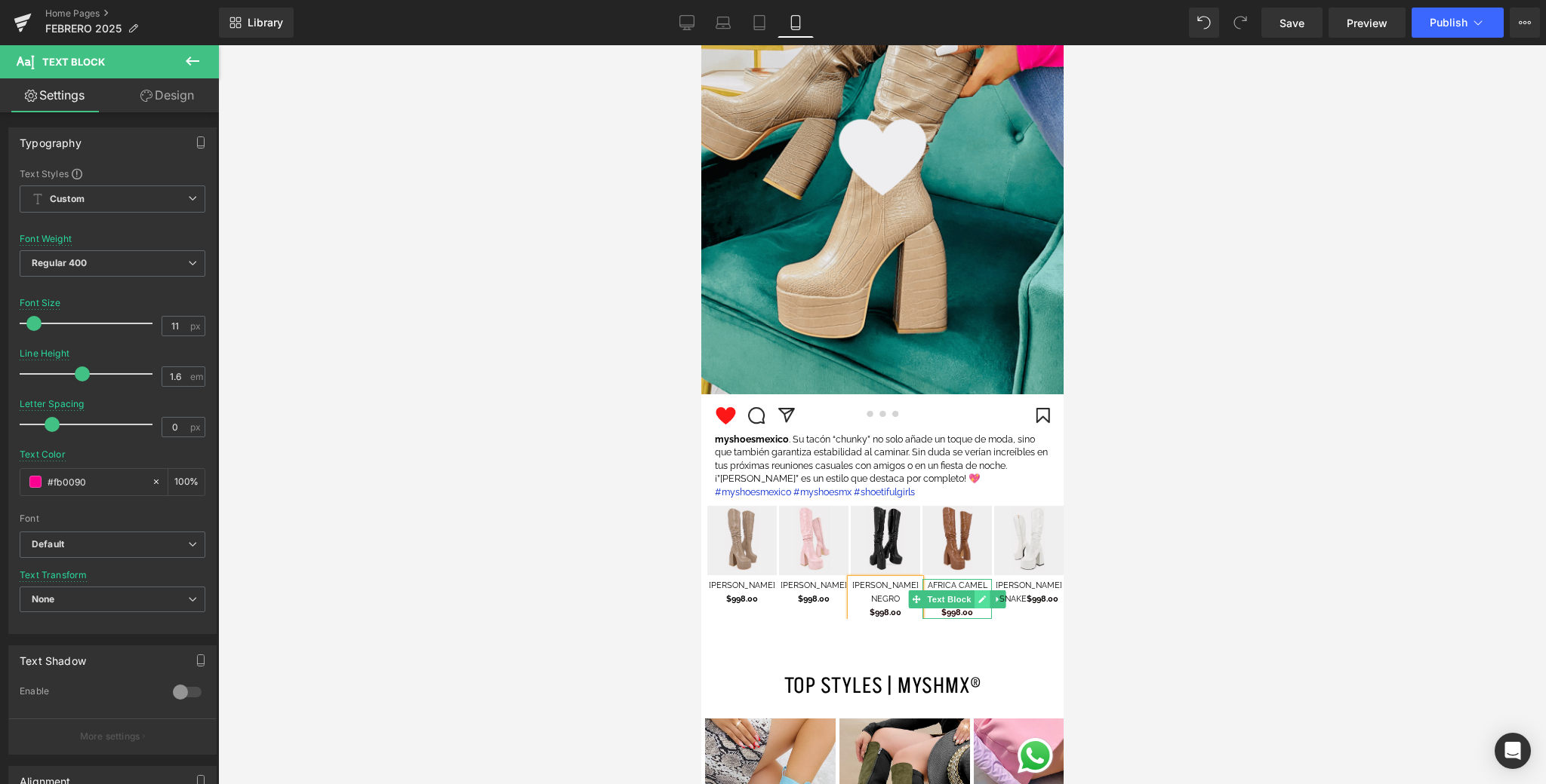
click at [975, 600] on link at bounding box center [981, 599] width 16 height 18
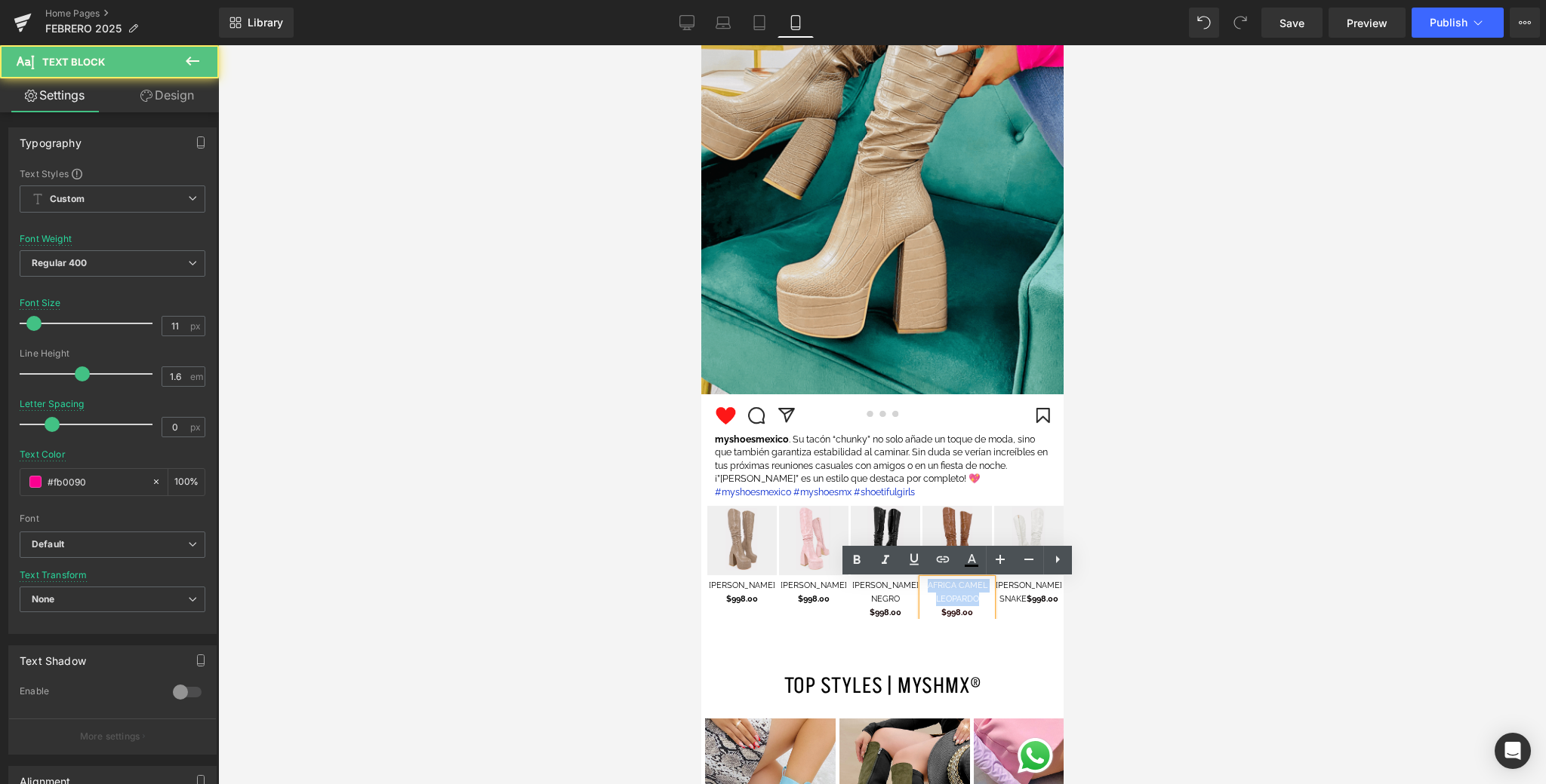
drag, startPoint x: 929, startPoint y: 598, endPoint x: 927, endPoint y: 587, distance: 11.2
click at [927, 587] on p "AFRICA CAMEL LEOPARDO" at bounding box center [955, 592] width 69 height 26
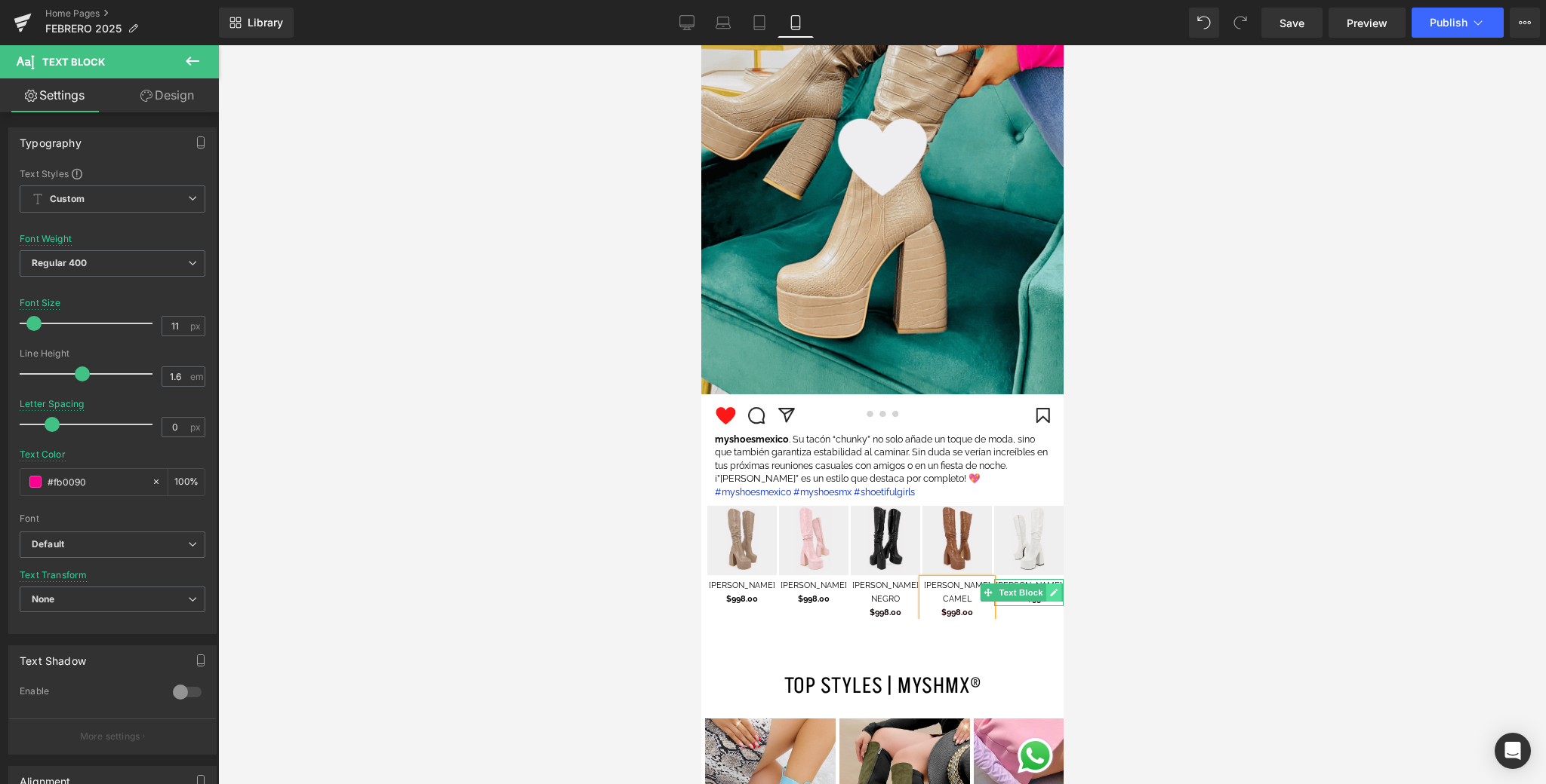
click at [1052, 587] on link at bounding box center [1053, 592] width 16 height 18
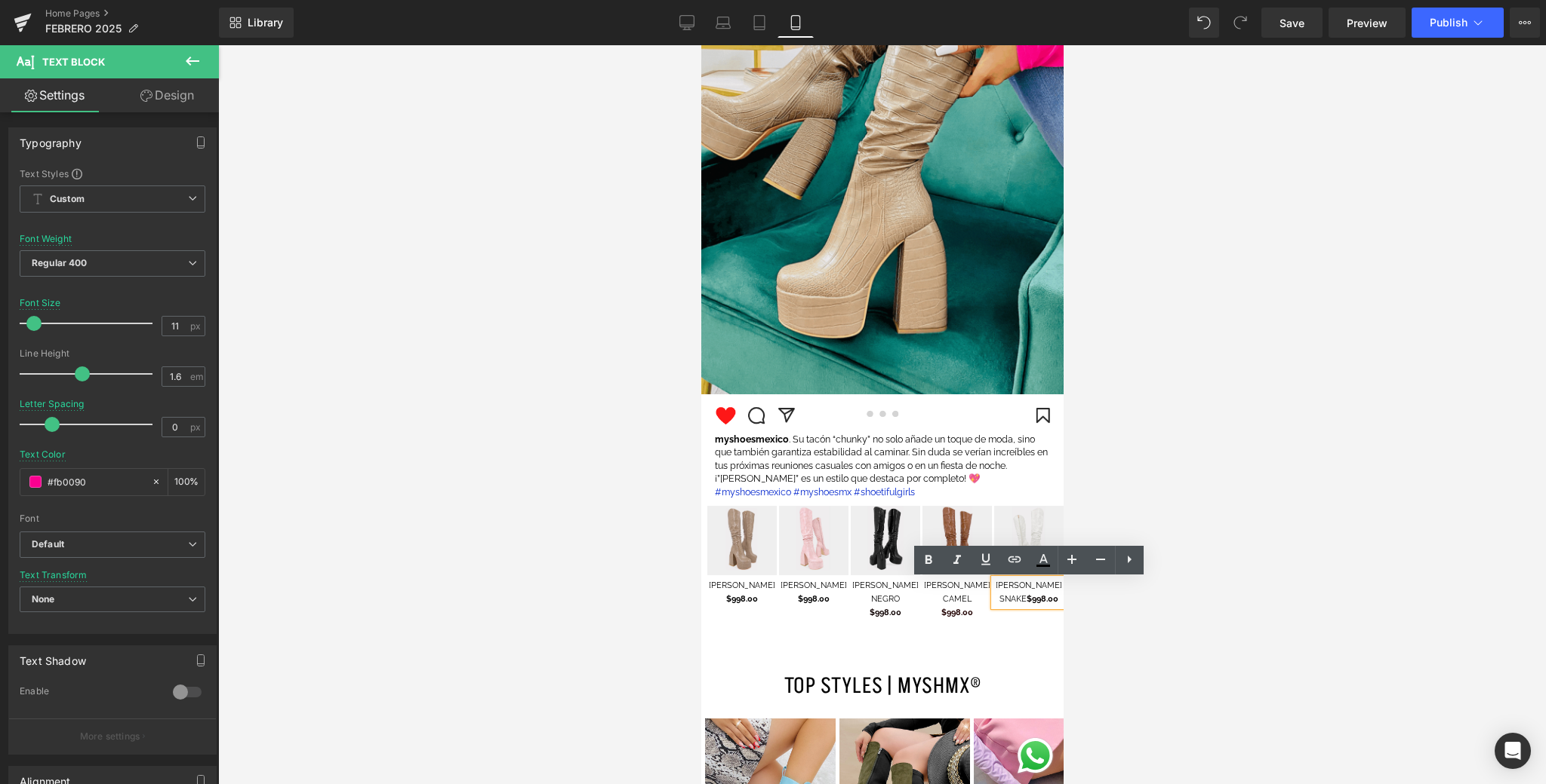
click at [1028, 598] on span "$998.00" at bounding box center [1041, 599] width 32 height 10
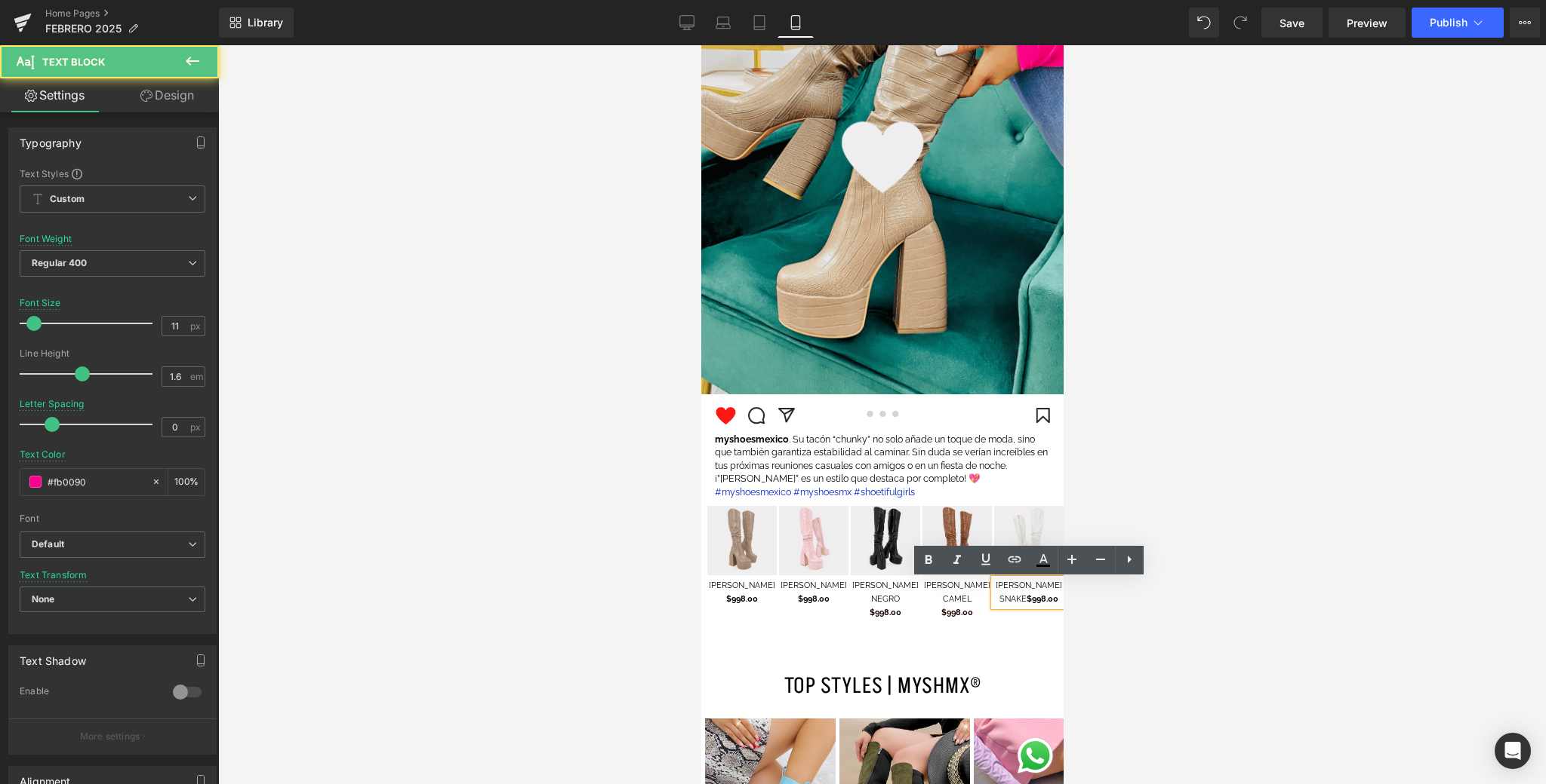
click at [1025, 601] on font "[PERSON_NAME] SNAKE" at bounding box center [1027, 591] width 66 height 23
drag, startPoint x: 1024, startPoint y: 602, endPoint x: 995, endPoint y: 589, distance: 31.8
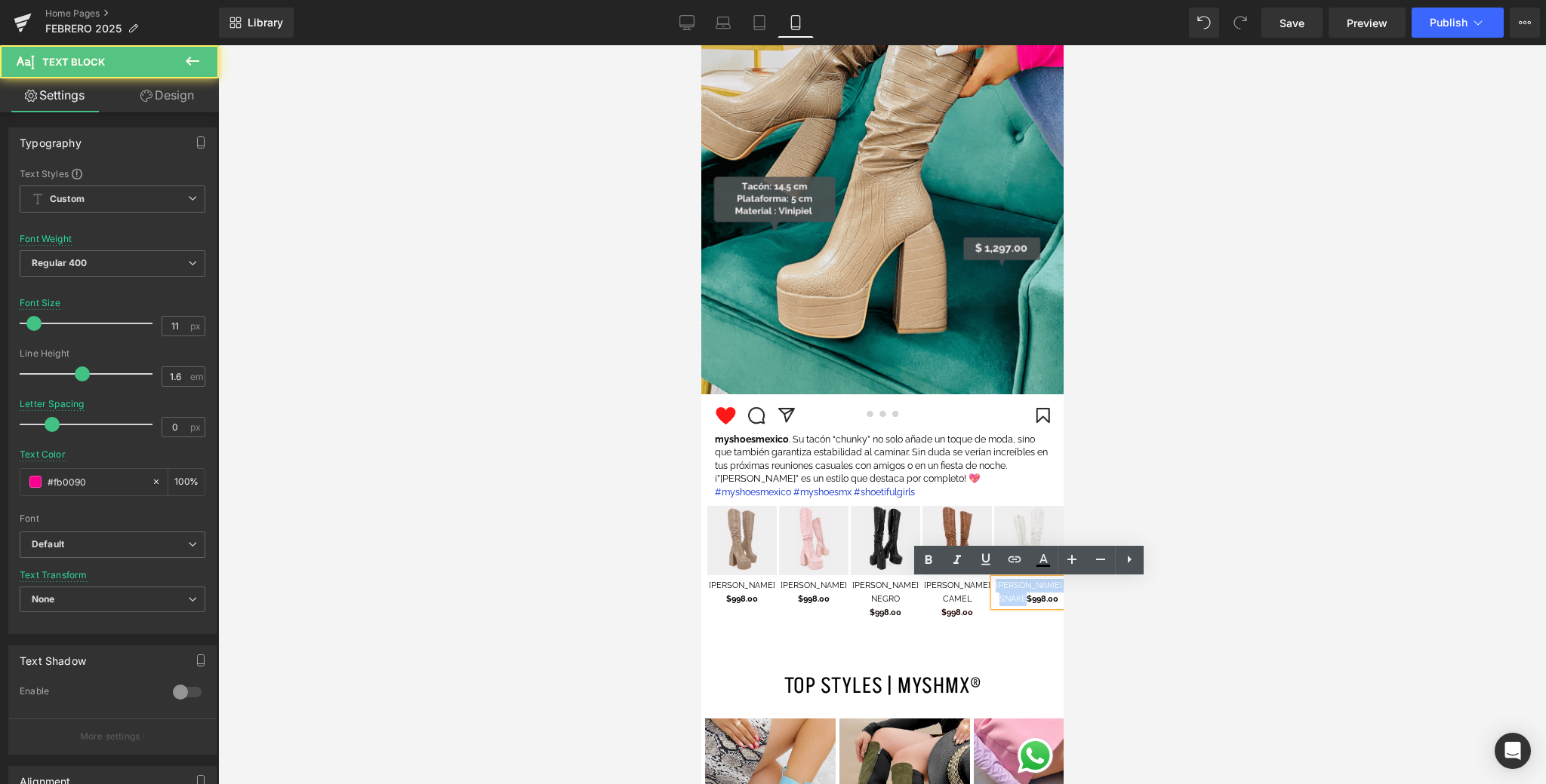
click at [995, 589] on font "[PERSON_NAME] SNAKE" at bounding box center [1027, 591] width 66 height 23
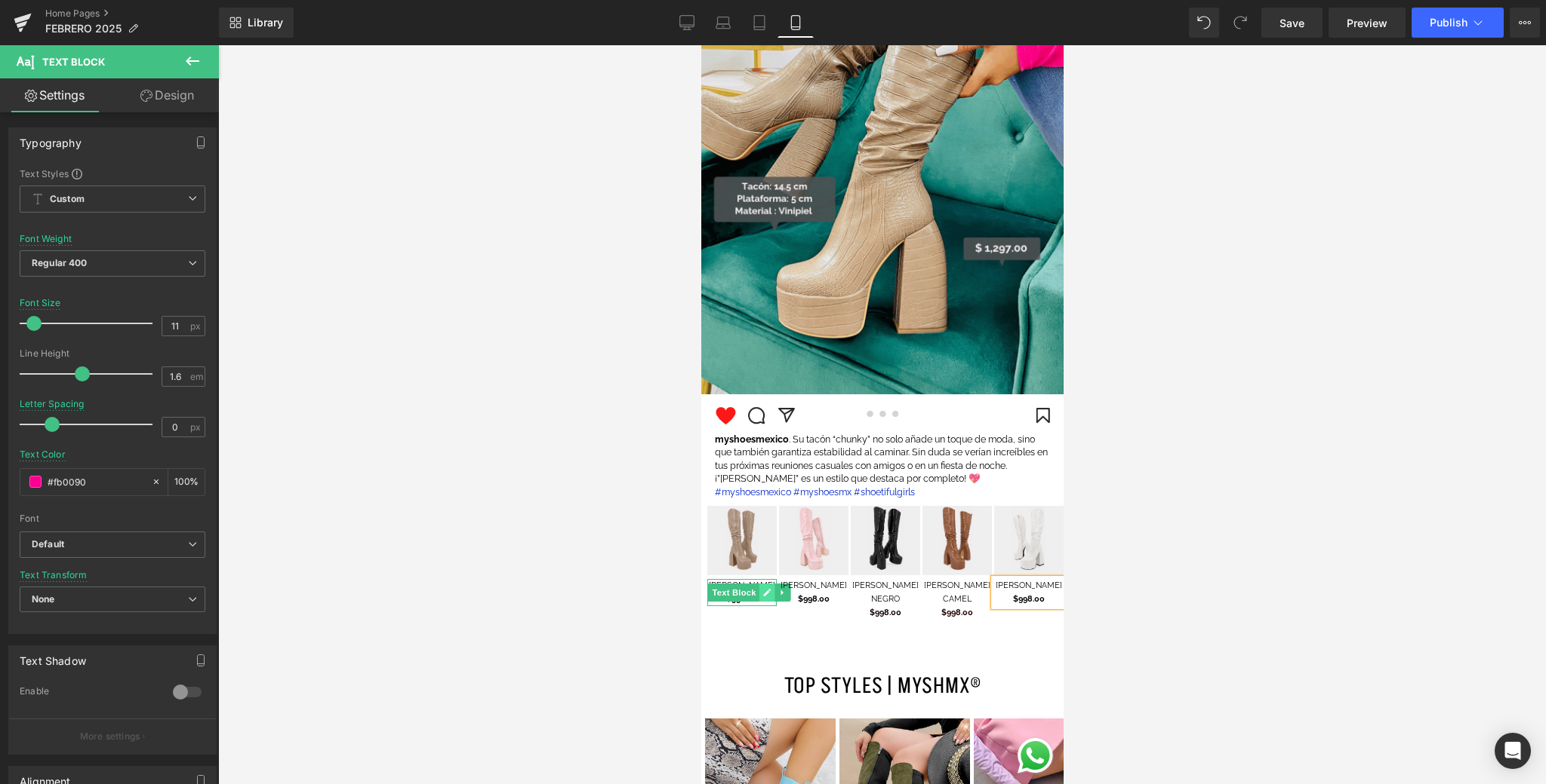
click at [765, 598] on link at bounding box center [767, 592] width 16 height 18
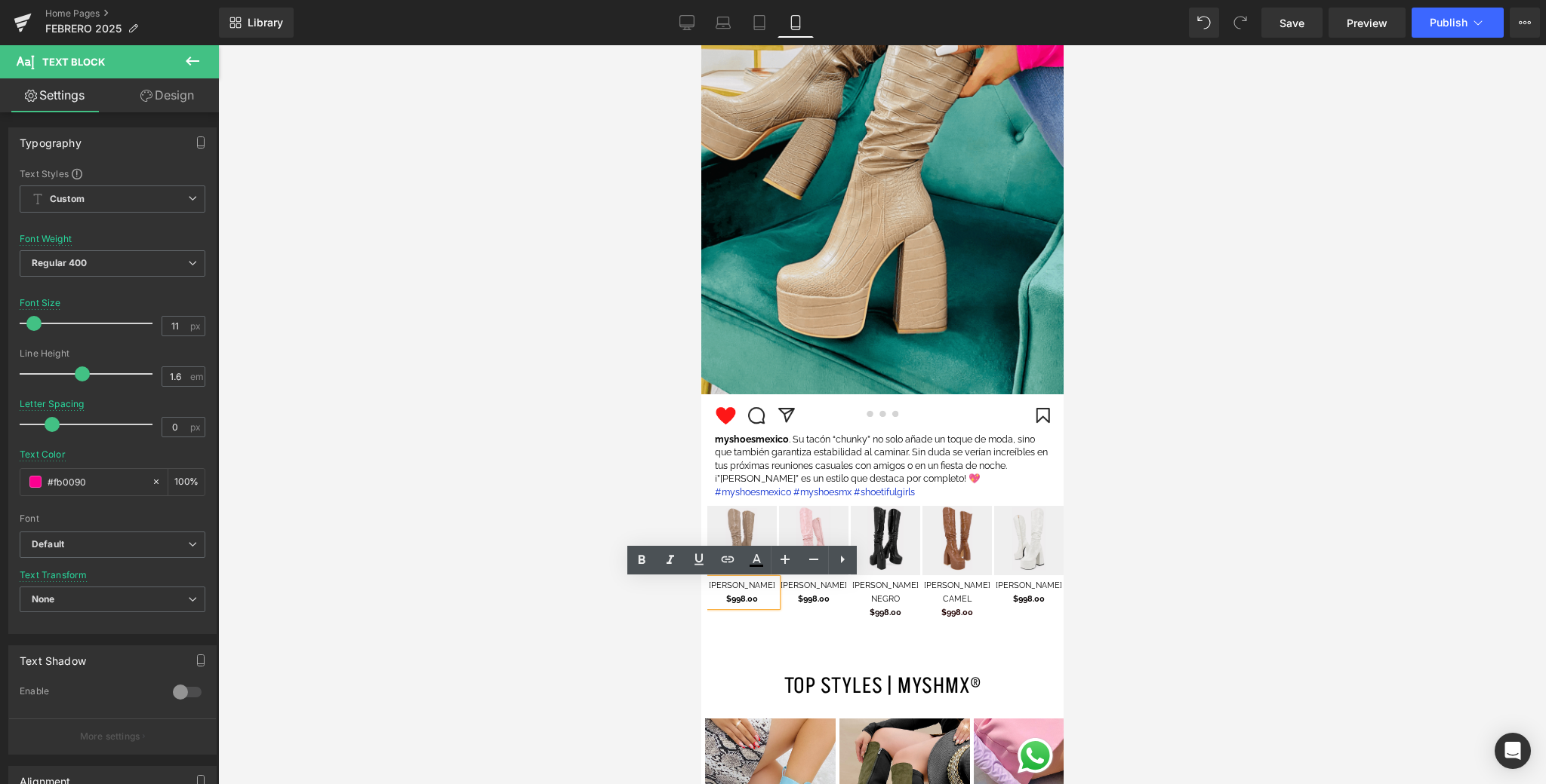
click at [745, 602] on strong "$998.00" at bounding box center [742, 599] width 32 height 10
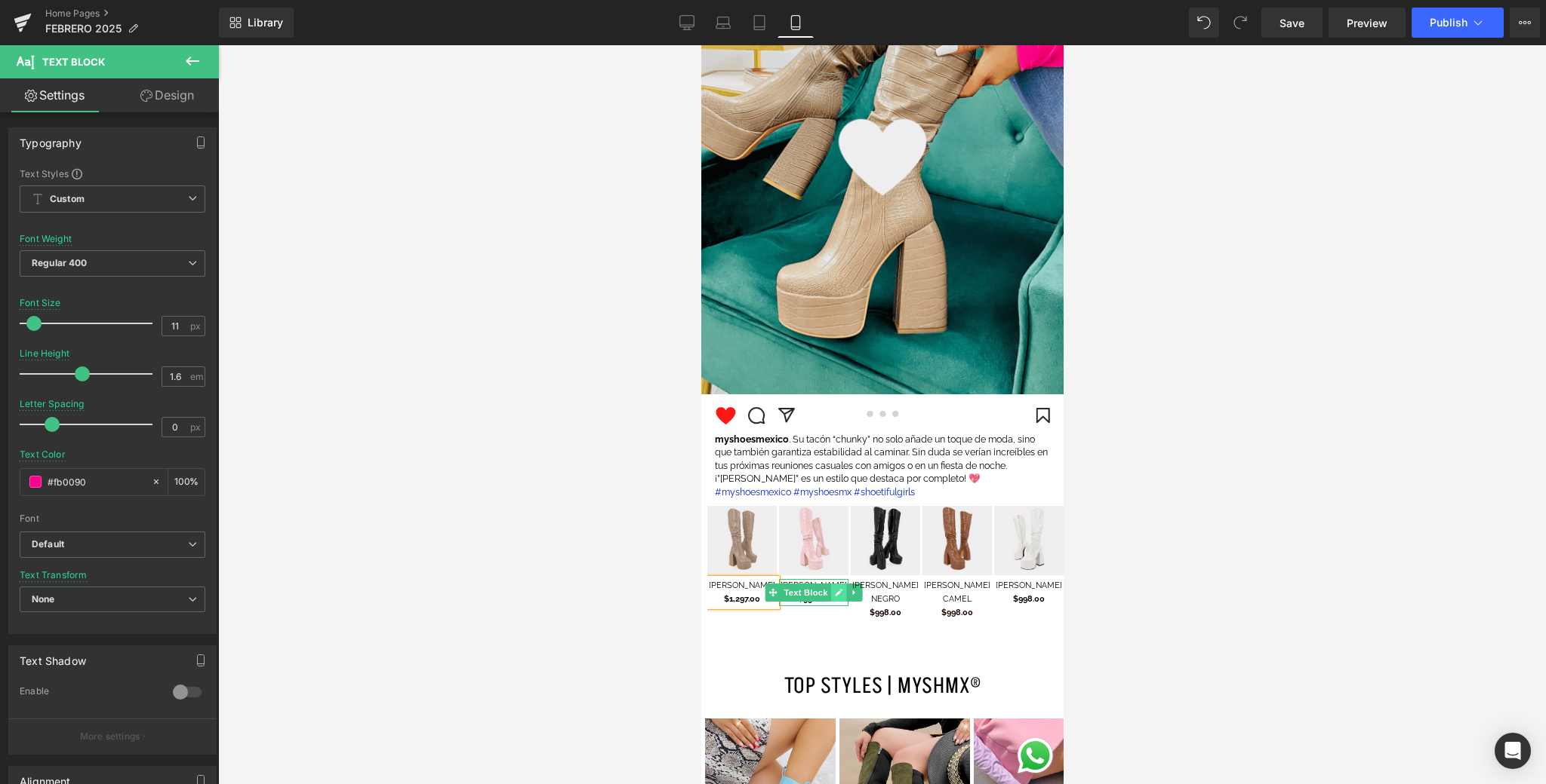
click at [830, 594] on link at bounding box center [838, 592] width 16 height 18
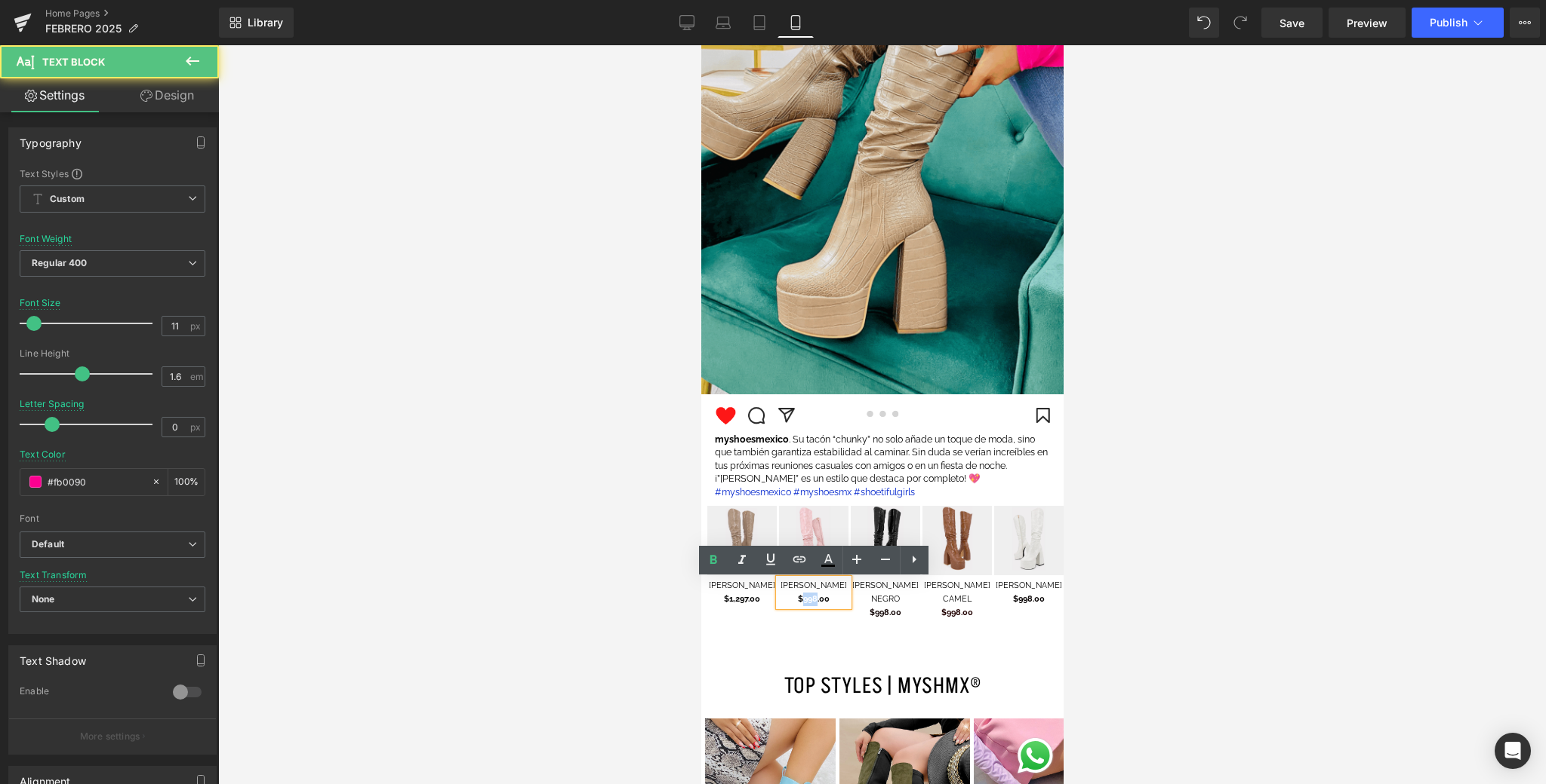
drag, startPoint x: 815, startPoint y: 603, endPoint x: 802, endPoint y: 604, distance: 13.0
click at [802, 604] on span "$998.00" at bounding box center [812, 599] width 32 height 10
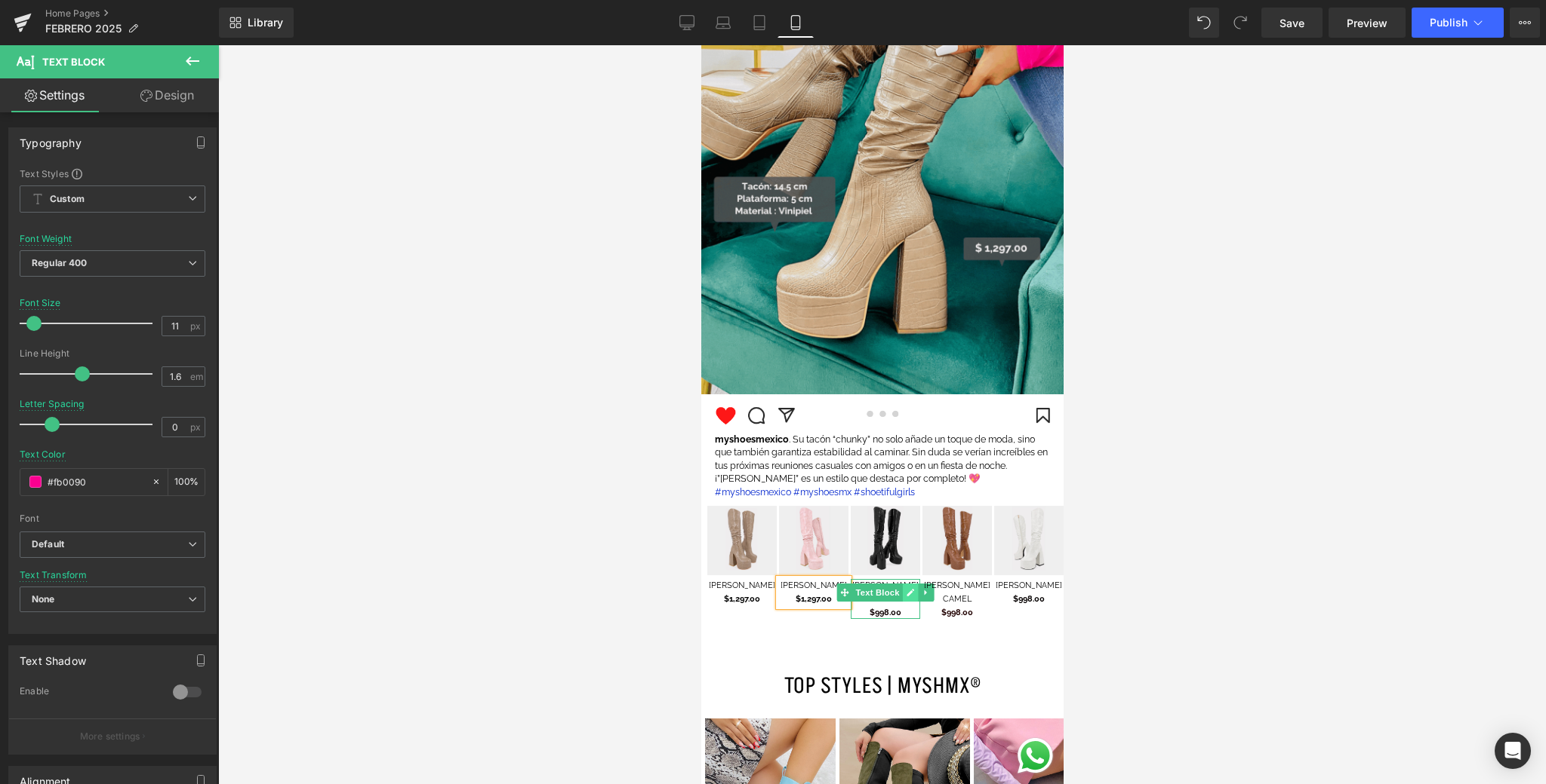
click at [901, 596] on link at bounding box center [909, 592] width 16 height 18
click at [886, 608] on span "$998.00" at bounding box center [884, 613] width 32 height 10
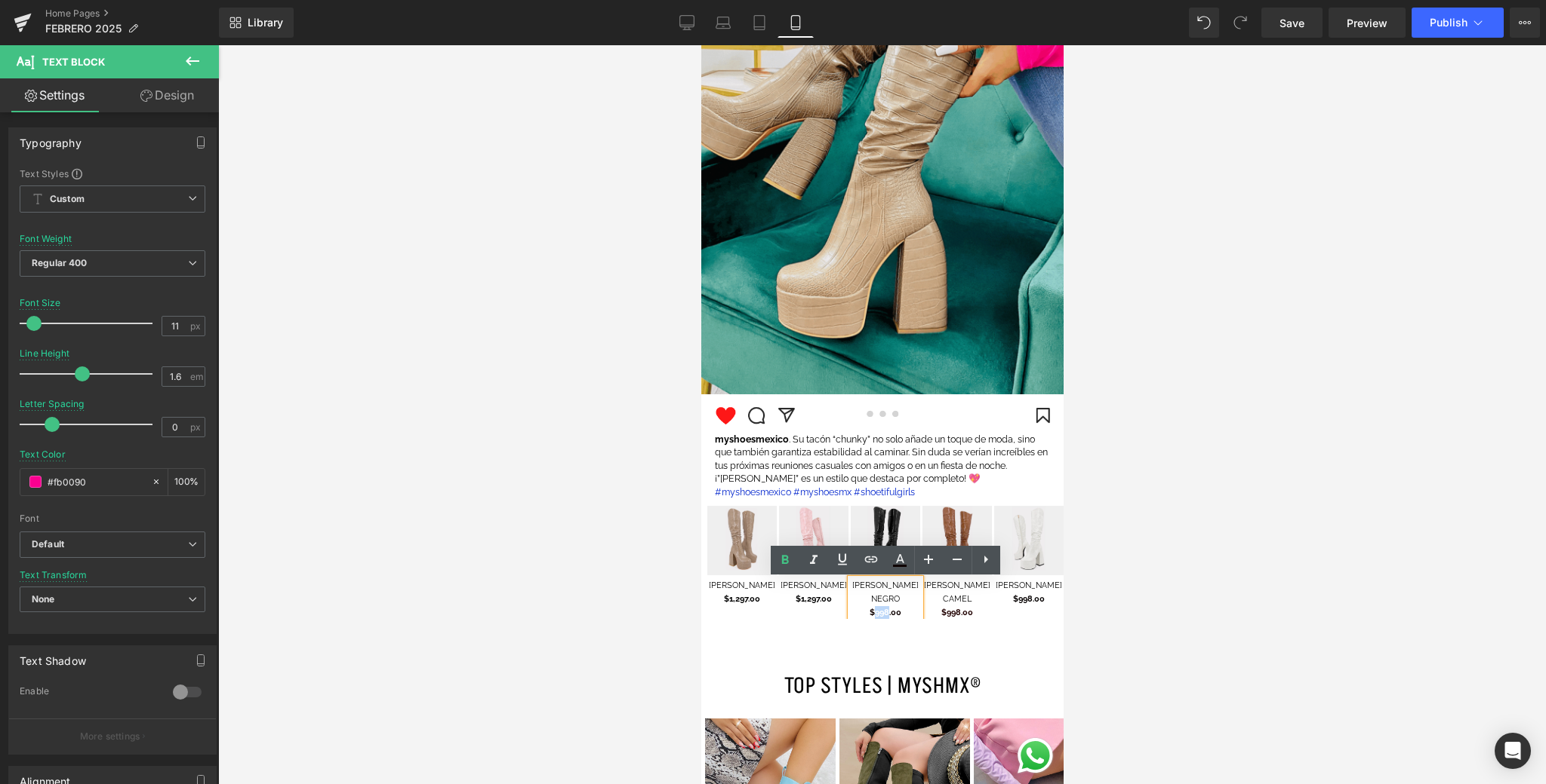
click at [874, 608] on span "$998.00" at bounding box center [884, 613] width 32 height 10
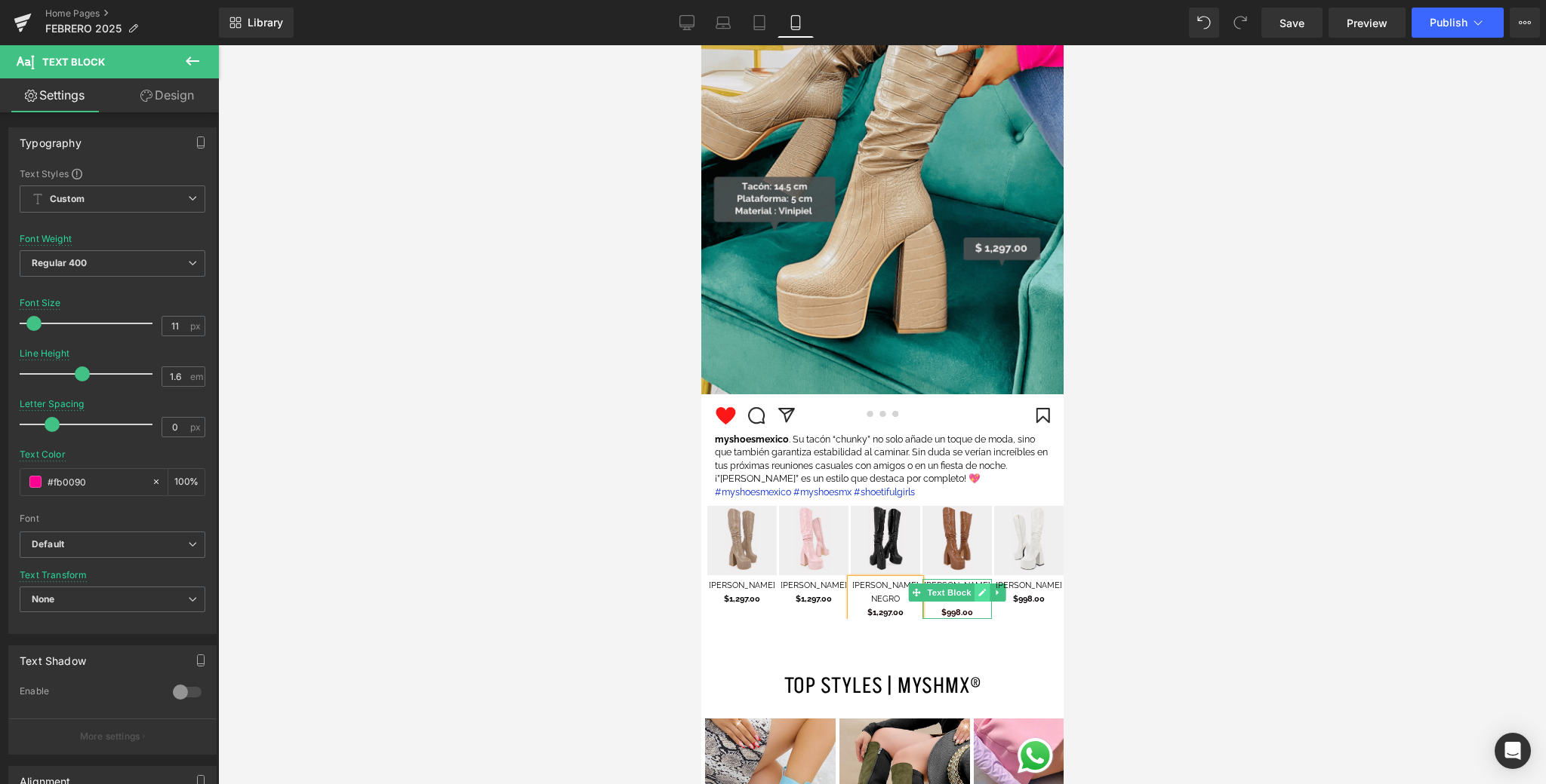
click at [974, 596] on link at bounding box center [981, 592] width 16 height 18
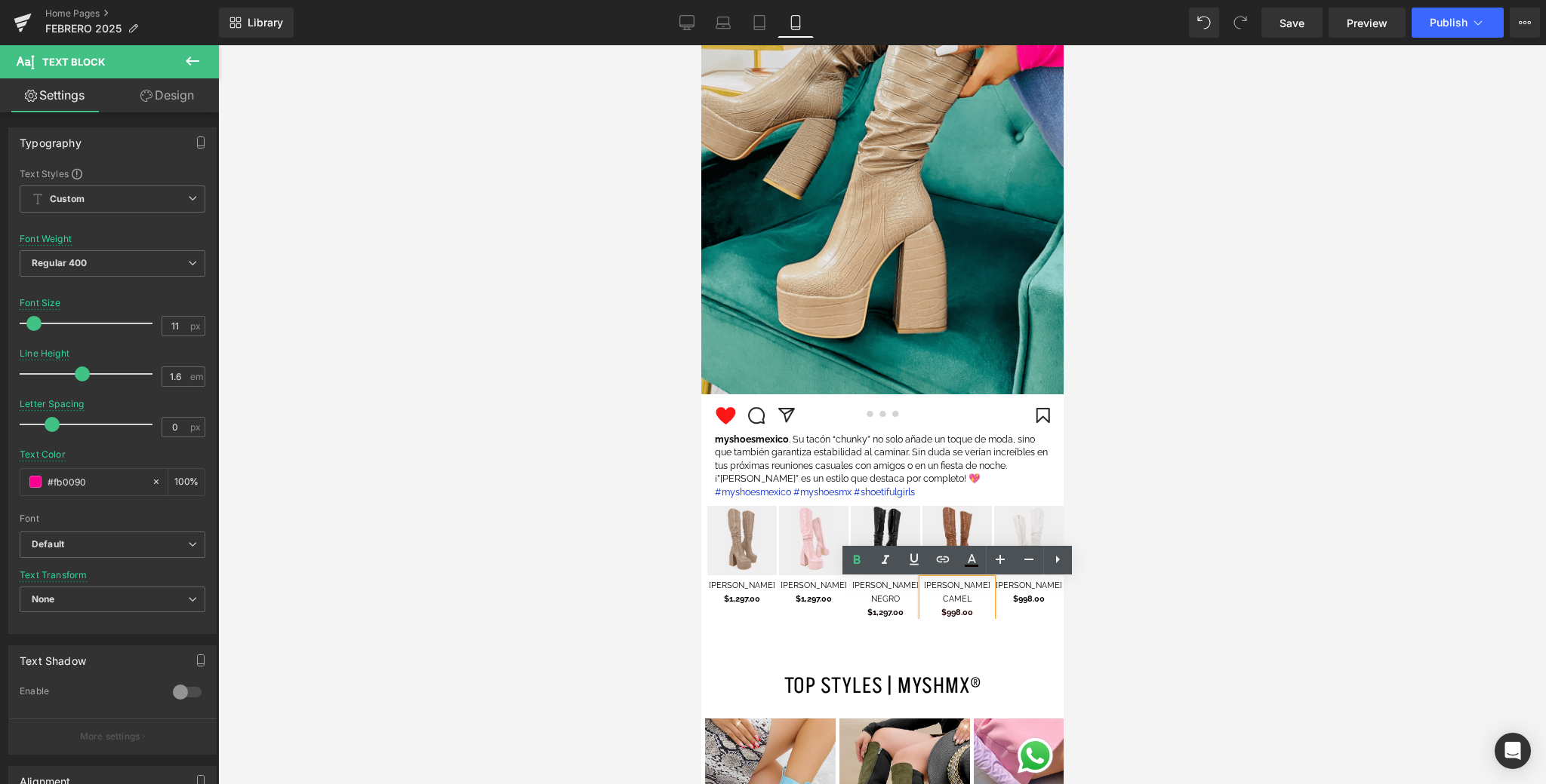
click at [960, 608] on span "$998.00" at bounding box center [956, 613] width 32 height 10
drag, startPoint x: 960, startPoint y: 602, endPoint x: 946, endPoint y: 602, distance: 14.0
click at [946, 608] on span "$998.00" at bounding box center [956, 613] width 32 height 10
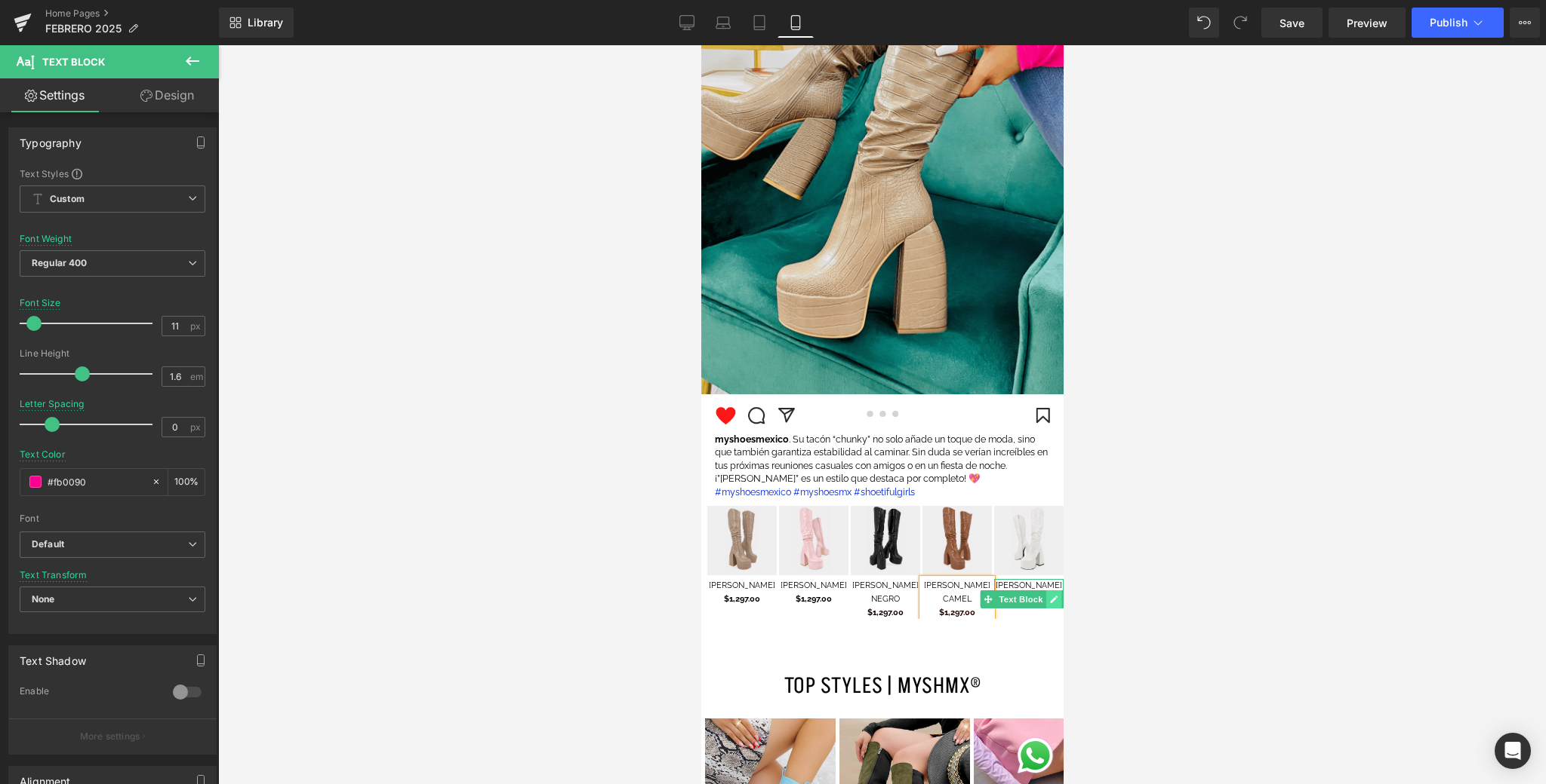
click at [1052, 602] on icon at bounding box center [1053, 599] width 8 height 9
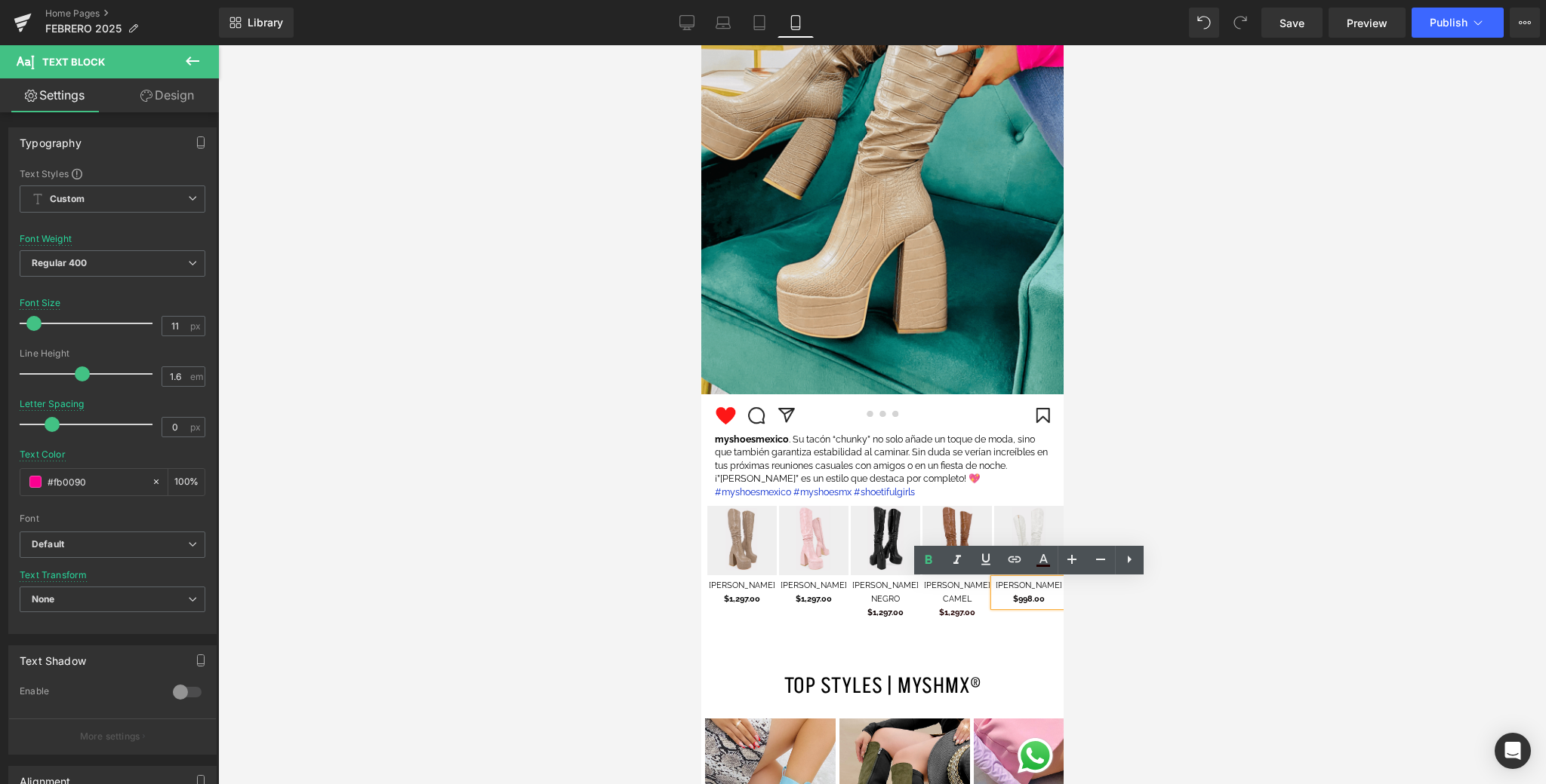
click at [1037, 605] on p "[PERSON_NAME] $998.00" at bounding box center [1027, 592] width 69 height 26
drag, startPoint x: 1034, startPoint y: 615, endPoint x: 1049, endPoint y: 603, distance: 19.2
click at [1049, 603] on p "[PERSON_NAME] $998.00" at bounding box center [1027, 592] width 69 height 26
click at [1043, 604] on span "$998.00" at bounding box center [1028, 599] width 32 height 10
drag, startPoint x: 1054, startPoint y: 599, endPoint x: 1039, endPoint y: 602, distance: 15.3
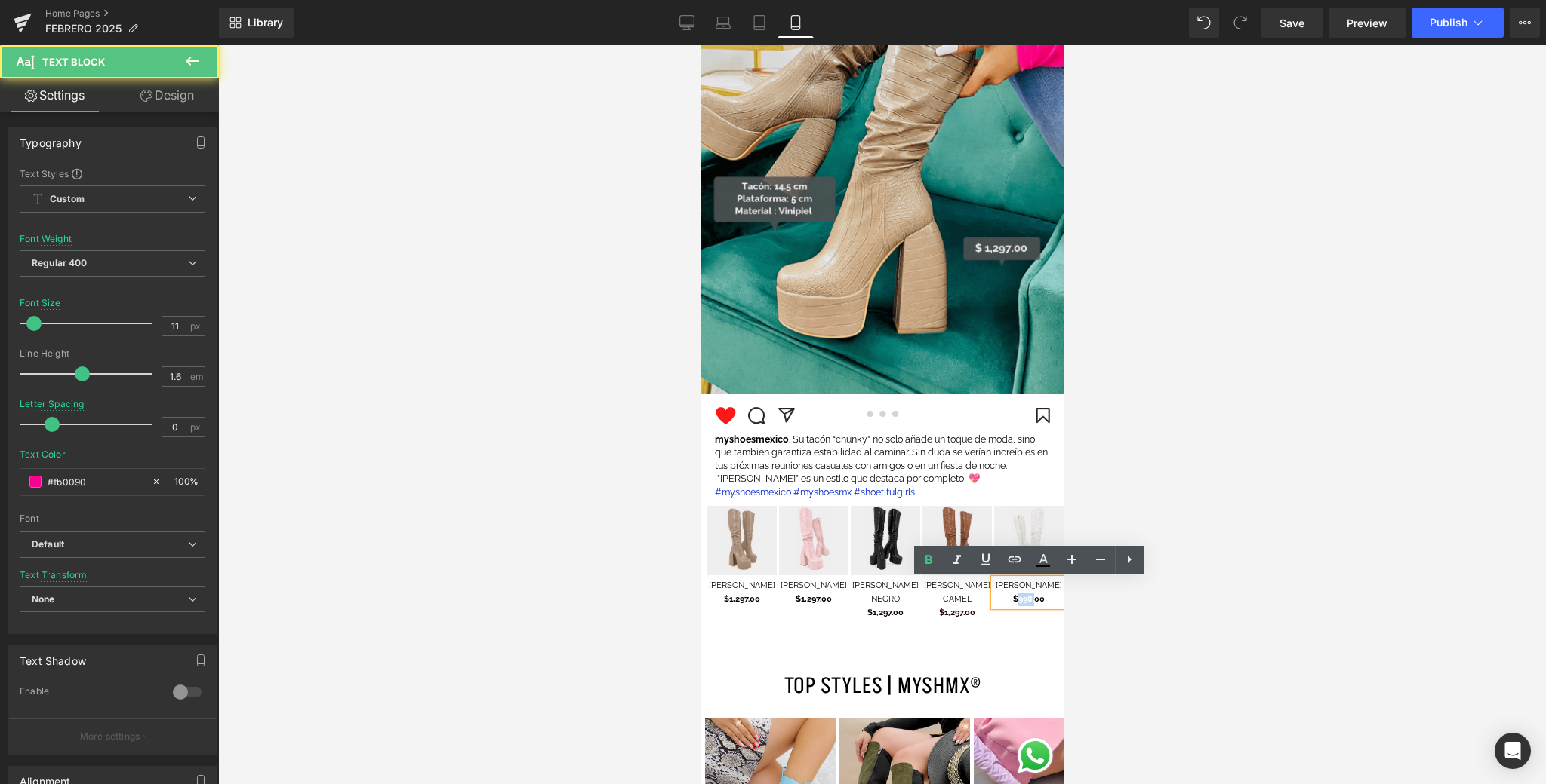
click at [1039, 602] on span "$998.00" at bounding box center [1028, 599] width 32 height 10
click at [1052, 605] on p "[PERSON_NAME] $998.00" at bounding box center [1027, 592] width 69 height 26
drag, startPoint x: 1053, startPoint y: 602, endPoint x: 1040, endPoint y: 603, distance: 13.0
click at [1040, 603] on span "$998.00" at bounding box center [1028, 599] width 32 height 10
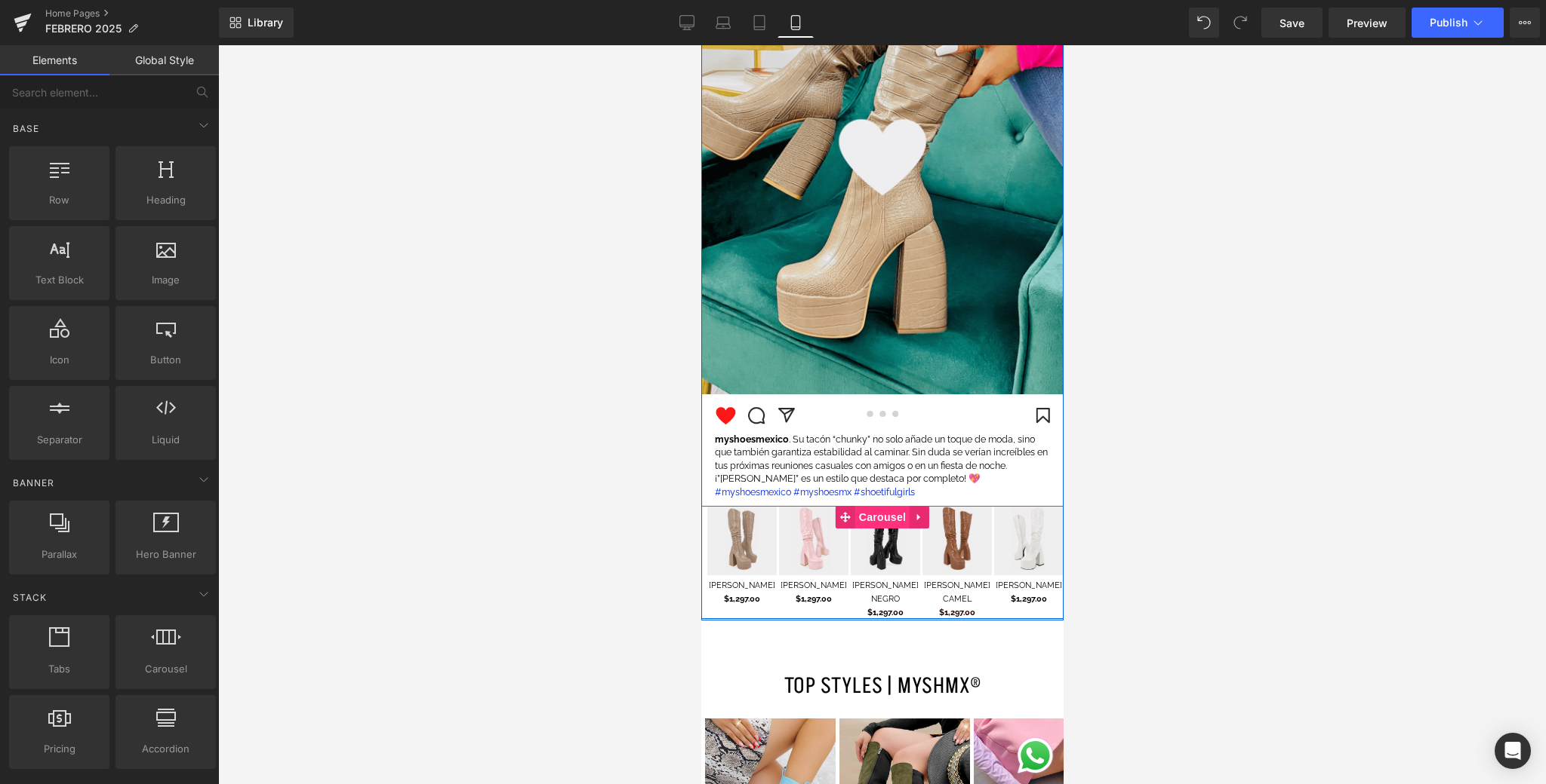
click at [880, 517] on span "Carousel" at bounding box center [881, 517] width 54 height 23
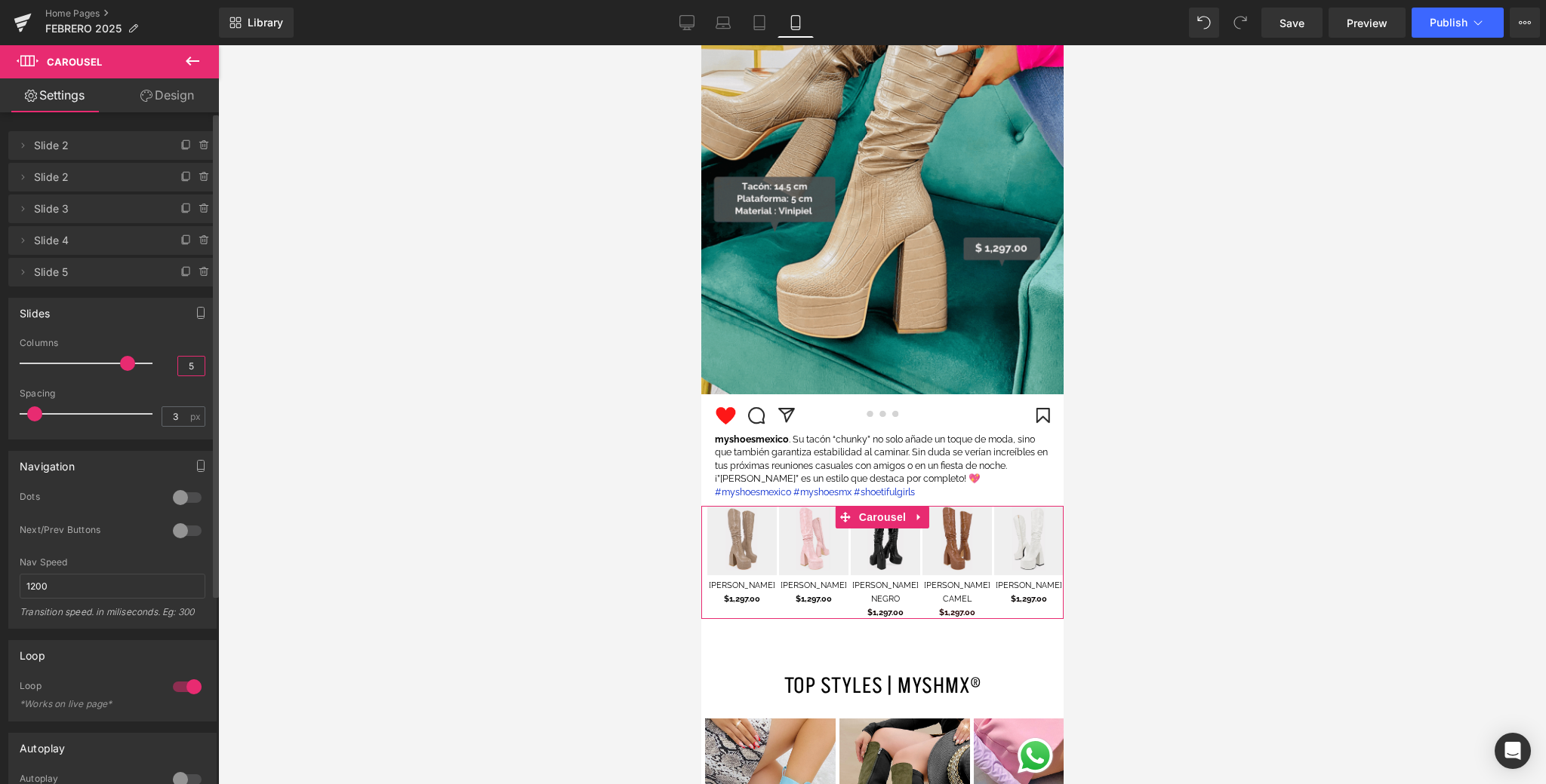
click at [190, 370] on input "5" at bounding box center [191, 366] width 26 height 19
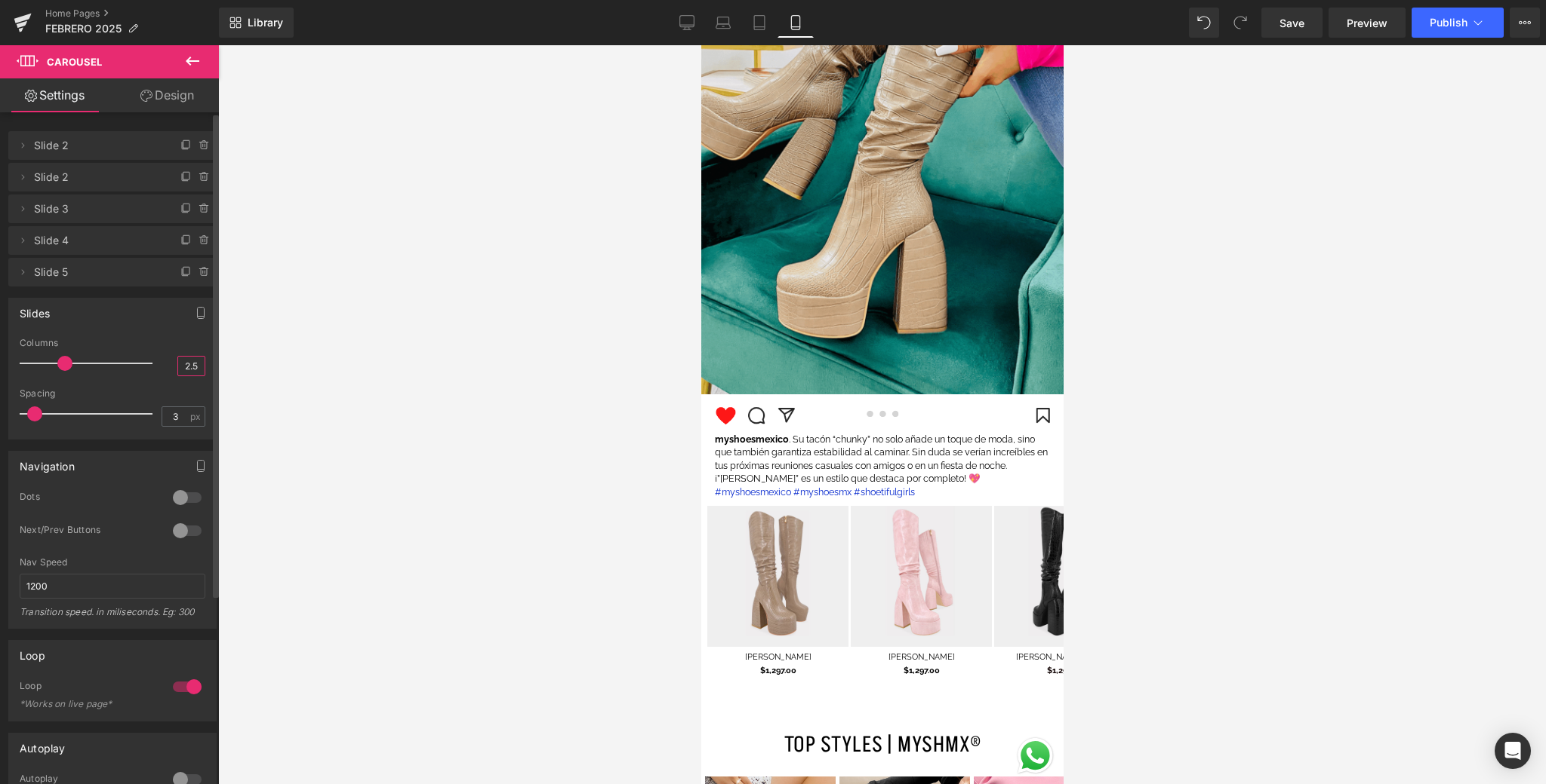
type input "2.5"
click at [1195, 23] on span "Publish" at bounding box center [1448, 23] width 38 height 12
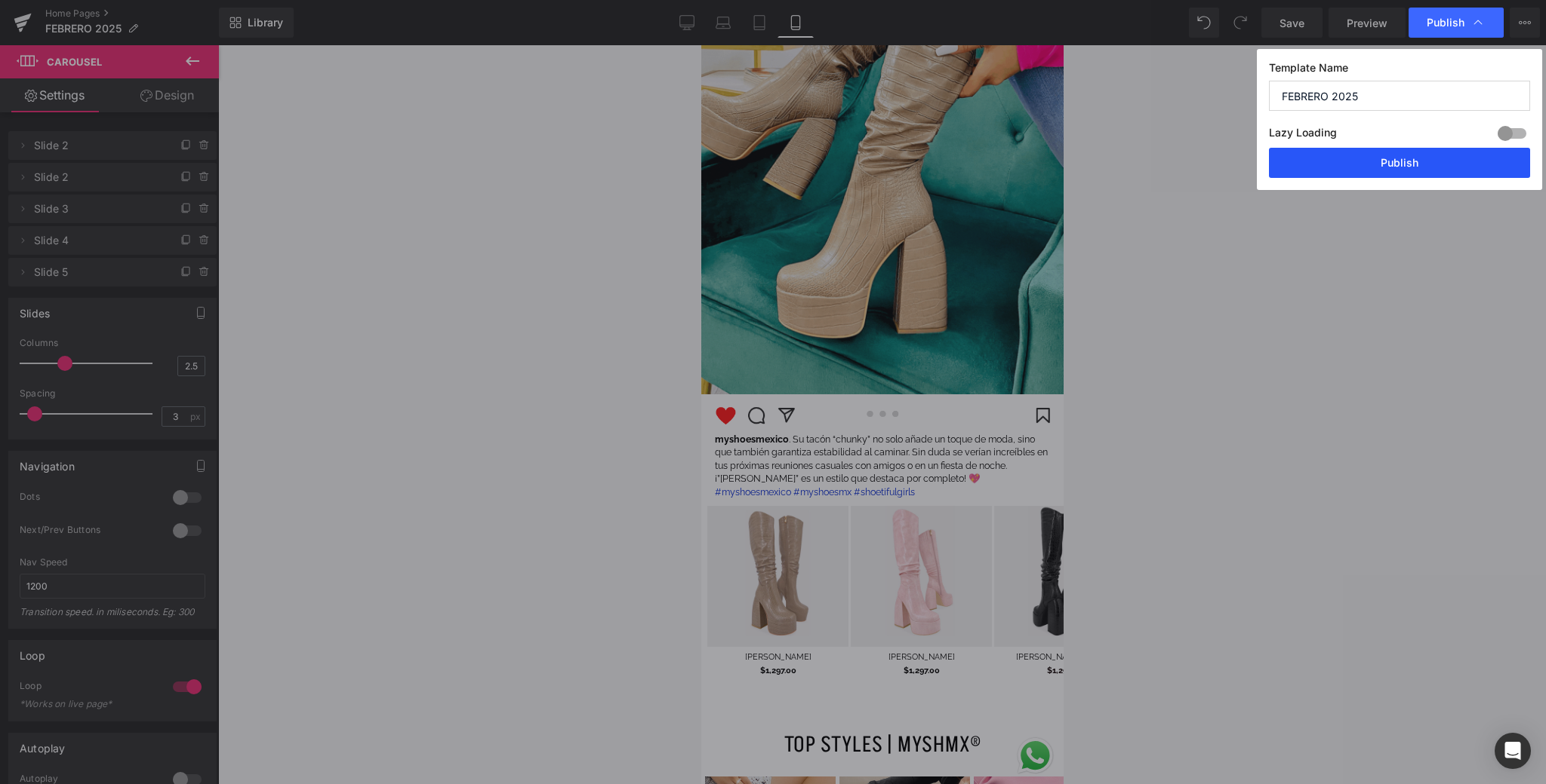
drag, startPoint x: 1348, startPoint y: 168, endPoint x: 1, endPoint y: 284, distance: 1352.0
click at [1195, 168] on button "Publish" at bounding box center [1398, 163] width 261 height 30
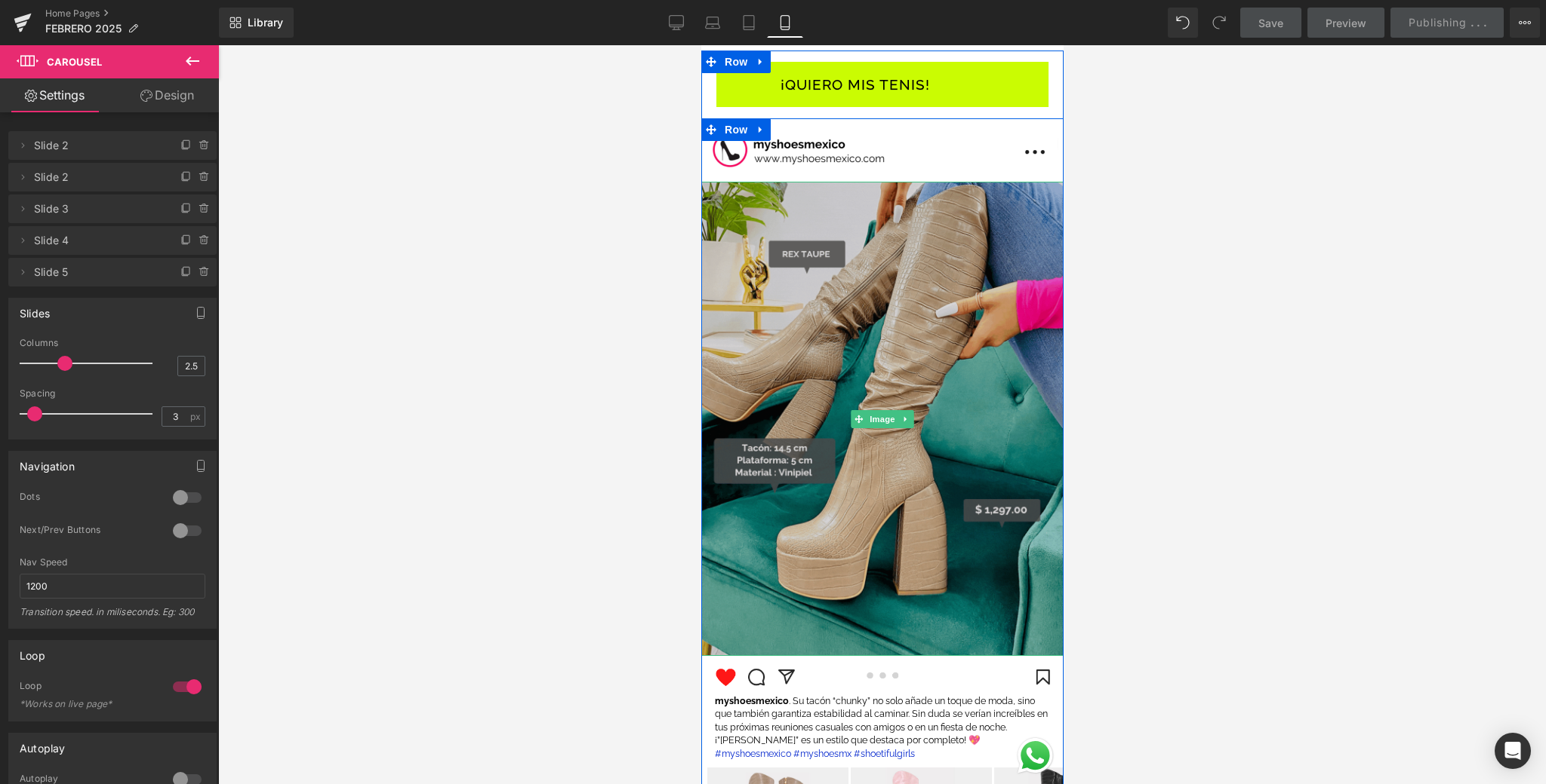
scroll to position [1966, 0]
